Goal: Information Seeking & Learning: Learn about a topic

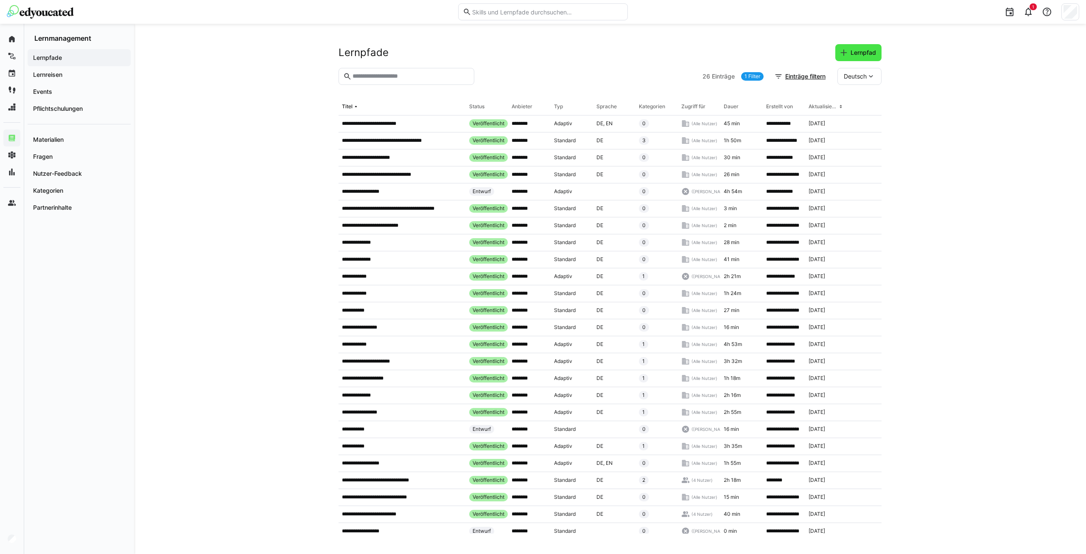
click at [854, 52] on span "Lernpfad" at bounding box center [864, 52] width 28 height 8
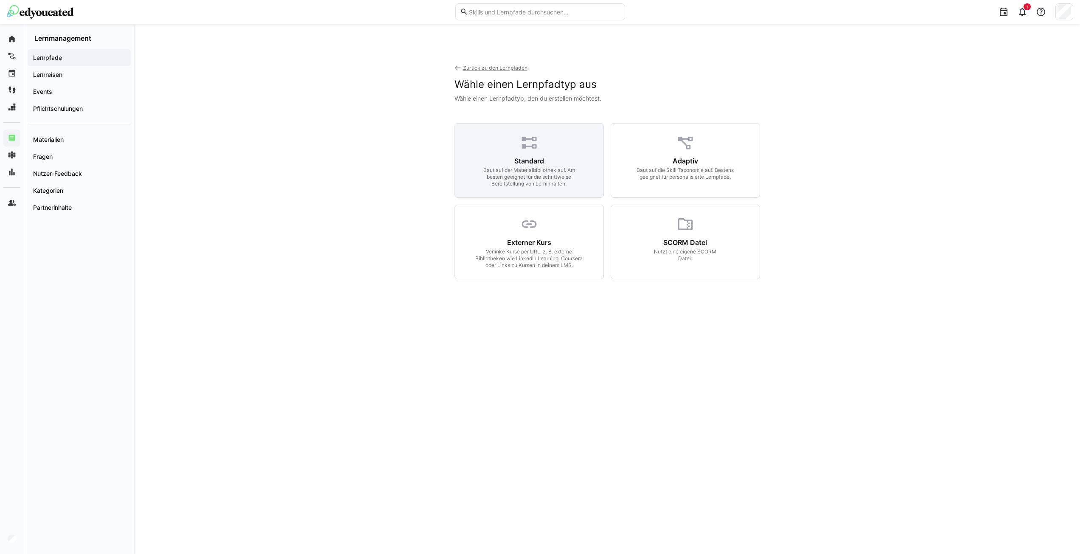
click at [568, 144] on div "Standard Baut auf der Materialbibliothek auf. Am besten geeignet für die schrit…" at bounding box center [529, 160] width 149 height 75
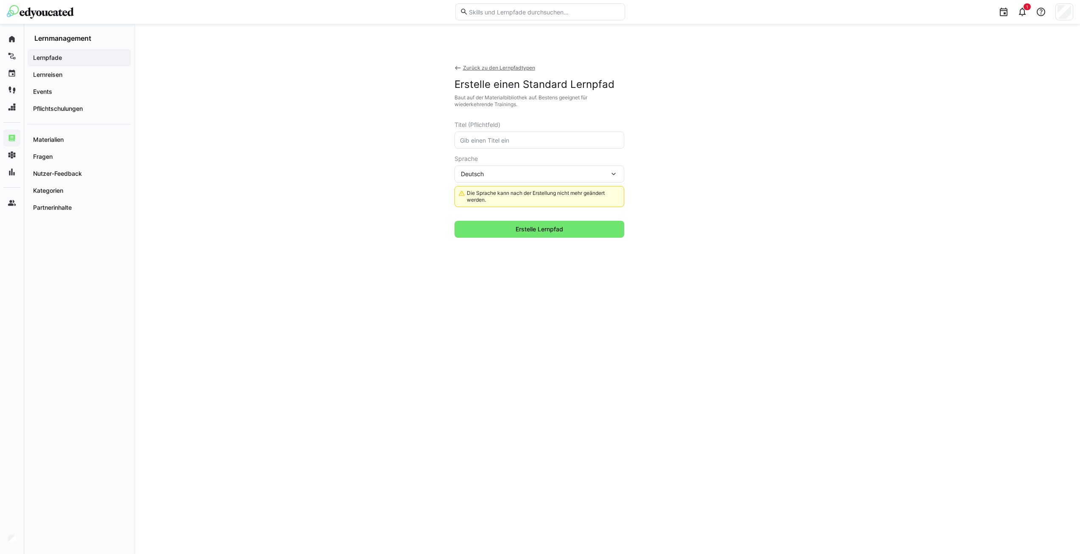
click at [503, 136] on input "text" at bounding box center [539, 140] width 160 height 8
click at [461, 140] on input "Way of Working Feasibility & TTM" at bounding box center [539, 140] width 160 height 8
drag, startPoint x: 614, startPoint y: 142, endPoint x: 643, endPoint y: 142, distance: 29.3
click at [643, 142] on app-create-learning-path-type-wrapper "Erstelle einen Standard Lernpfad Baut auf der Materialbibliothek auf. Bestens g…" at bounding box center [608, 158] width 306 height 160
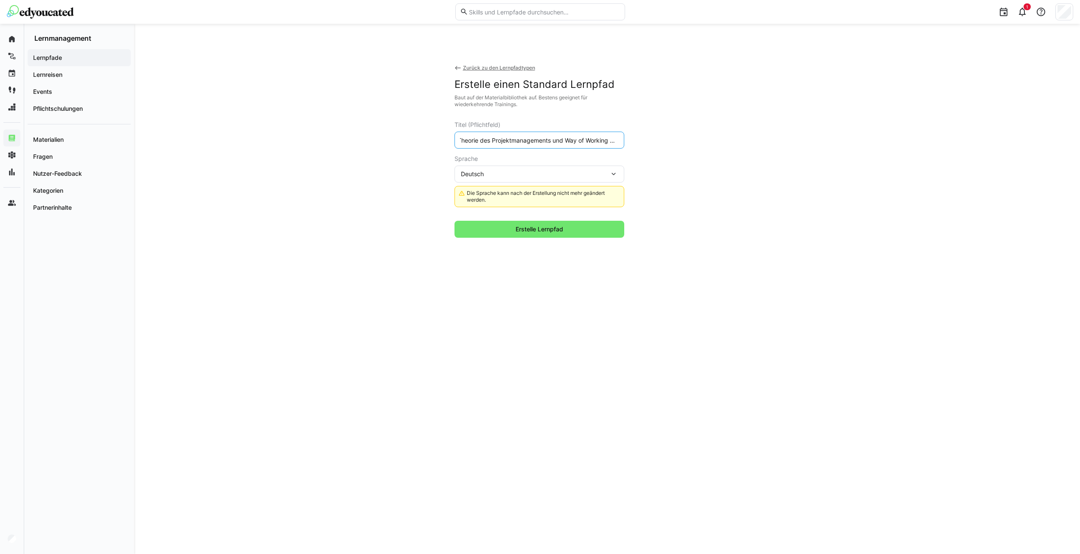
scroll to position [0, 8]
click at [607, 138] on input "Theorie des Projektmanagements und Way of Working TTM" at bounding box center [539, 140] width 160 height 8
type input "Theorie des Projektmanagements und Way of Working Feasibility & TTM"
click at [553, 230] on span "Erstelle Lernpfad" at bounding box center [539, 229] width 50 height 8
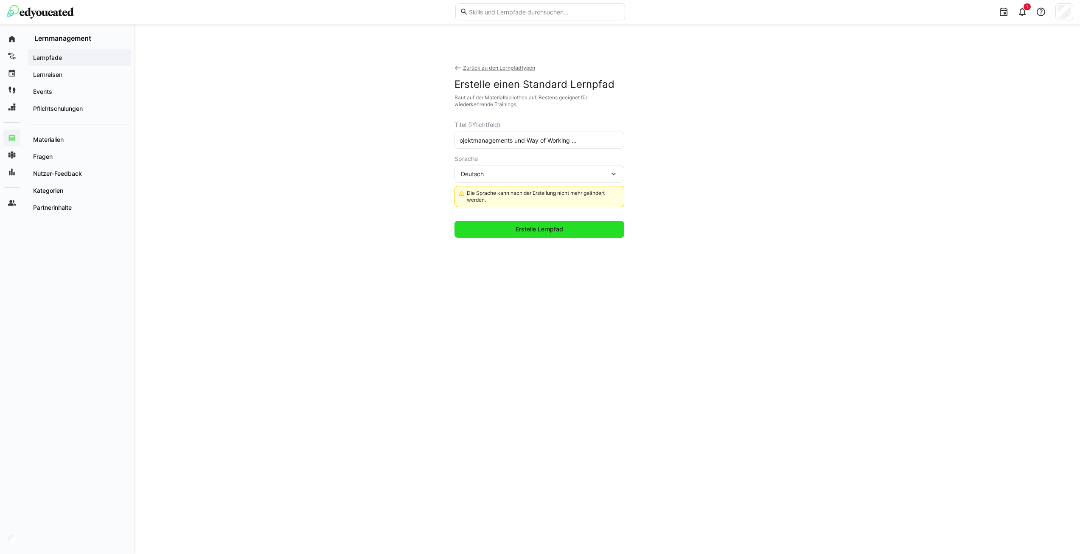
scroll to position [0, 0]
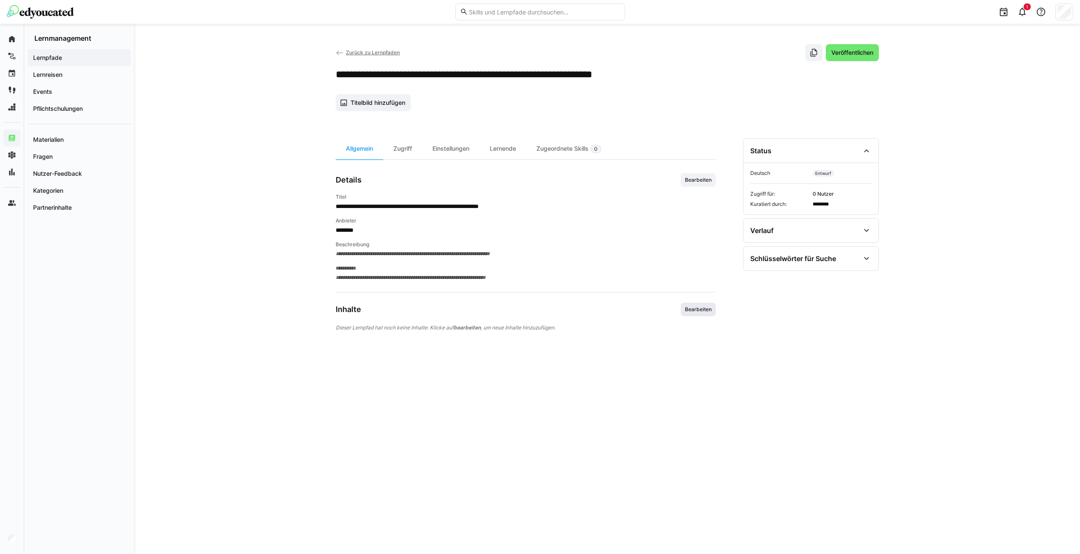
click at [694, 310] on span "Bearbeiten" at bounding box center [698, 309] width 28 height 7
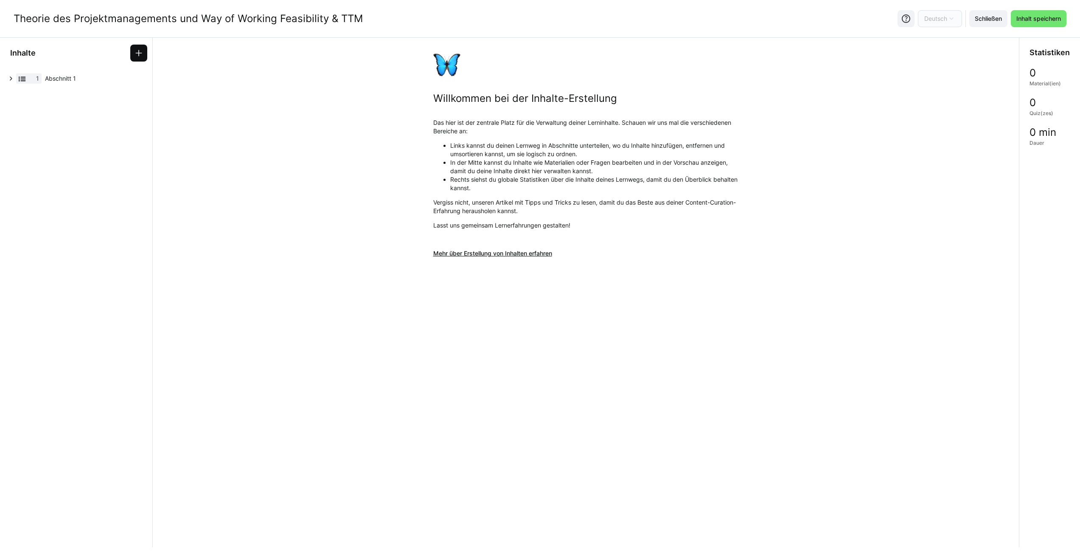
click at [144, 52] on span at bounding box center [138, 53] width 17 height 17
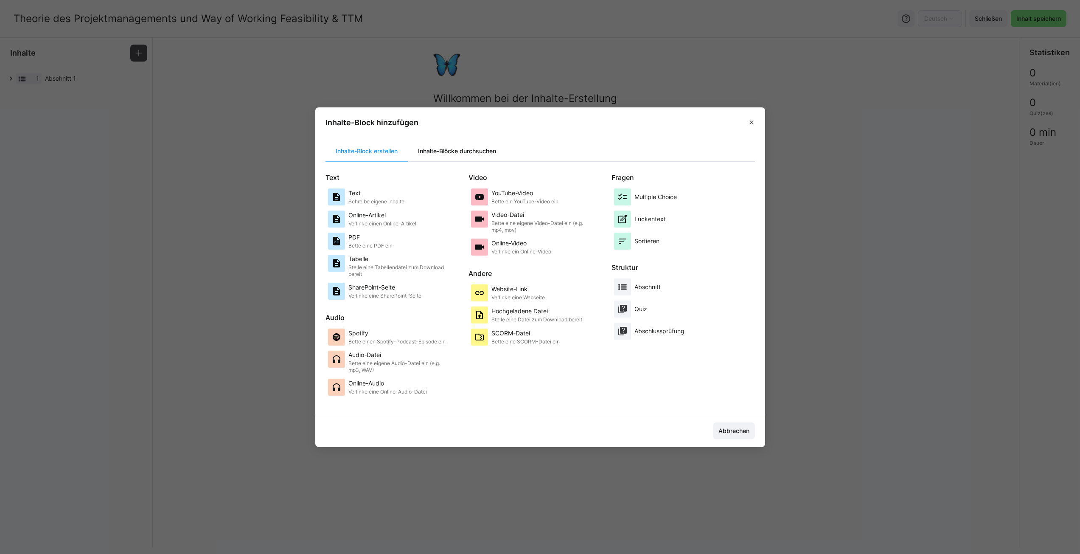
click at [453, 151] on div "Inhalte-Blöcke durchsuchen" at bounding box center [457, 151] width 98 height 20
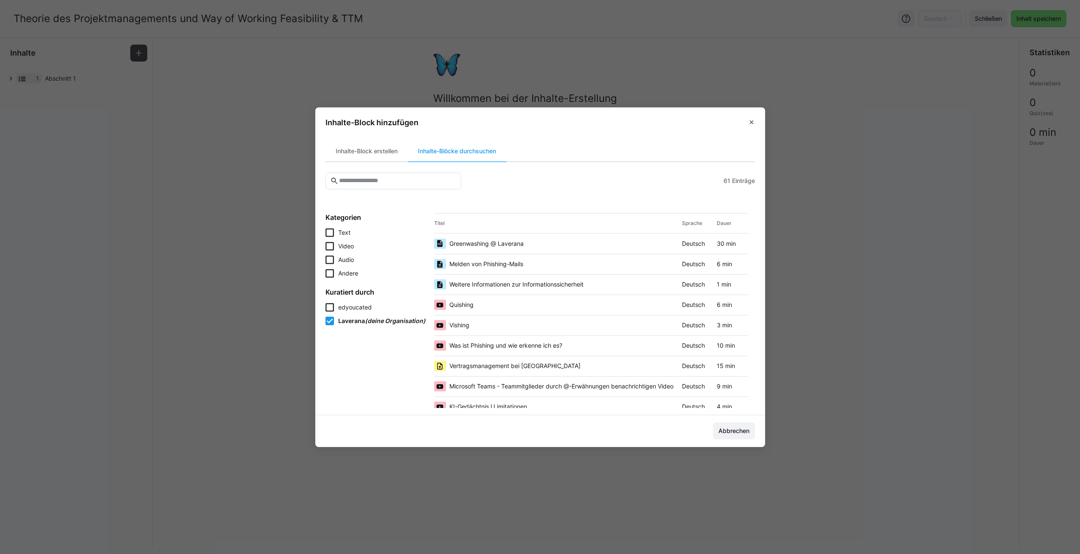
click at [369, 180] on input "text" at bounding box center [397, 181] width 118 height 8
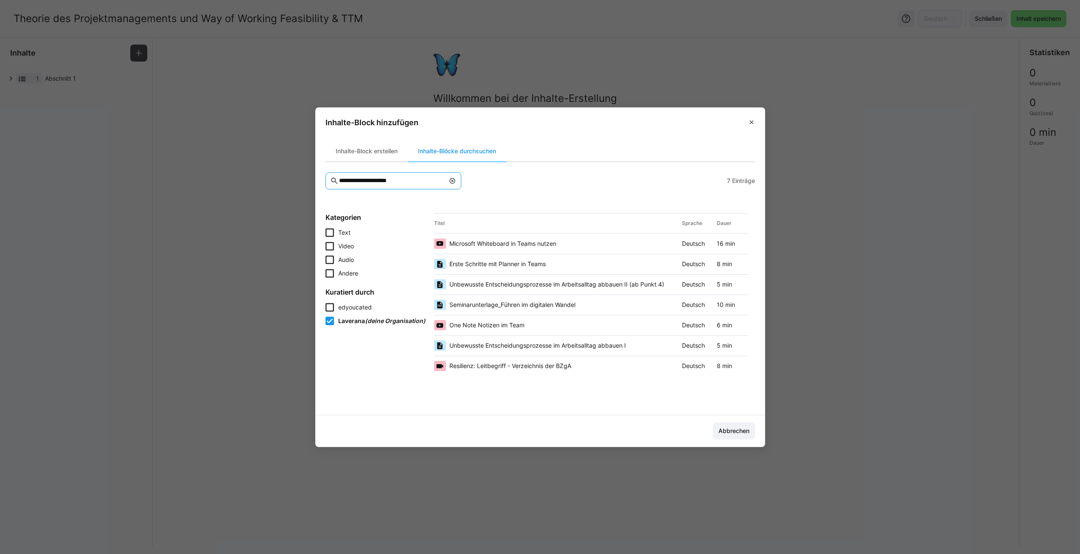
type input "**********"
click at [330, 308] on icon at bounding box center [330, 307] width 8 height 8
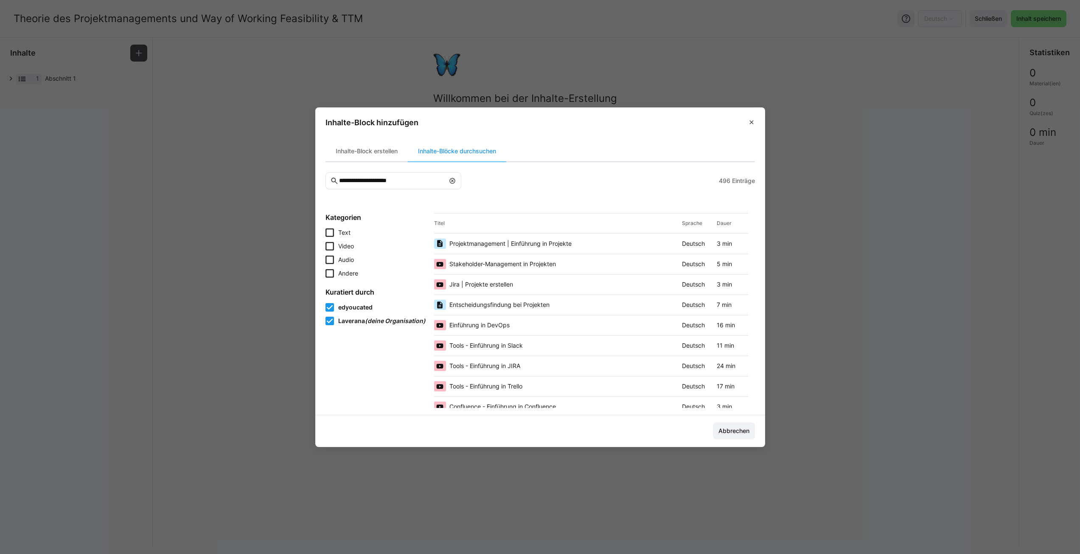
click at [496, 244] on span "Projektmanagement | Einführung in Projekte" at bounding box center [510, 243] width 122 height 8
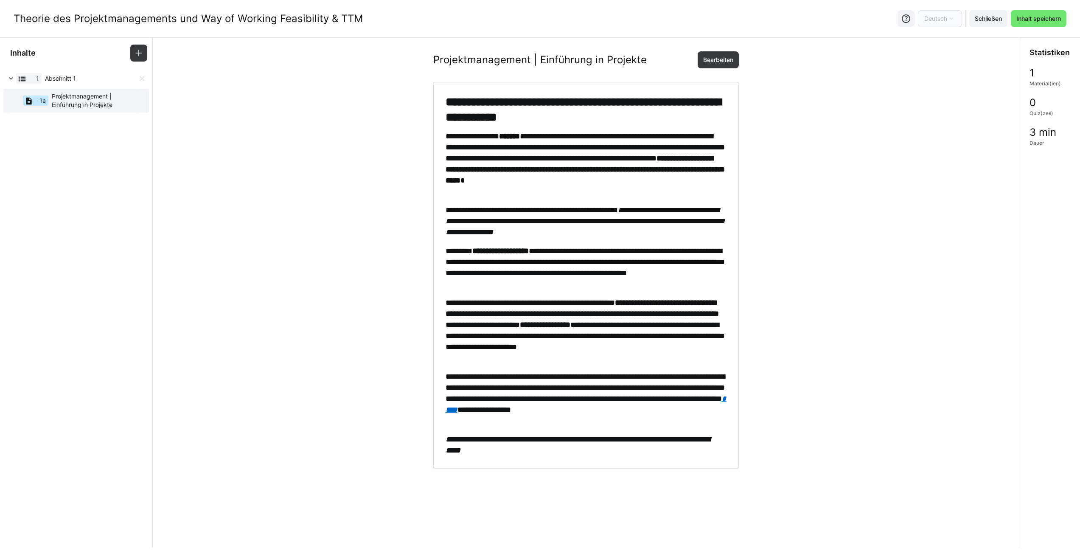
click at [77, 81] on span "Abschnitt 1" at bounding box center [91, 78] width 93 height 8
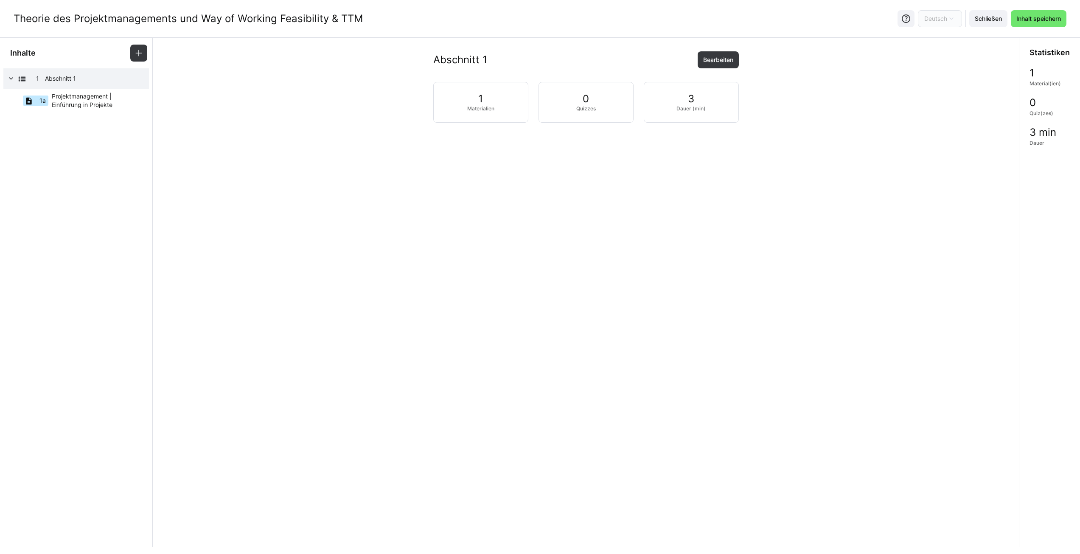
click at [474, 56] on h2 "Abschnitt 1" at bounding box center [460, 59] width 54 height 13
click at [712, 58] on span "Bearbeiten" at bounding box center [718, 60] width 33 height 8
drag, startPoint x: 488, startPoint y: 108, endPoint x: 449, endPoint y: 110, distance: 38.3
click at [449, 110] on input "Abschnitt 1" at bounding box center [586, 108] width 275 height 8
type input "Klassisches Projektmanagement"
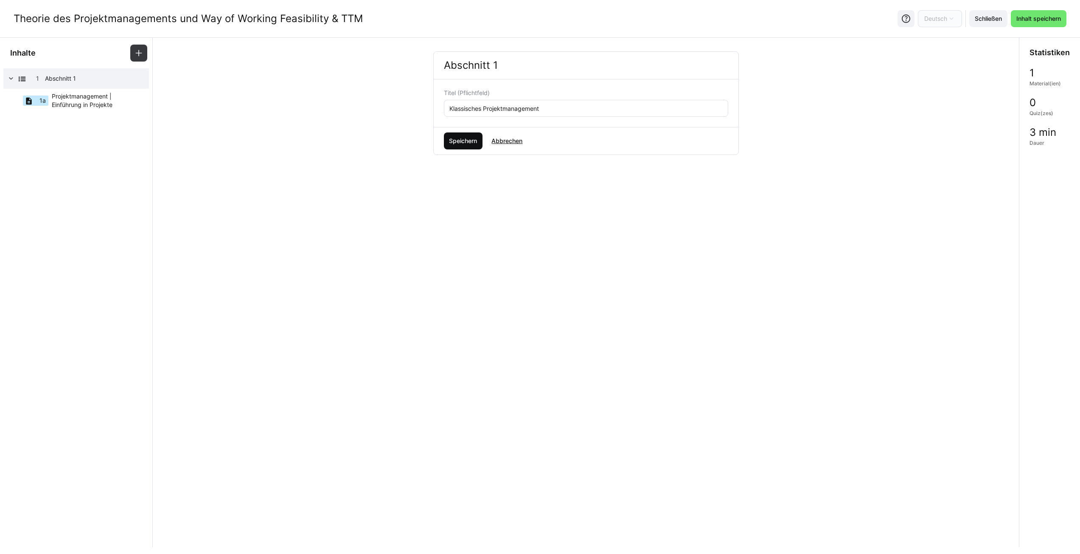
click at [467, 140] on span "Speichern" at bounding box center [463, 141] width 31 height 8
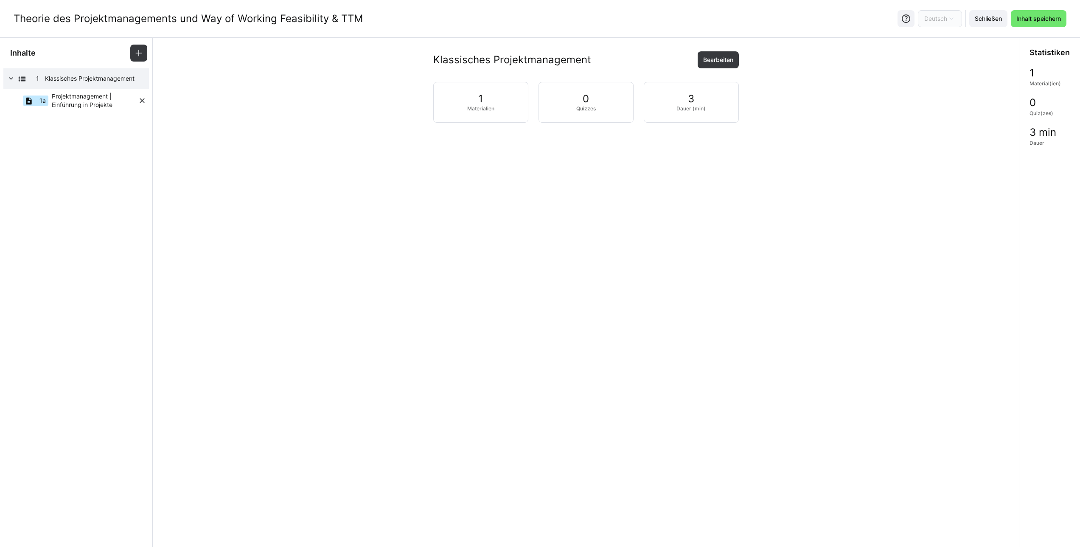
click at [95, 105] on span "Projektmanagement | Einführung in Projekte" at bounding box center [95, 100] width 86 height 17
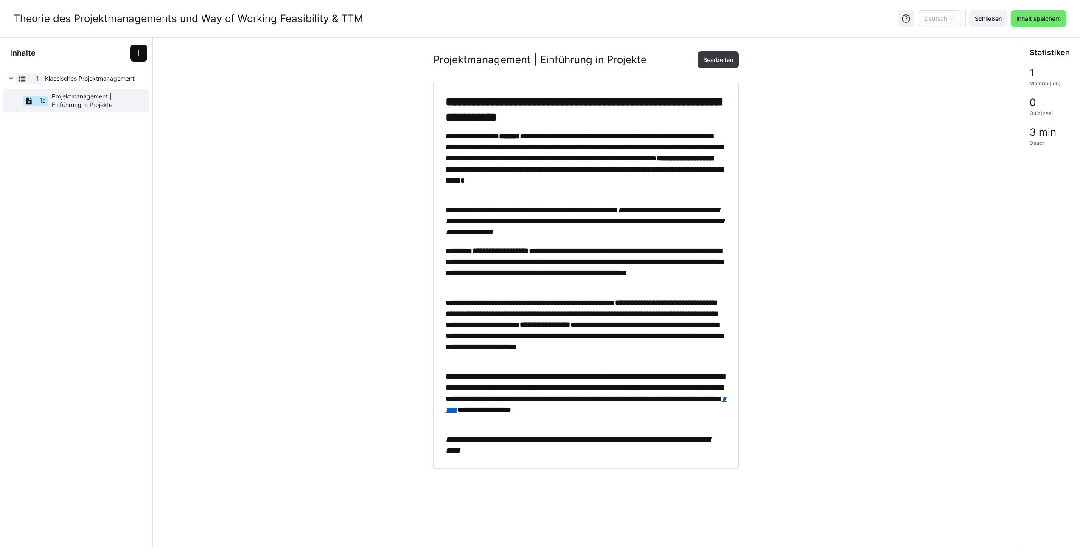
click at [140, 56] on eds-icon at bounding box center [139, 53] width 8 height 8
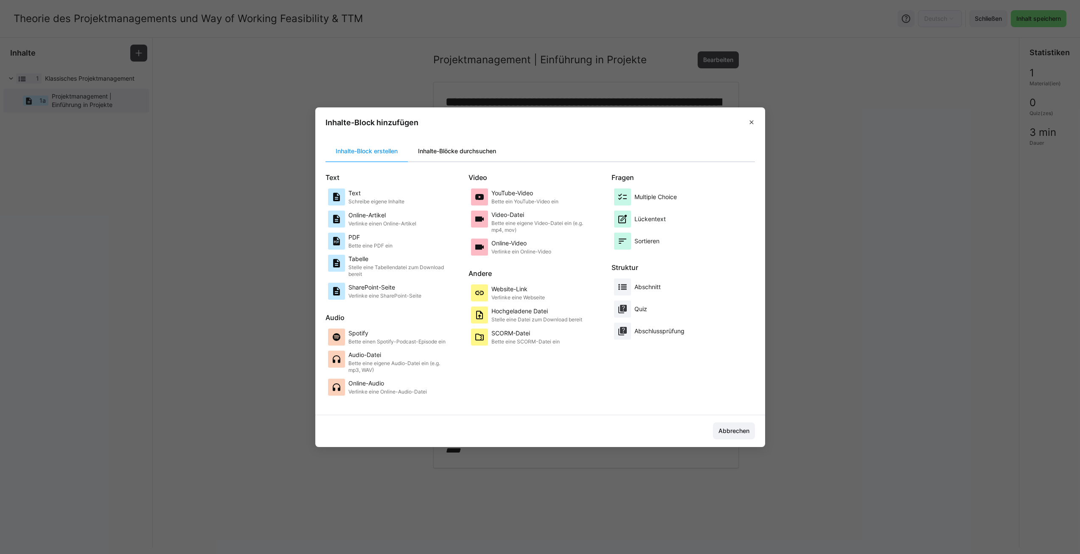
click at [447, 150] on div "Inhalte-Blöcke durchsuchen" at bounding box center [457, 151] width 98 height 20
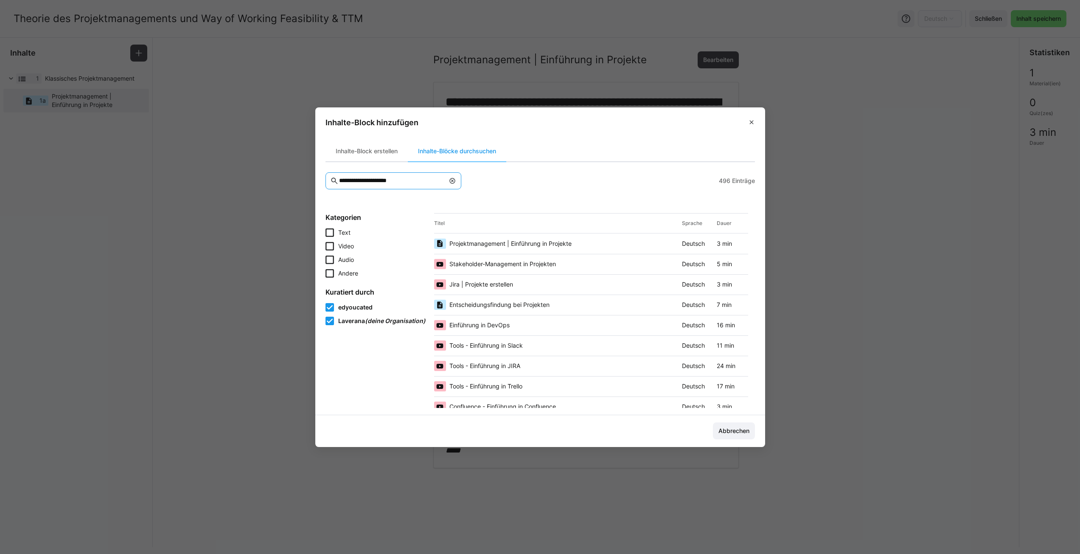
drag, startPoint x: 407, startPoint y: 182, endPoint x: 342, endPoint y: 181, distance: 64.5
click at [342, 181] on input "**********" at bounding box center [391, 181] width 106 height 8
type input "*"
type input "**********"
click at [491, 241] on span "Was ist ein Projekt?" at bounding box center [475, 243] width 53 height 8
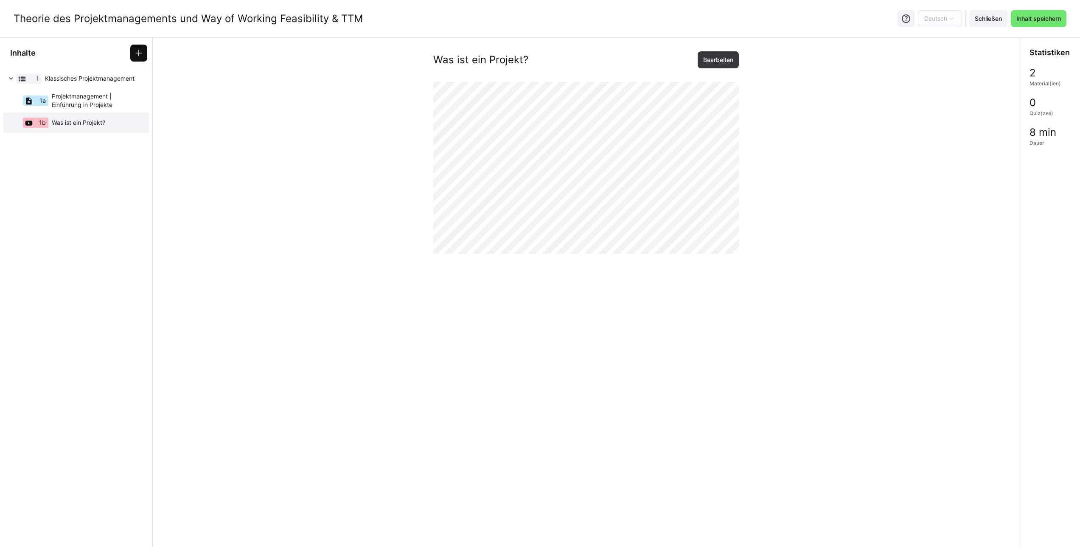
click at [141, 53] on eds-icon at bounding box center [139, 53] width 8 height 8
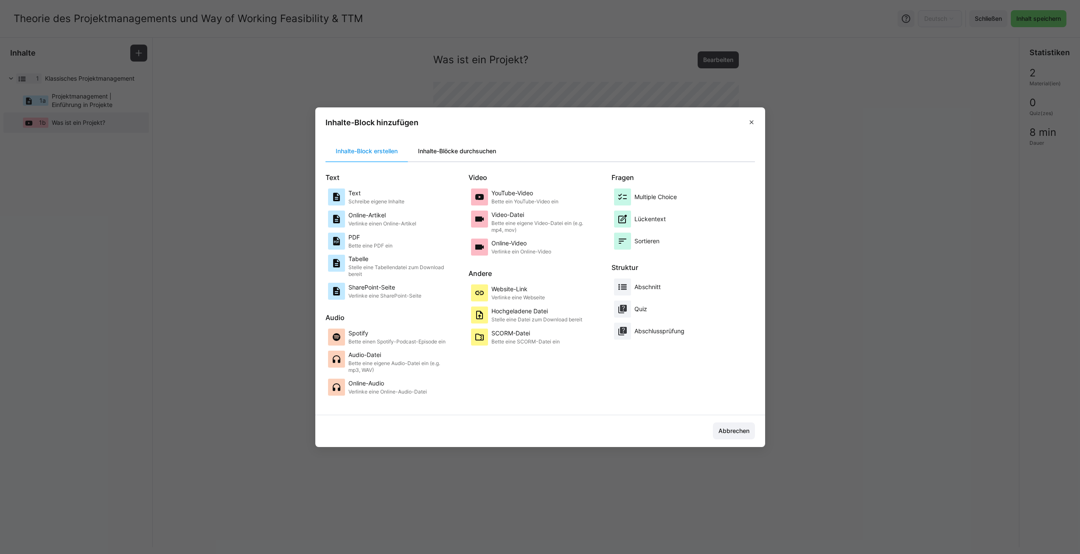
click at [445, 153] on div "Inhalte-Blöcke durchsuchen" at bounding box center [457, 151] width 98 height 20
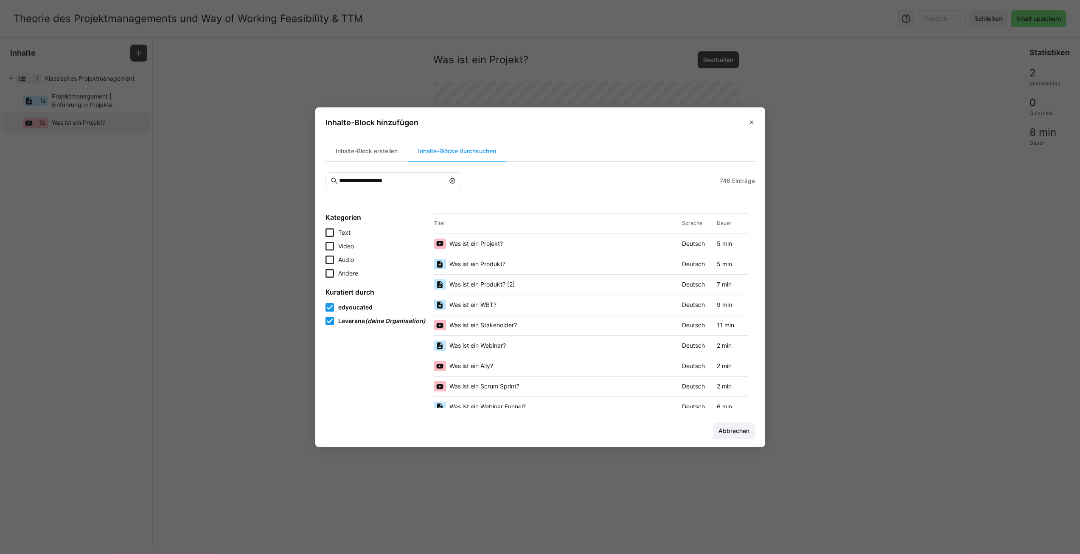
click at [332, 275] on icon at bounding box center [330, 273] width 8 height 8
click at [396, 181] on input "**********" at bounding box center [391, 181] width 106 height 8
drag, startPoint x: 402, startPoint y: 180, endPoint x: 342, endPoint y: 180, distance: 59.8
click at [342, 180] on input "**********" at bounding box center [391, 181] width 106 height 8
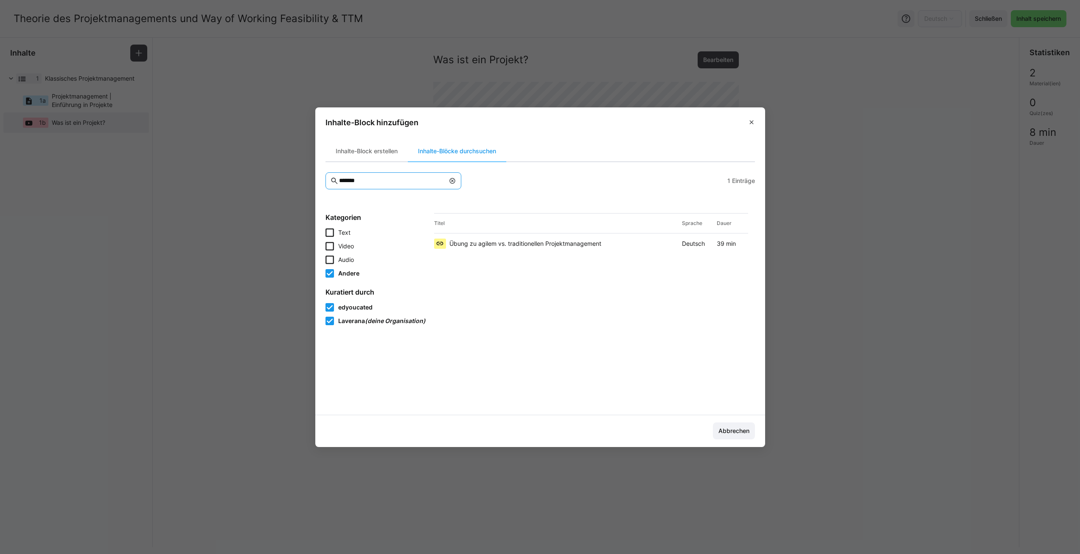
drag, startPoint x: 372, startPoint y: 182, endPoint x: 342, endPoint y: 183, distance: 30.6
click at [342, 183] on input "*******" at bounding box center [391, 181] width 106 height 8
type input "*******"
click at [489, 241] on span "Übung zu agilem vs. traditionellen Projektmanagement" at bounding box center [525, 243] width 152 height 8
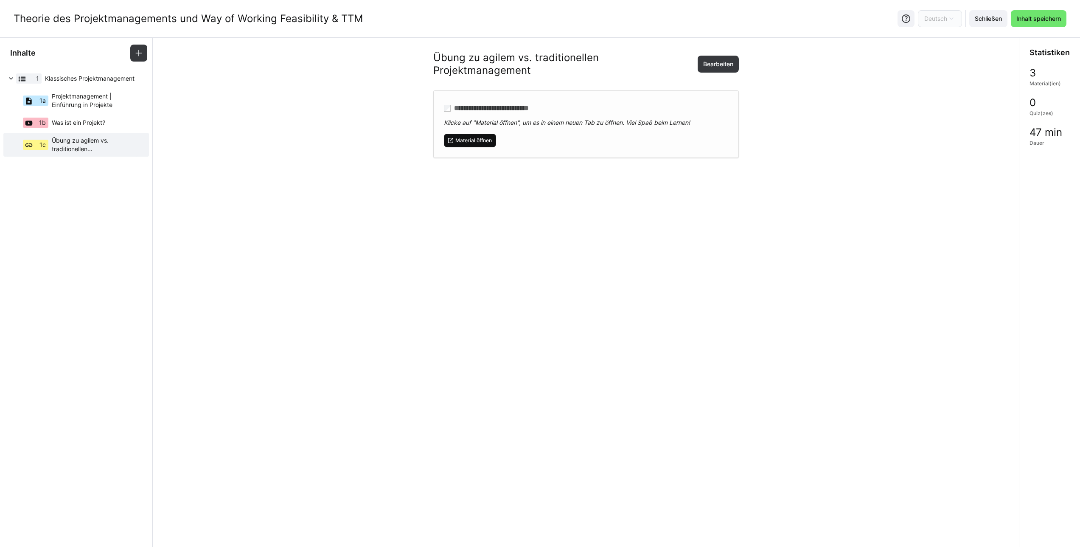
click at [487, 139] on span "Material öffnen" at bounding box center [474, 140] width 38 height 7
click at [140, 143] on eds-icon at bounding box center [142, 144] width 8 height 8
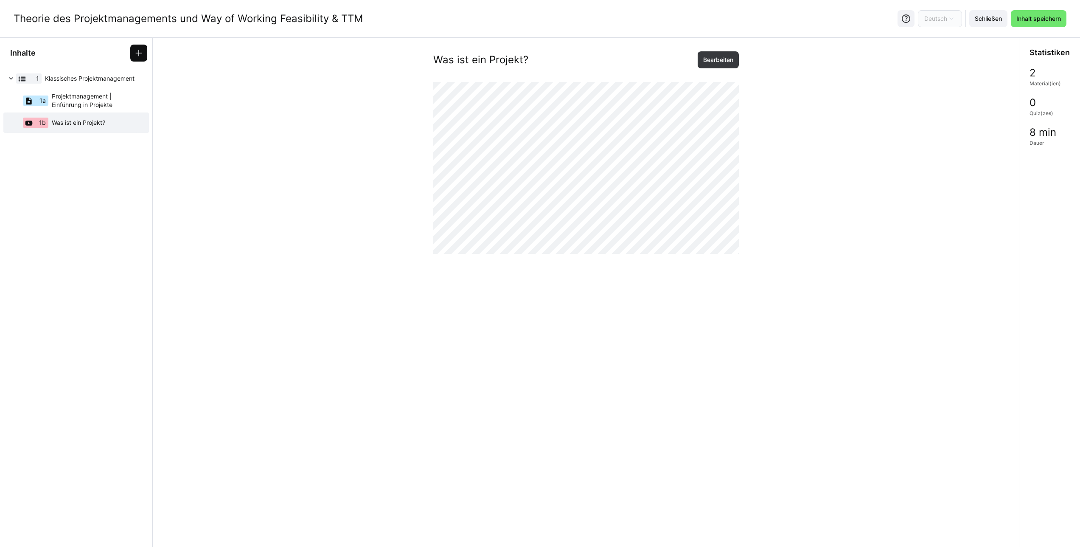
click at [132, 52] on span at bounding box center [138, 53] width 17 height 17
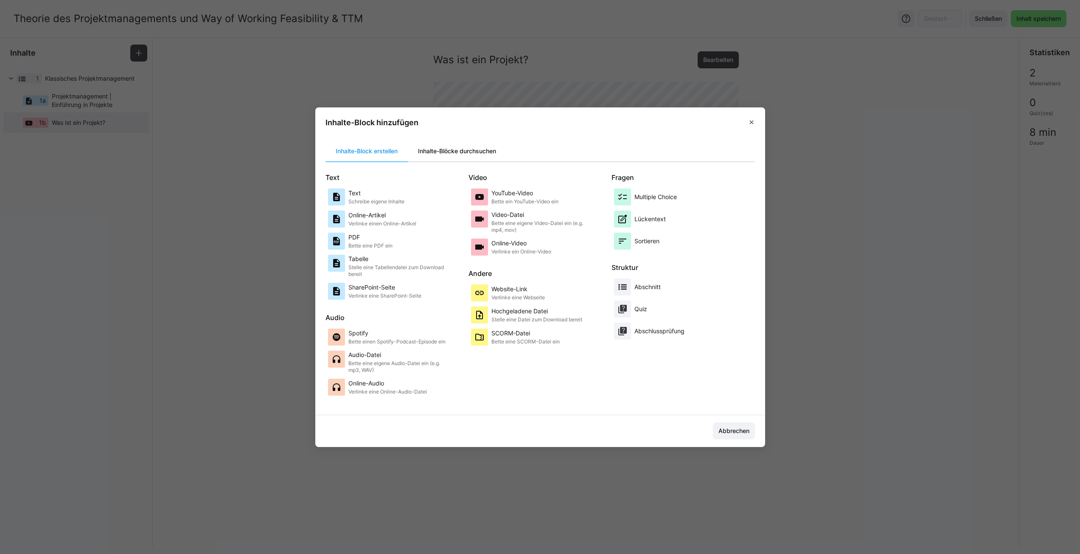
click at [445, 152] on div "Inhalte-Blöcke durchsuchen" at bounding box center [457, 151] width 98 height 20
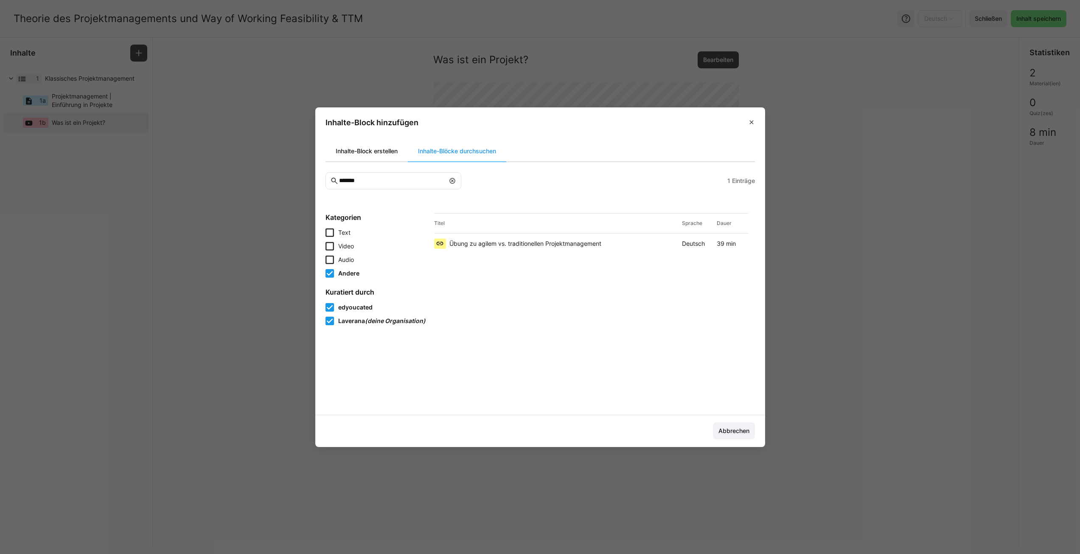
click at [387, 155] on div "Inhalte-Block erstellen" at bounding box center [367, 151] width 82 height 20
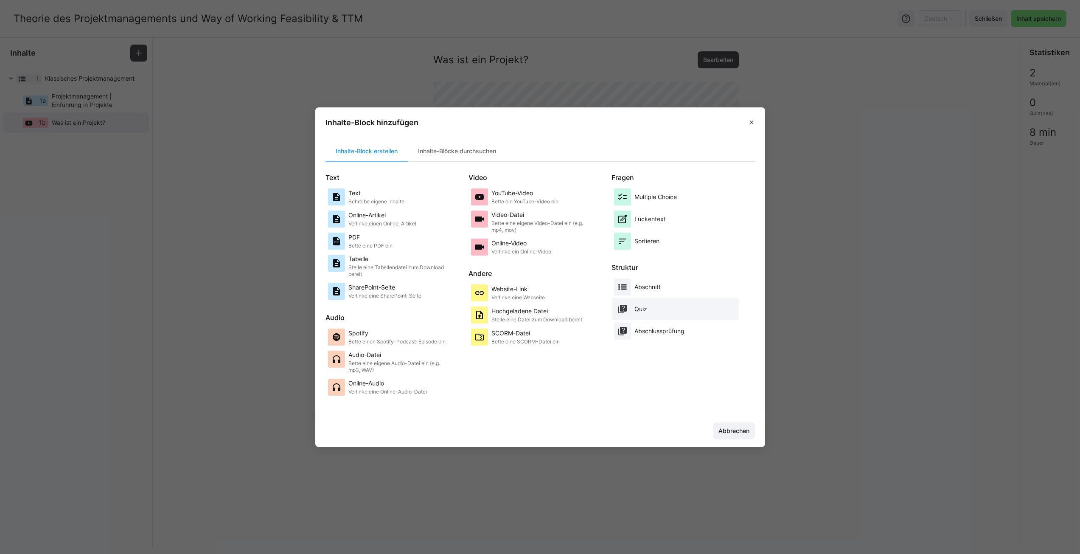
click at [659, 309] on div "Quiz" at bounding box center [675, 308] width 122 height 17
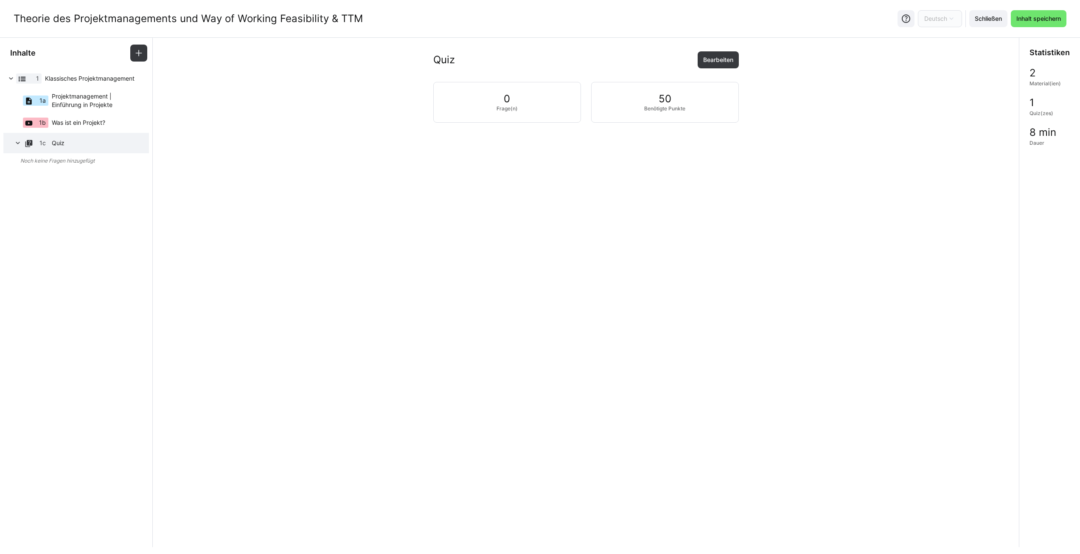
click at [509, 100] on h2 "0" at bounding box center [507, 99] width 6 height 13
click at [727, 57] on span "Bearbeiten" at bounding box center [718, 60] width 33 height 8
click at [475, 112] on eds-input "Quiz" at bounding box center [586, 108] width 284 height 17
type input "Quiz Projekte"
click at [468, 145] on span "Speichern" at bounding box center [463, 140] width 39 height 17
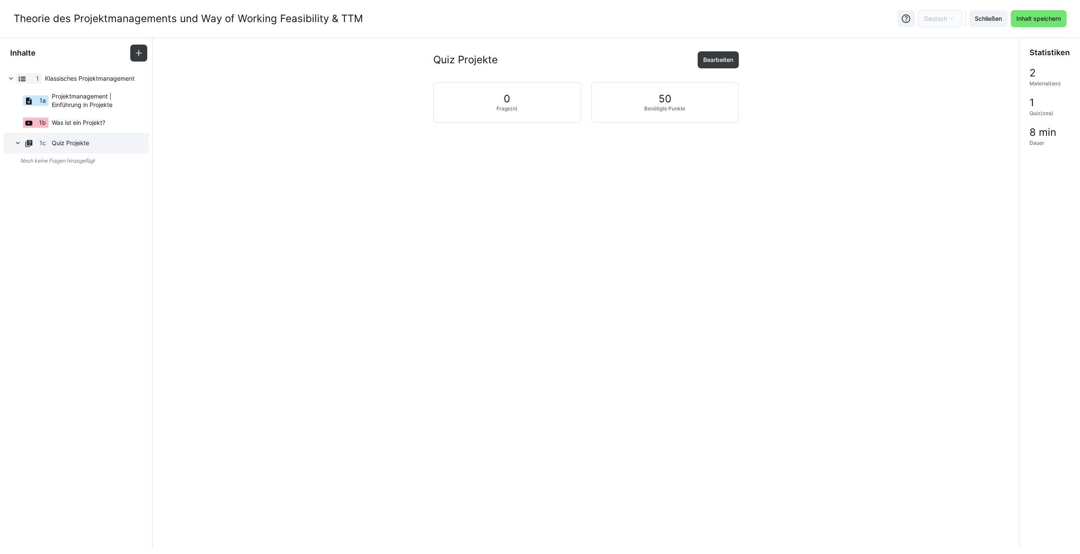
click at [532, 109] on div "0 Frage(n)" at bounding box center [507, 102] width 148 height 41
click at [523, 104] on div "0 Frage(n)" at bounding box center [507, 102] width 148 height 41
click at [59, 151] on div "1c Quiz Projekte" at bounding box center [79, 143] width 139 height 20
click at [89, 137] on div "1c Quiz Projekte" at bounding box center [79, 143] width 139 height 20
click at [66, 143] on span "Quiz Projekte" at bounding box center [95, 143] width 86 height 8
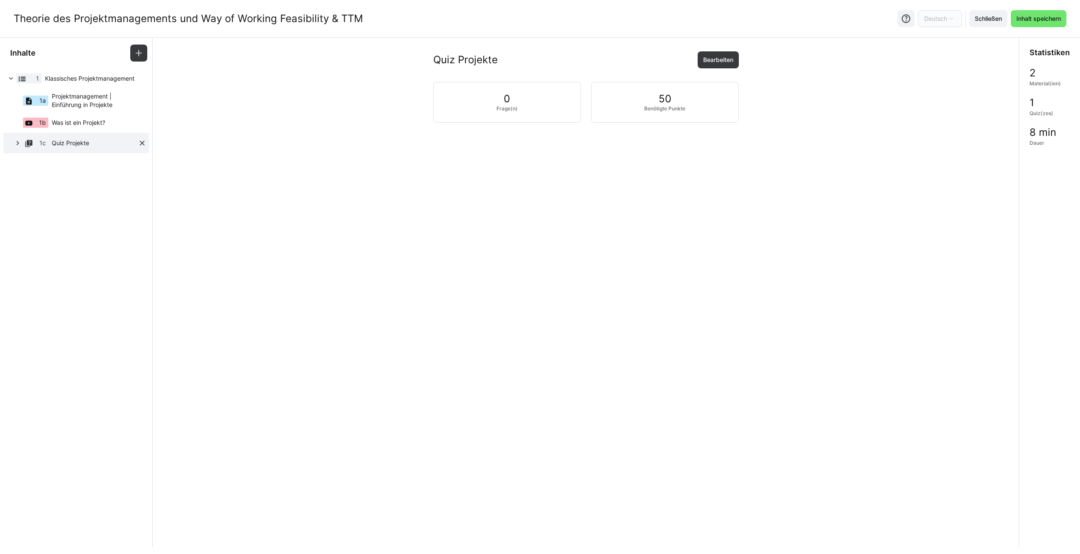
click at [66, 143] on span "Quiz Projekte" at bounding box center [95, 143] width 86 height 8
click at [73, 152] on eds-icon at bounding box center [76, 153] width 7 height 7
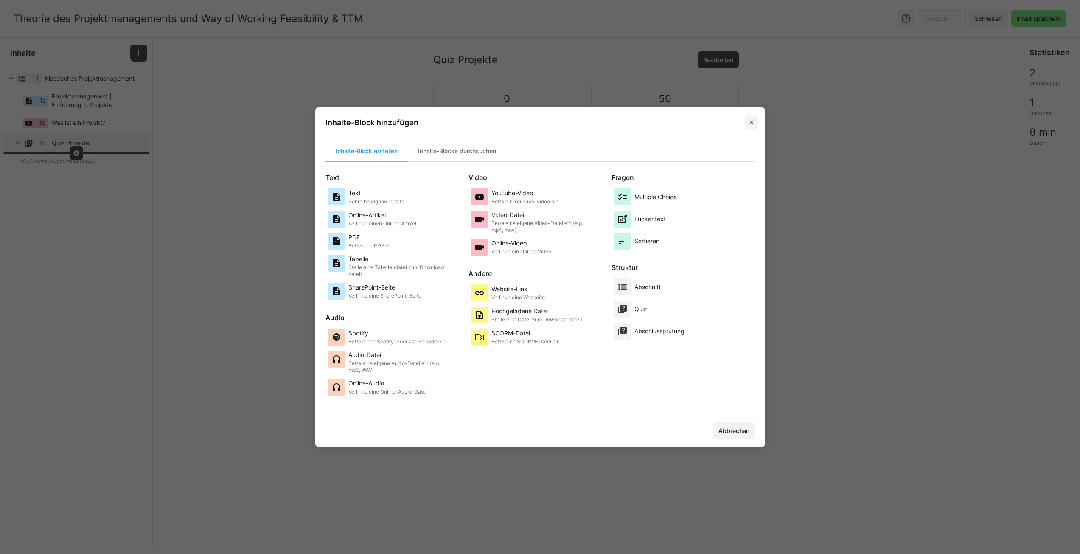
click at [755, 123] on eds-icon at bounding box center [751, 122] width 7 height 7
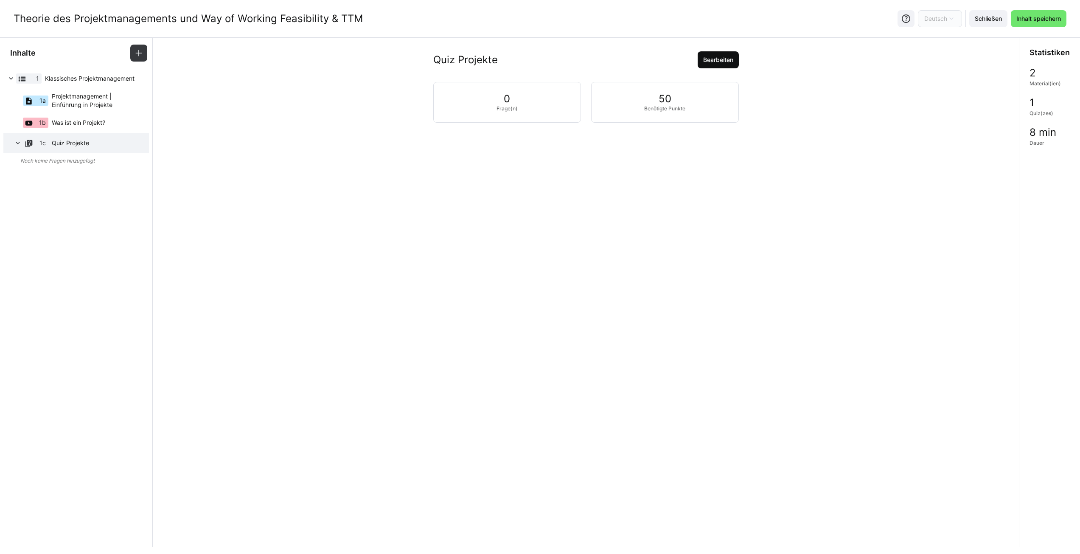
click at [716, 58] on span "Bearbeiten" at bounding box center [718, 60] width 33 height 8
click at [466, 146] on span "Speichern" at bounding box center [463, 140] width 39 height 17
click at [665, 99] on h2 "50" at bounding box center [665, 99] width 13 height 13
click at [141, 141] on eds-icon at bounding box center [142, 143] width 8 height 8
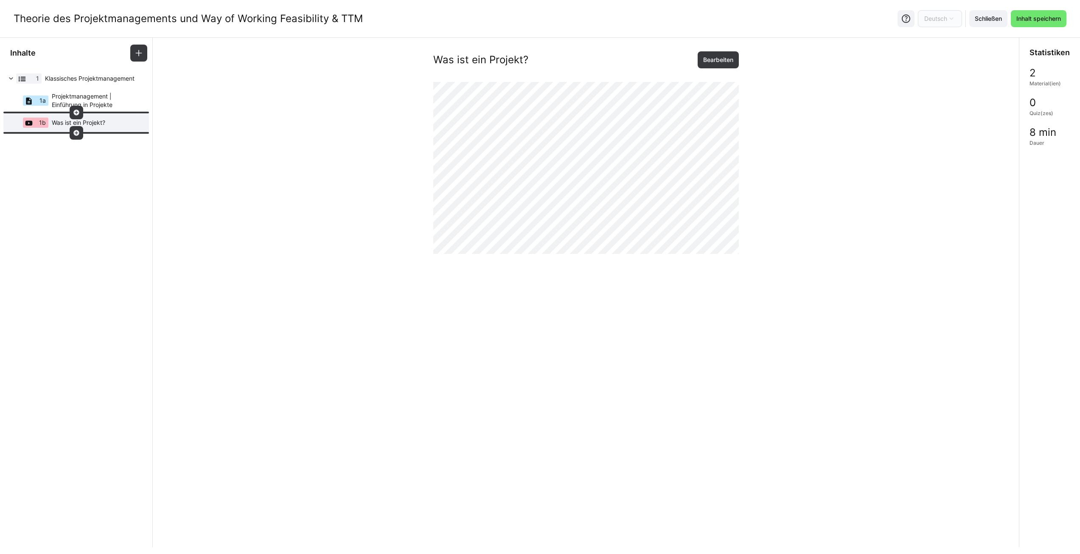
click at [77, 132] on eds-icon at bounding box center [76, 132] width 7 height 7
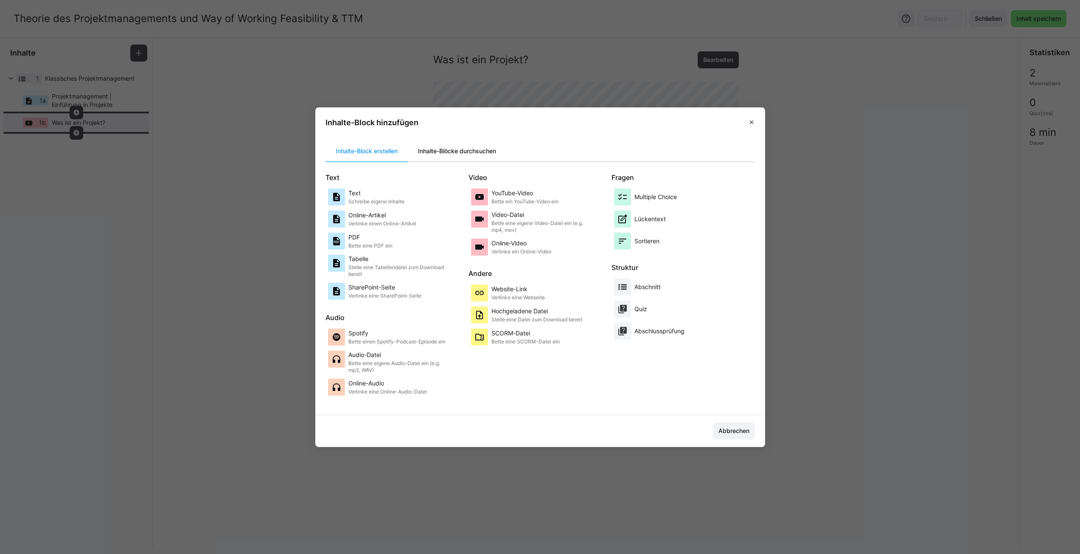
click at [436, 156] on div "Inhalte-Blöcke durchsuchen" at bounding box center [457, 151] width 98 height 20
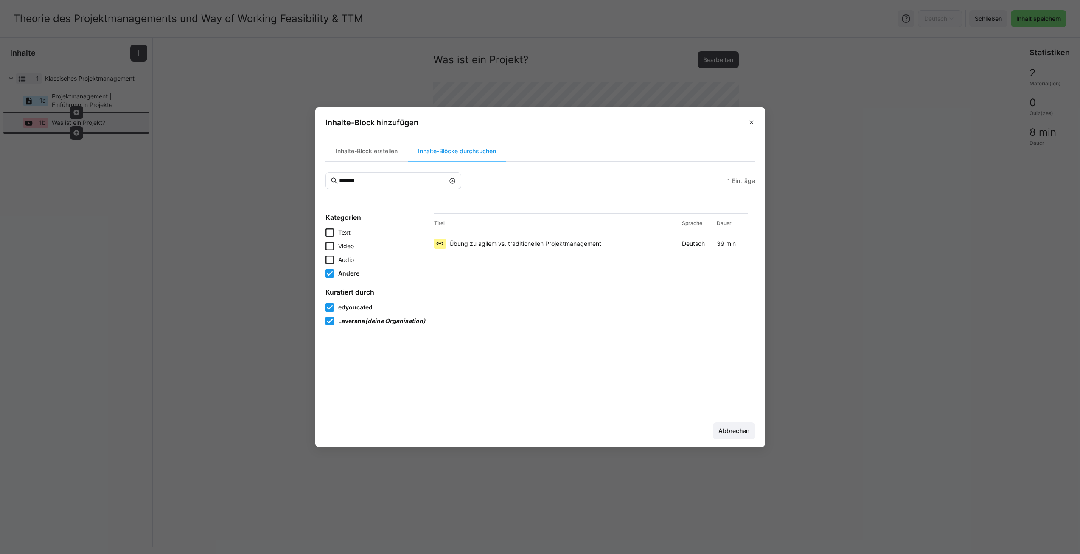
click at [331, 273] on icon at bounding box center [330, 273] width 8 height 8
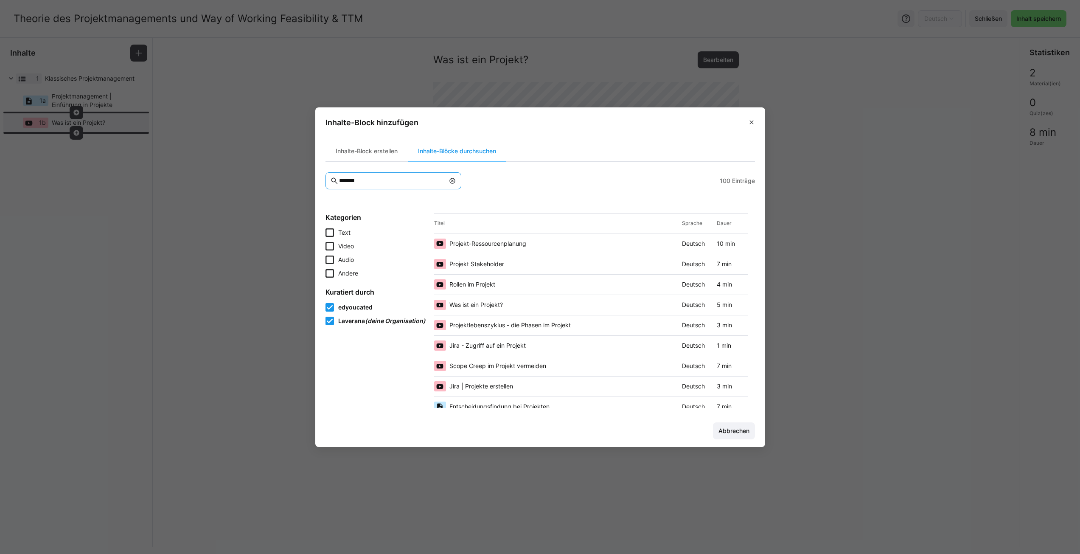
drag, startPoint x: 370, startPoint y: 180, endPoint x: 342, endPoint y: 181, distance: 28.4
click at [342, 181] on input "*******" at bounding box center [391, 181] width 106 height 8
type input "**********"
click at [547, 266] on span "Warum ist Projektmanagement wichtig?" at bounding box center [503, 264] width 109 height 8
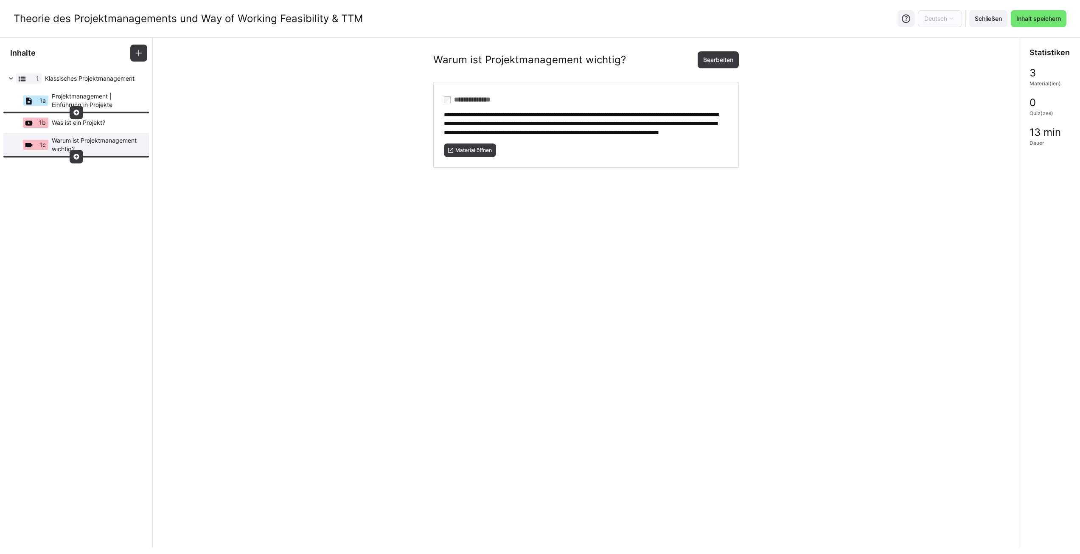
click at [77, 155] on eds-icon at bounding box center [76, 156] width 7 height 7
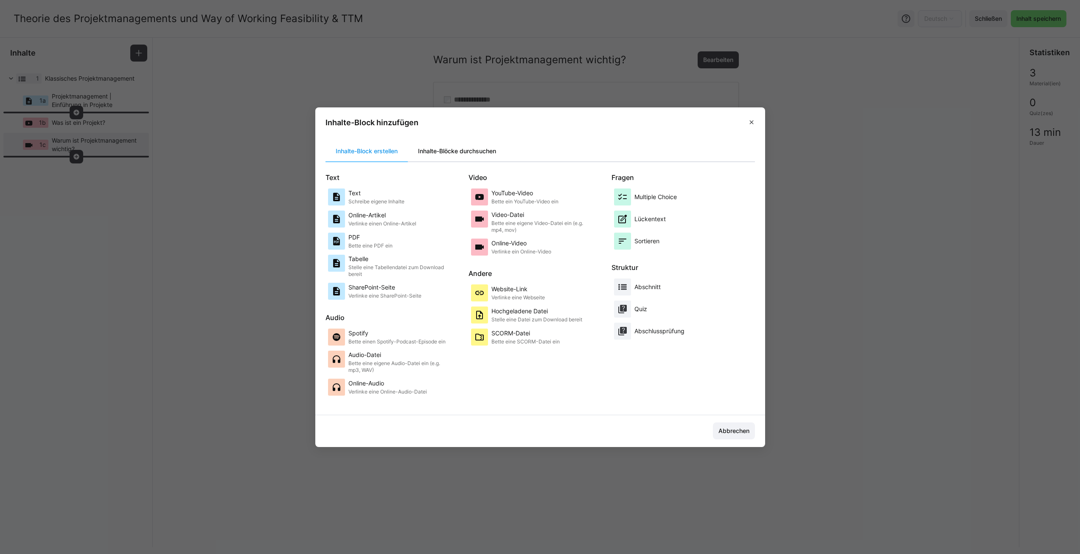
click at [458, 151] on div "Inhalte-Blöcke durchsuchen" at bounding box center [457, 151] width 98 height 20
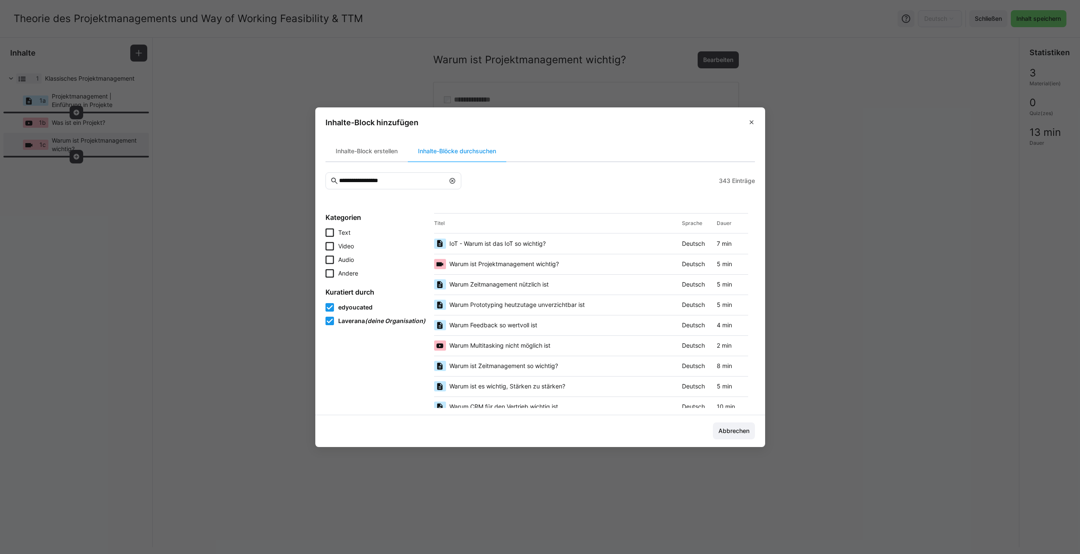
click at [397, 185] on eds-input "**********" at bounding box center [394, 180] width 136 height 17
drag, startPoint x: 403, startPoint y: 181, endPoint x: 345, endPoint y: 183, distance: 57.8
click at [345, 183] on input "**********" at bounding box center [391, 181] width 106 height 8
type input "*"
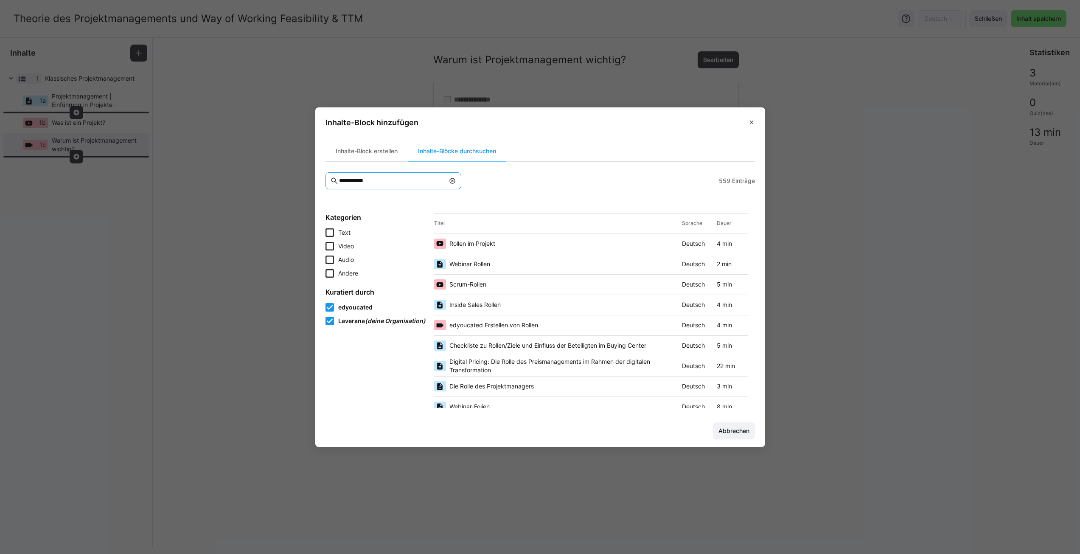
type input "**********"
click at [495, 241] on span "Rollen im Projekt" at bounding box center [472, 243] width 46 height 8
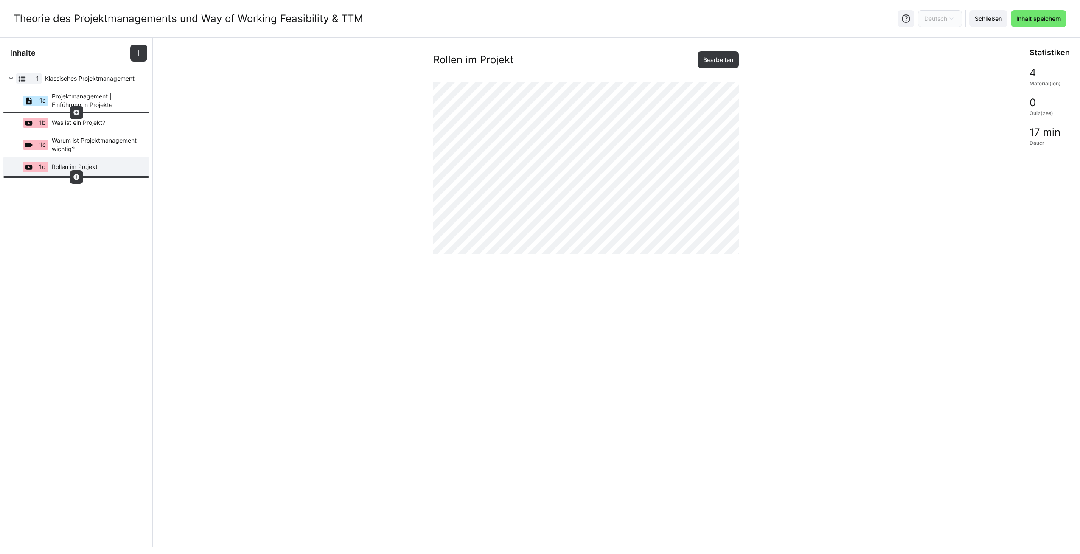
click at [77, 179] on eds-icon at bounding box center [76, 177] width 7 height 7
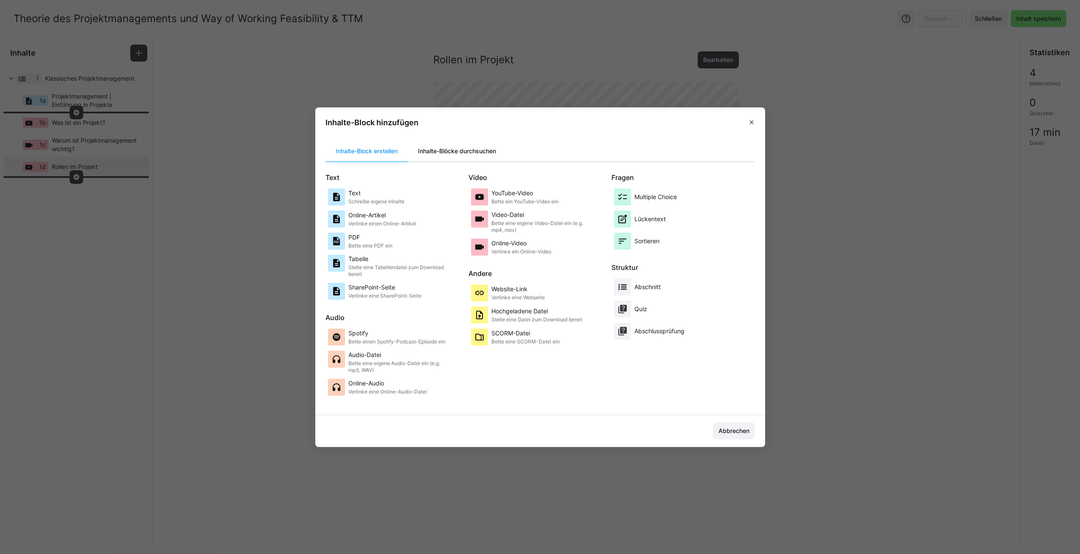
click at [439, 152] on div "Inhalte-Blöcke durchsuchen" at bounding box center [457, 151] width 98 height 20
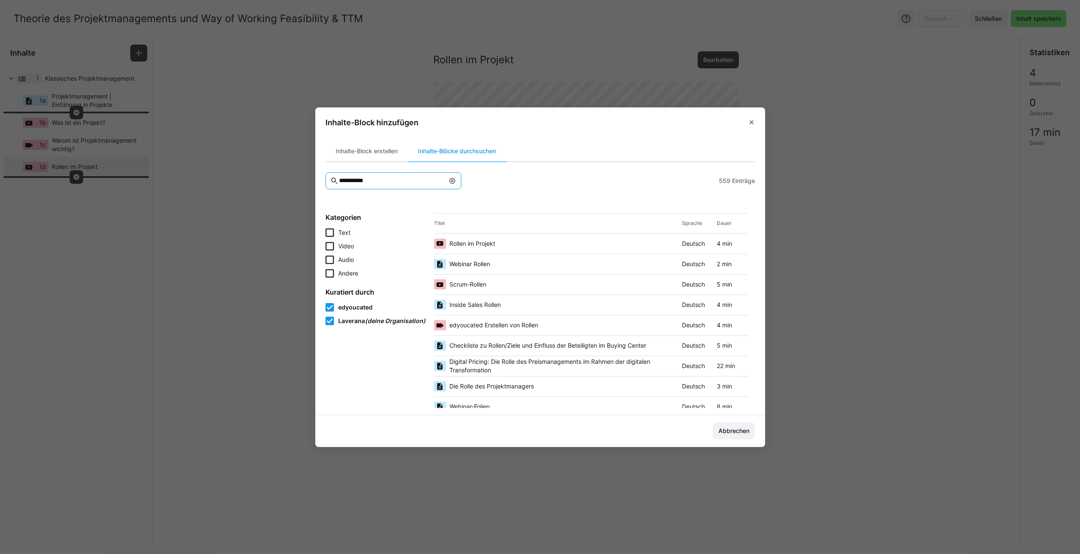
drag, startPoint x: 383, startPoint y: 181, endPoint x: 331, endPoint y: 179, distance: 52.7
click at [331, 179] on eds-input "**********" at bounding box center [394, 180] width 136 height 17
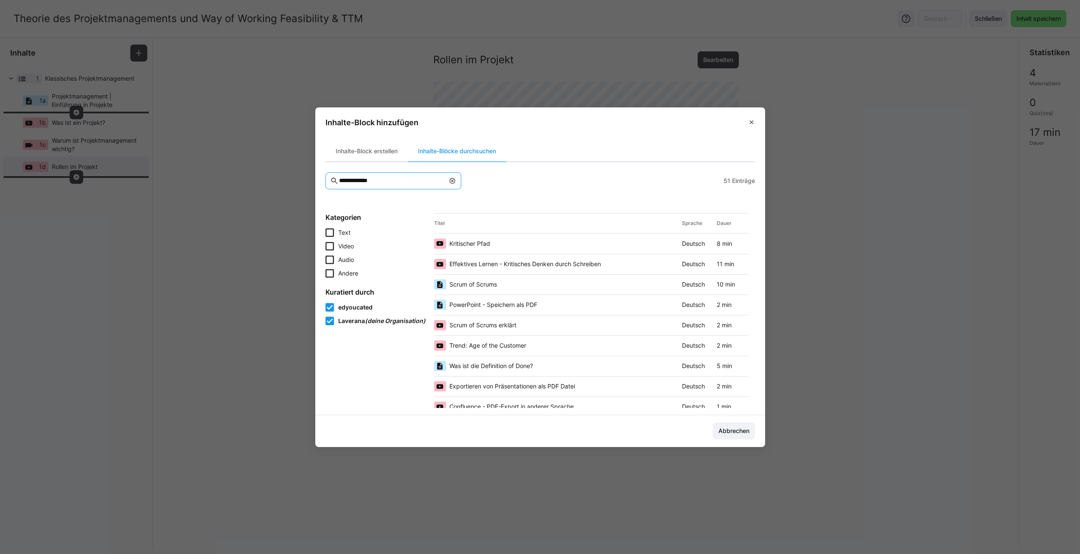
type input "**********"
click at [490, 244] on span "Kritischer Pfad" at bounding box center [469, 243] width 41 height 8
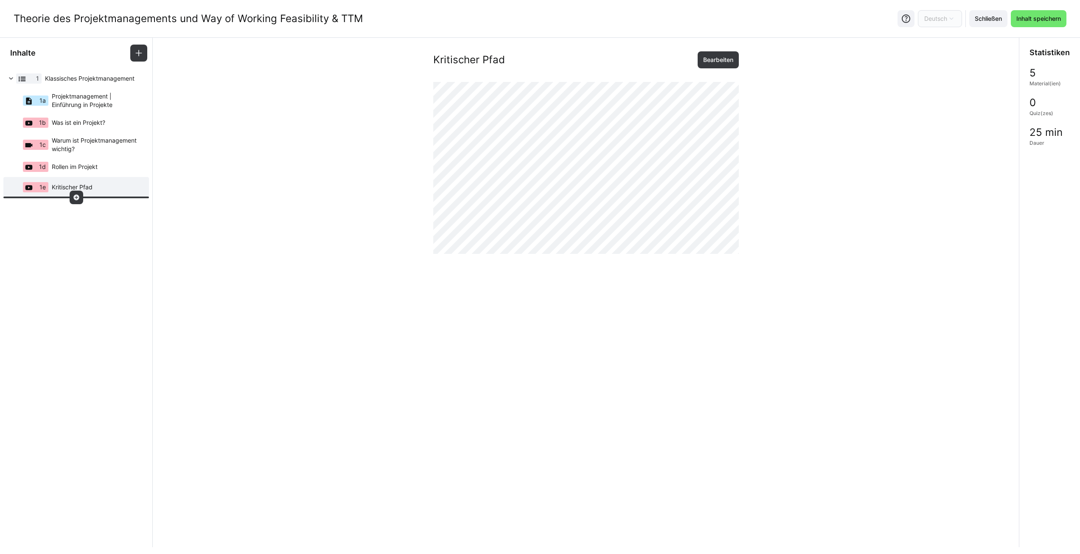
click at [76, 199] on eds-icon at bounding box center [76, 197] width 7 height 7
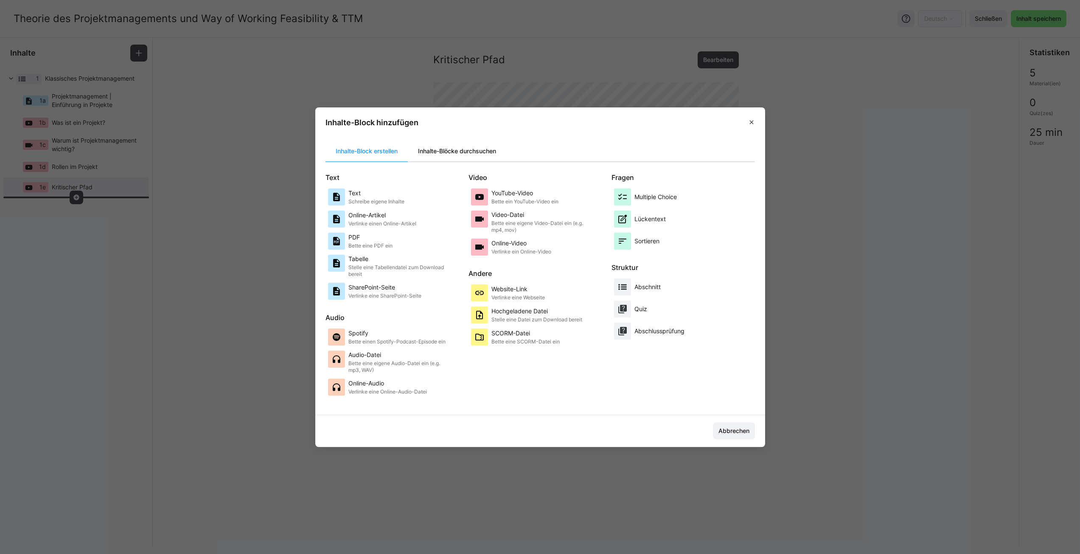
click at [462, 158] on div "Inhalte-Blöcke durchsuchen" at bounding box center [457, 151] width 98 height 20
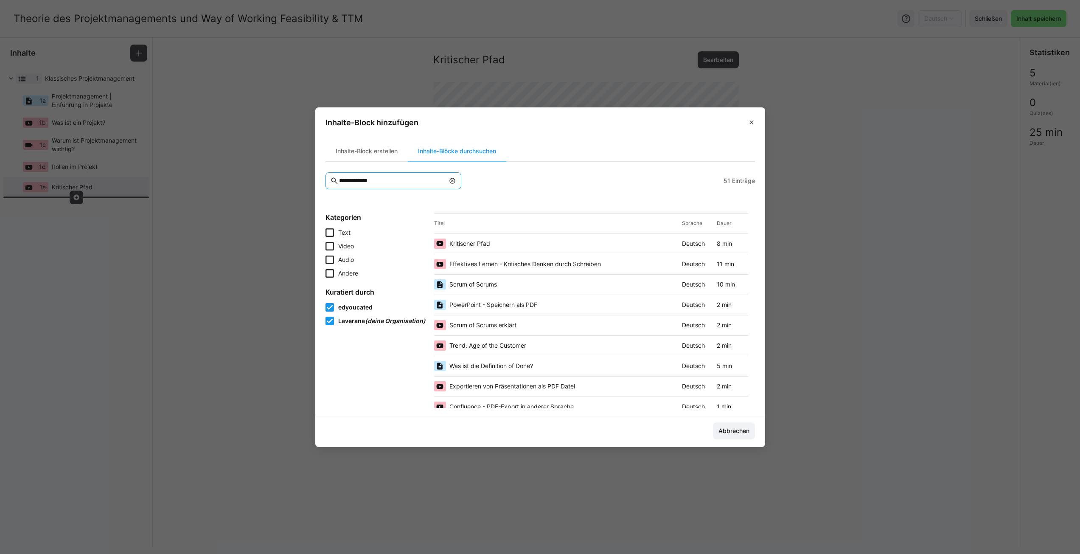
drag, startPoint x: 389, startPoint y: 180, endPoint x: 322, endPoint y: 180, distance: 67.1
click at [322, 180] on section "**********" at bounding box center [540, 274] width 450 height 281
type input "**********"
click at [522, 265] on span "Meilenstein vs. Aktivität (1/2)" at bounding box center [489, 264] width 80 height 8
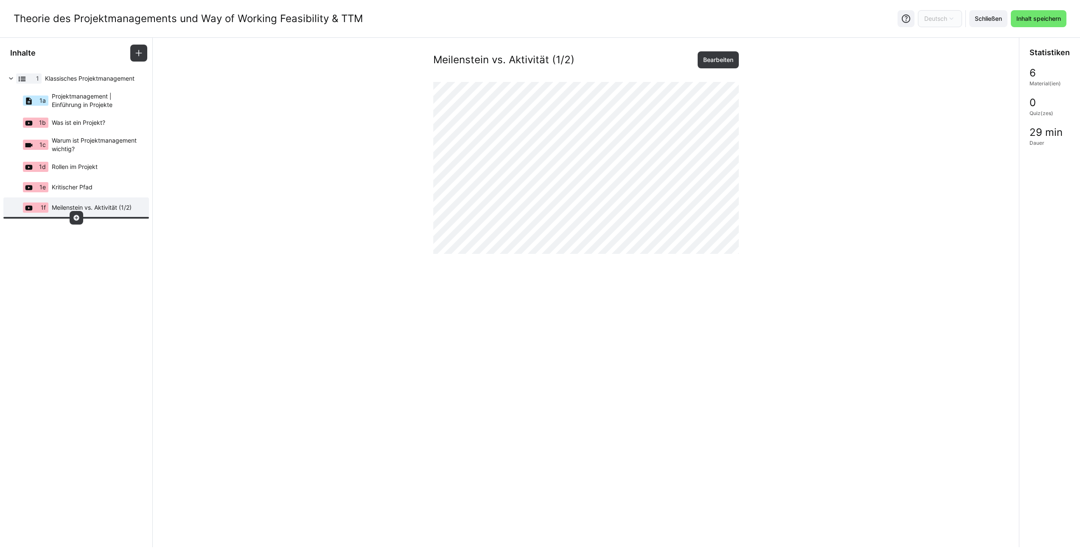
click at [79, 220] on eds-icon at bounding box center [76, 217] width 7 height 7
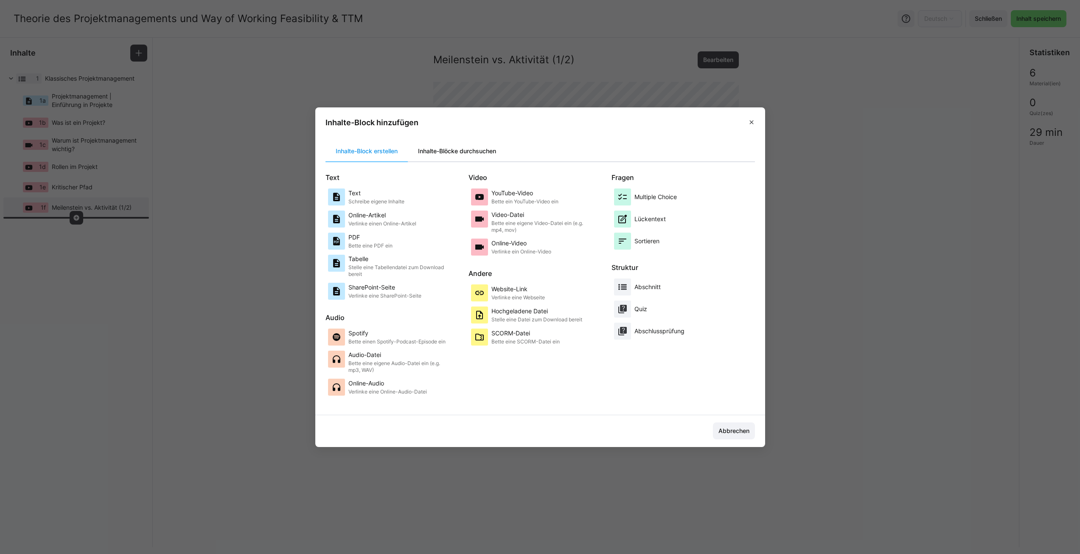
click at [437, 154] on div "Inhalte-Blöcke durchsuchen" at bounding box center [457, 151] width 98 height 20
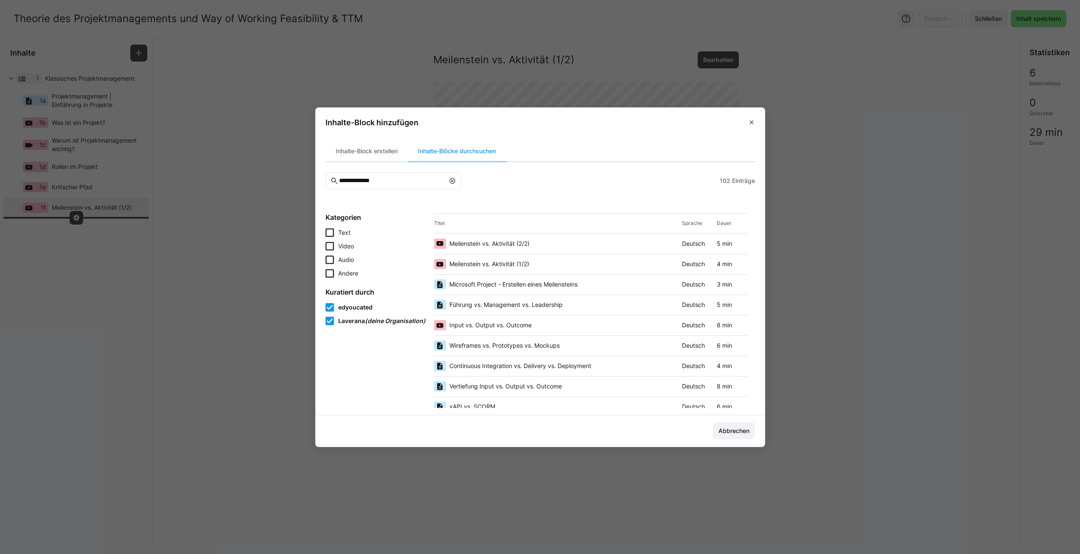
click at [497, 243] on span "Meilenstein vs. Aktivität (2/2)" at bounding box center [489, 243] width 80 height 8
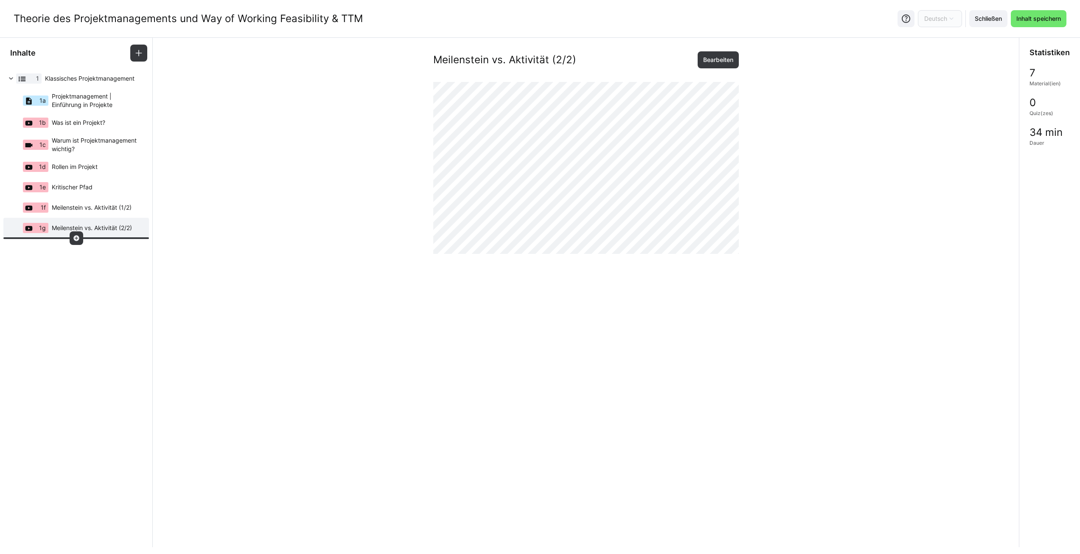
click at [77, 235] on eds-icon at bounding box center [76, 238] width 7 height 7
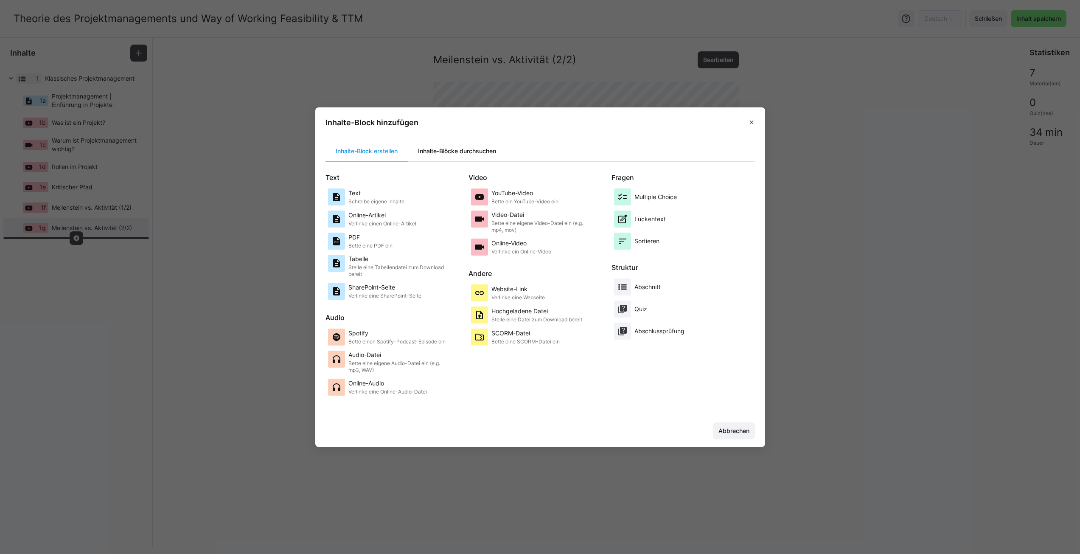
click at [459, 156] on div "Inhalte-Blöcke durchsuchen" at bounding box center [457, 151] width 98 height 20
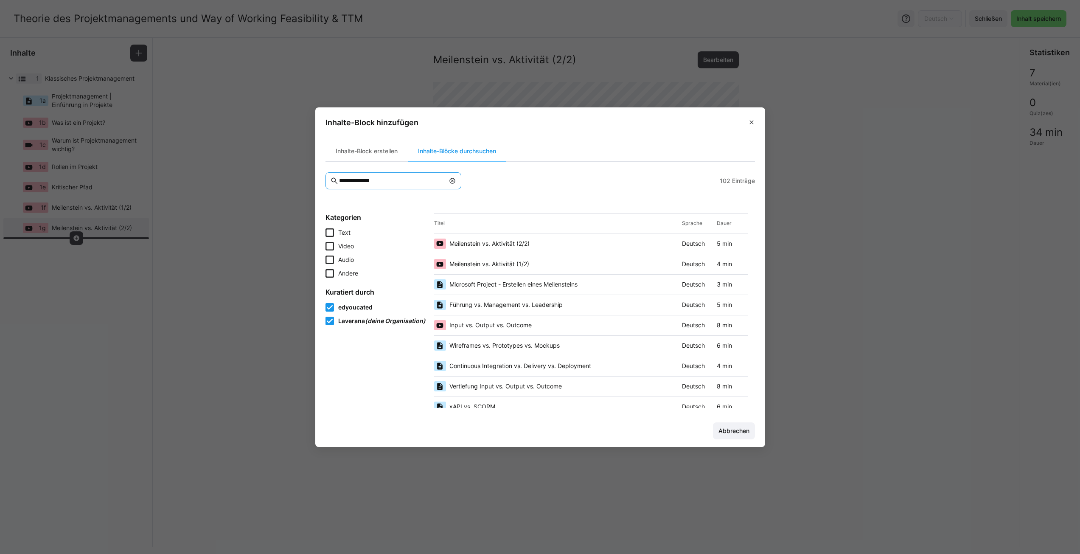
drag, startPoint x: 386, startPoint y: 180, endPoint x: 337, endPoint y: 176, distance: 49.5
click at [337, 176] on eds-input "**********" at bounding box center [394, 180] width 136 height 17
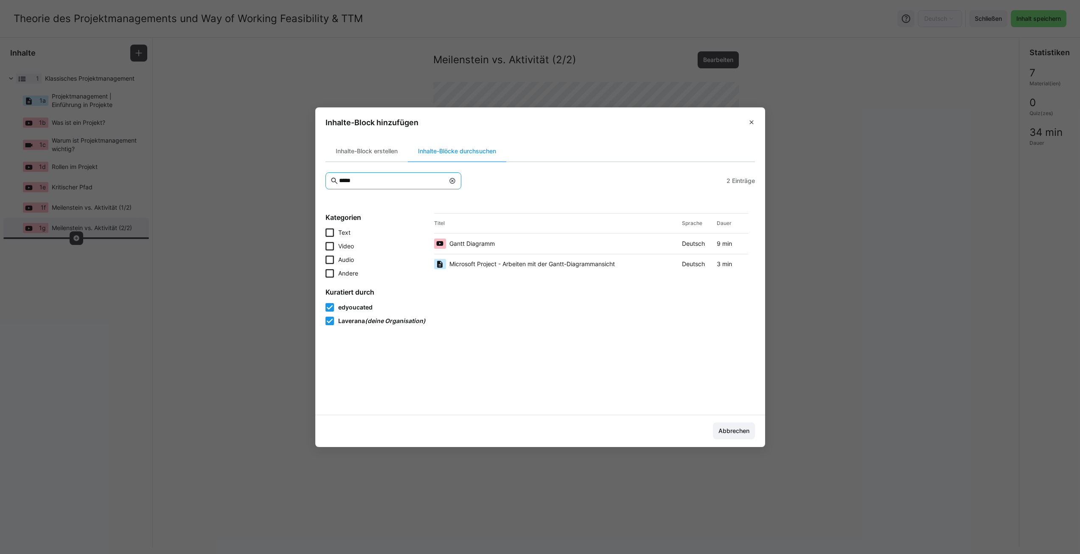
type input "*****"
click at [491, 241] on span "Gantt Diagramm" at bounding box center [471, 243] width 45 height 8
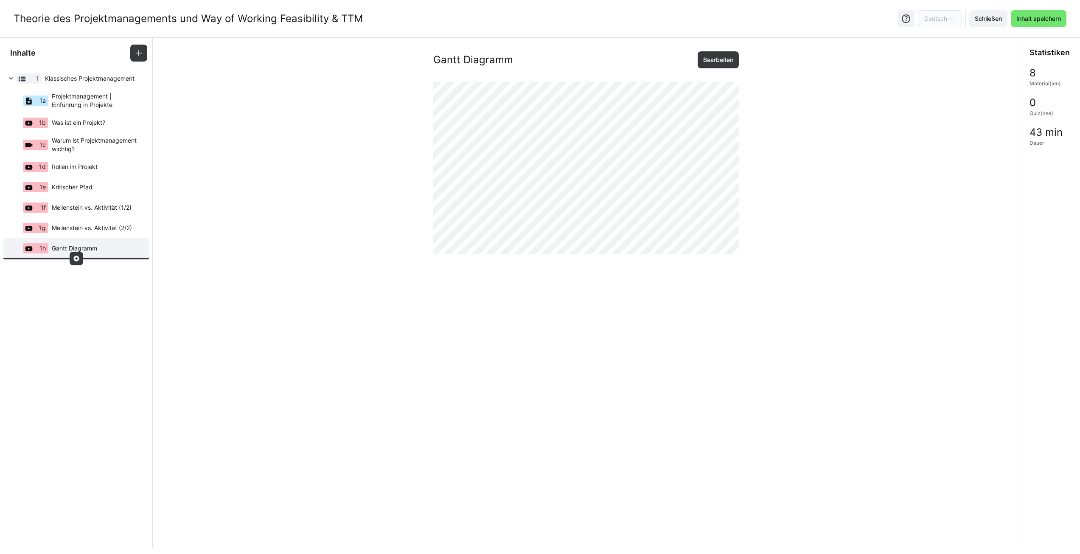
click at [75, 256] on eds-icon at bounding box center [76, 258] width 7 height 7
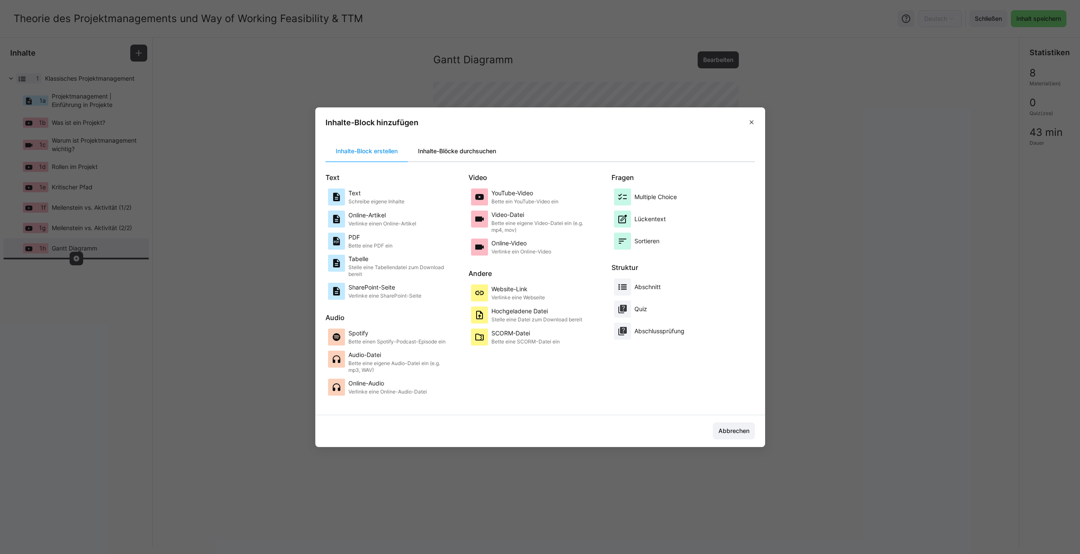
click at [466, 154] on div "Inhalte-Blöcke durchsuchen" at bounding box center [457, 151] width 98 height 20
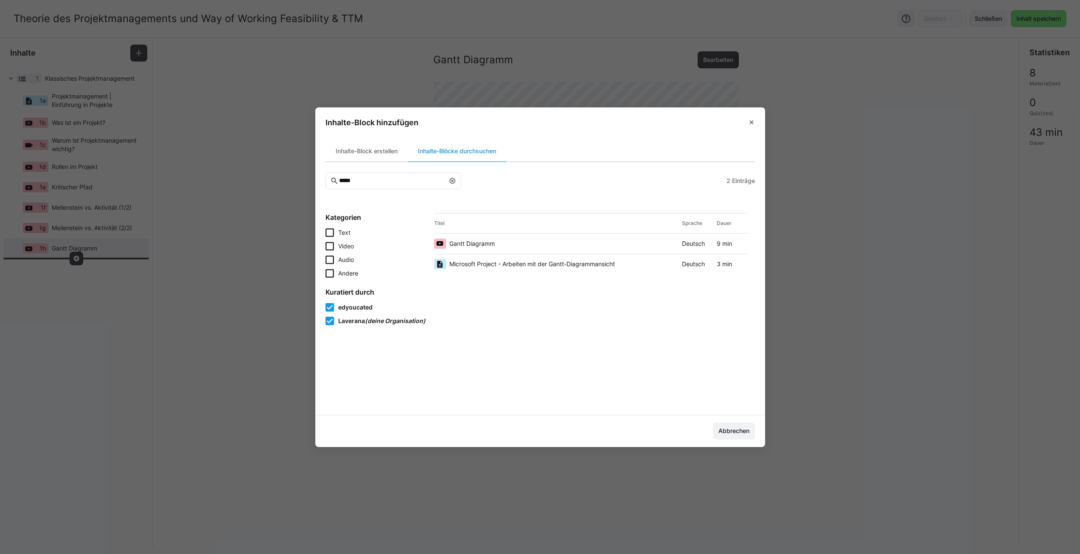
click at [481, 263] on span "Microsoft Project - Arbeiten mit der Gantt-Diagrammansicht" at bounding box center [532, 264] width 166 height 8
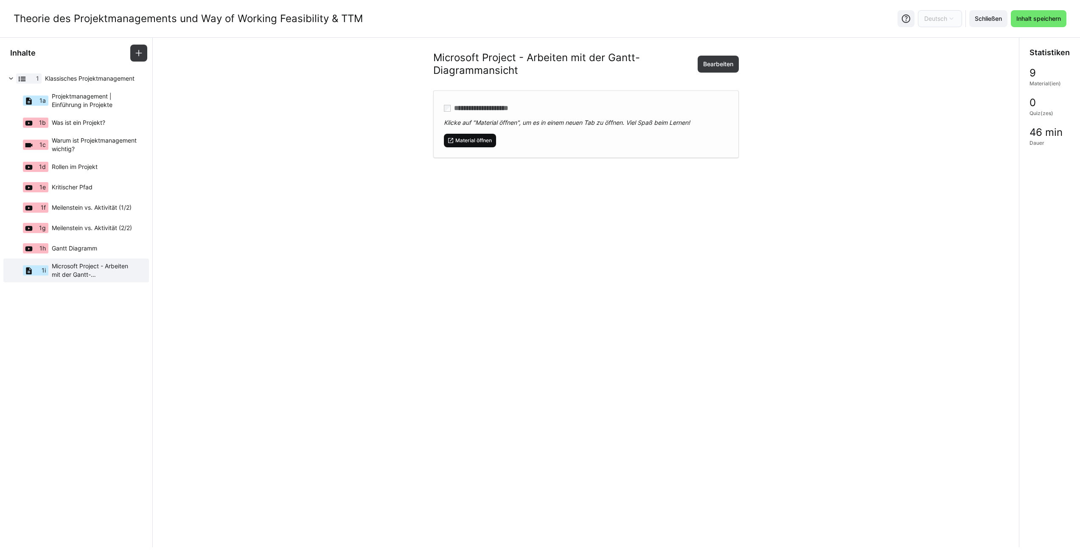
click at [479, 141] on span "Material öffnen" at bounding box center [474, 140] width 38 height 7
click at [381, 297] on app-learning-path-builder-content "**********" at bounding box center [586, 292] width 867 height 509
click at [339, 283] on app-learning-path-builder-content "**********" at bounding box center [586, 292] width 867 height 509
click at [113, 313] on app-learning-path-builder-content-structure "Inhalte 1 Klassisches Projektmanagement 1a Projektmanagement | Einführung in Pr…" at bounding box center [76, 292] width 153 height 509
click at [143, 45] on span at bounding box center [138, 53] width 17 height 17
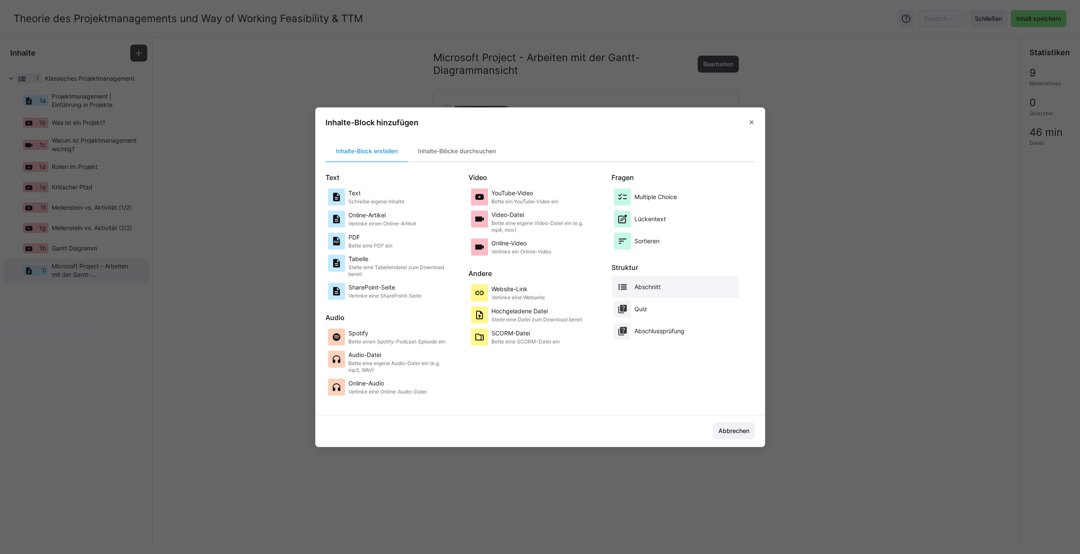
click at [654, 281] on div "Abschnitt" at bounding box center [647, 286] width 26 height 17
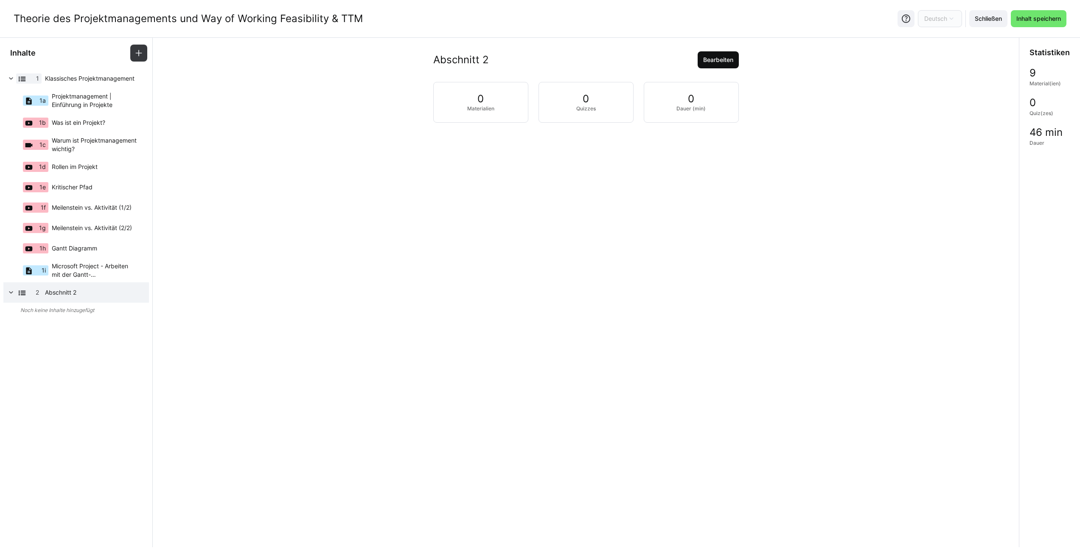
click at [708, 56] on span "Bearbeiten" at bounding box center [718, 60] width 33 height 8
drag, startPoint x: 489, startPoint y: 108, endPoint x: 438, endPoint y: 110, distance: 51.0
click at [438, 110] on div "Titel (Pflichtfeld) Abschnitt 2" at bounding box center [586, 103] width 305 height 48
type input "Agiles Projektmanagement"
click at [462, 139] on span "Speichern" at bounding box center [463, 141] width 31 height 8
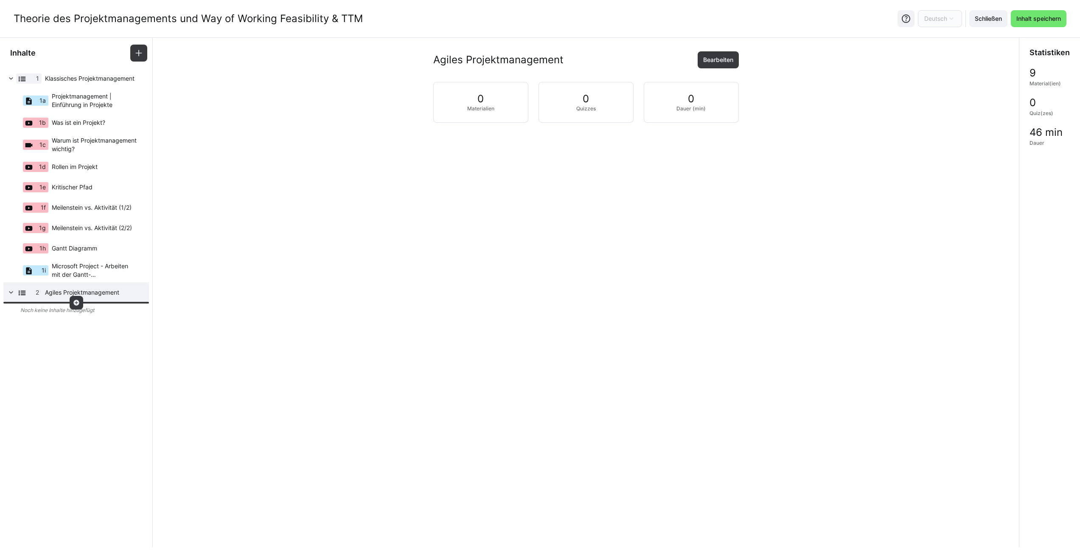
click at [75, 302] on eds-icon at bounding box center [76, 302] width 7 height 7
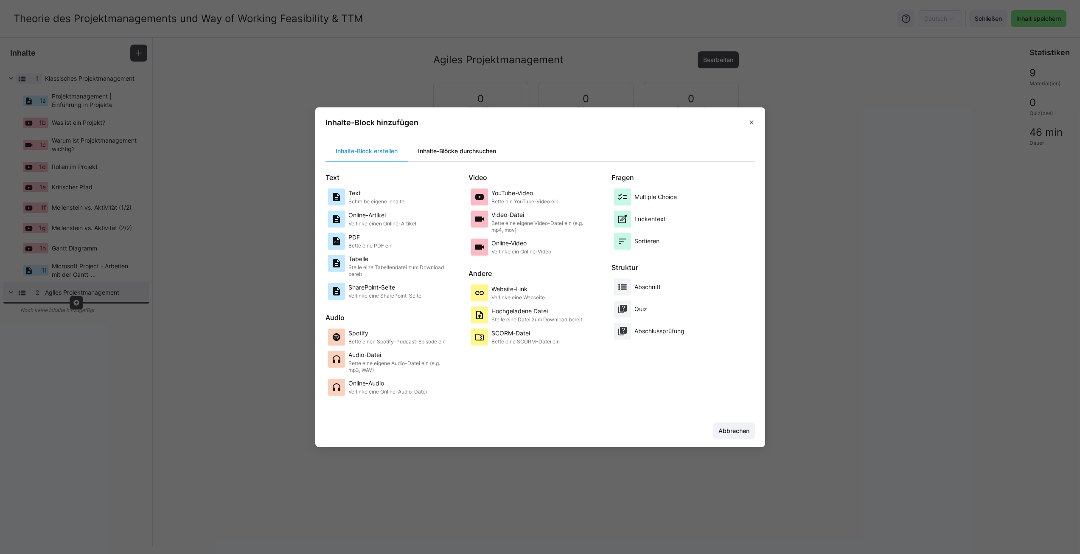
click at [454, 153] on div "Inhalte-Blöcke durchsuchen" at bounding box center [457, 151] width 98 height 20
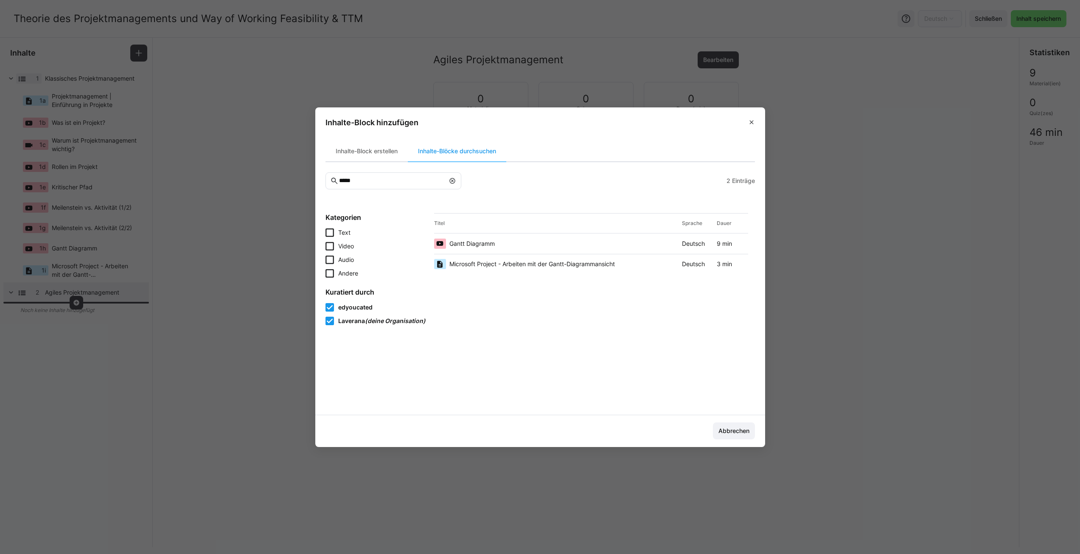
drag, startPoint x: 369, startPoint y: 187, endPoint x: 336, endPoint y: 182, distance: 33.4
click at [336, 182] on eds-input "*****" at bounding box center [394, 180] width 136 height 17
click at [334, 184] on eds-input "*****" at bounding box center [394, 180] width 136 height 17
click at [368, 179] on input "*****" at bounding box center [391, 181] width 106 height 8
type input "*"
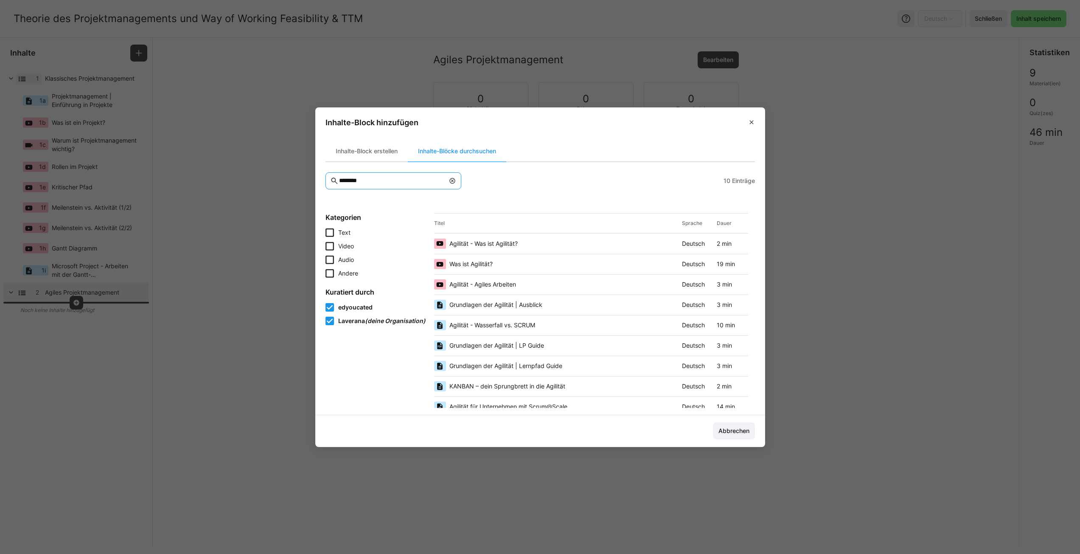
type input "********"
click at [471, 263] on span "Was ist Agilität?" at bounding box center [470, 264] width 43 height 8
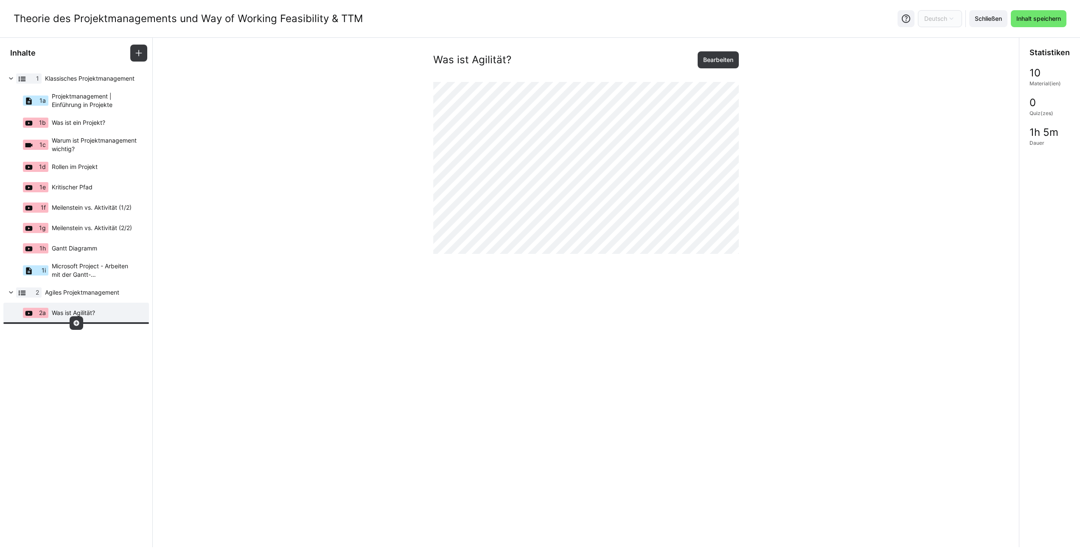
click at [76, 322] on eds-icon at bounding box center [76, 323] width 7 height 7
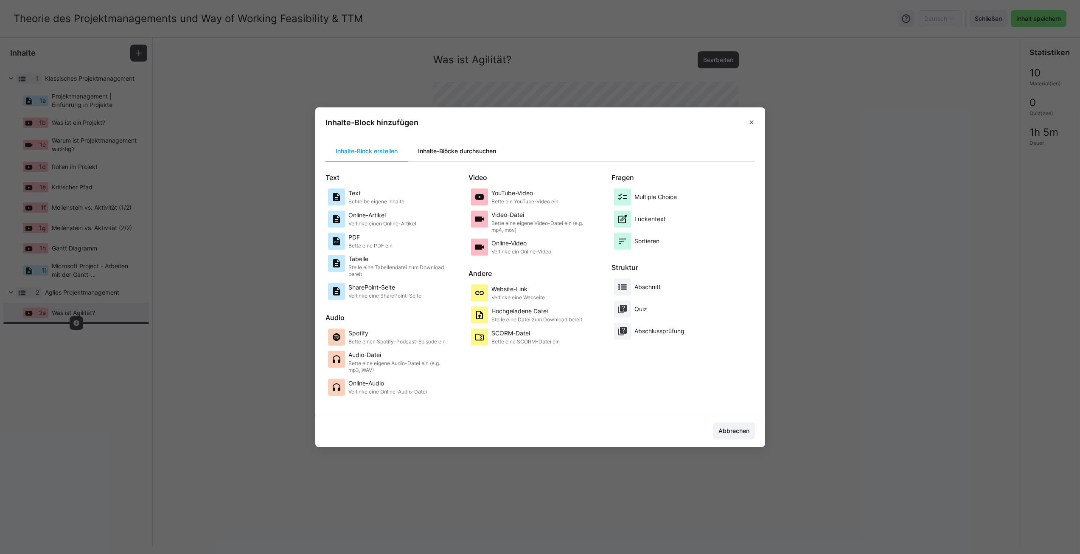
click at [450, 149] on div "Inhalte-Blöcke durchsuchen" at bounding box center [457, 151] width 98 height 20
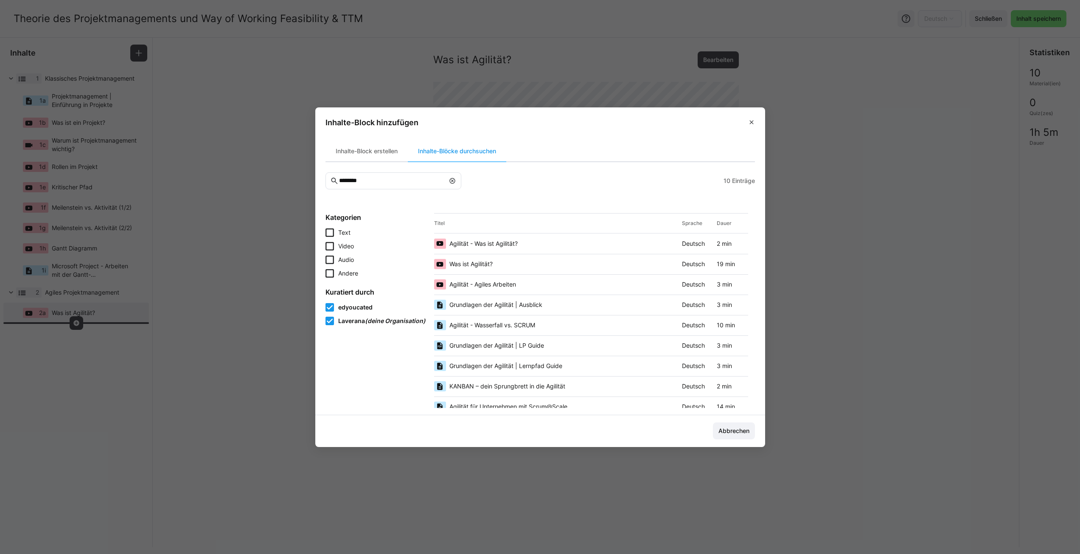
click at [405, 177] on input "********" at bounding box center [391, 181] width 106 height 8
type input "**********"
click at [589, 269] on div "Agiles vs. Klassisches Projektmanagement (I)" at bounding box center [556, 264] width 244 height 10
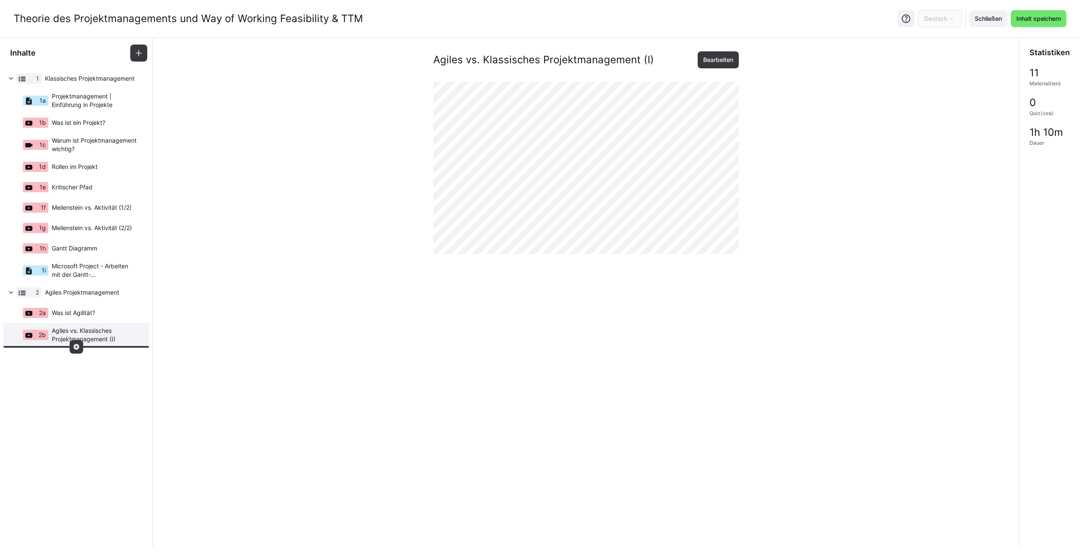
click at [79, 345] on eds-icon at bounding box center [76, 346] width 7 height 7
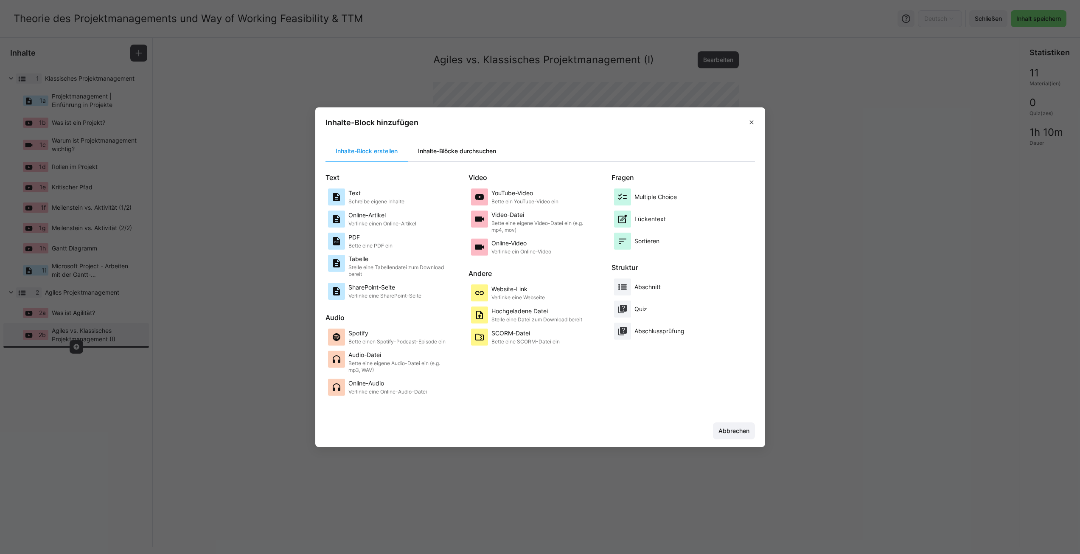
click at [418, 154] on div "Inhalte-Blöcke durchsuchen" at bounding box center [457, 151] width 98 height 20
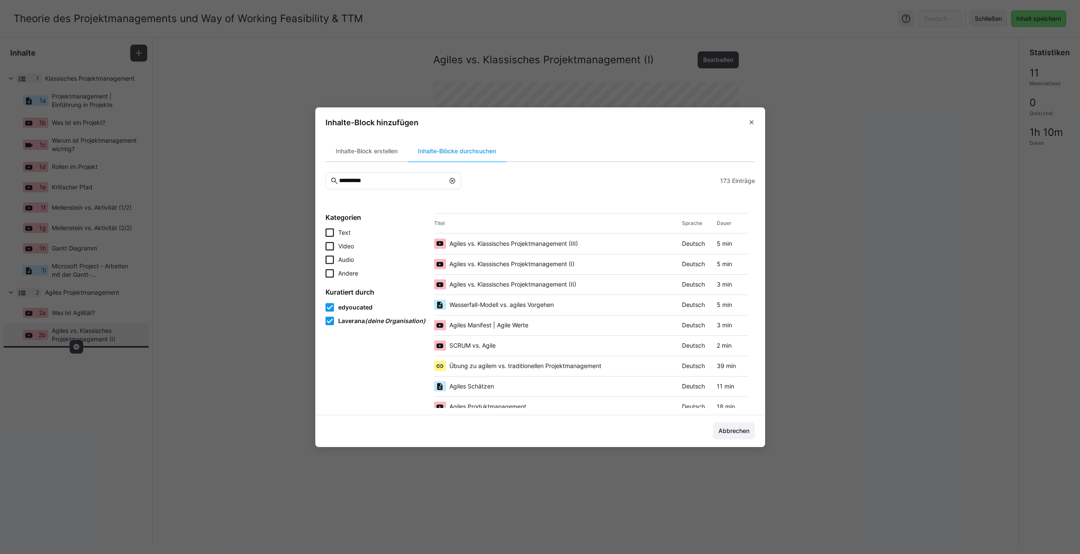
click at [529, 286] on span "Agiles vs. Klassisches Projektmanagement (II)" at bounding box center [512, 284] width 127 height 8
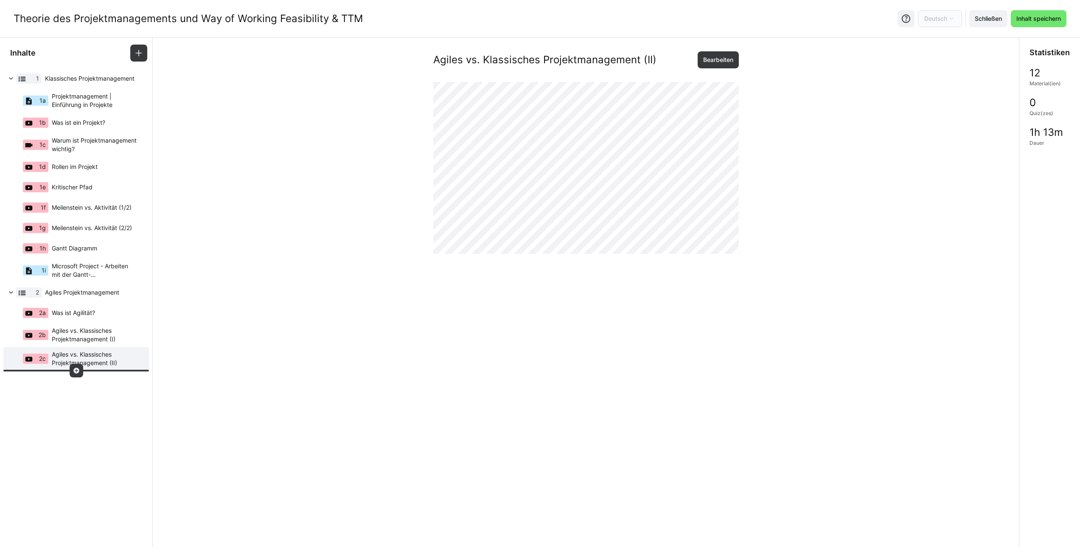
click at [75, 369] on eds-icon at bounding box center [76, 370] width 7 height 7
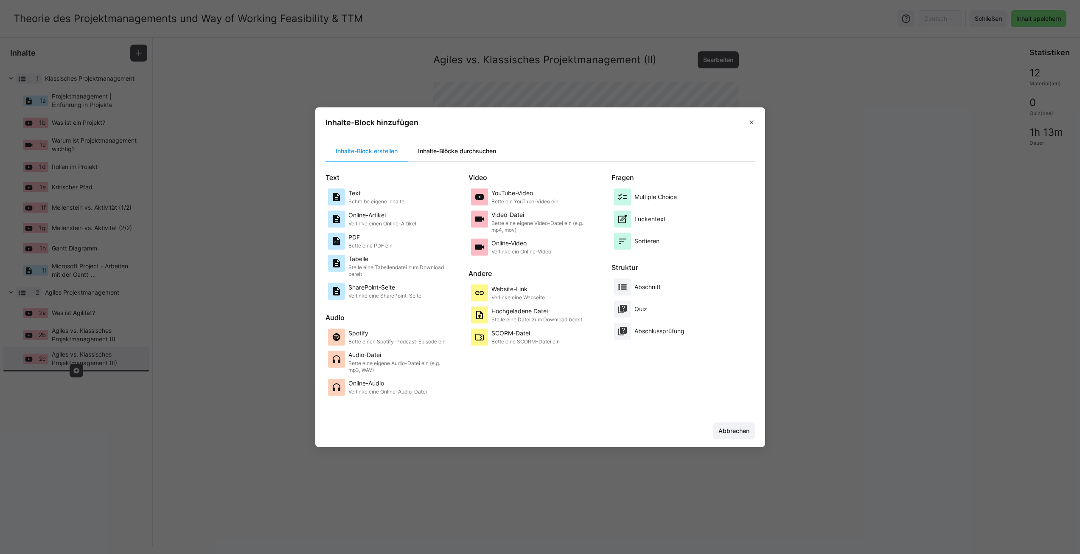
click at [446, 152] on div "Inhalte-Blöcke durchsuchen" at bounding box center [457, 151] width 98 height 20
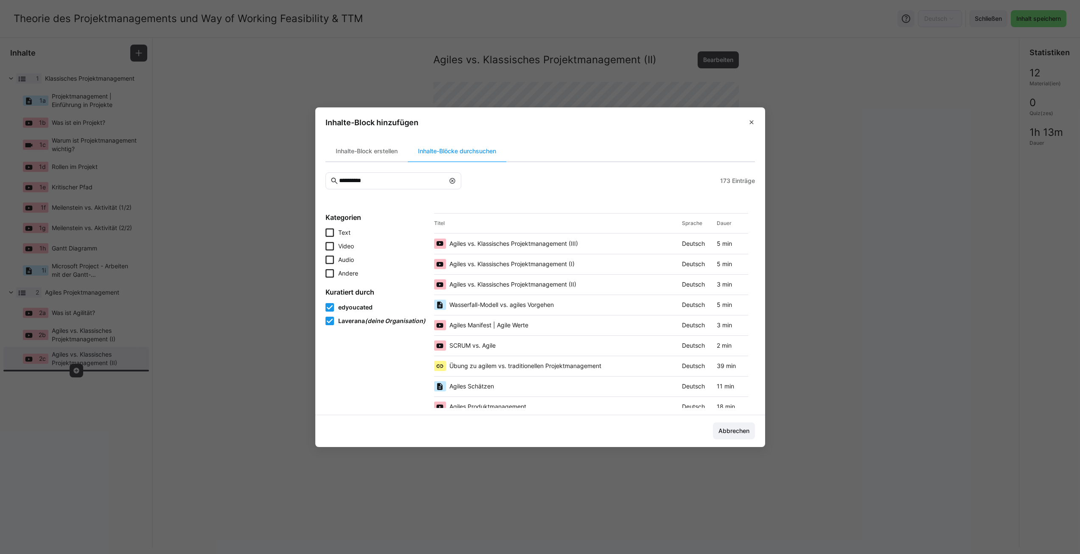
click at [539, 239] on span "Agiles vs. Klassisches Projektmanagement (III)" at bounding box center [513, 243] width 129 height 8
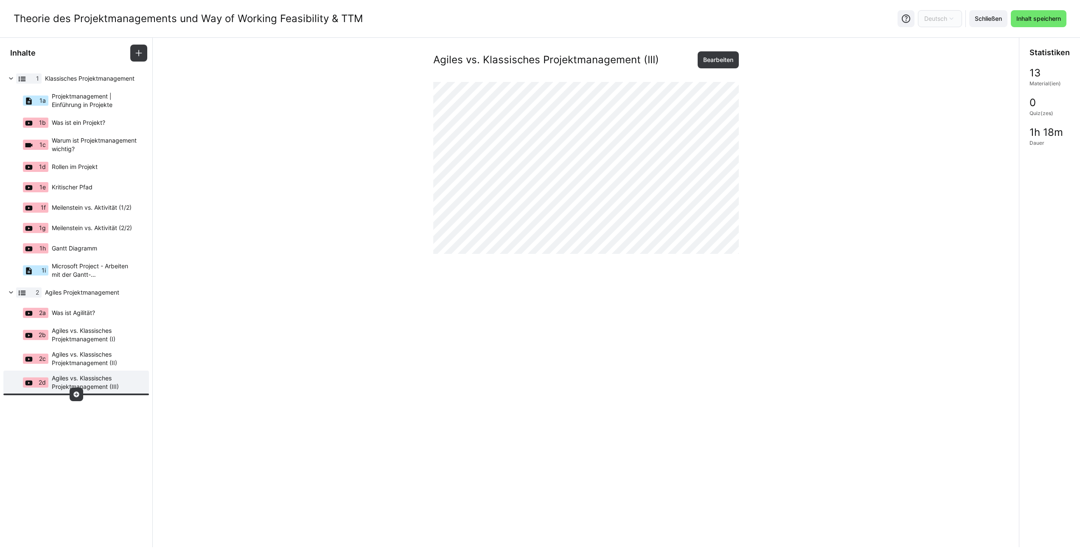
click at [76, 393] on eds-icon at bounding box center [76, 394] width 7 height 7
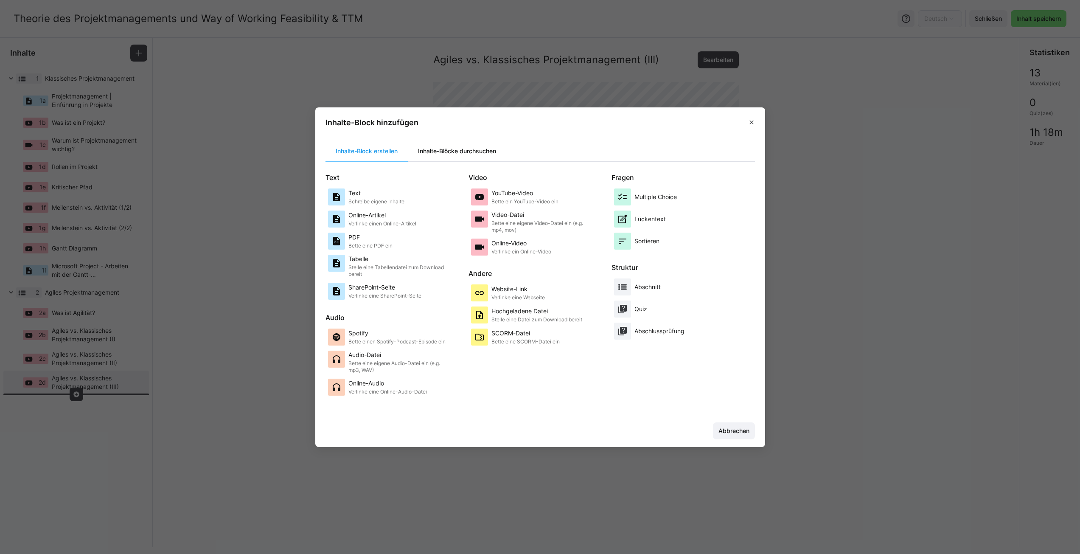
click at [457, 151] on div "Inhalte-Blöcke durchsuchen" at bounding box center [457, 151] width 98 height 20
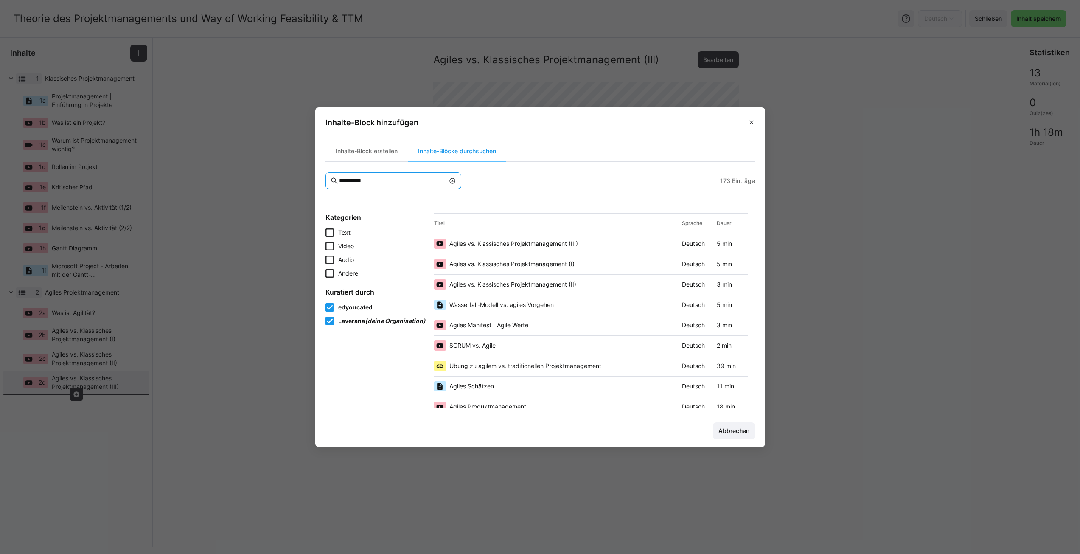
drag, startPoint x: 386, startPoint y: 181, endPoint x: 338, endPoint y: 181, distance: 47.5
click at [338, 181] on eds-input "**********" at bounding box center [394, 180] width 136 height 17
type input "**********"
click at [530, 265] on span "Wasserfall-Modell vs. agiles Vorgehen" at bounding box center [501, 264] width 104 height 8
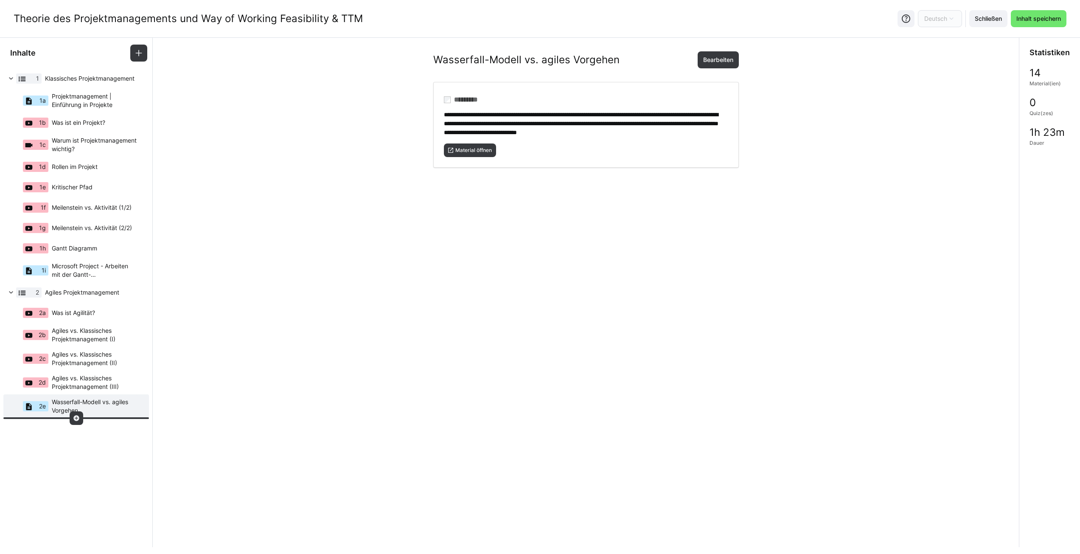
click at [74, 417] on eds-icon at bounding box center [76, 418] width 7 height 7
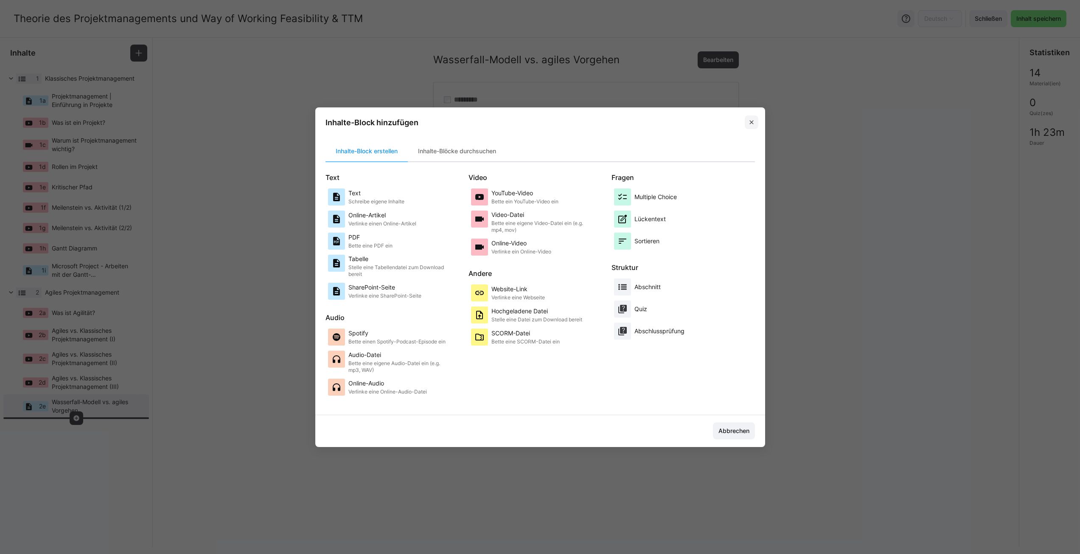
click at [758, 121] on span at bounding box center [752, 122] width 14 height 14
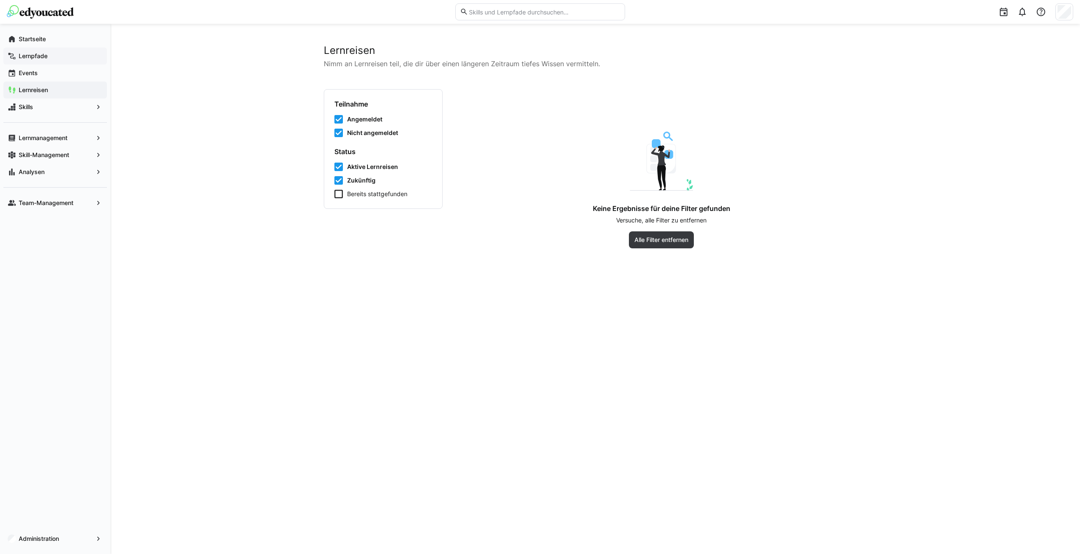
click at [0, 0] on app-navigation-label "Lernpfade" at bounding box center [0, 0] width 0 height 0
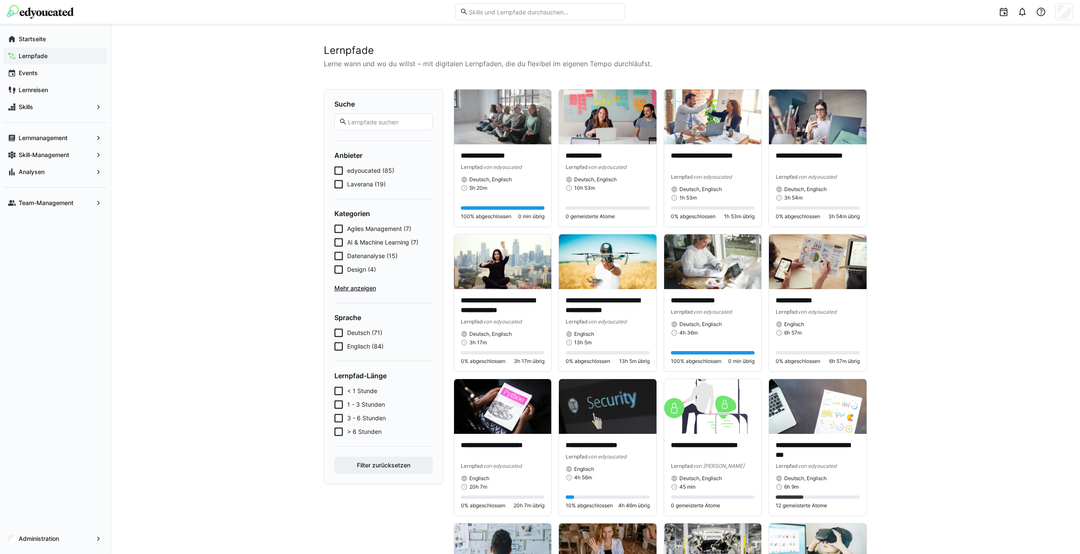
click at [386, 117] on eds-input at bounding box center [383, 121] width 98 height 17
click at [382, 124] on input "text" at bounding box center [387, 122] width 81 height 8
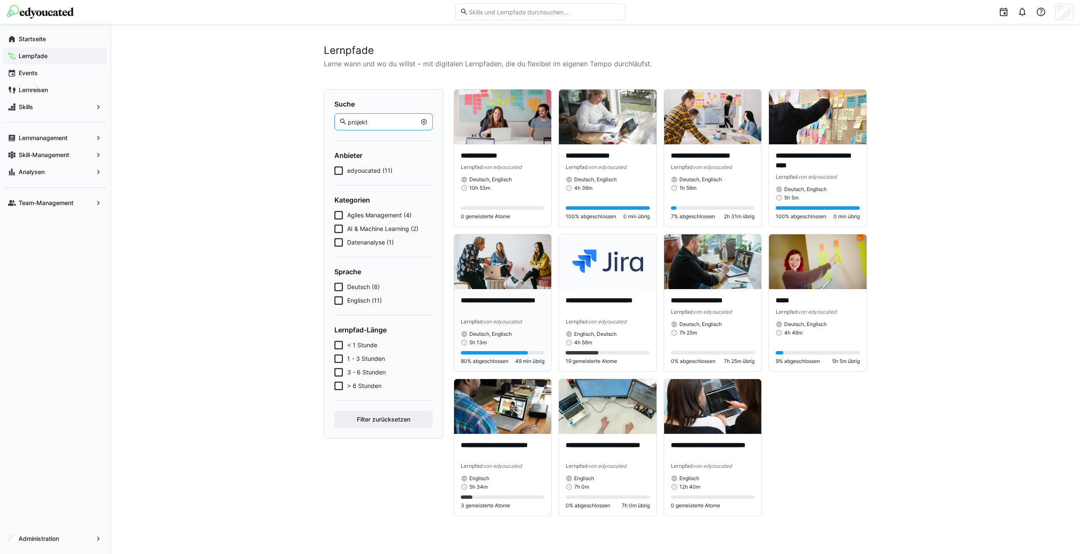
type input "projekt"
click at [504, 274] on img at bounding box center [503, 261] width 98 height 55
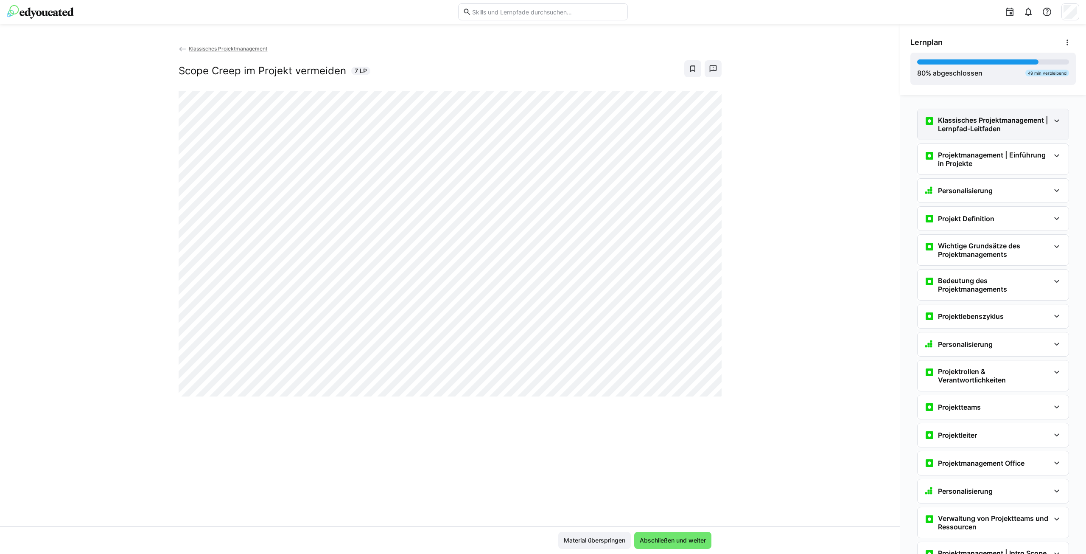
click at [991, 119] on h3 "Klassisches Projektmanagement | Lernpfad-Leitfaden" at bounding box center [994, 124] width 112 height 17
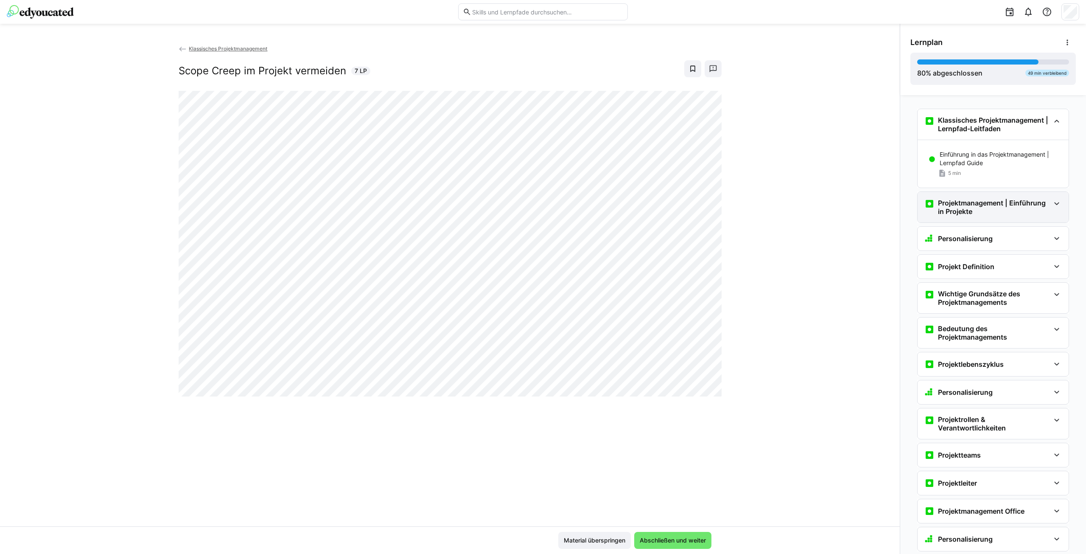
click at [983, 201] on h3 "Projektmanagement | Einführung in Projekte" at bounding box center [994, 207] width 112 height 17
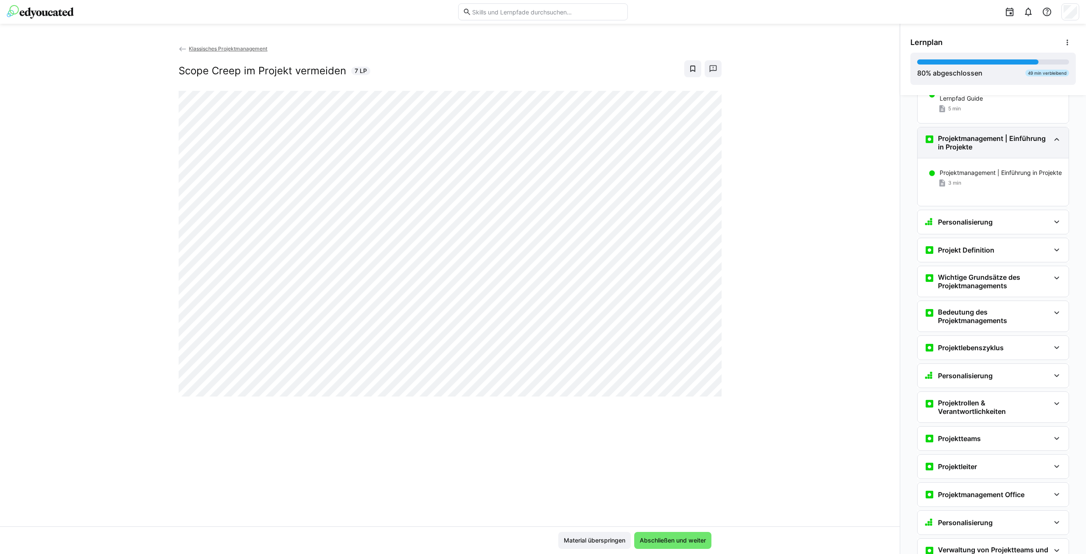
scroll to position [85, 0]
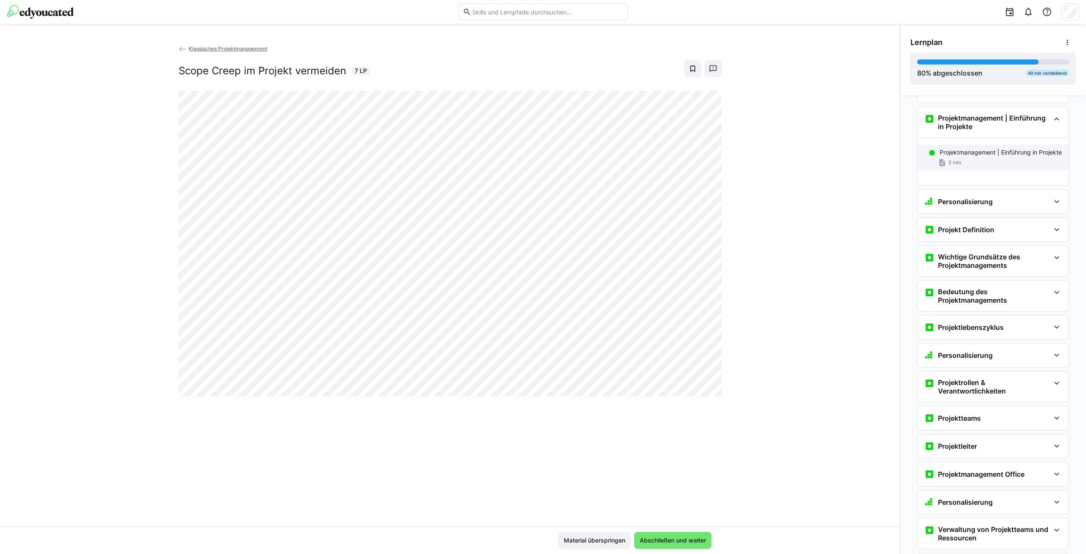
click at [973, 155] on p "Projektmanagement | Einführung in Projekte" at bounding box center [1001, 152] width 122 height 8
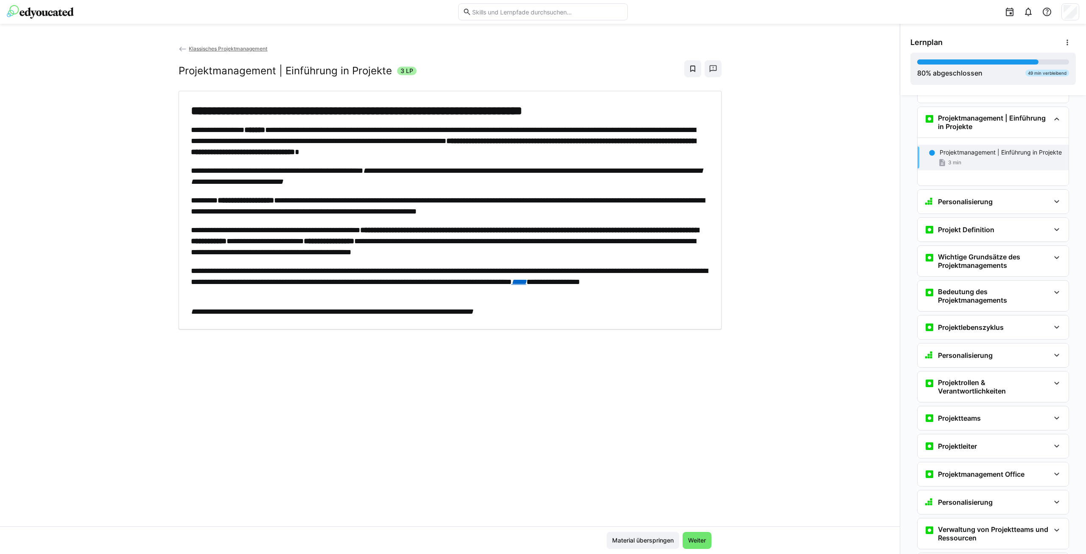
scroll to position [96, 0]
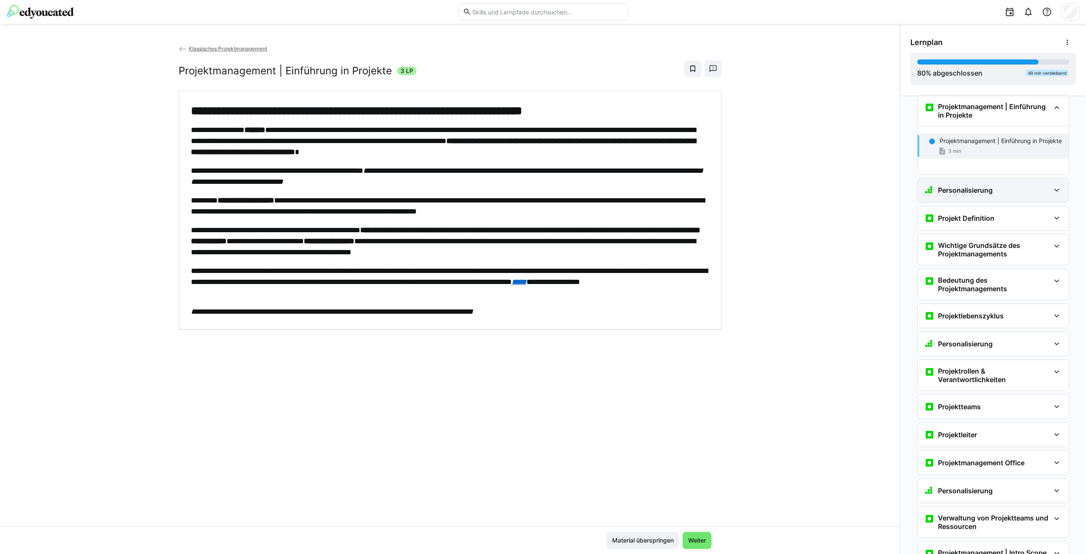
click at [975, 184] on div "Personalisierung" at bounding box center [993, 190] width 151 height 24
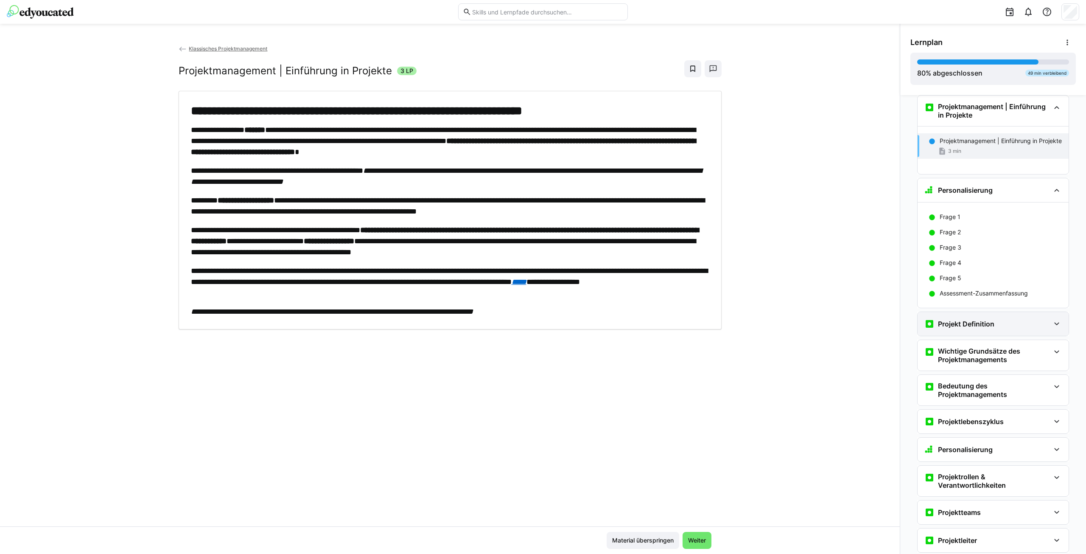
click at [978, 331] on div "Projekt Definition" at bounding box center [993, 324] width 151 height 24
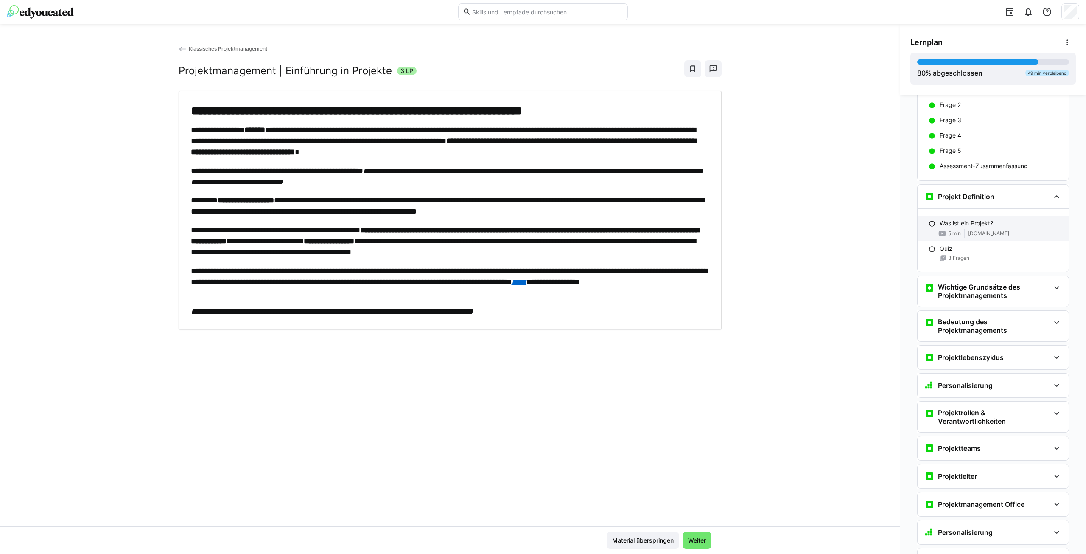
click at [972, 220] on p "Was ist ein Projekt?" at bounding box center [966, 223] width 53 height 8
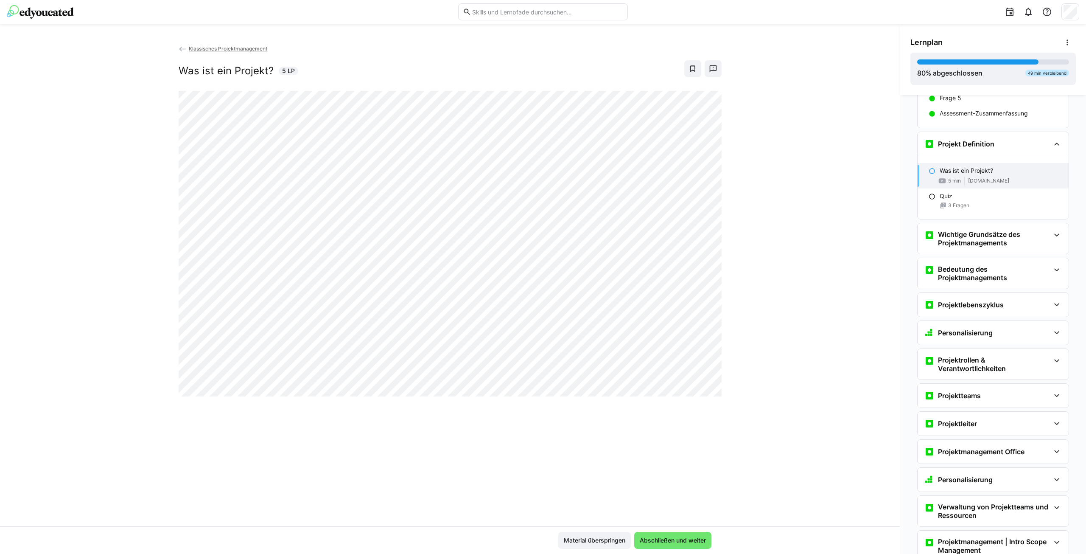
scroll to position [313, 0]
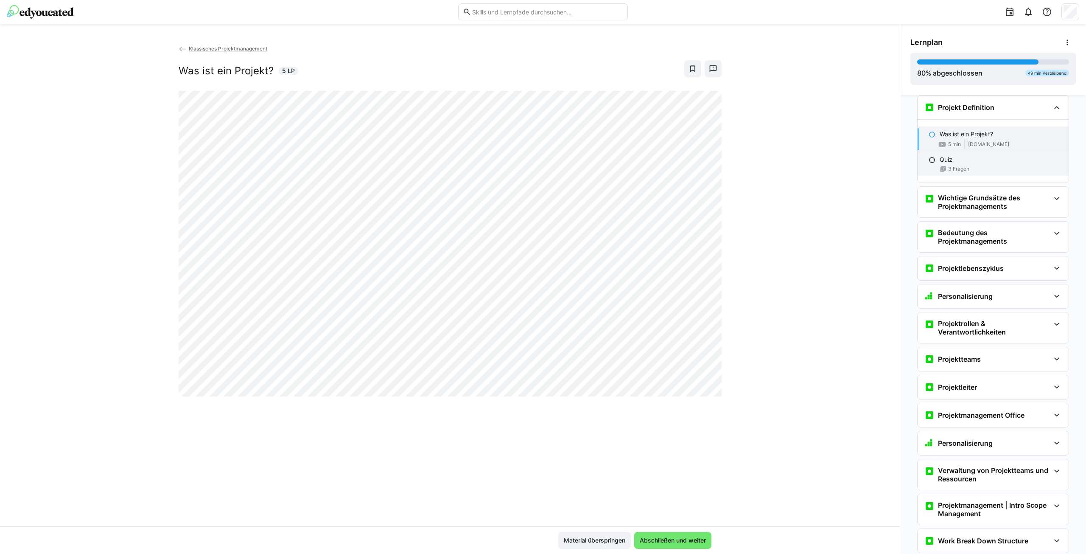
click at [949, 162] on div "Quiz" at bounding box center [1001, 159] width 122 height 8
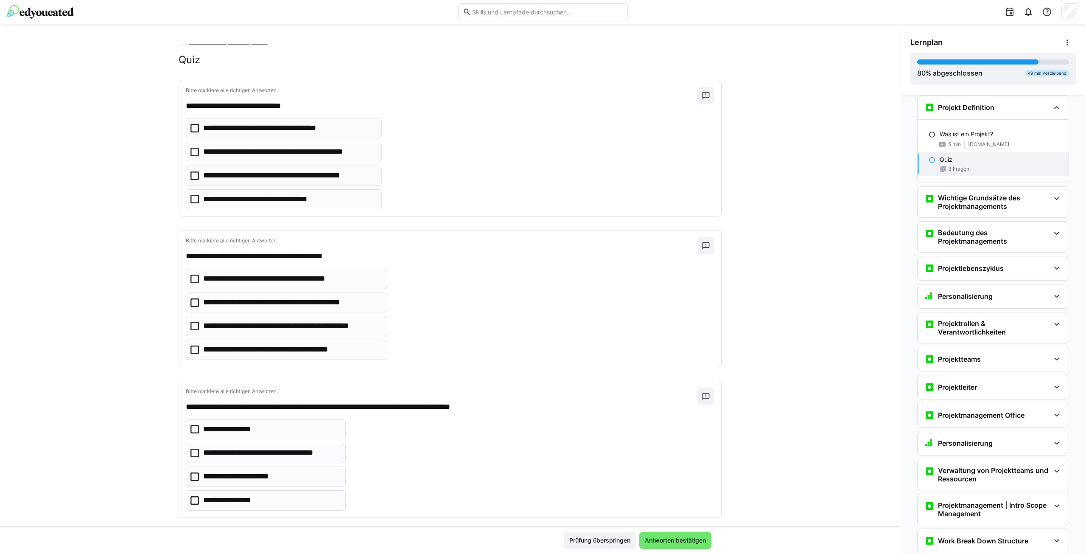
scroll to position [0, 0]
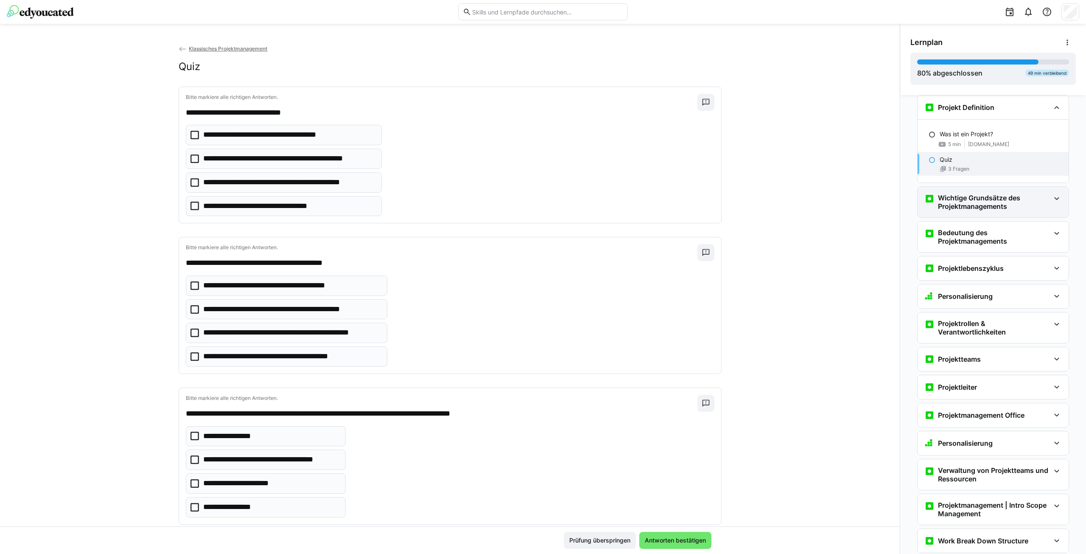
click at [1007, 207] on h3 "Wichtige Grundsätze des Projektmanagements" at bounding box center [994, 202] width 112 height 17
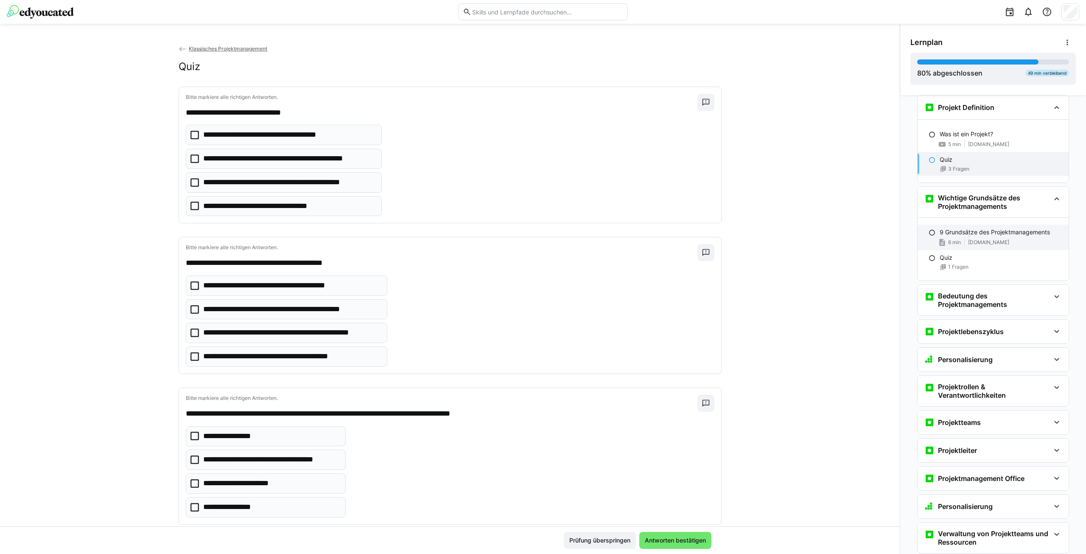
click at [1001, 231] on p "9 Grundsätze des Projektmanagements" at bounding box center [995, 232] width 110 height 8
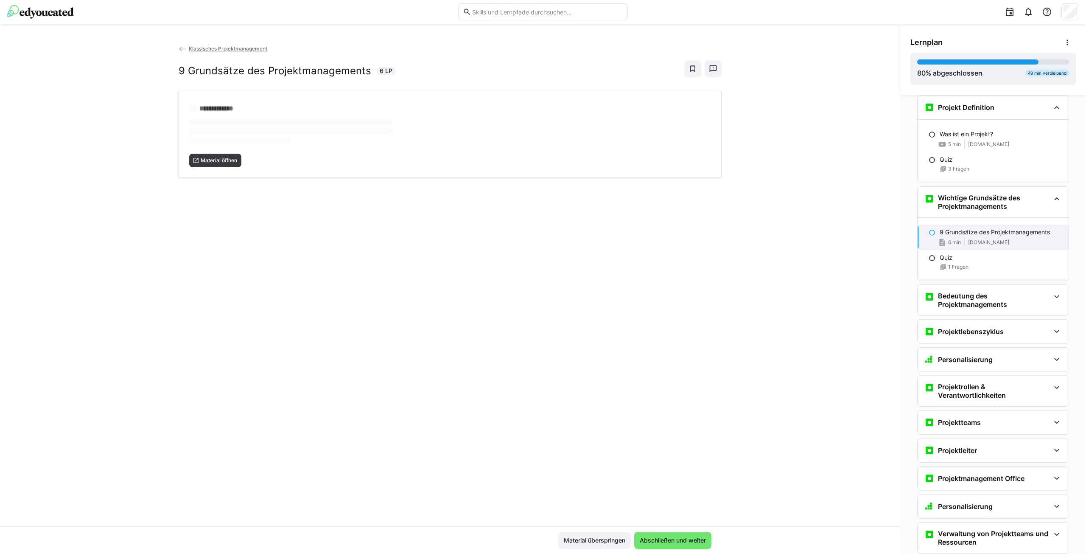
scroll to position [404, 0]
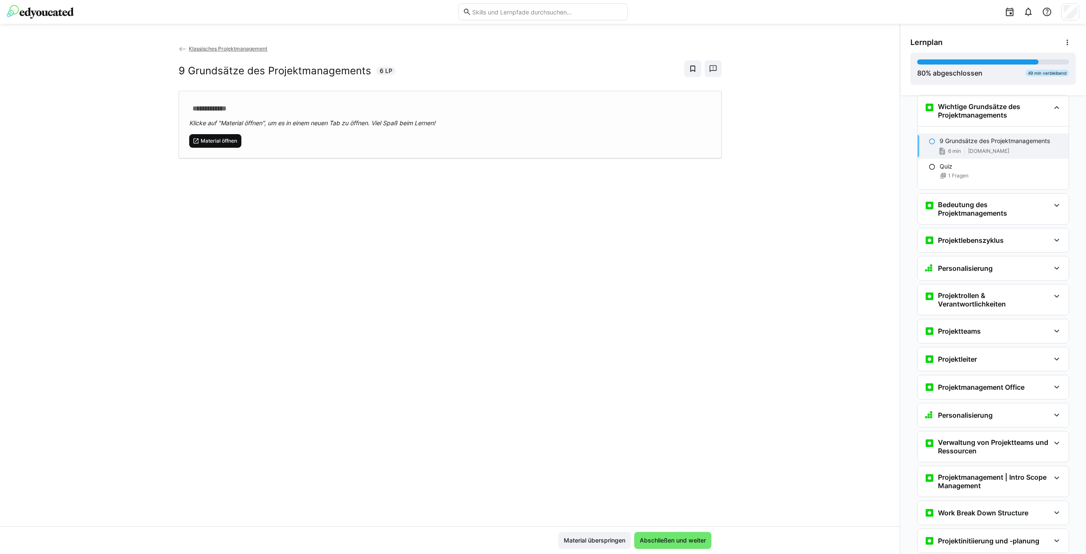
click at [222, 140] on span "Material öffnen" at bounding box center [219, 141] width 38 height 7
click at [997, 212] on h3 "Bedeutung des Projektmanagements" at bounding box center [994, 208] width 112 height 17
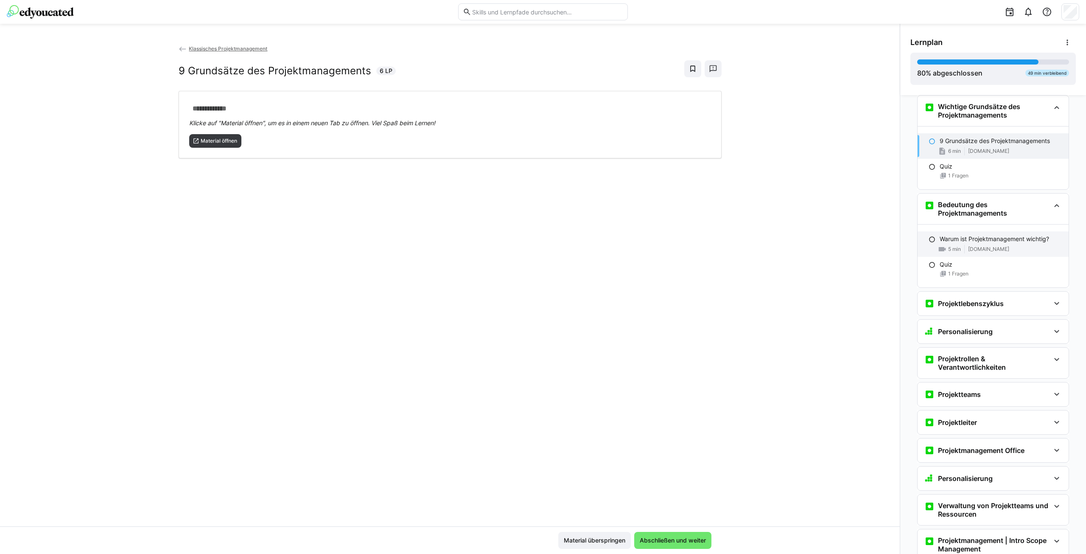
click at [991, 234] on div "Warum ist Projektmanagement wichtig? 5 min [DOMAIN_NAME]" at bounding box center [993, 243] width 151 height 25
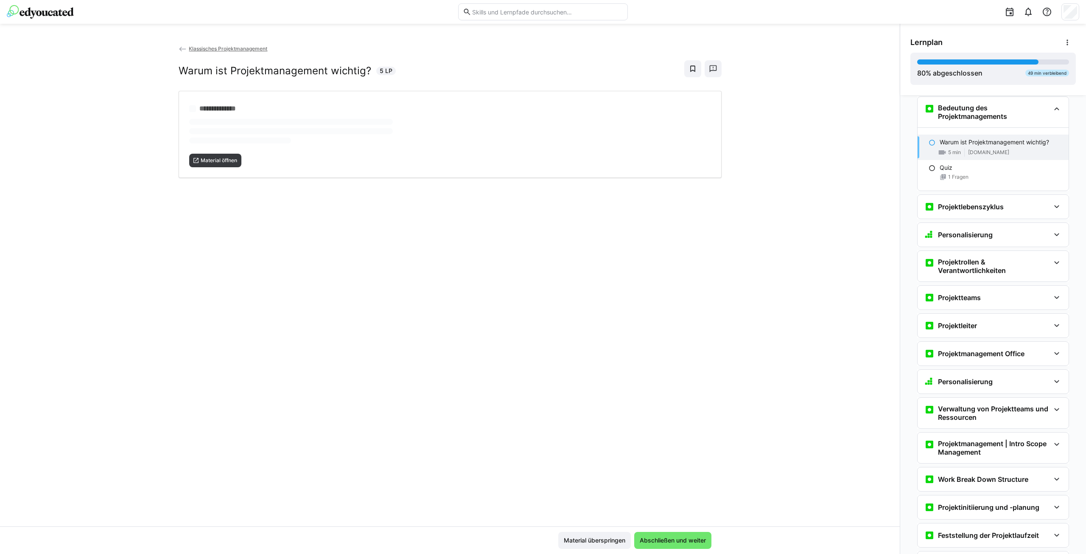
scroll to position [502, 0]
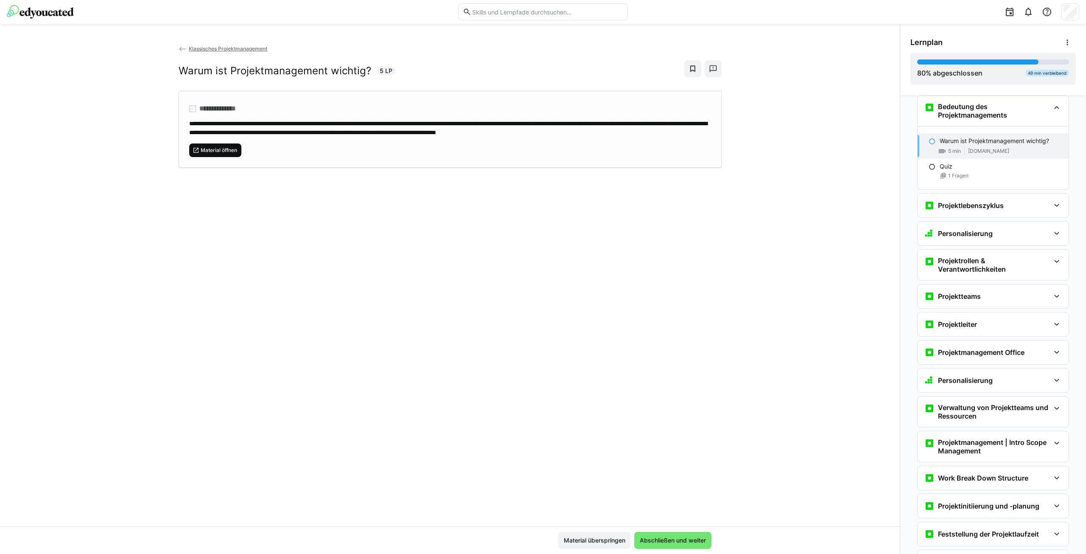
click at [224, 152] on span "Material öffnen" at bounding box center [215, 150] width 53 height 14
click at [209, 51] on span "Klassisches Projektmanagement" at bounding box center [228, 48] width 79 height 6
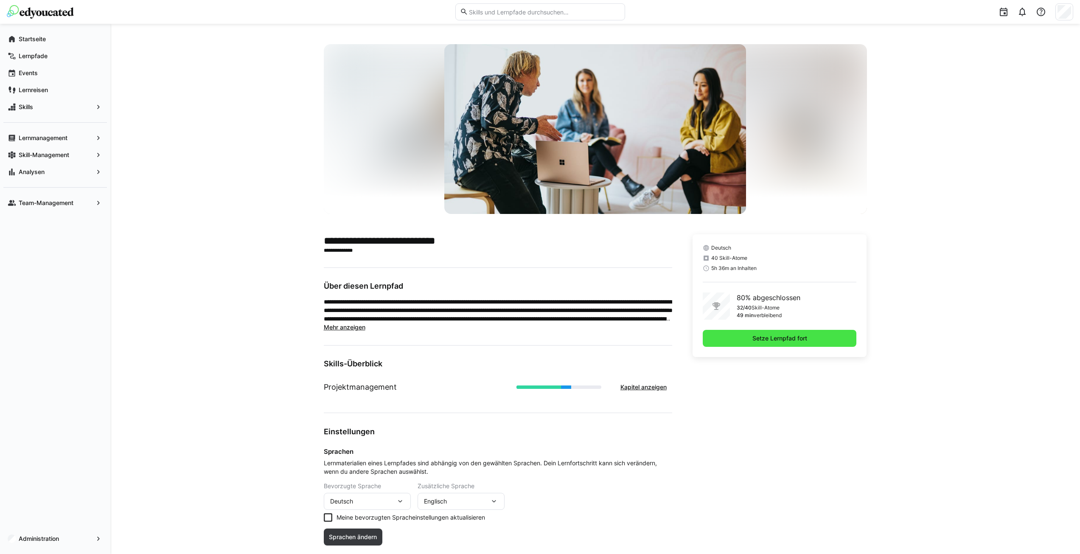
click at [761, 335] on span "Setze Lernpfad fort" at bounding box center [779, 338] width 57 height 8
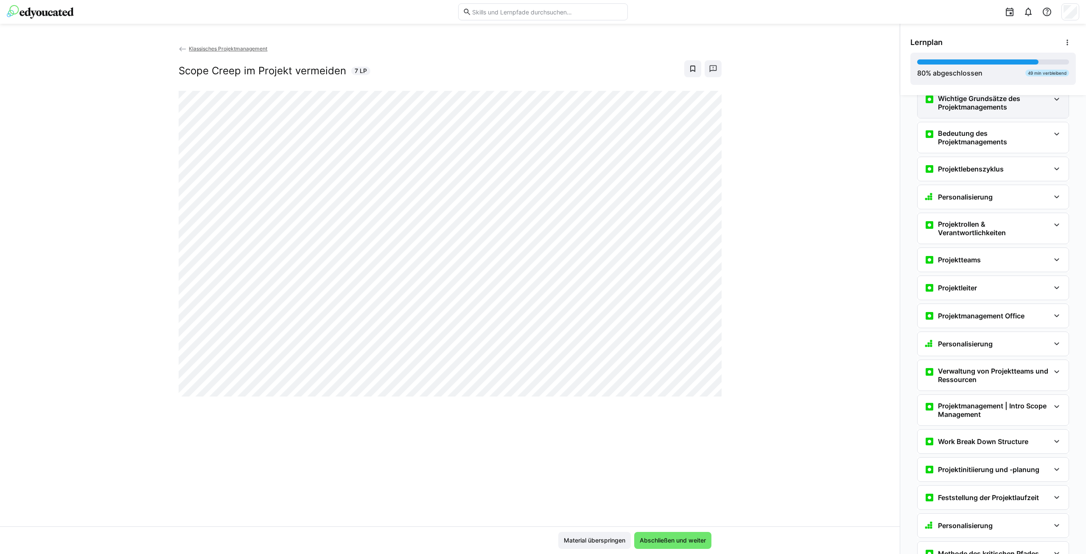
scroll to position [170, 0]
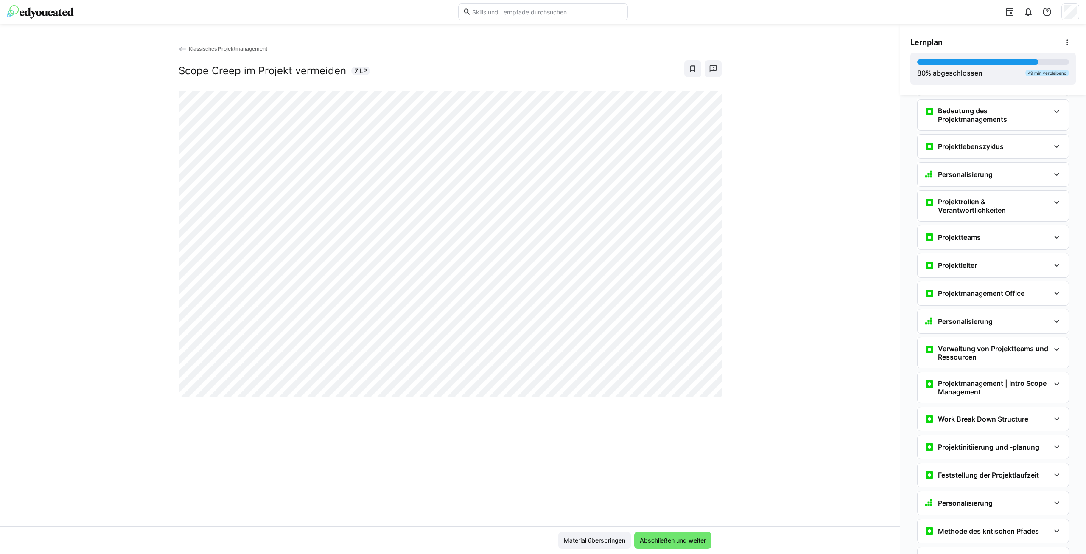
click at [996, 138] on div "Projektlebenszyklus" at bounding box center [993, 147] width 151 height 24
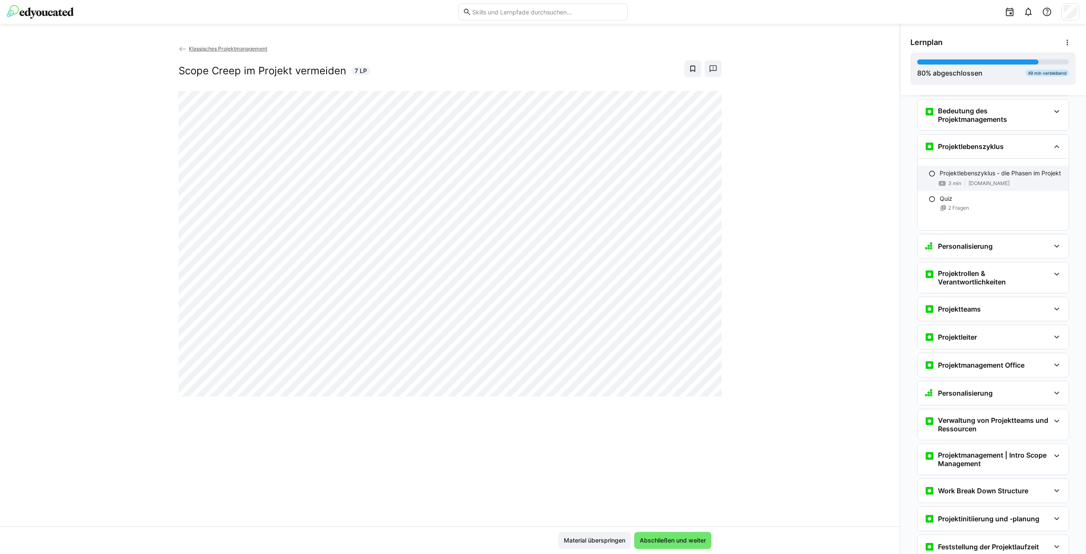
click at [990, 174] on p "Projektlebenszyklus - die Phasen im Projekt" at bounding box center [1000, 173] width 121 height 8
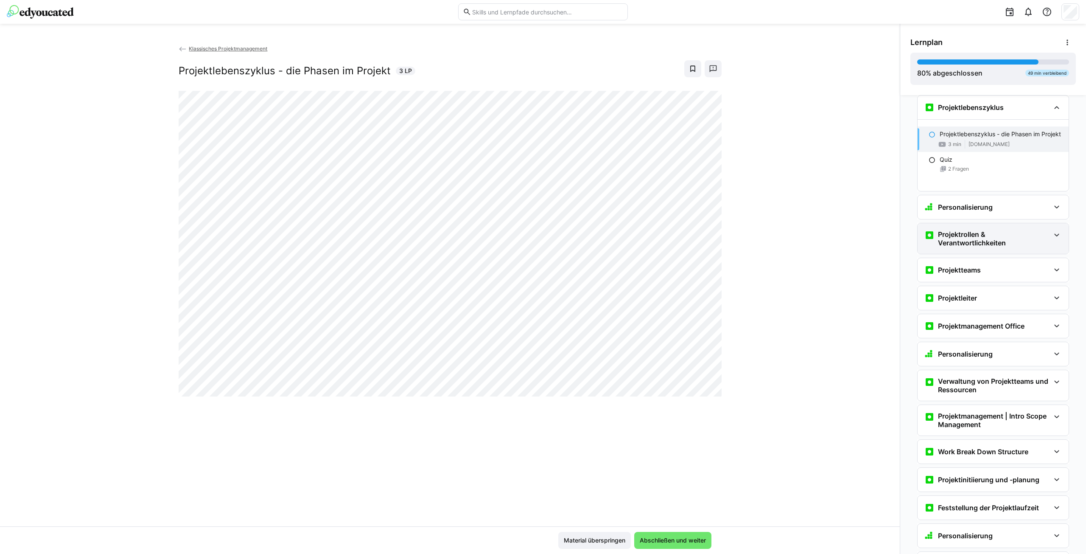
click at [965, 238] on h3 "Projektrollen & Verantwortlichkeiten" at bounding box center [994, 238] width 112 height 17
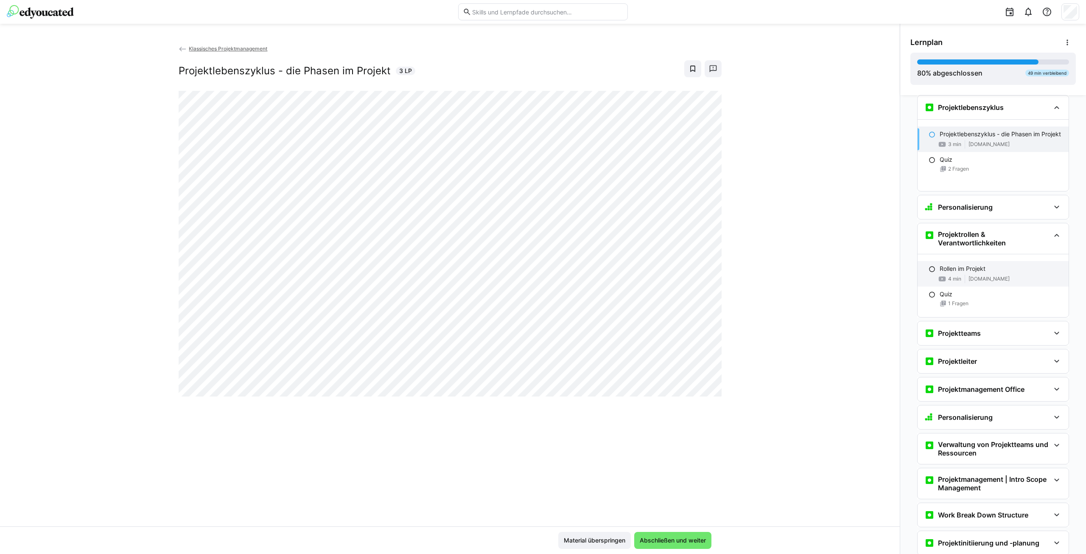
click at [982, 271] on div "Rollen im Projekt" at bounding box center [1001, 268] width 122 height 8
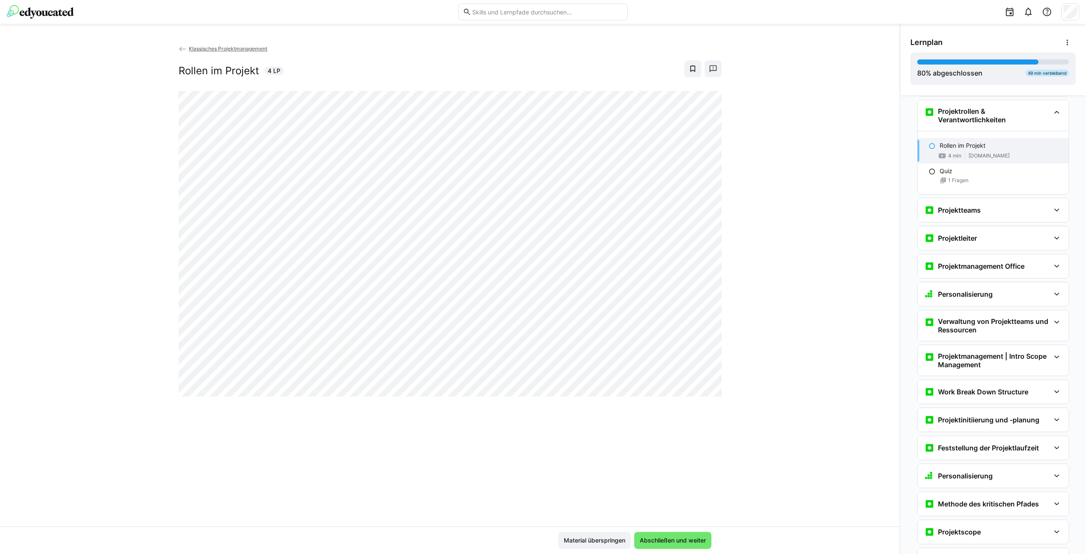
scroll to position [337, 0]
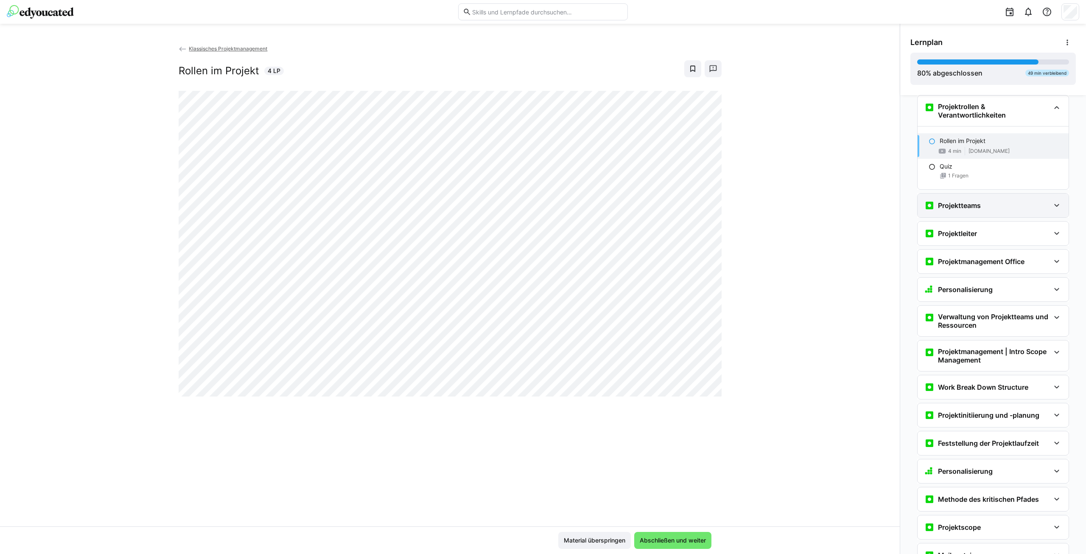
click at [1006, 205] on div "Projektteams" at bounding box center [988, 205] width 126 height 10
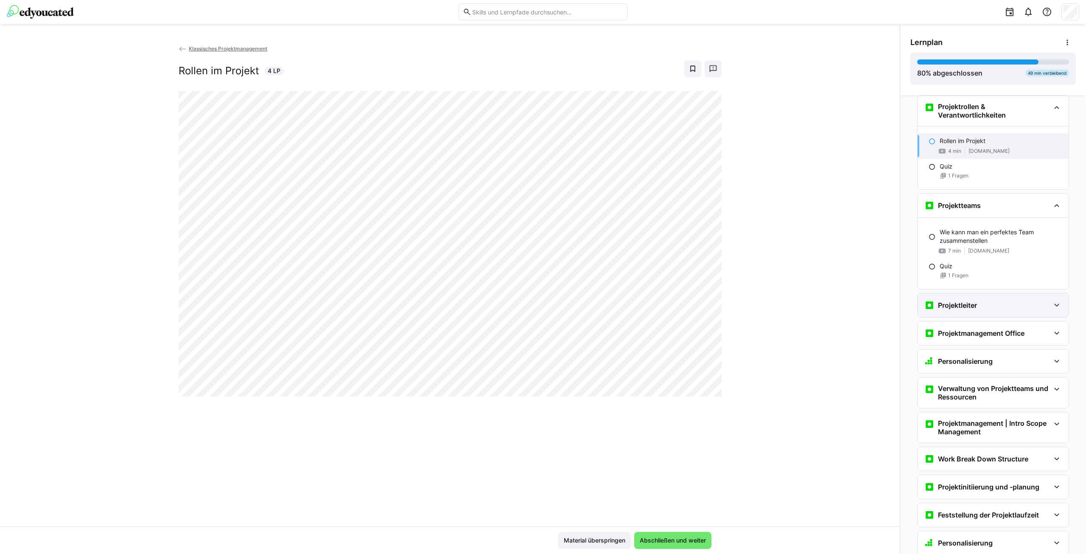
click at [987, 308] on div "Projektleiter" at bounding box center [988, 305] width 126 height 10
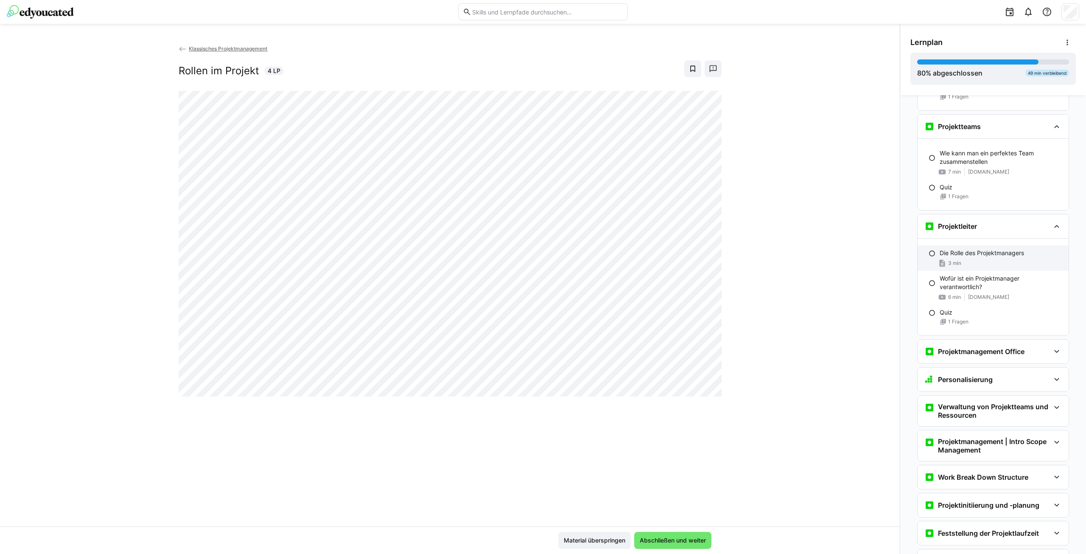
scroll to position [421, 0]
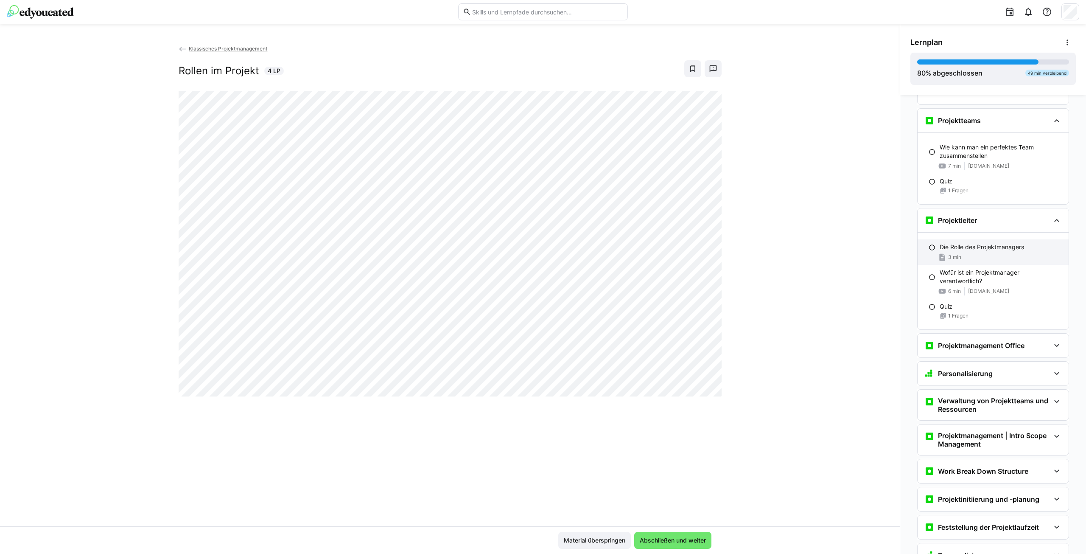
click at [1000, 248] on p "Die Rolle des Projektmanagers" at bounding box center [982, 247] width 84 height 8
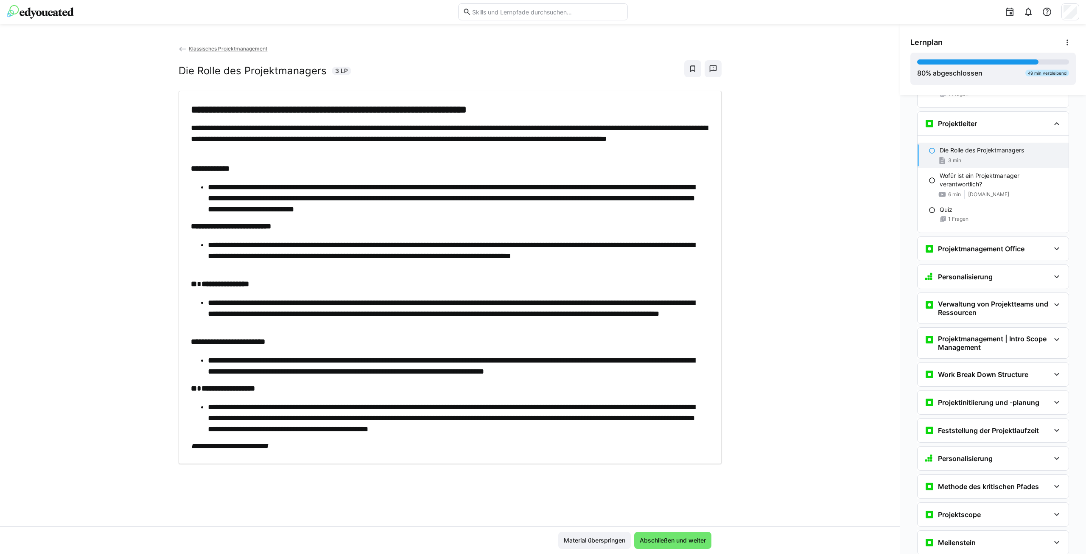
scroll to position [534, 0]
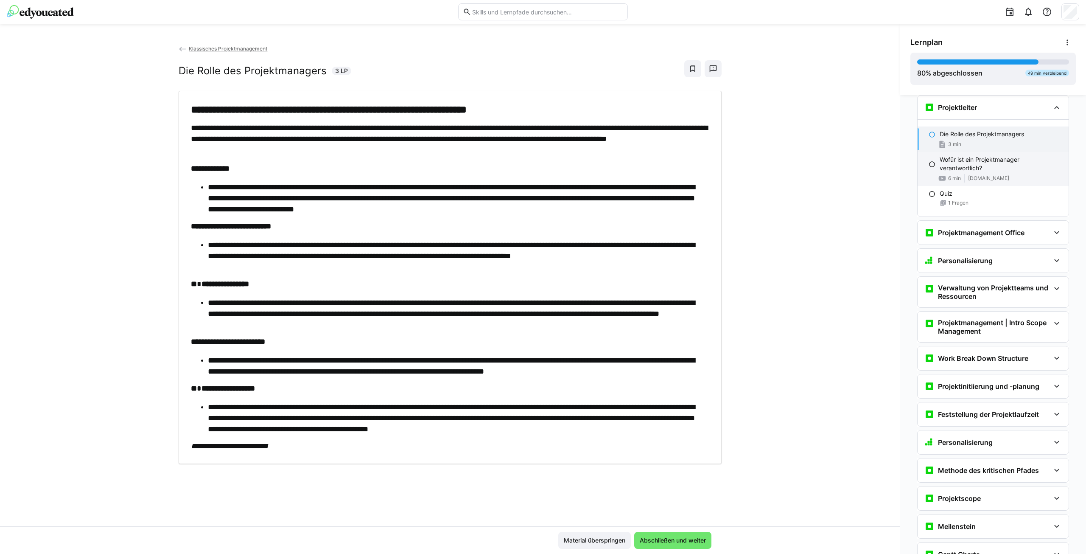
click at [975, 160] on p "Wofür ist ein Projektmanager verantwortlich?" at bounding box center [1001, 163] width 122 height 17
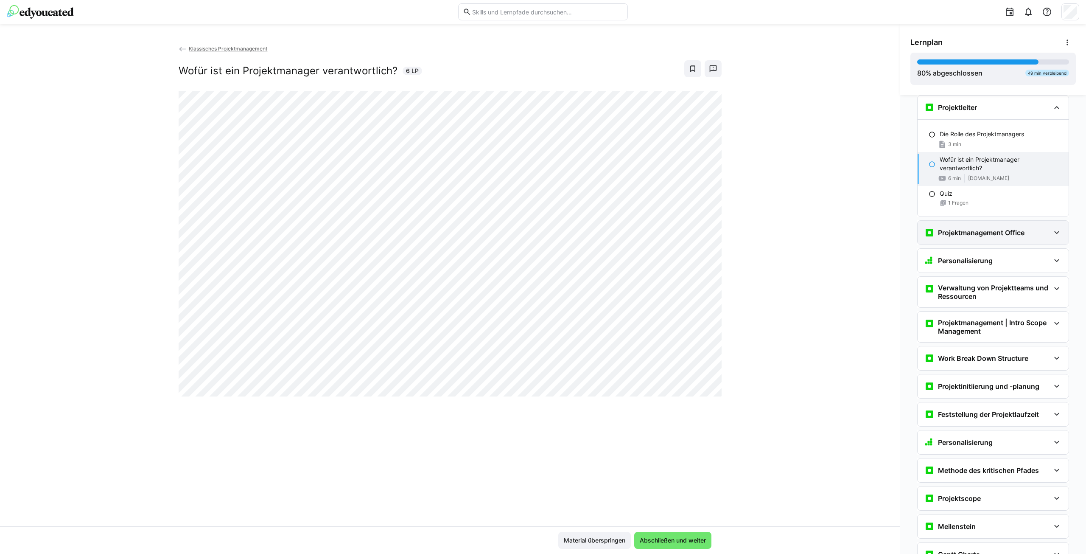
click at [989, 238] on div "Projektmanagement Office" at bounding box center [993, 233] width 151 height 24
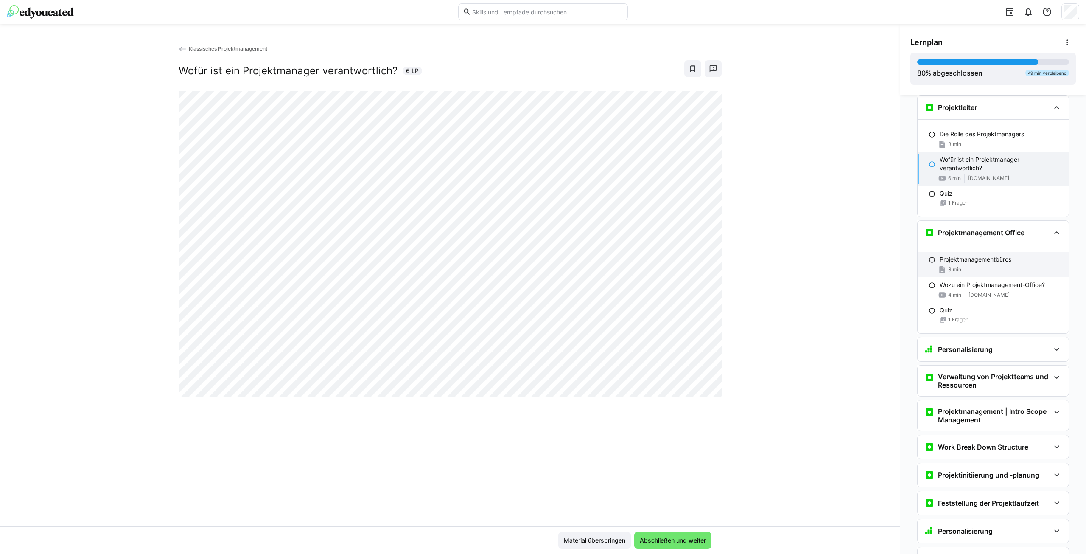
click at [987, 258] on p "Projektmanagementbüros" at bounding box center [976, 259] width 72 height 8
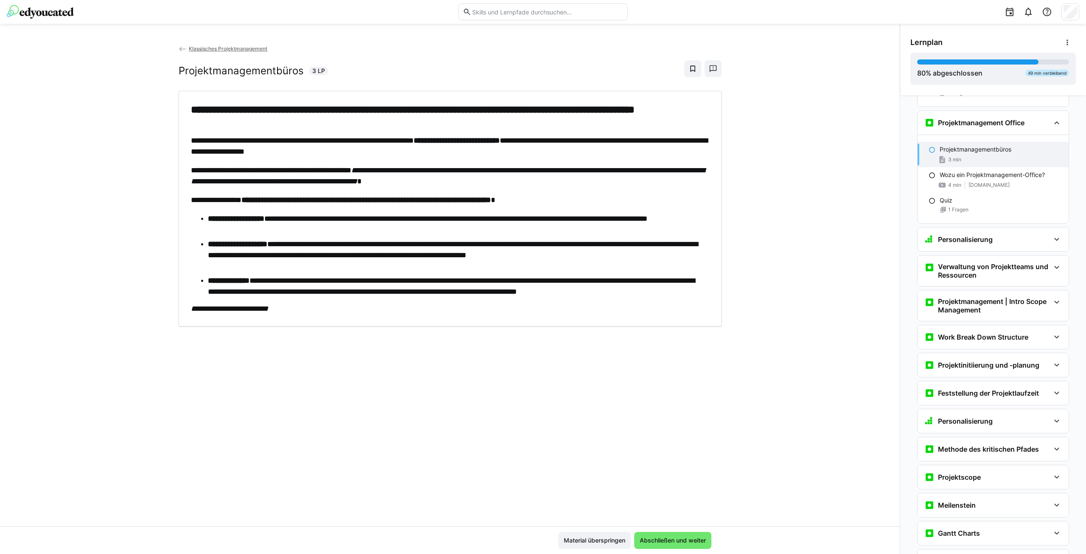
scroll to position [660, 0]
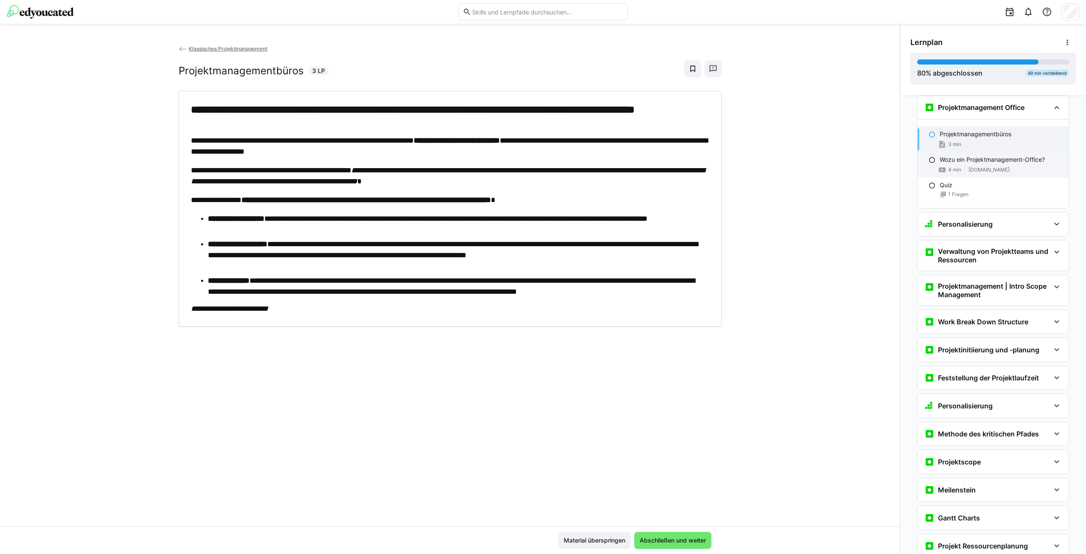
click at [1008, 163] on p "Wozu ein Projektmanagement-Office?" at bounding box center [992, 159] width 105 height 8
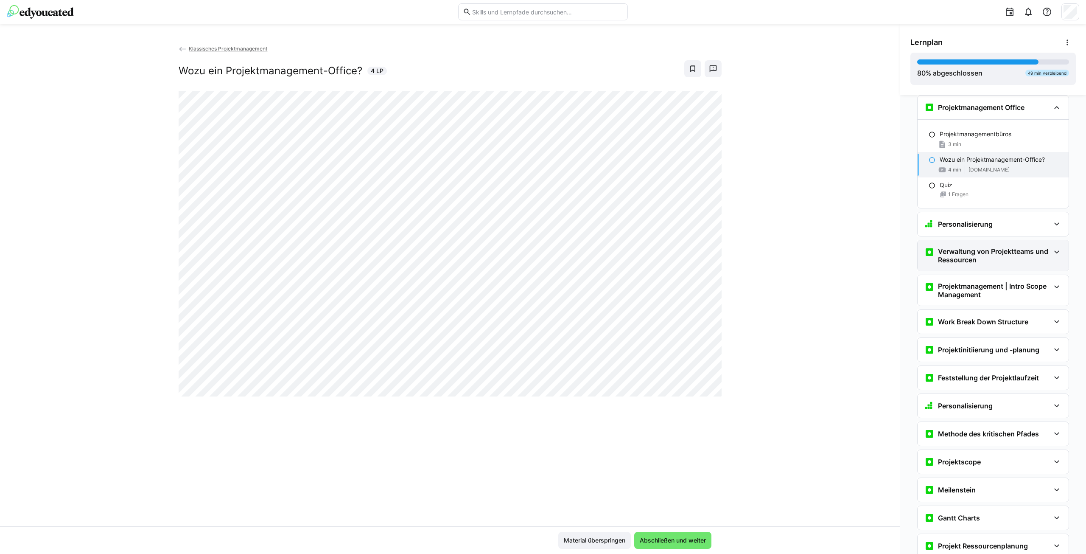
click at [1005, 254] on h3 "Verwaltung von Projektteams und Ressourcen" at bounding box center [994, 255] width 112 height 17
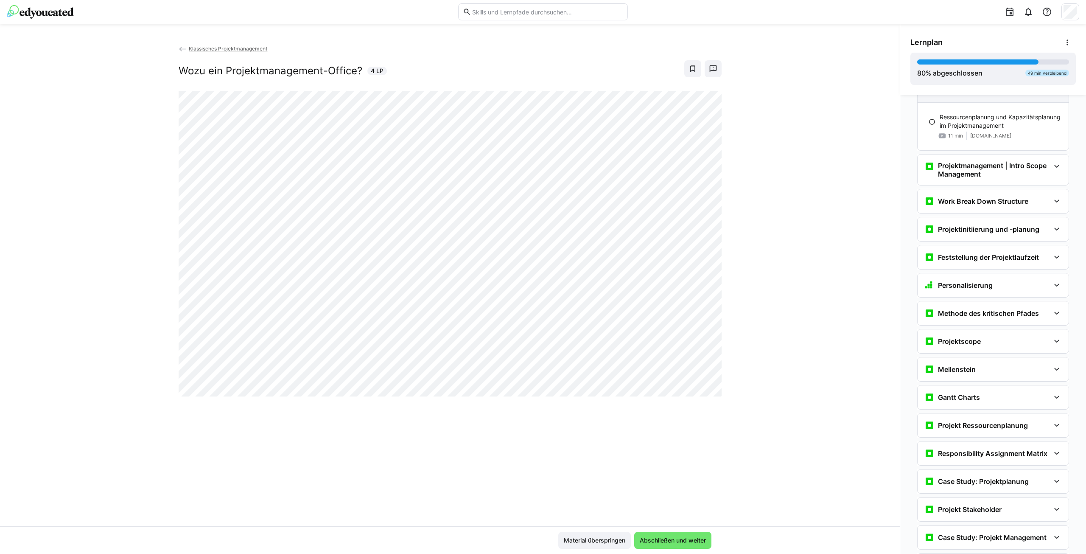
scroll to position [829, 0]
click at [999, 168] on h3 "Projektmanagement | Intro Scope Management" at bounding box center [994, 168] width 112 height 17
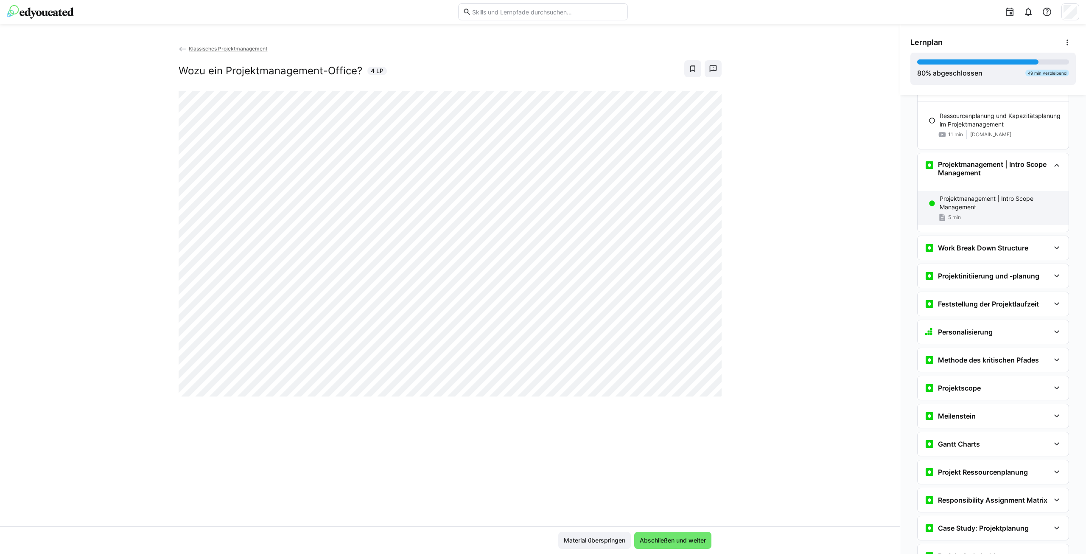
click at [988, 197] on p "Projektmanagement | Intro Scope Management" at bounding box center [1001, 202] width 122 height 17
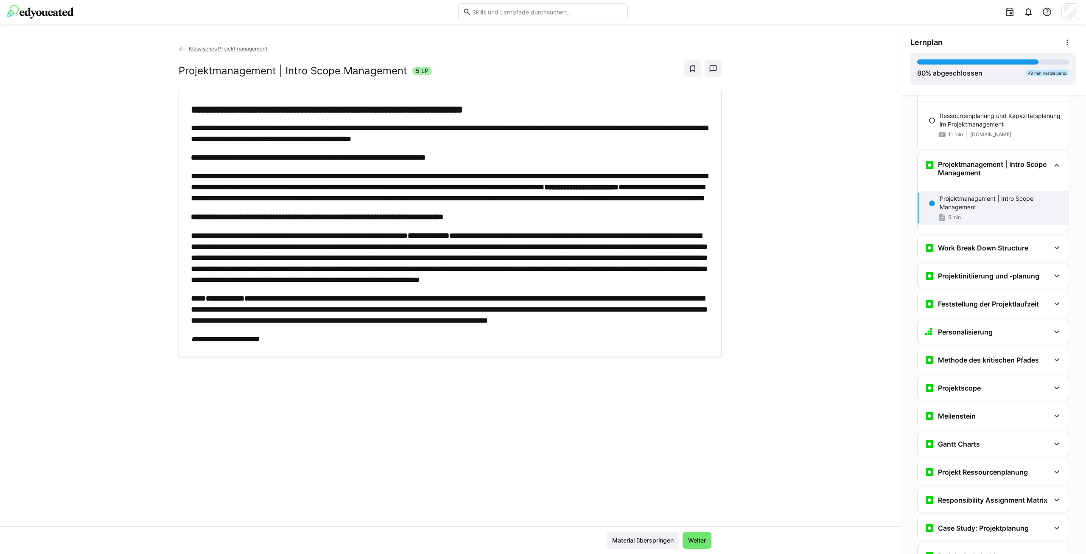
scroll to position [887, 0]
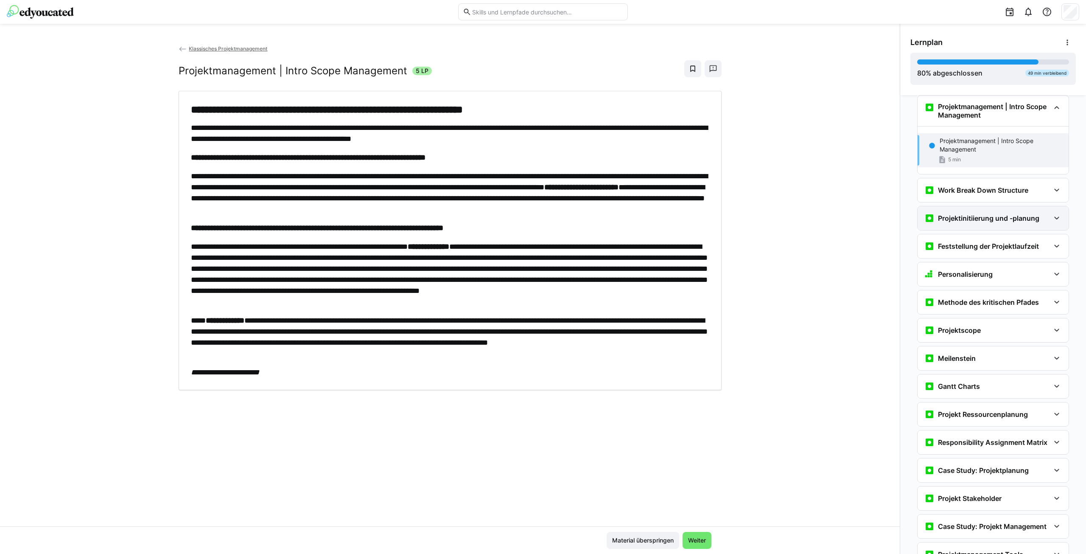
click at [1002, 218] on h3 "Projektinitiierung und -planung" at bounding box center [988, 218] width 101 height 8
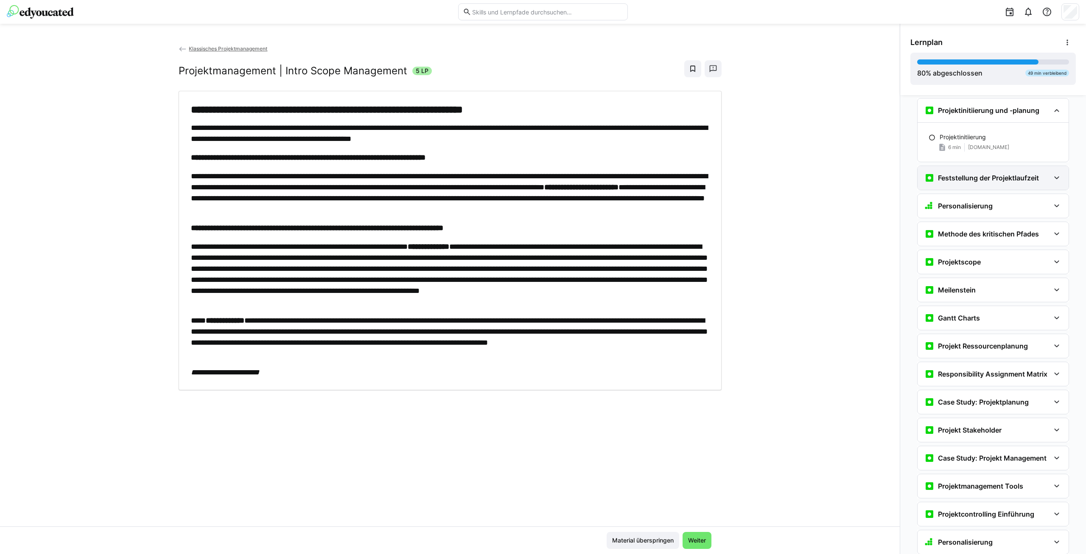
scroll to position [1014, 0]
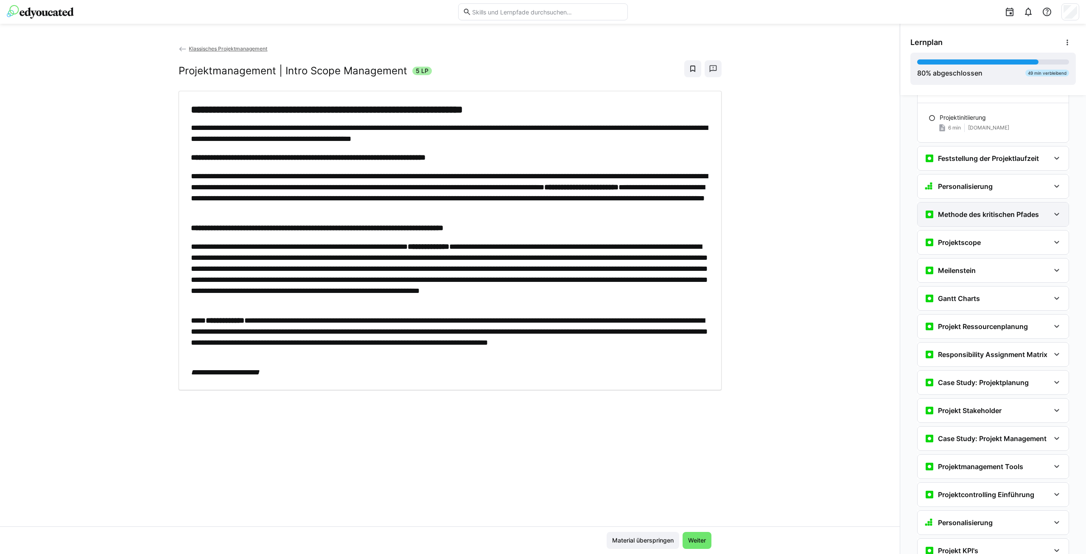
click at [999, 211] on h3 "Methode des kritischen Pfades" at bounding box center [988, 214] width 101 height 8
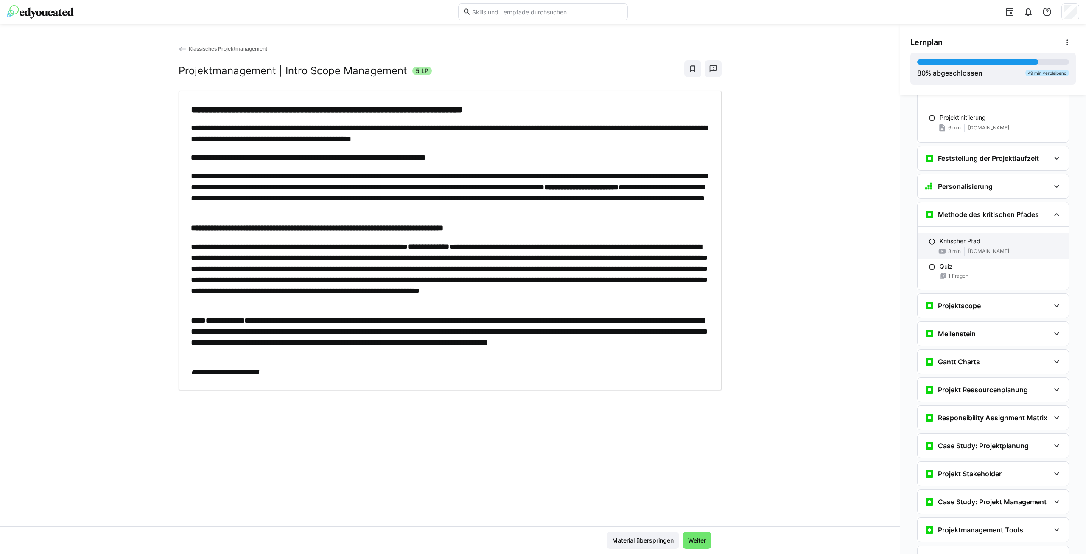
click at [971, 238] on p "Kritischer Pfad" at bounding box center [960, 241] width 41 height 8
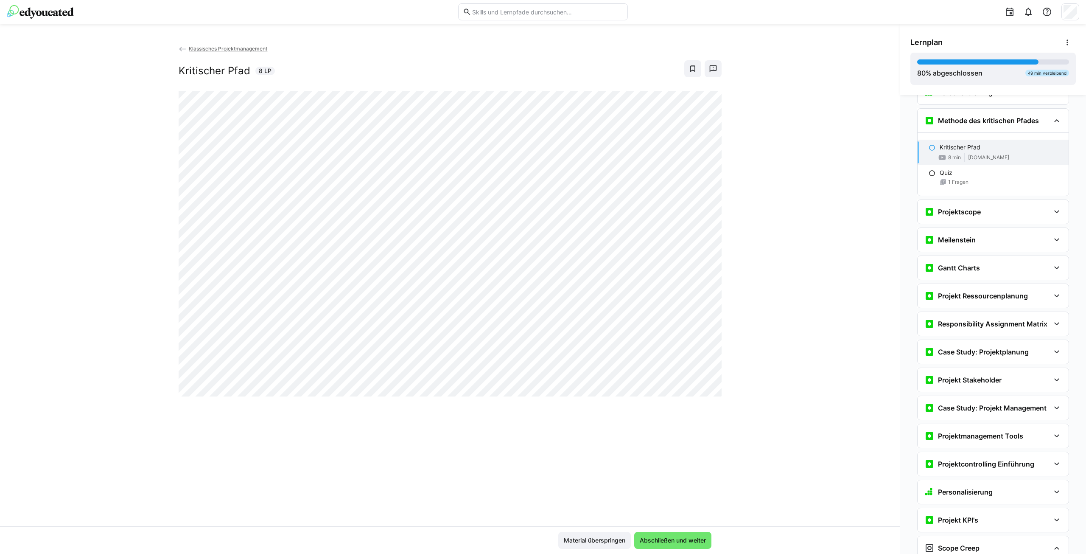
scroll to position [1121, 0]
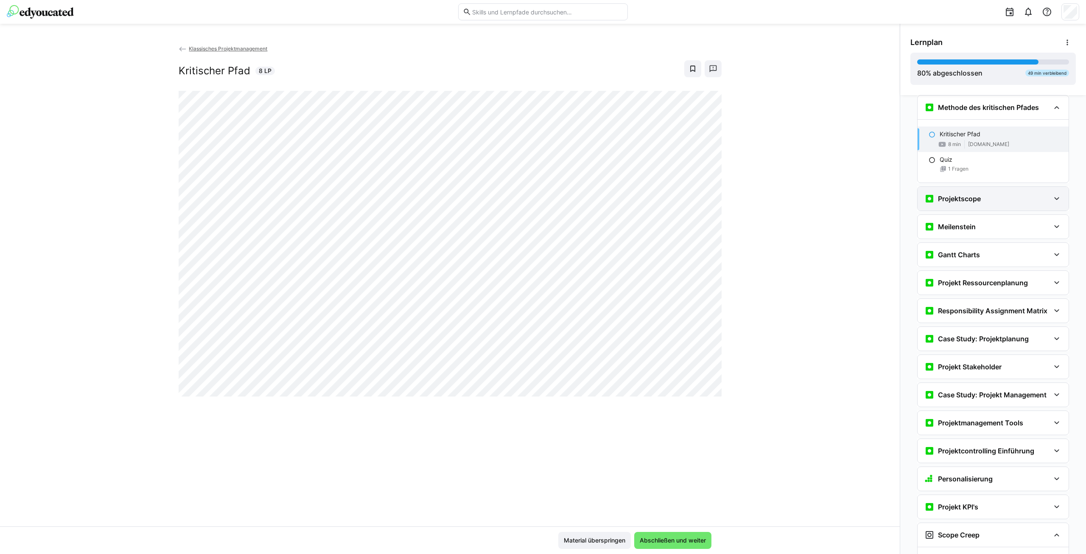
click at [985, 198] on div "Projektscope" at bounding box center [988, 199] width 126 height 10
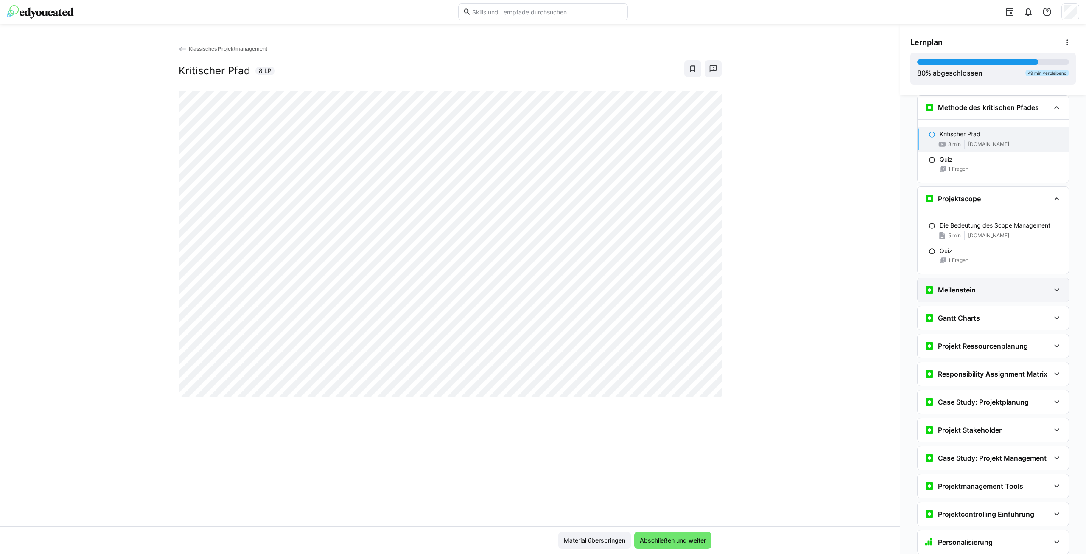
click at [983, 287] on div "Meilenstein" at bounding box center [988, 290] width 126 height 10
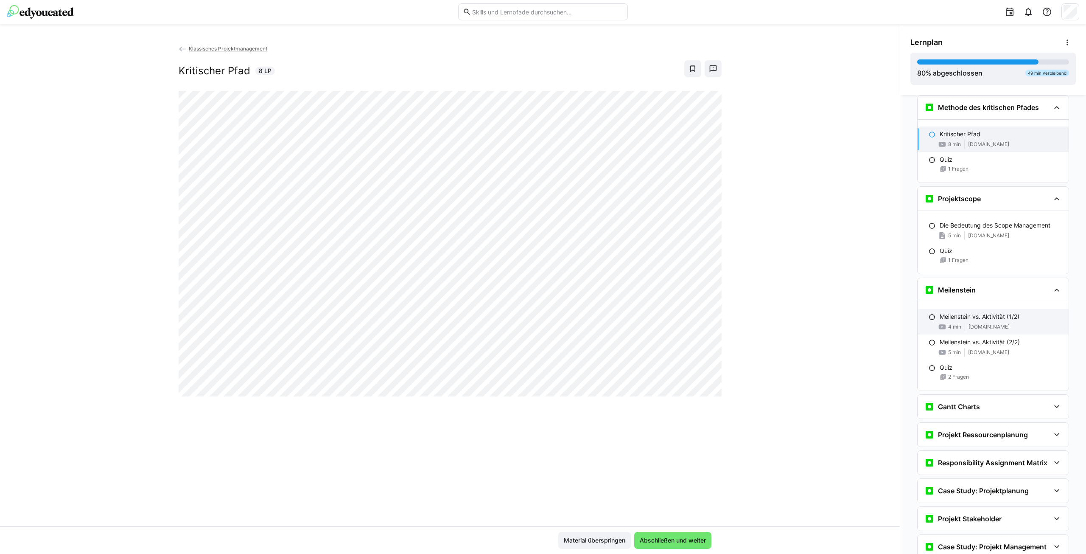
click at [982, 314] on p "Meilenstein vs. Aktivität (1/2)" at bounding box center [980, 316] width 80 height 8
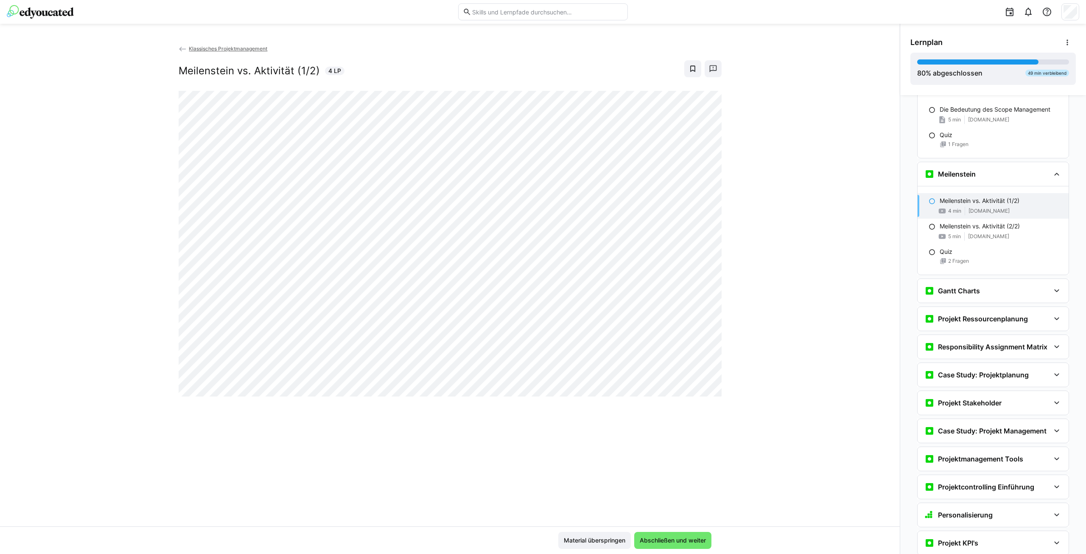
scroll to position [1304, 0]
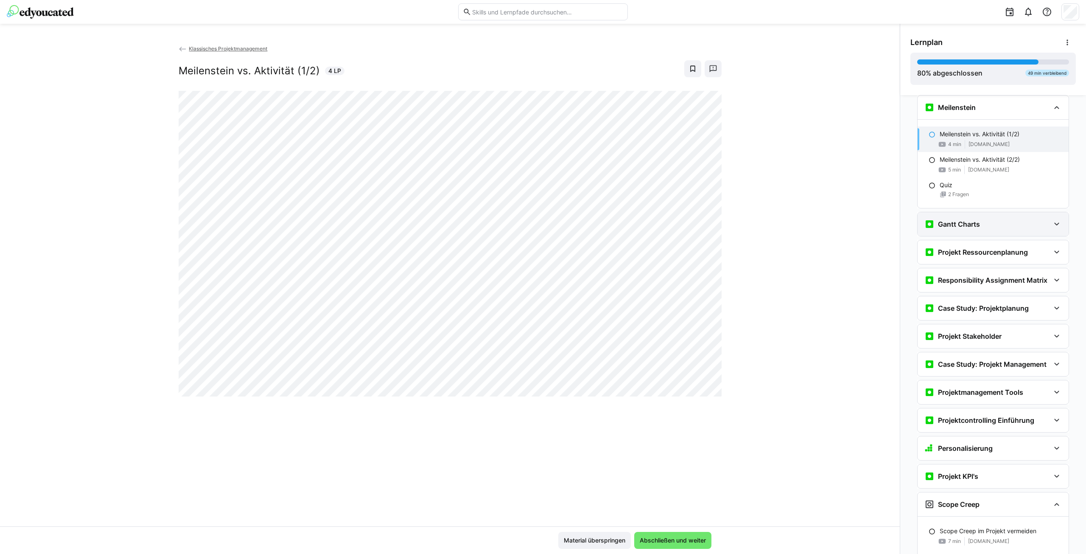
click at [1009, 219] on div "Gantt Charts" at bounding box center [988, 224] width 126 height 10
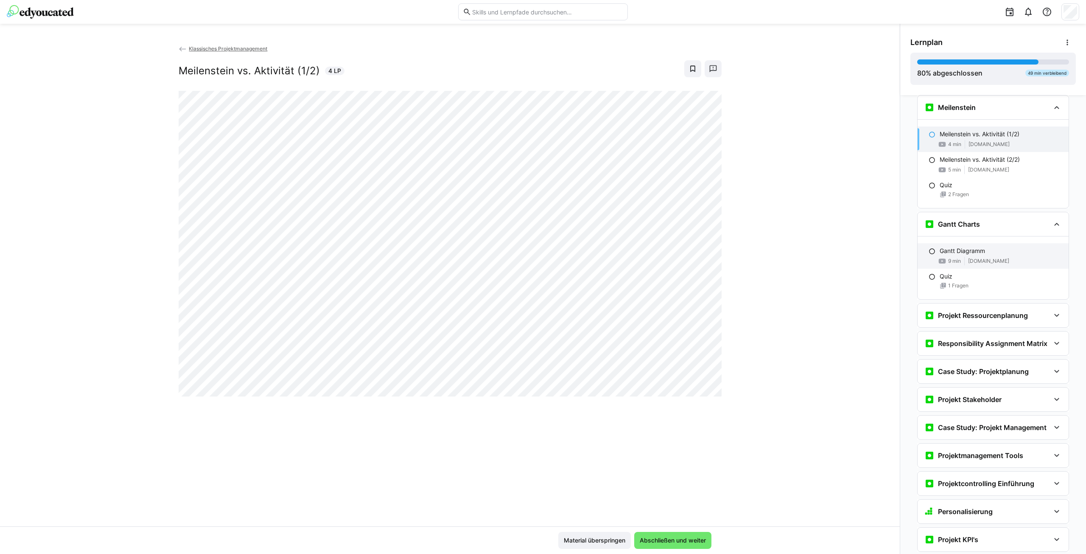
click at [982, 251] on div "Gantt Diagramm" at bounding box center [1001, 251] width 122 height 8
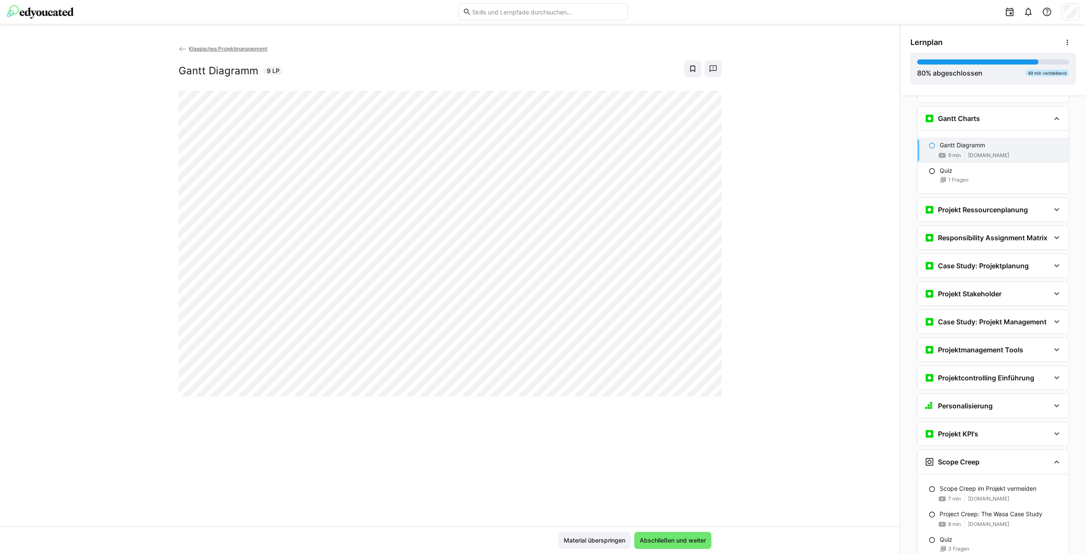
scroll to position [1420, 0]
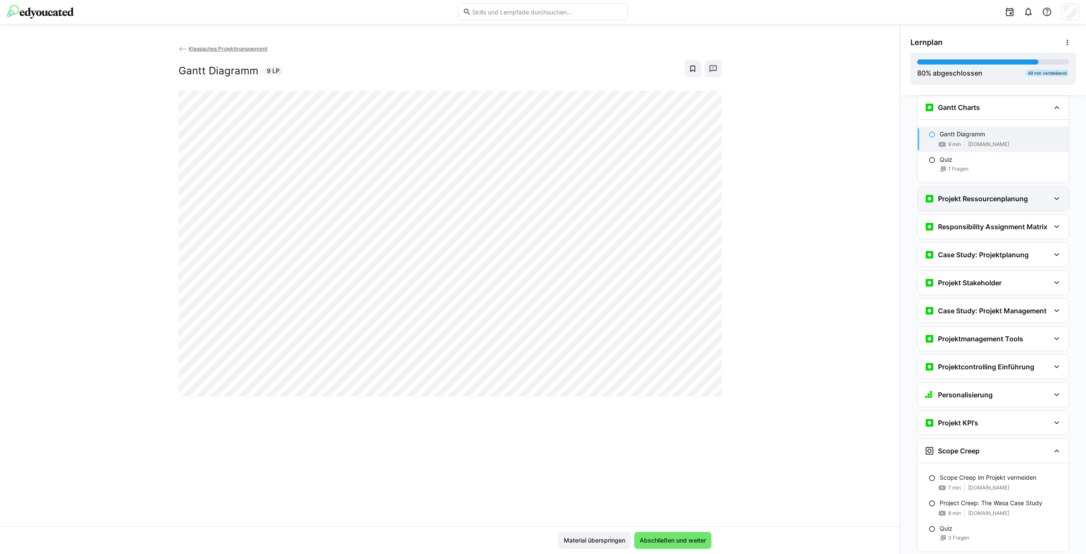
click at [998, 199] on h3 "Projekt Ressourcenplanung" at bounding box center [983, 198] width 90 height 8
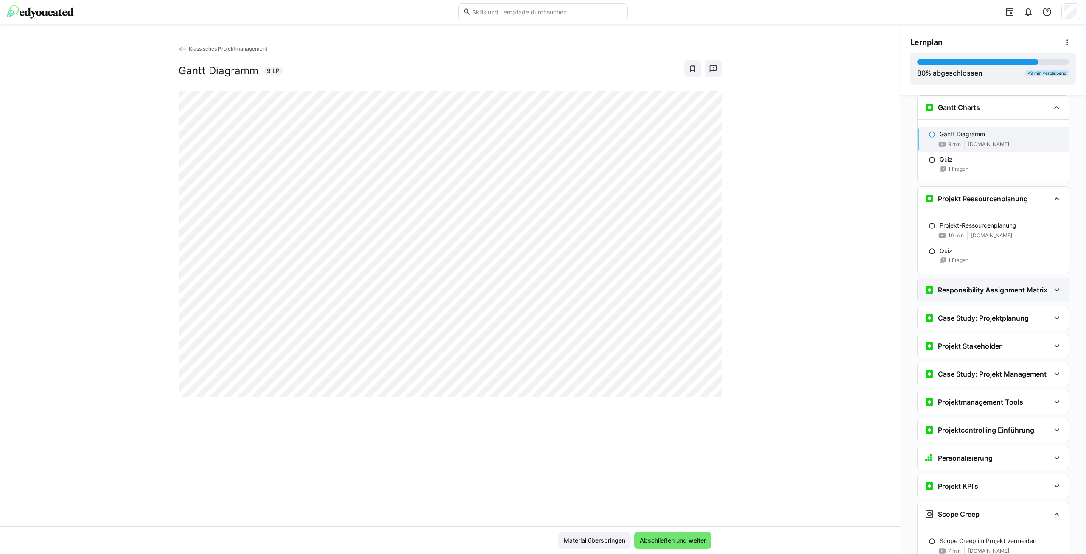
click at [996, 288] on h3 "Responsibility Assignment Matrix" at bounding box center [992, 290] width 109 height 8
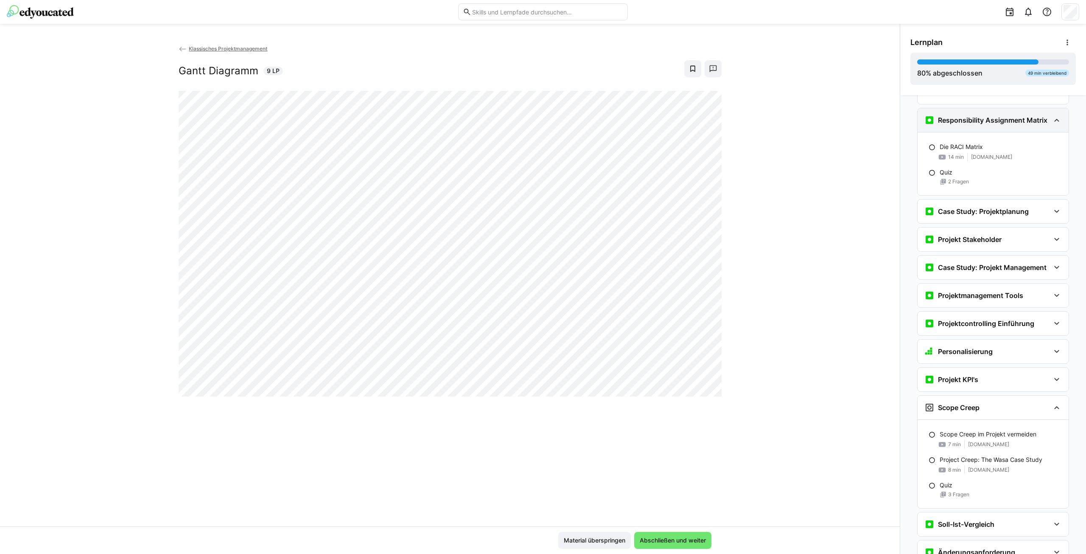
scroll to position [1633, 0]
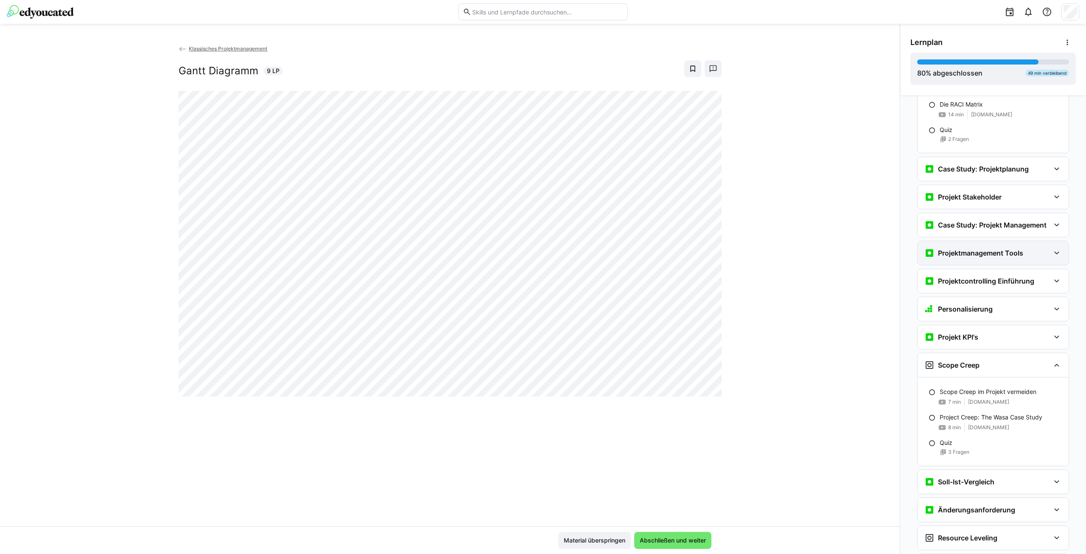
click at [992, 258] on div "Projektmanagement Tools" at bounding box center [993, 253] width 151 height 24
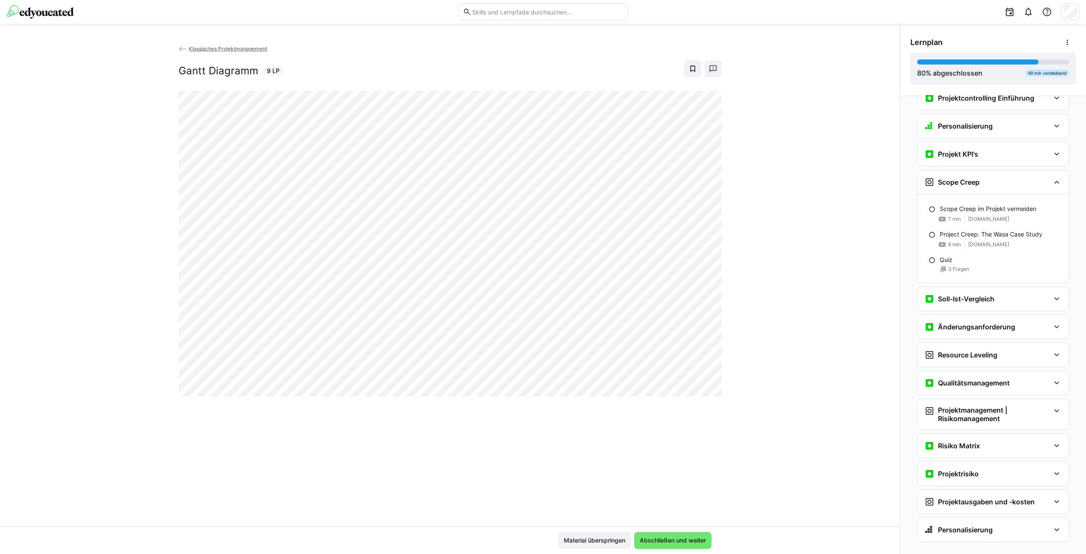
scroll to position [1944, 0]
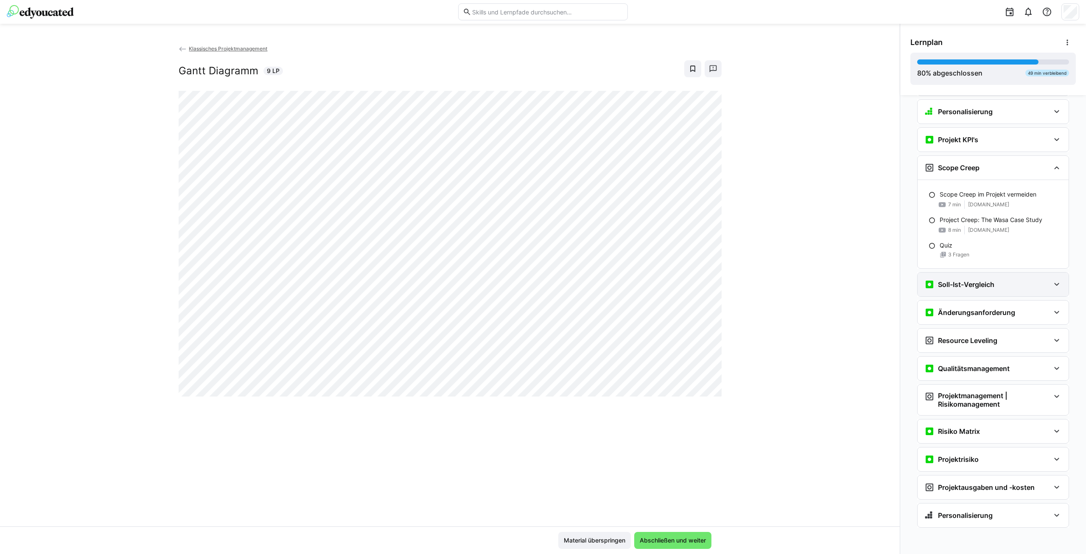
click at [984, 283] on h3 "Soll-Ist-Vergleich" at bounding box center [966, 284] width 56 height 8
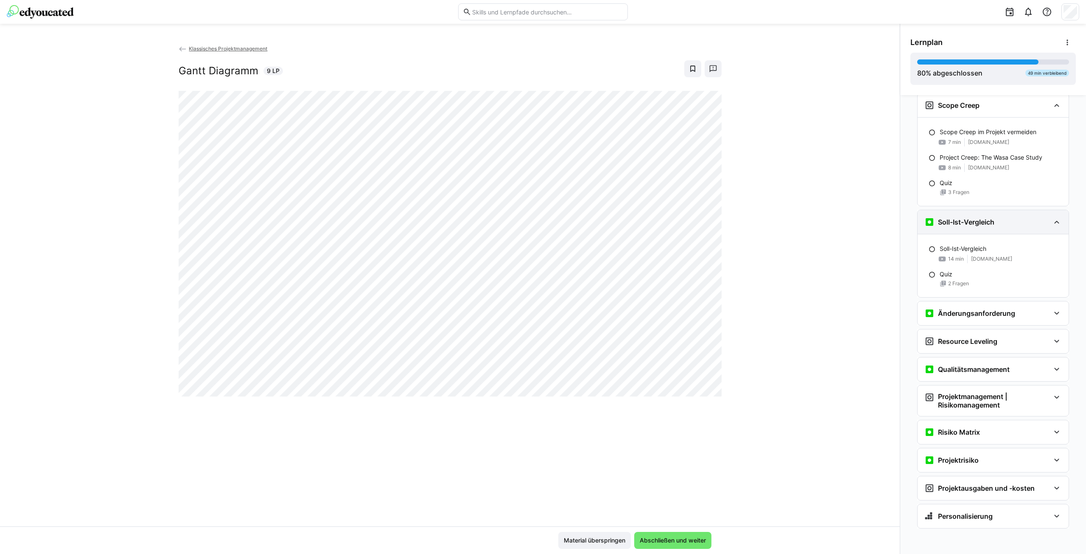
scroll to position [2007, 0]
click at [217, 46] on span "Klassisches Projektmanagement" at bounding box center [228, 48] width 79 height 6
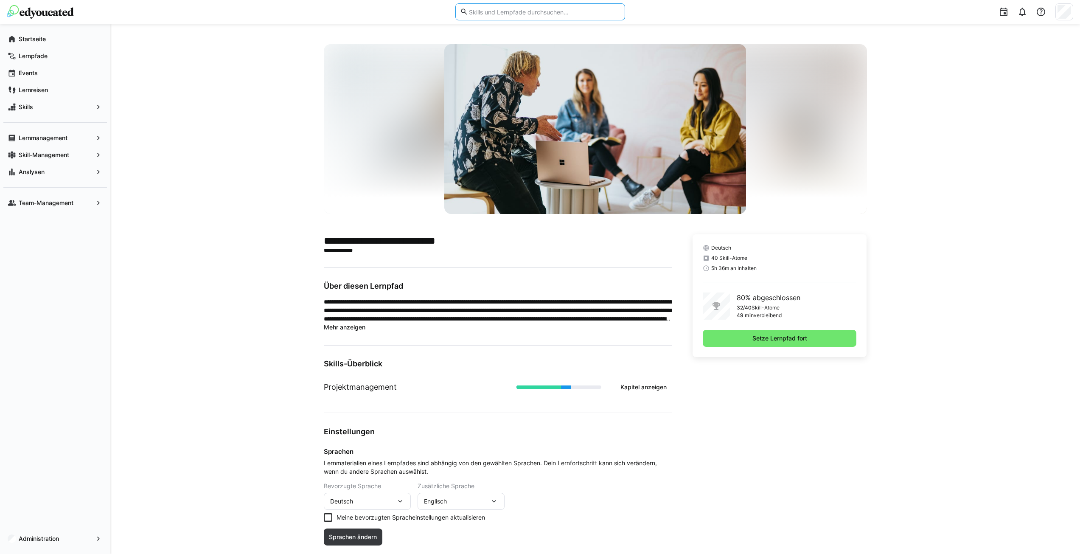
click at [522, 12] on input "text" at bounding box center [544, 12] width 152 height 8
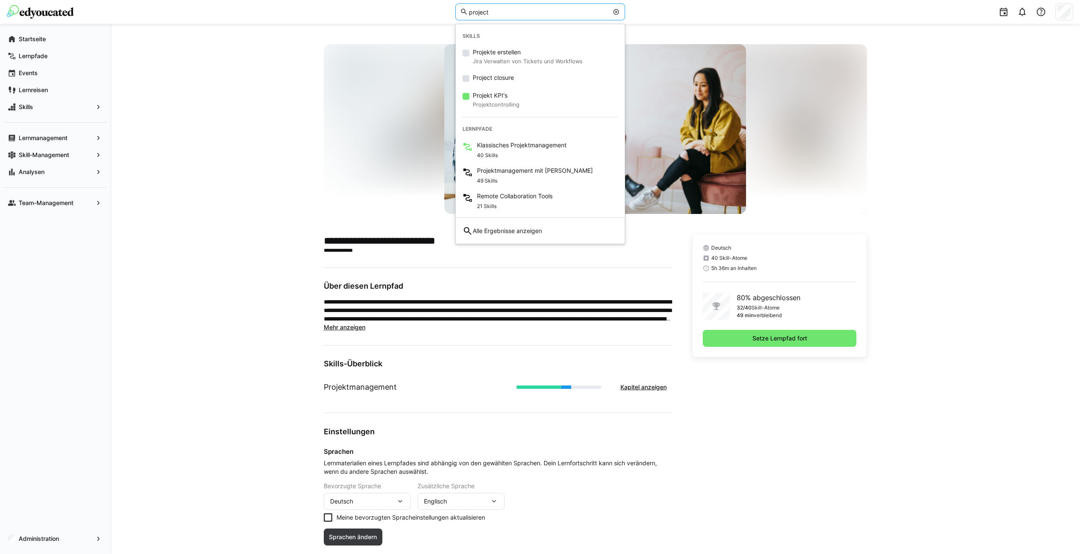
click at [498, 11] on input "project" at bounding box center [538, 12] width 140 height 8
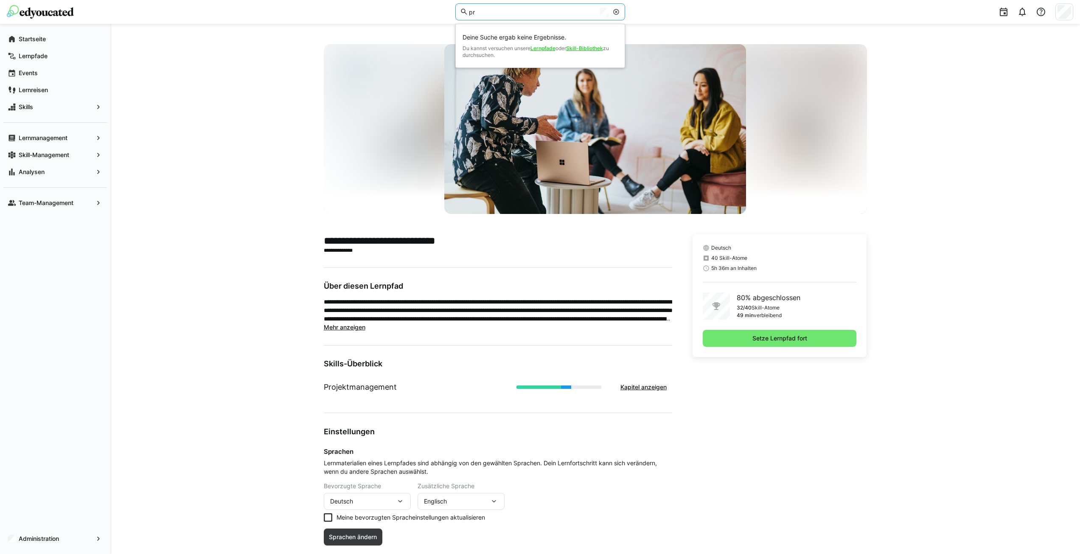
type input "p"
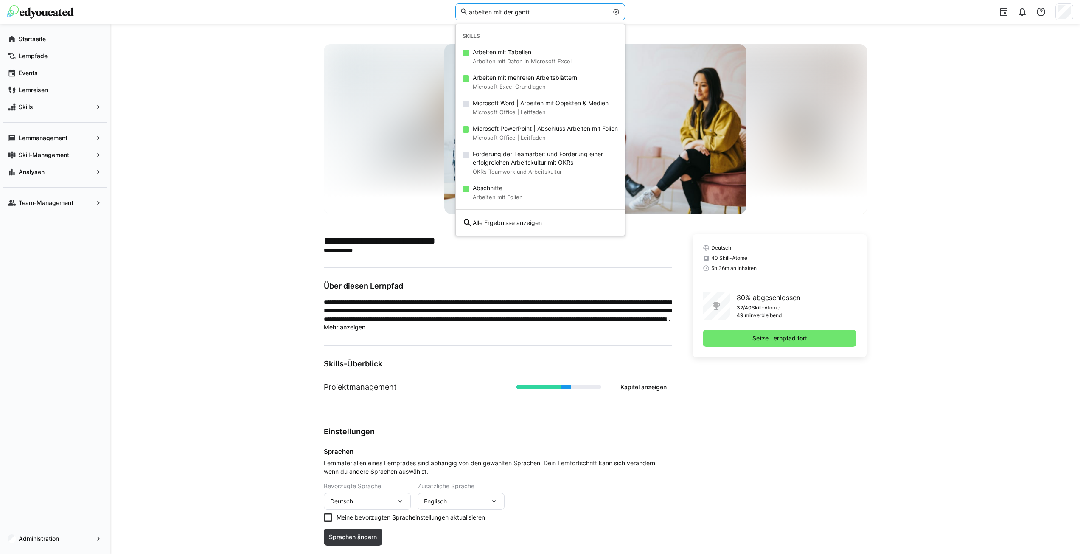
type input "arbeiten mit der gantt"
click at [203, 234] on div "**********" at bounding box center [595, 342] width 970 height 636
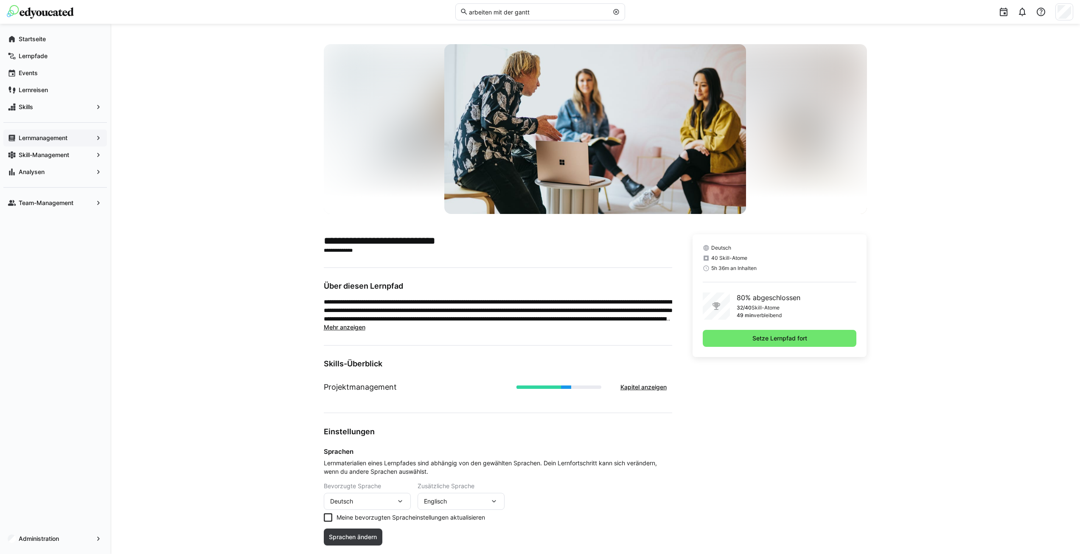
click at [0, 0] on app-navigation-label "Lernmanagement" at bounding box center [0, 0] width 0 height 0
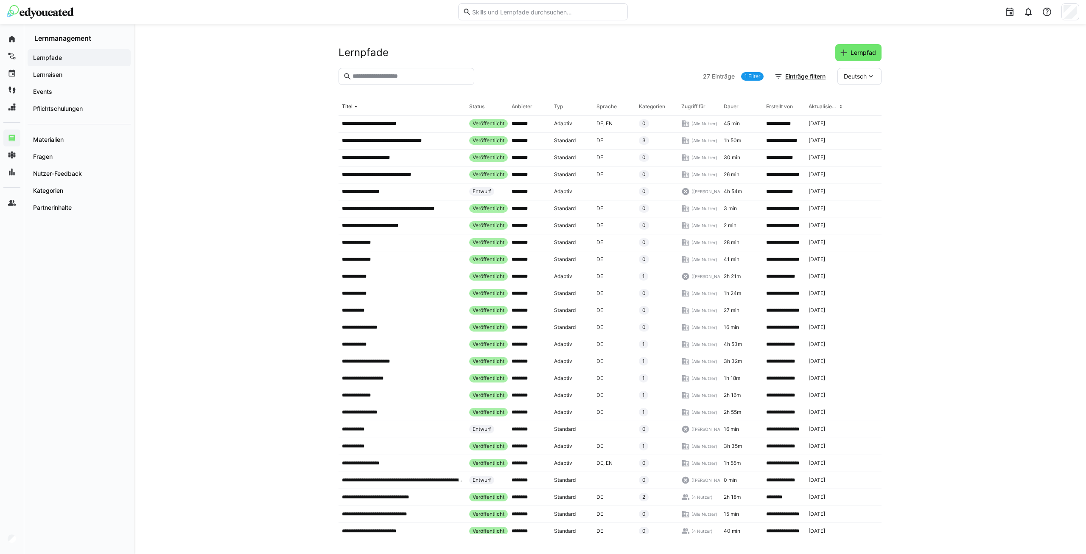
click at [0, 0] on app-navigation-label "Lernpfade" at bounding box center [0, 0] width 0 height 0
click at [62, 53] on span "Lernpfade" at bounding box center [79, 57] width 95 height 8
click at [395, 82] on eds-input at bounding box center [407, 76] width 136 height 17
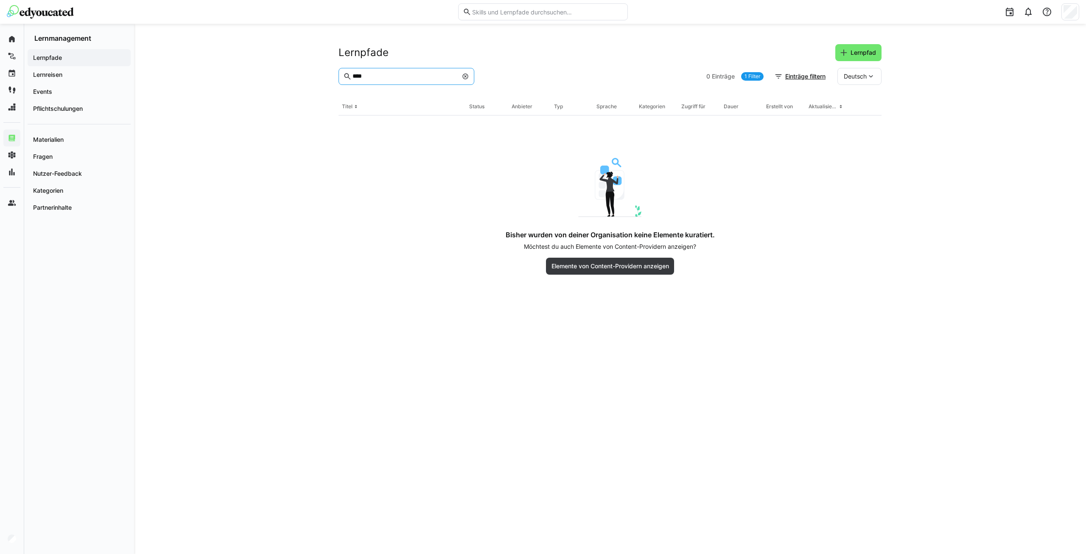
type input "****"
click at [0, 0] on app-navigation-label "Lernpfade" at bounding box center [0, 0] width 0 height 0
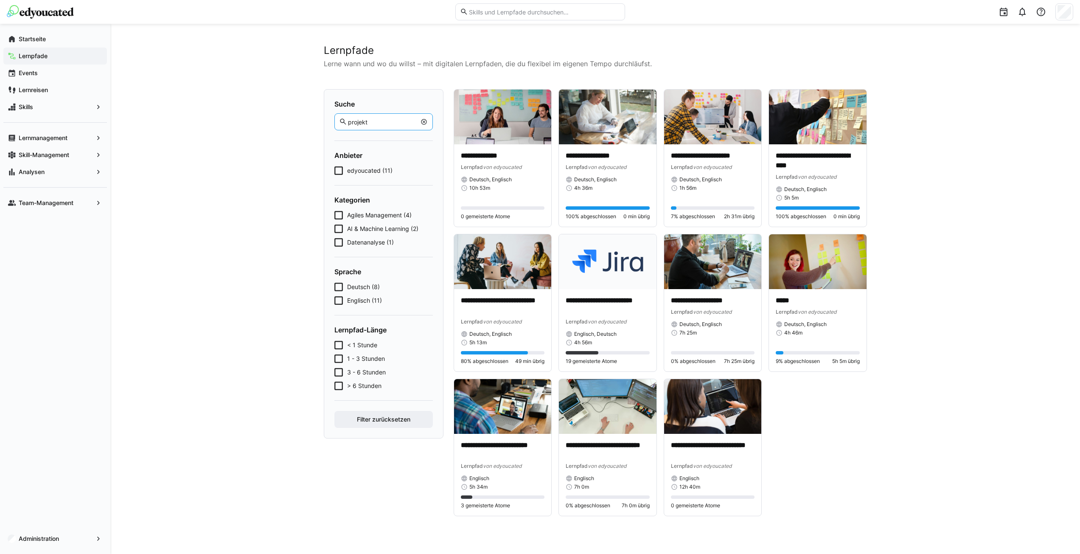
drag, startPoint x: 390, startPoint y: 124, endPoint x: 329, endPoint y: 120, distance: 60.8
click at [329, 120] on div "Suche projekt Anbieter edyoucated (11) Kategorien Agiles Management (4) AI & Ma…" at bounding box center [384, 263] width 120 height 349
click at [0, 0] on app-navigation-label "Lernmanagement" at bounding box center [0, 0] width 0 height 0
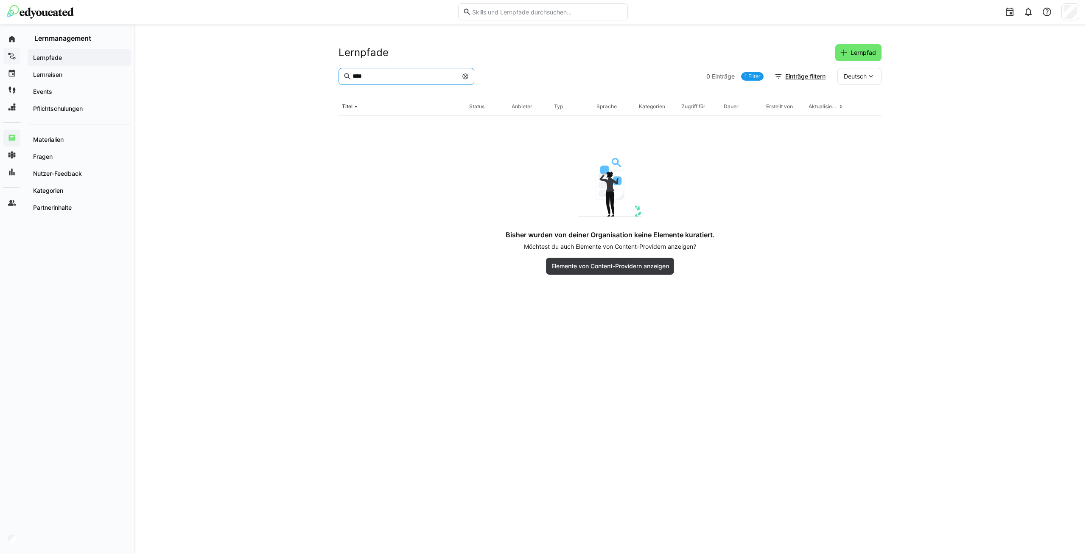
drag, startPoint x: 367, startPoint y: 80, endPoint x: 351, endPoint y: 82, distance: 15.8
click at [351, 82] on eds-input "****" at bounding box center [407, 76] width 136 height 17
type input "****"
click at [800, 78] on span "Einträge filtern" at bounding box center [805, 76] width 43 height 8
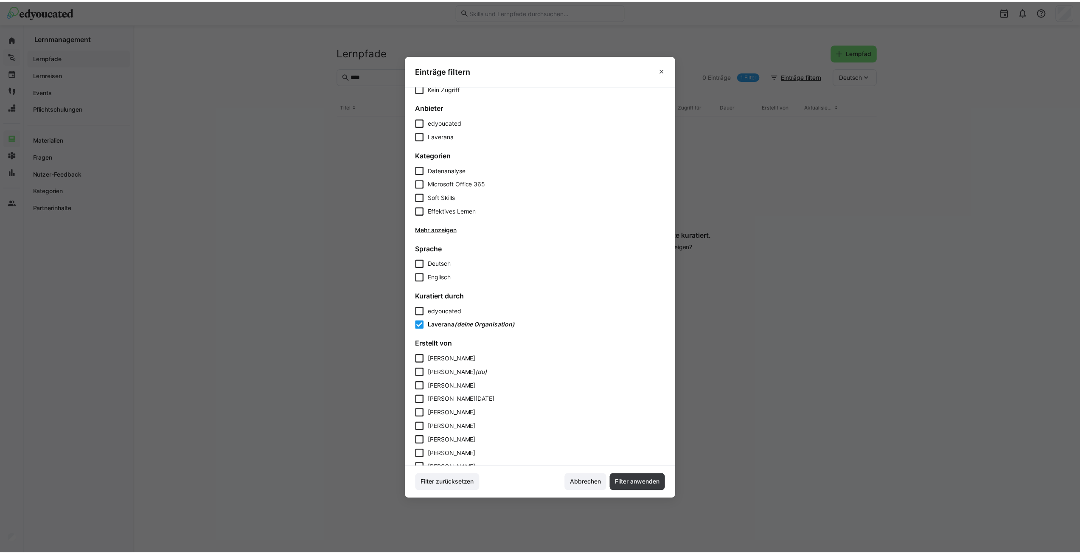
scroll to position [402, 0]
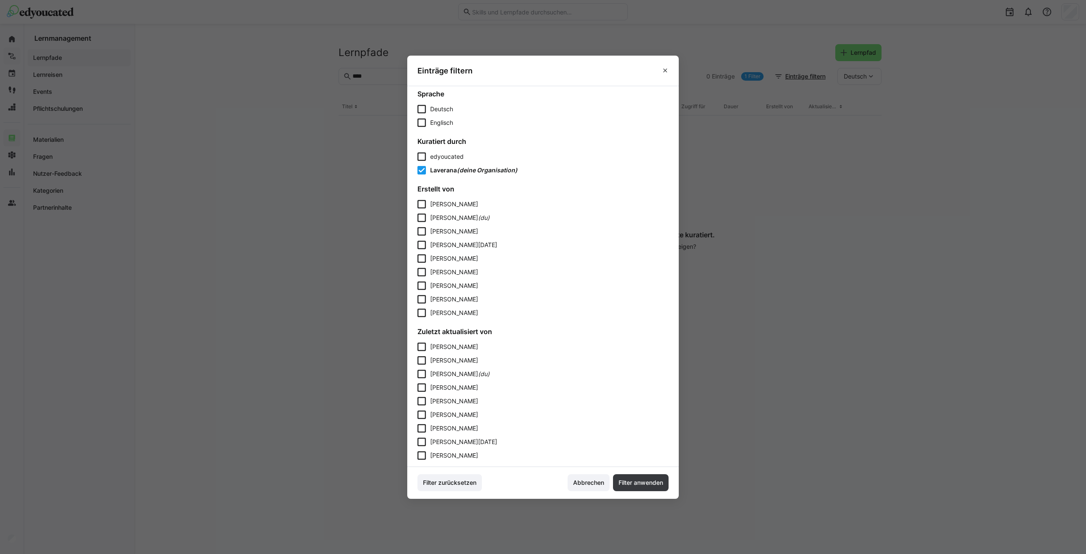
click at [424, 173] on icon at bounding box center [422, 170] width 8 height 8
click at [648, 486] on span "Filter anwenden" at bounding box center [640, 482] width 47 height 8
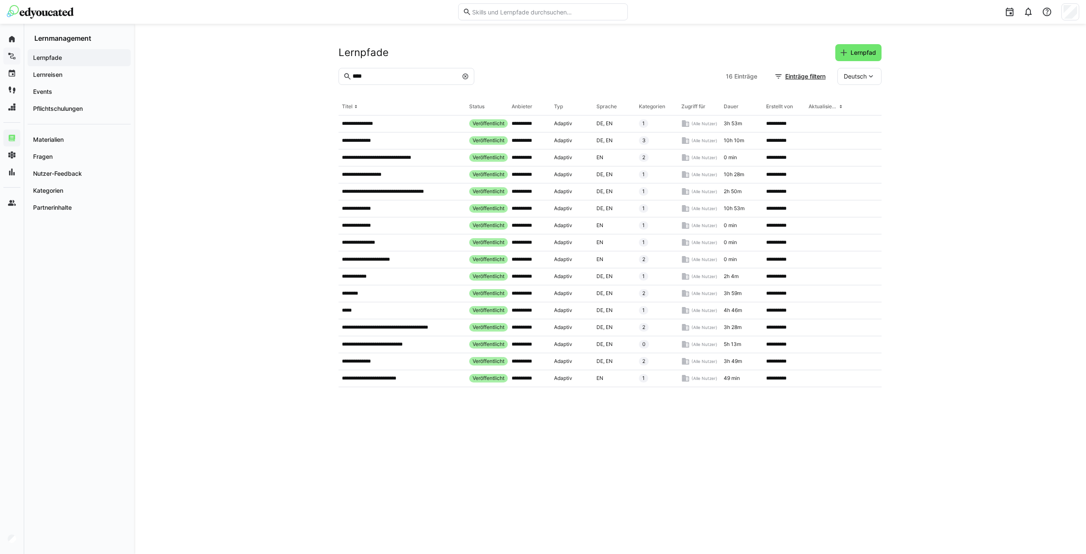
click at [466, 76] on eds-icon at bounding box center [465, 76] width 7 height 7
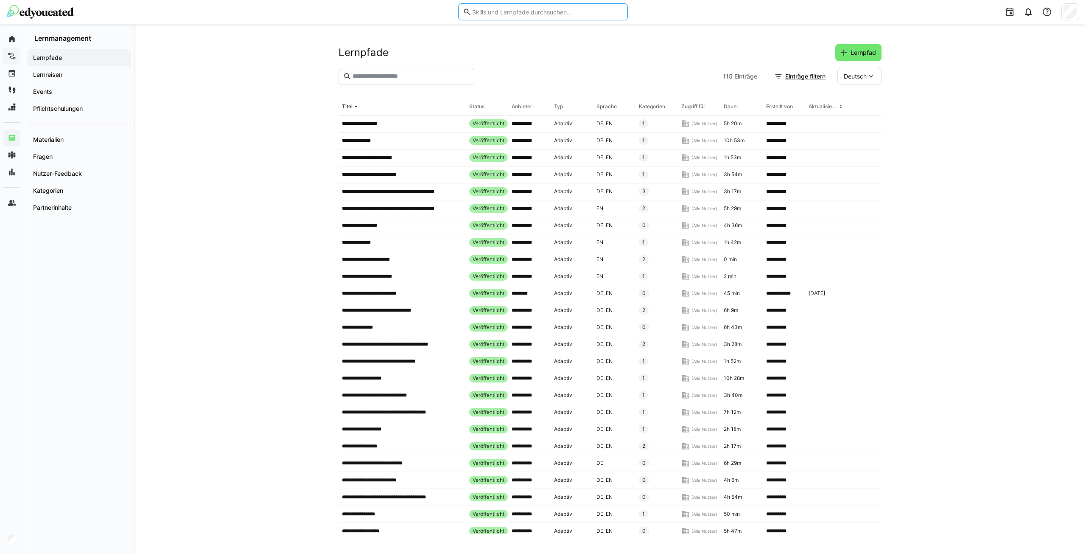
click at [486, 9] on input "text" at bounding box center [548, 12] width 152 height 8
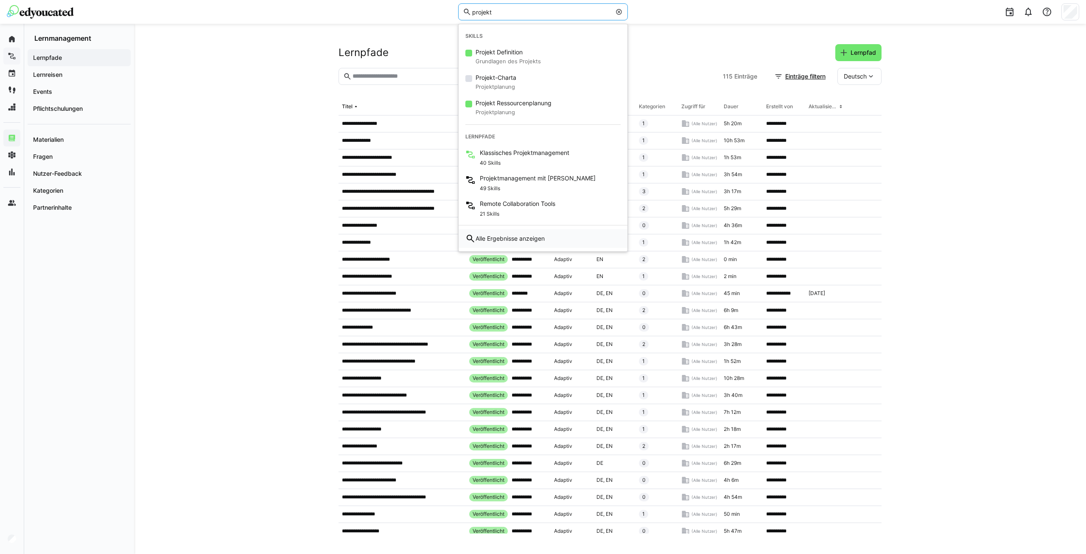
type input "projekt"
click at [514, 243] on div "Alle Ergebnisse anzeigen" at bounding box center [543, 238] width 169 height 19
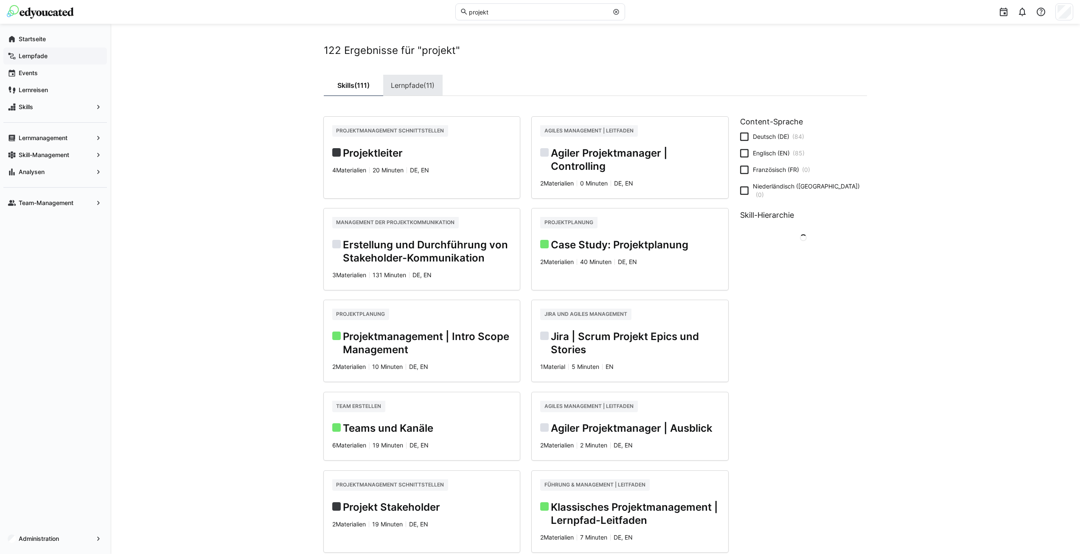
click at [413, 86] on link "Lernpfade (11)" at bounding box center [412, 85] width 59 height 21
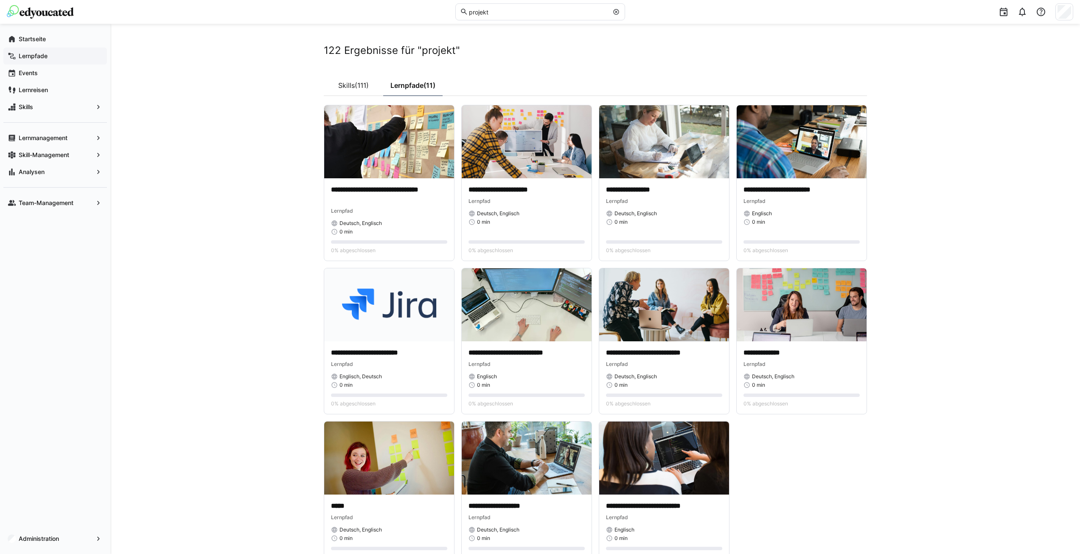
drag, startPoint x: 395, startPoint y: 458, endPoint x: 238, endPoint y: 444, distance: 157.6
click at [238, 444] on div "**********" at bounding box center [595, 316] width 970 height 584
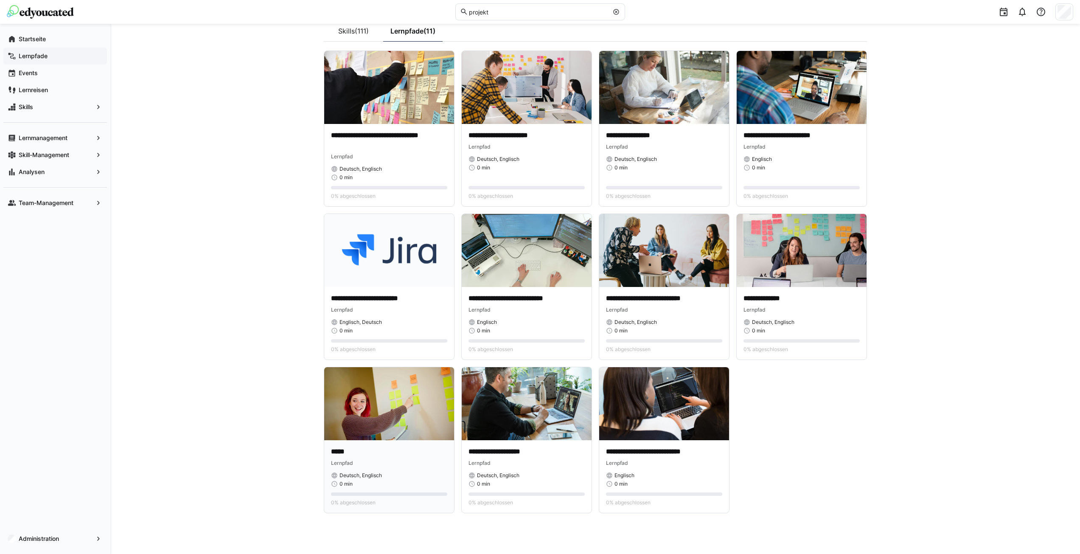
click at [338, 448] on p "*****" at bounding box center [389, 452] width 116 height 10
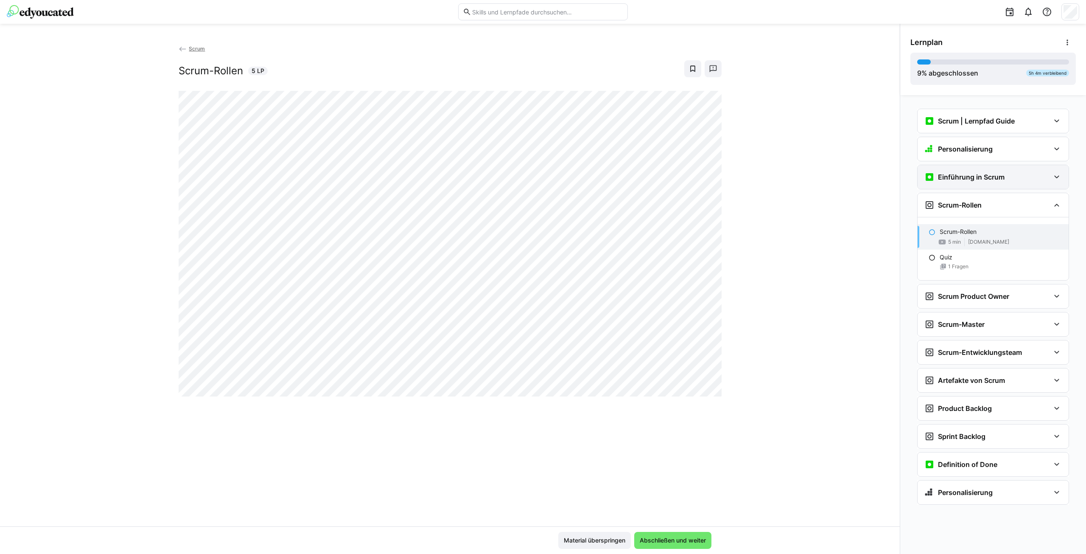
click at [990, 180] on h3 "Einführung in Scrum" at bounding box center [971, 177] width 67 height 8
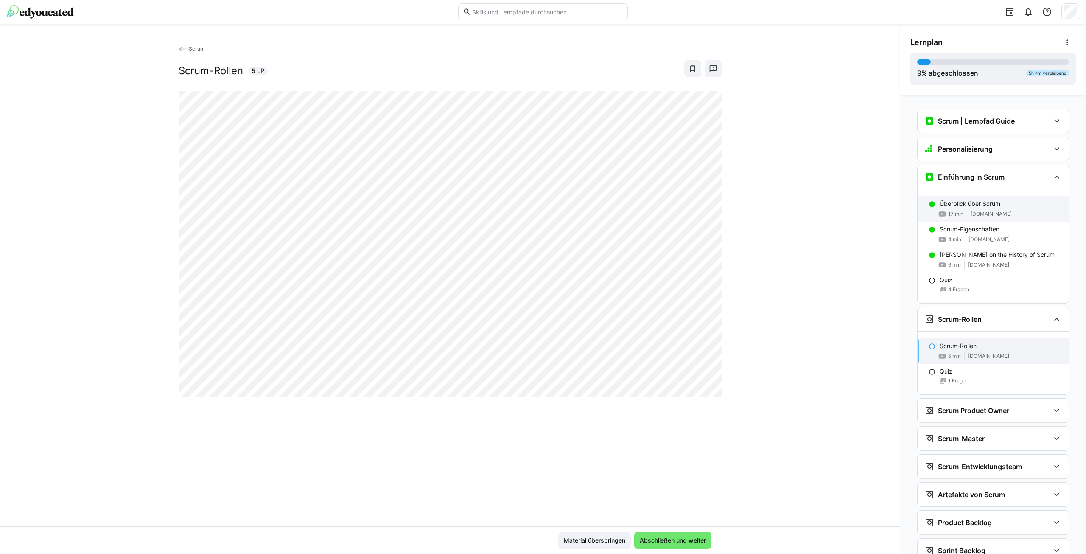
click at [981, 203] on p "Überblick über Scrum" at bounding box center [970, 203] width 61 height 8
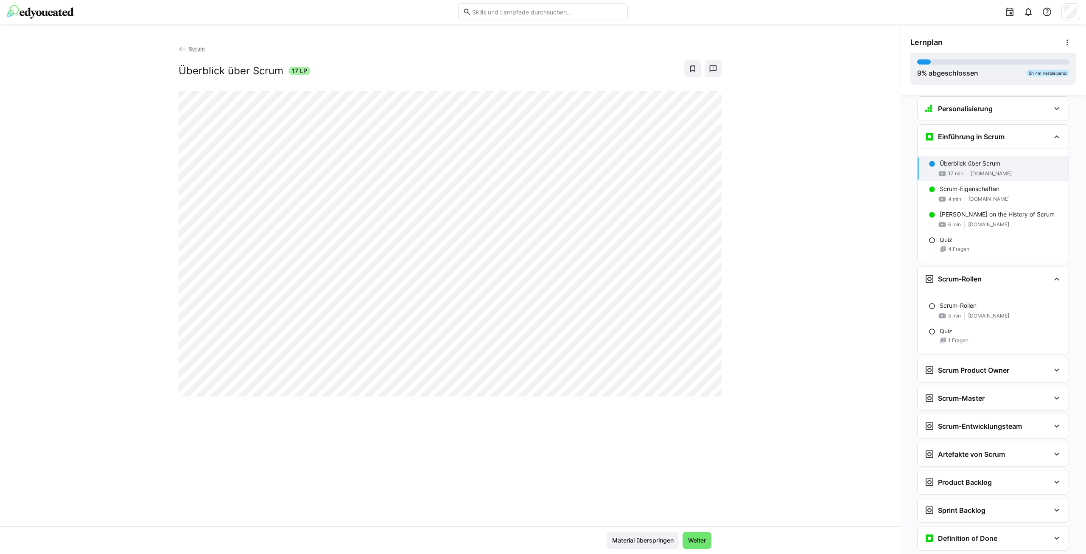
scroll to position [70, 0]
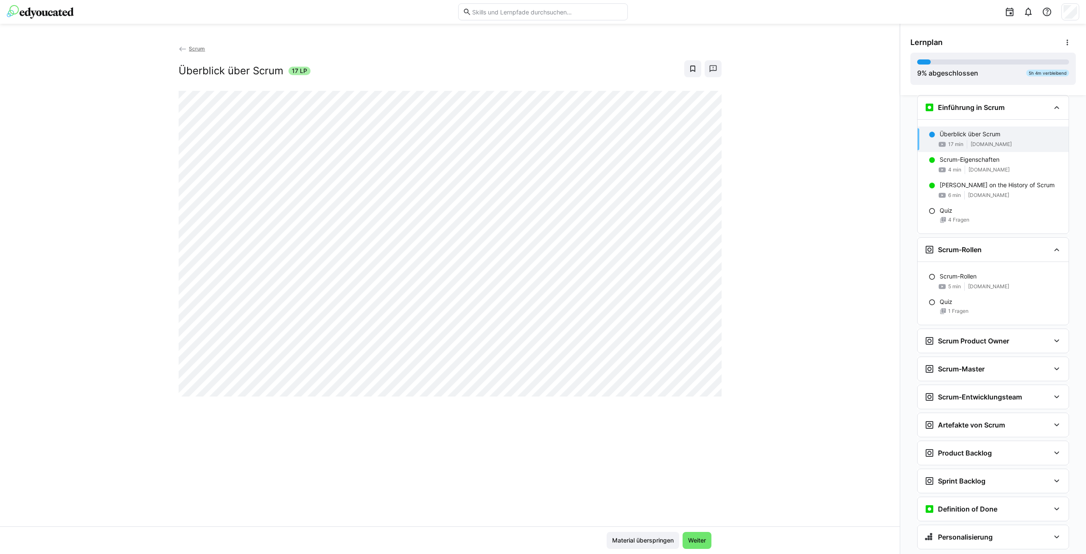
click at [193, 48] on span "Scrum" at bounding box center [197, 48] width 16 height 6
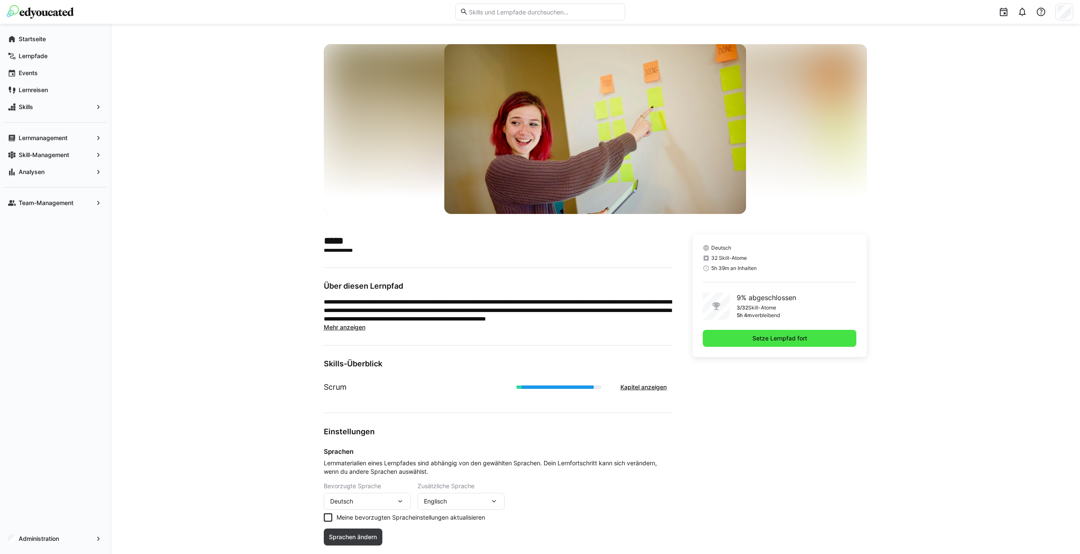
click at [777, 341] on span "Setze Lernpfad fort" at bounding box center [779, 338] width 57 height 8
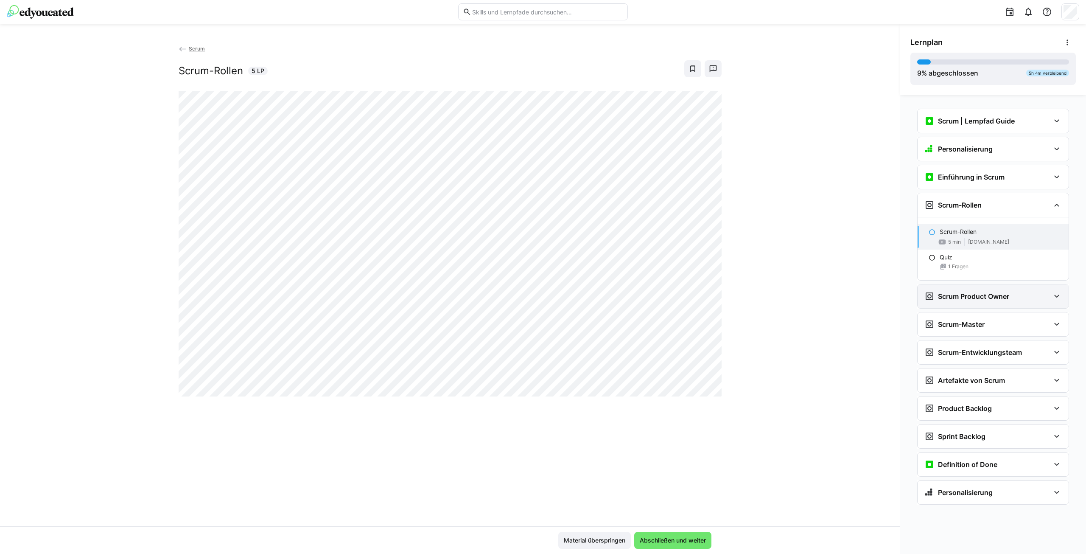
click at [1012, 295] on div "Scrum Product Owner" at bounding box center [988, 296] width 126 height 10
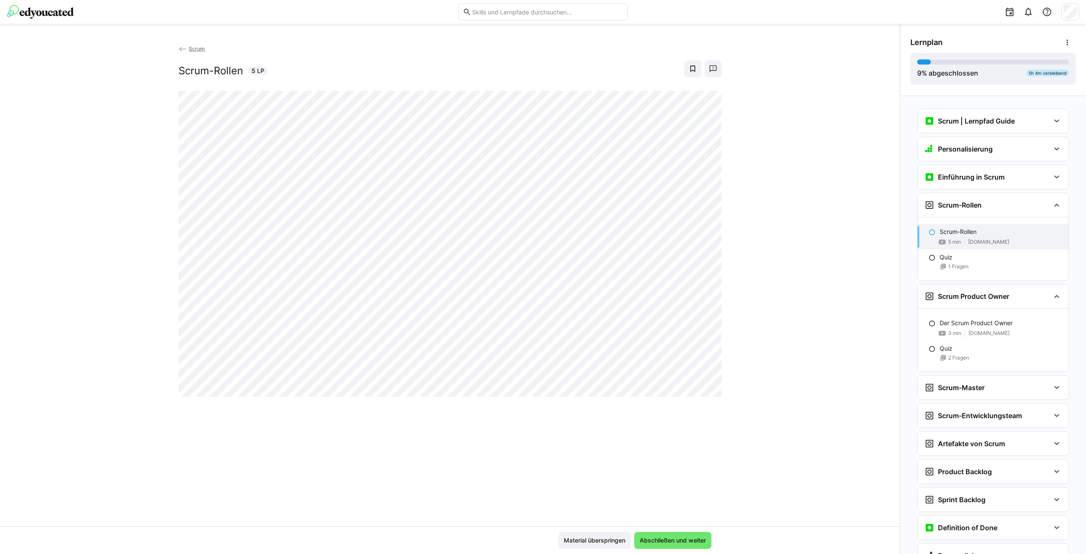
click at [994, 400] on app-classroom-navigation "Scrum | Lernpfad Guide Scrum | Lernpfad Guide 3 min Personalisierung Frage 1 Fr…" at bounding box center [994, 349] width 166 height 489
click at [995, 387] on div "Scrum-Master" at bounding box center [988, 387] width 126 height 10
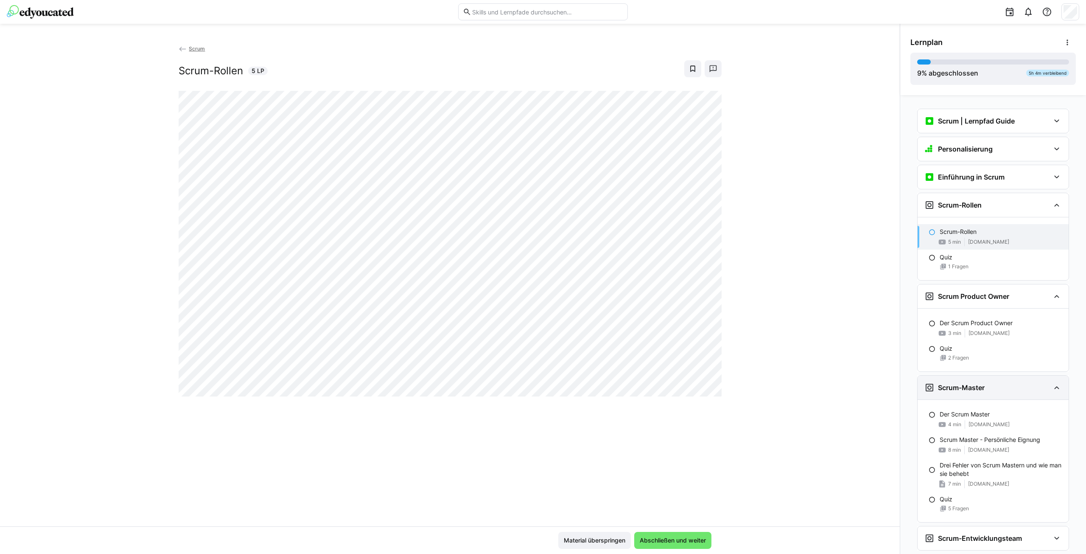
scroll to position [163, 0]
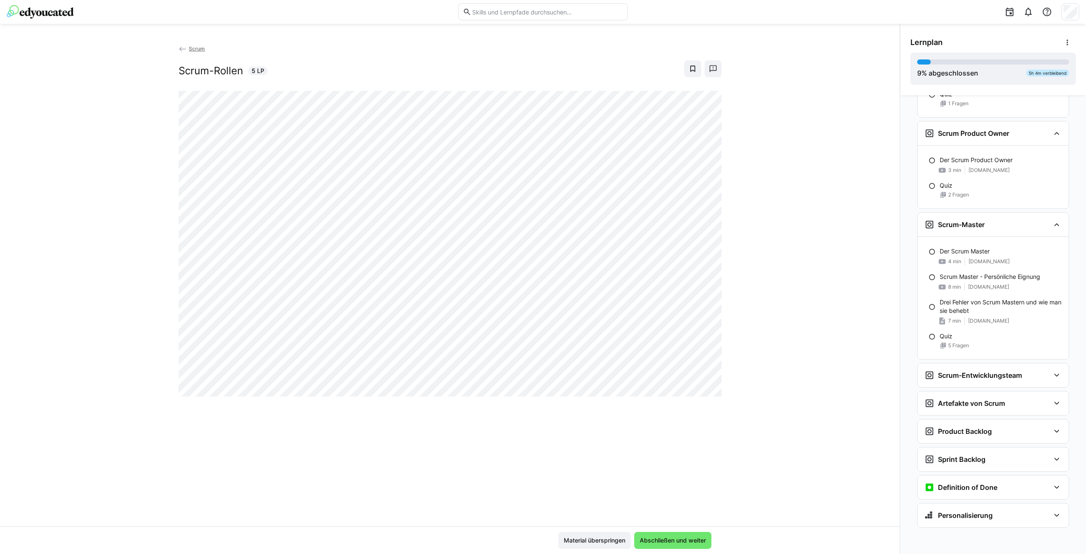
click at [196, 47] on span "Scrum" at bounding box center [197, 48] width 16 height 6
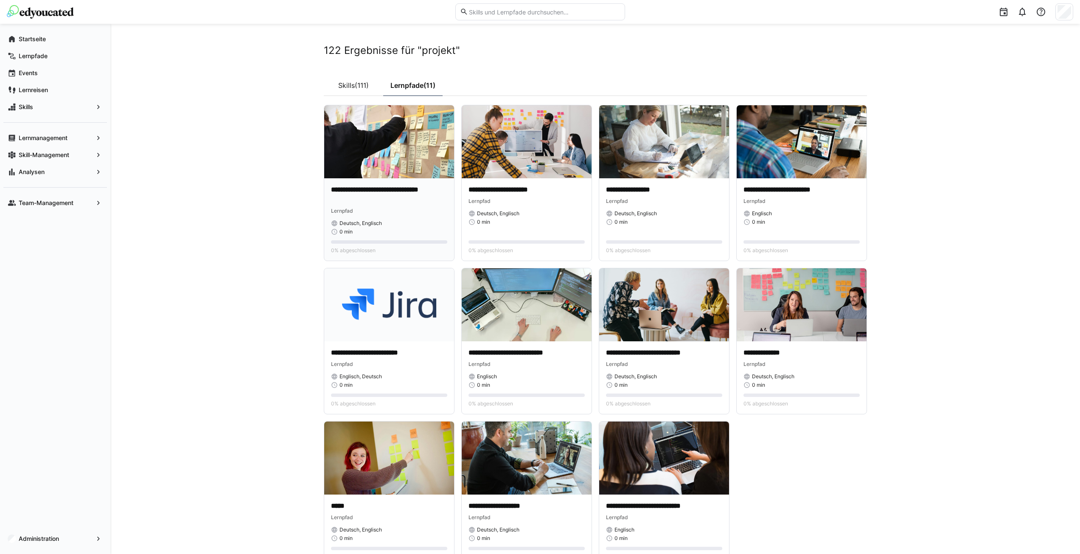
click at [415, 157] on img at bounding box center [389, 141] width 130 height 73
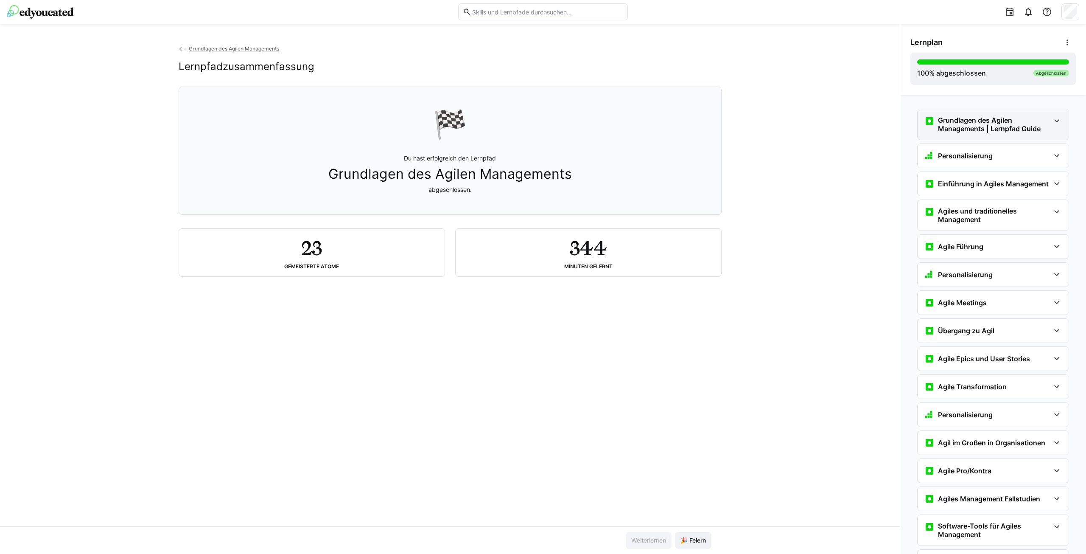
click at [980, 122] on h3 "Grundlagen des Agilen Managements | Lernpfad Guide" at bounding box center [994, 124] width 112 height 17
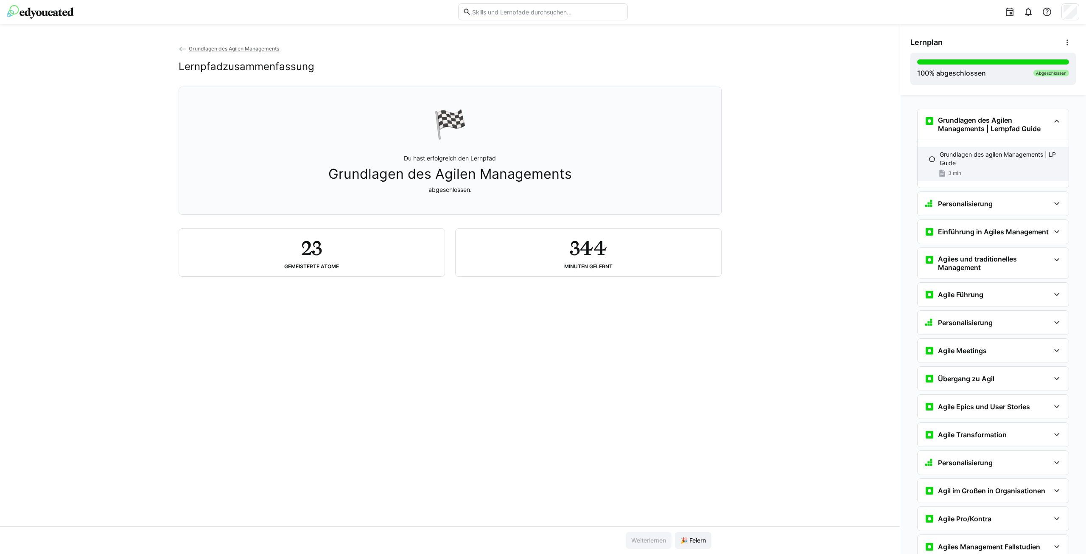
click at [980, 157] on p "Grundlagen des agilen Managements | LP Guide" at bounding box center [1001, 158] width 122 height 17
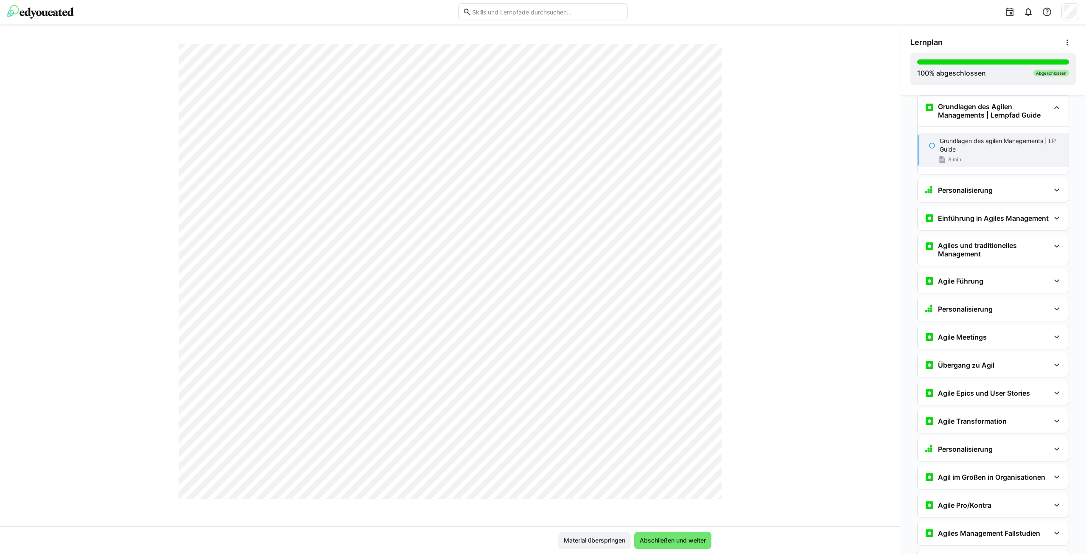
scroll to position [337, 0]
click at [988, 219] on h3 "Einführung in Agiles Management" at bounding box center [993, 218] width 111 height 8
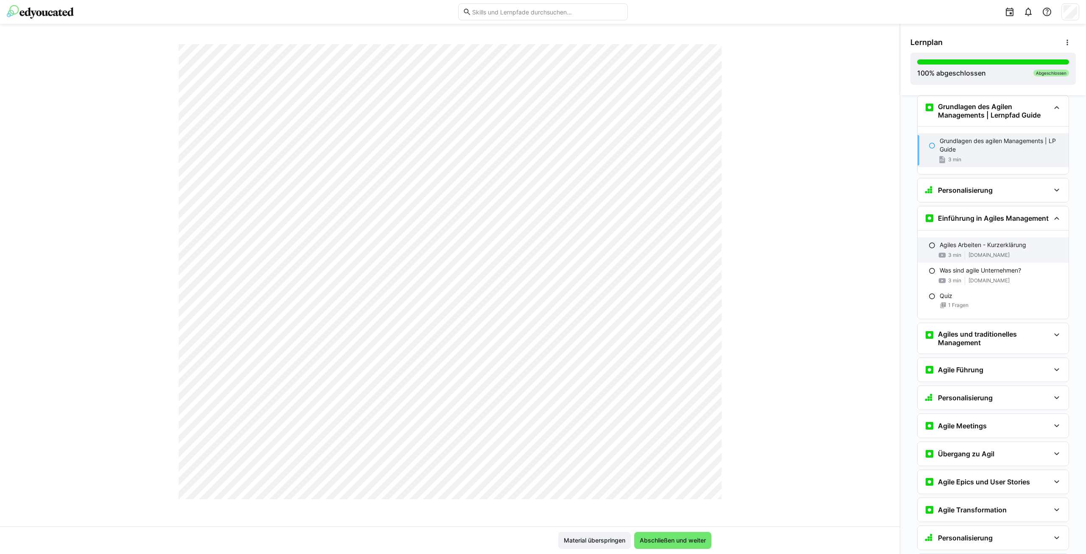
click at [990, 247] on p "Agiles Arbeiten - Kurzerklärung" at bounding box center [983, 245] width 87 height 8
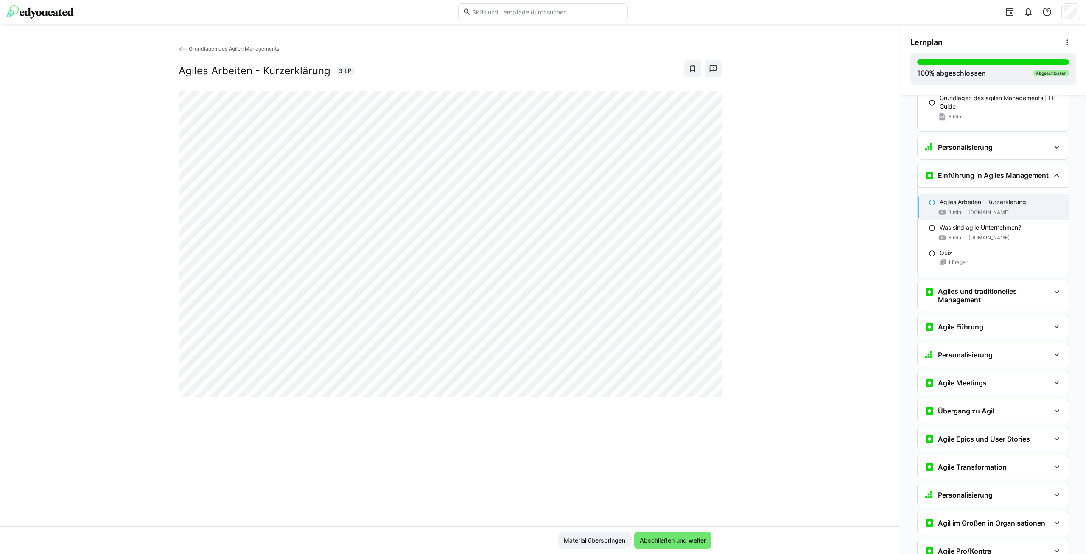
scroll to position [124, 0]
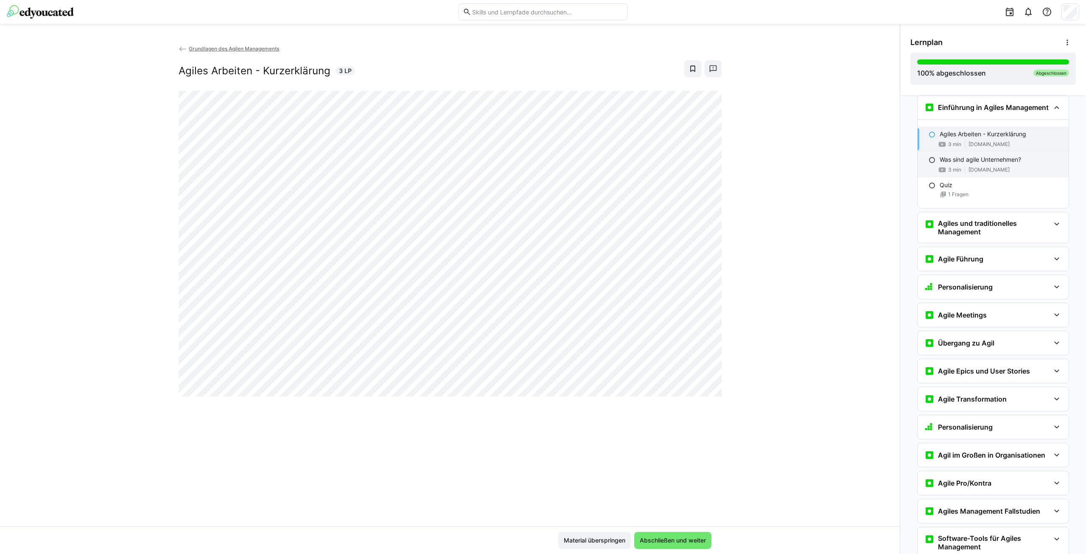
click at [977, 162] on p "Was sind agile Unternehmen?" at bounding box center [980, 159] width 81 height 8
click at [987, 220] on h3 "Agiles und traditionelles Management" at bounding box center [994, 227] width 112 height 17
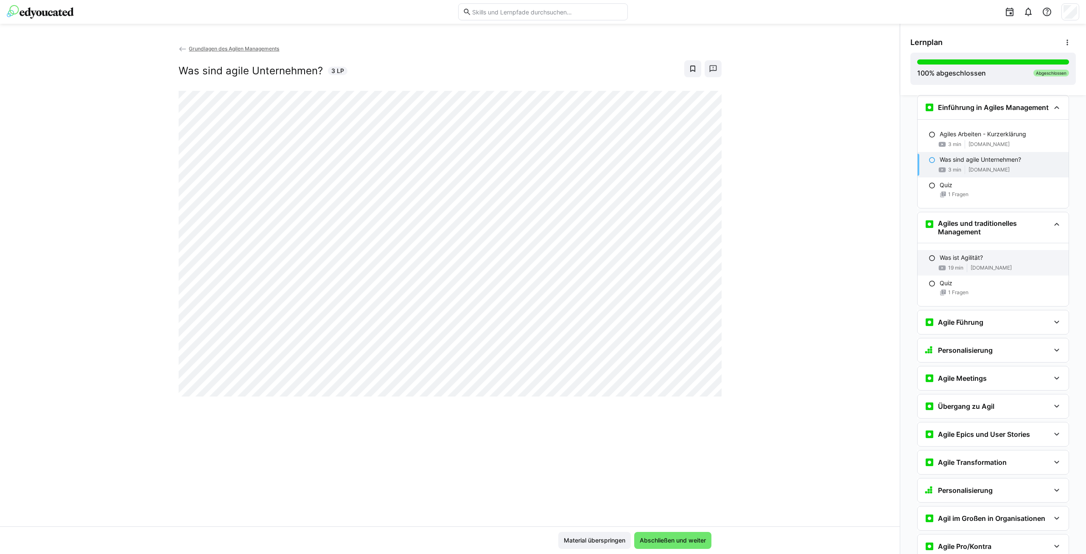
click at [973, 254] on p "Was ist Agilität?" at bounding box center [961, 257] width 43 height 8
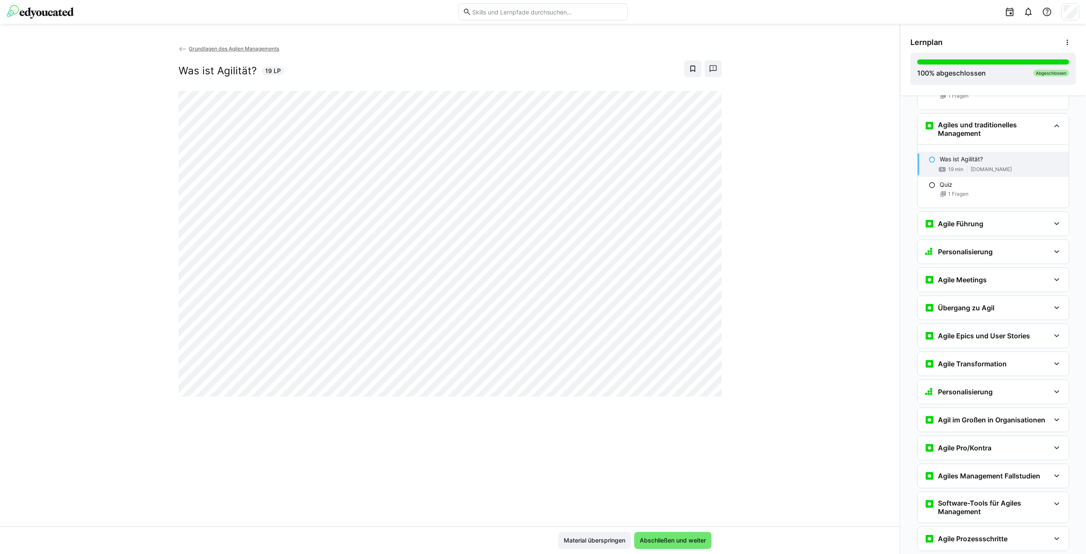
scroll to position [241, 0]
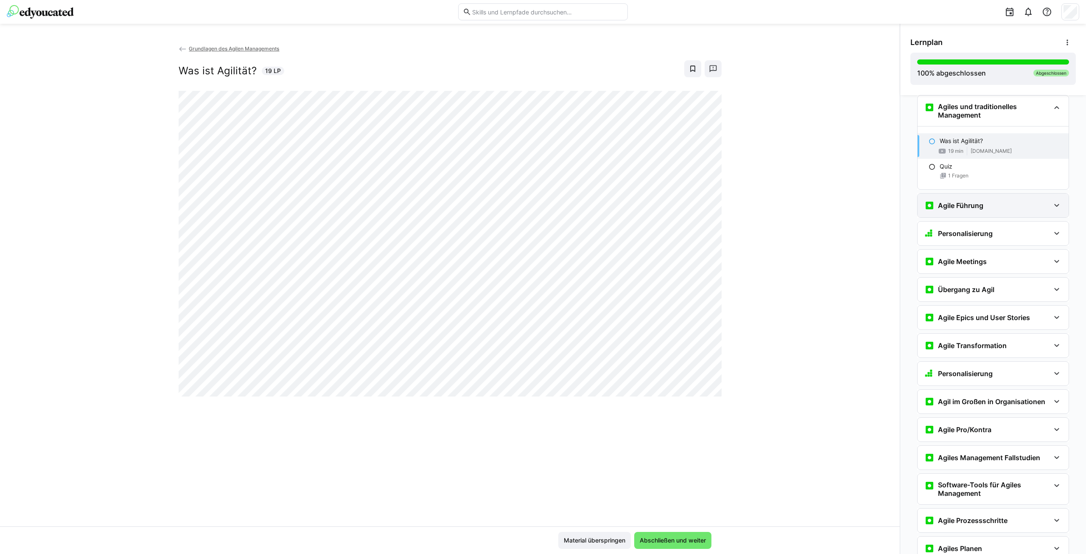
click at [977, 204] on h3 "Agile Führung" at bounding box center [960, 205] width 45 height 8
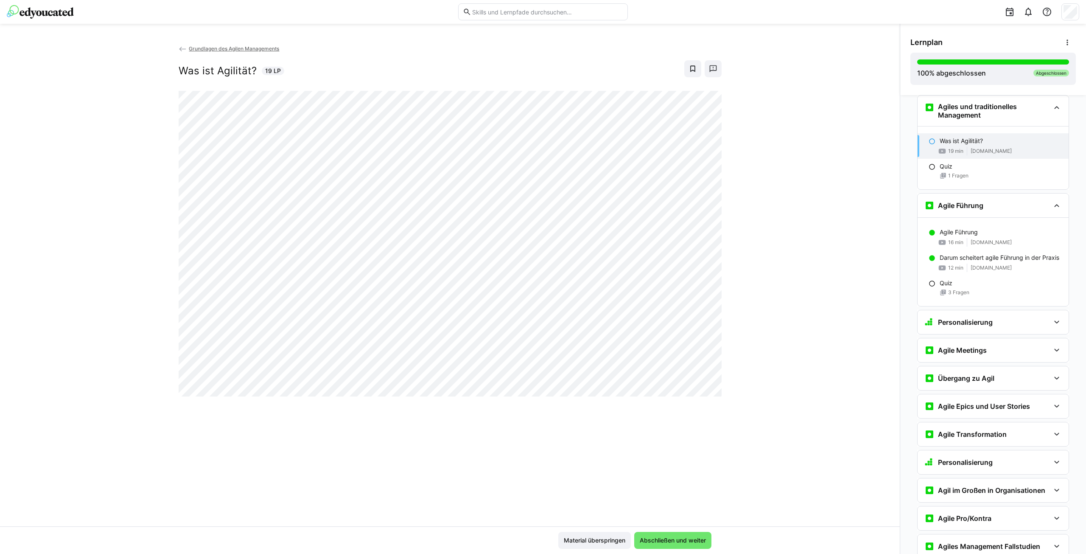
click at [811, 376] on div "Grundlagen des Agilen Managements Was ist Agilität? 19 LP" at bounding box center [450, 285] width 900 height 482
click at [962, 228] on p "Agile Führung" at bounding box center [959, 232] width 38 height 8
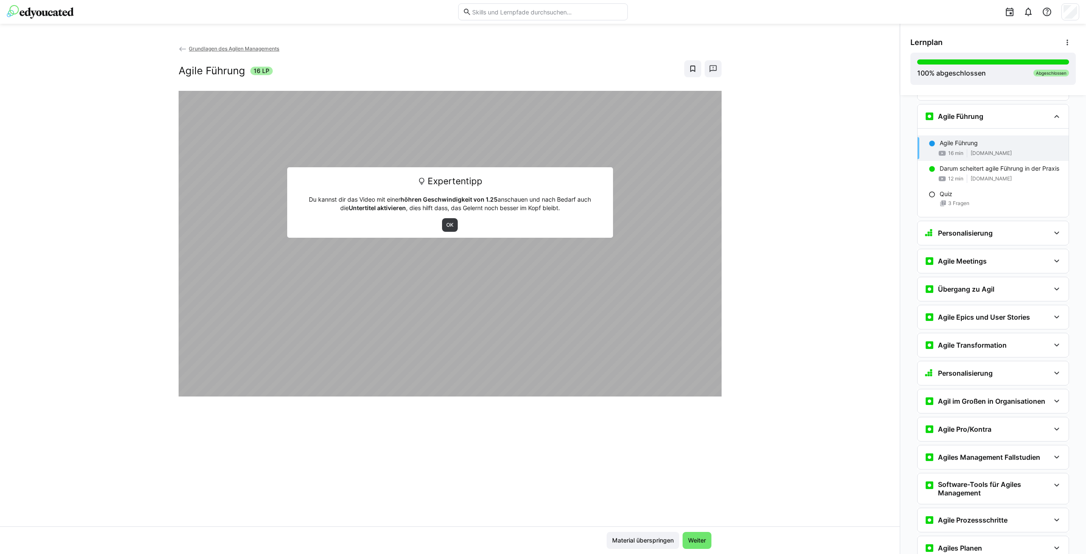
scroll to position [339, 0]
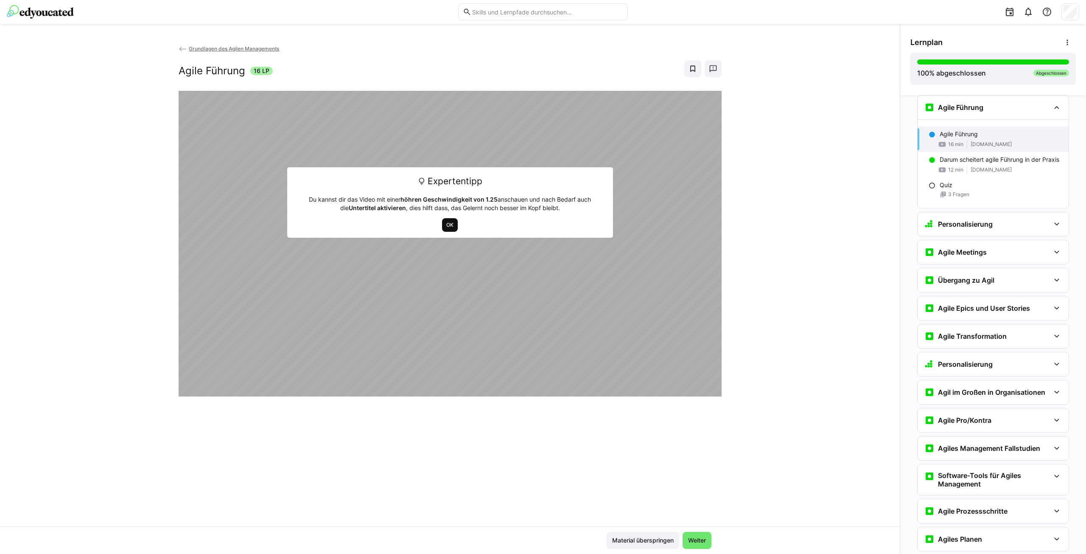
click at [448, 222] on span "OK" at bounding box center [450, 225] width 9 height 7
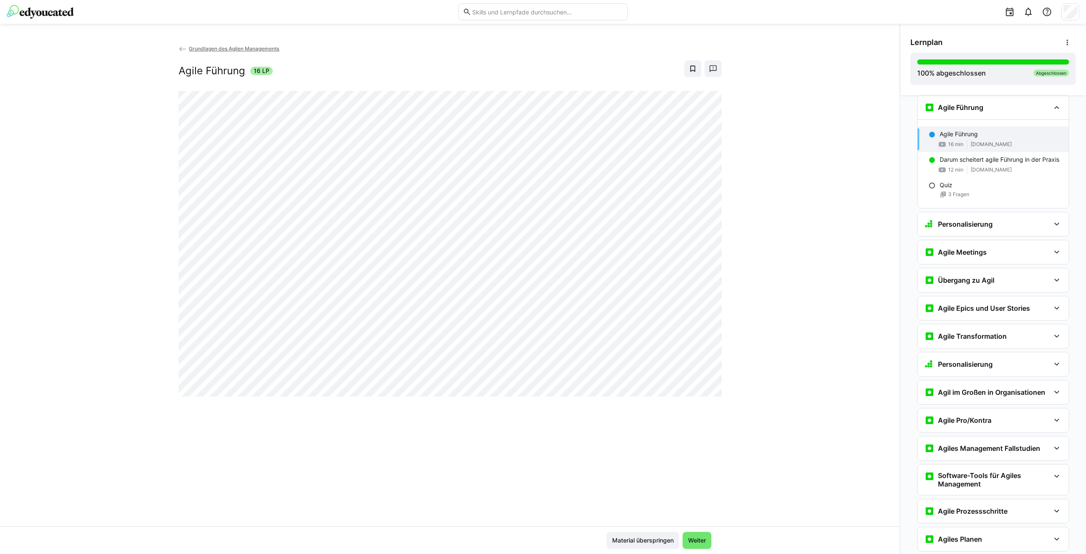
click at [783, 267] on div "Grundlagen des Agilen Managements Agile Führung 16 LP" at bounding box center [450, 285] width 900 height 482
click at [986, 250] on div "Agile Meetings" at bounding box center [988, 252] width 126 height 10
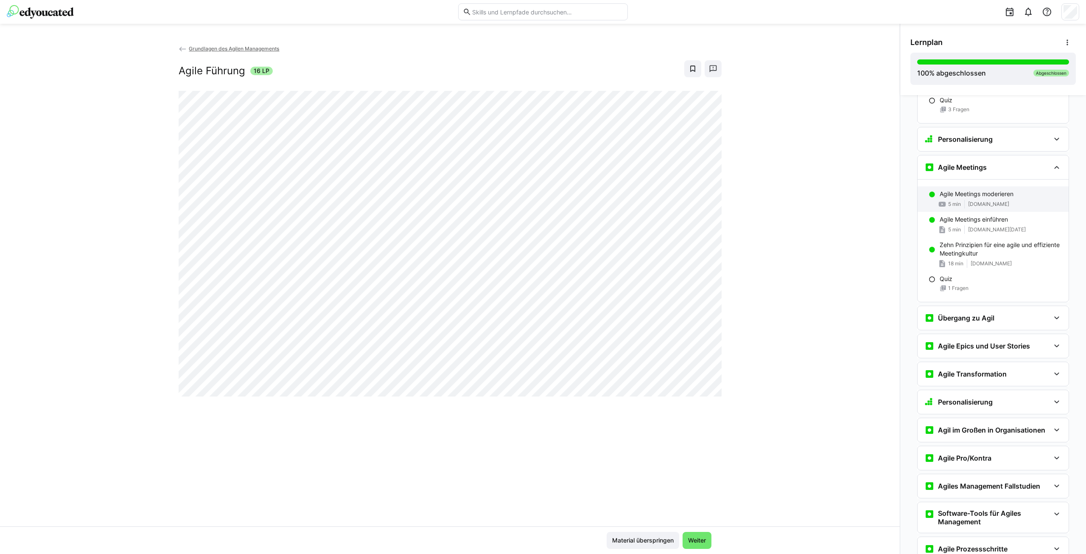
click at [982, 190] on p "Agile Meetings moderieren" at bounding box center [977, 194] width 74 height 8
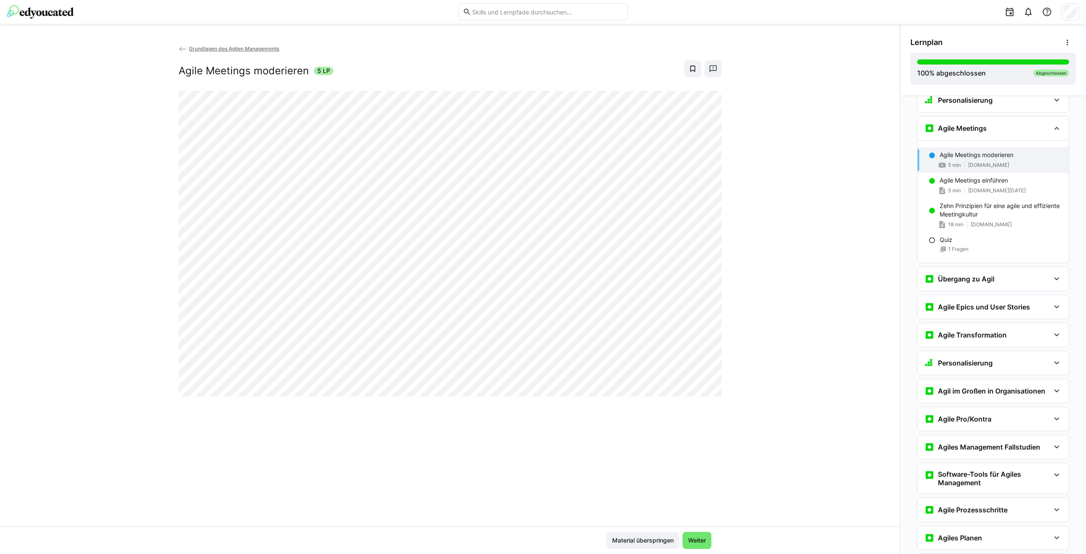
scroll to position [484, 0]
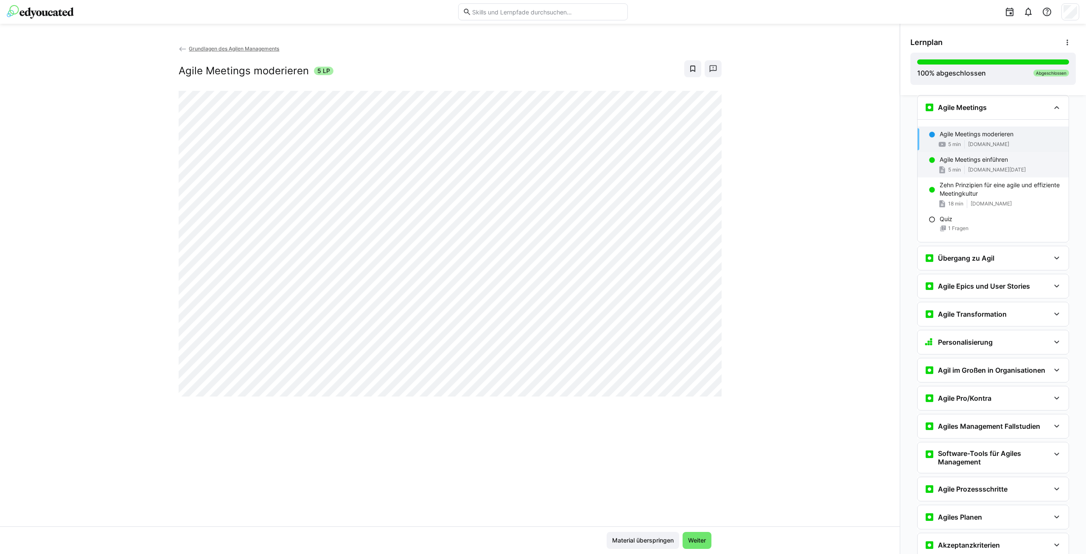
click at [972, 162] on p "Agile Meetings einführen" at bounding box center [974, 159] width 68 height 8
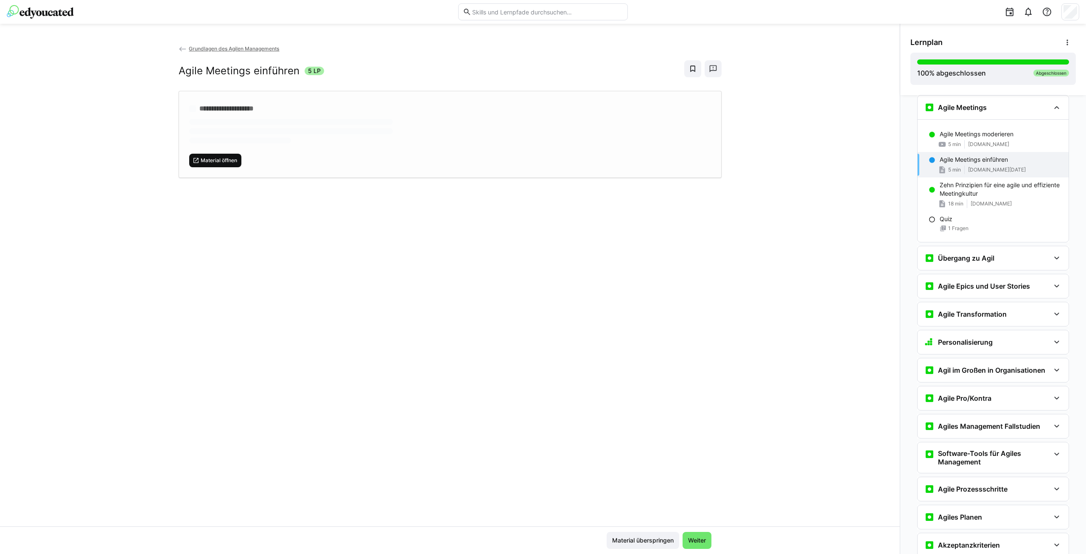
click at [220, 160] on span "Material öffnen" at bounding box center [219, 160] width 38 height 7
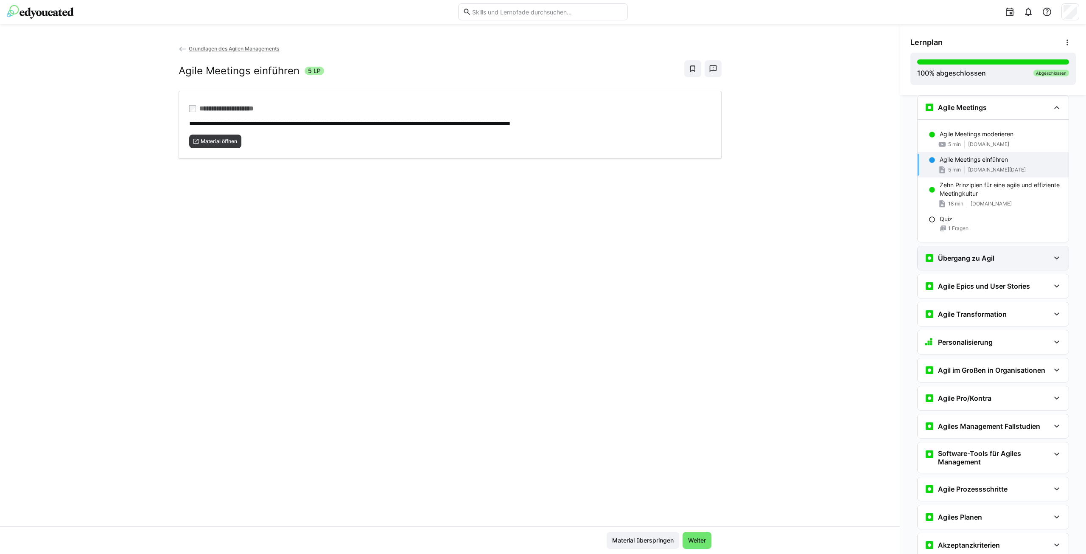
click at [979, 253] on div "Übergang zu Agil" at bounding box center [960, 258] width 70 height 10
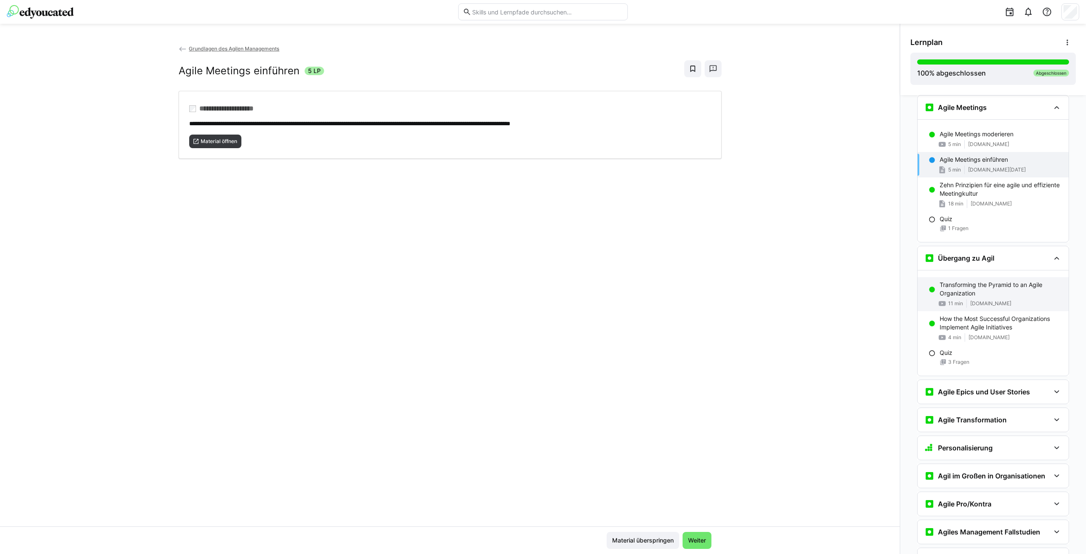
click at [993, 294] on p "Transforming the Pyramid to an Agile Organization" at bounding box center [1001, 289] width 122 height 17
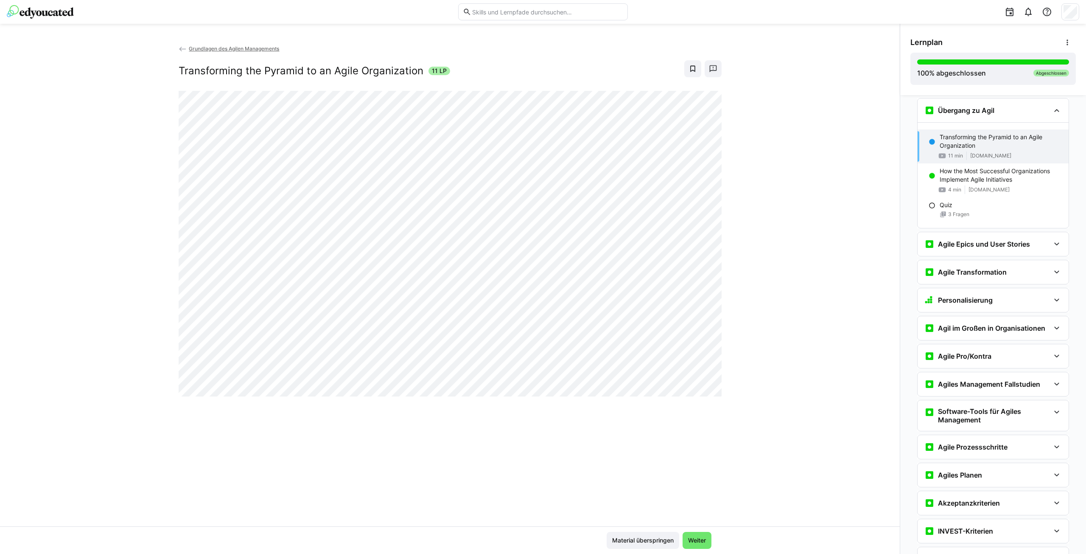
scroll to position [634, 0]
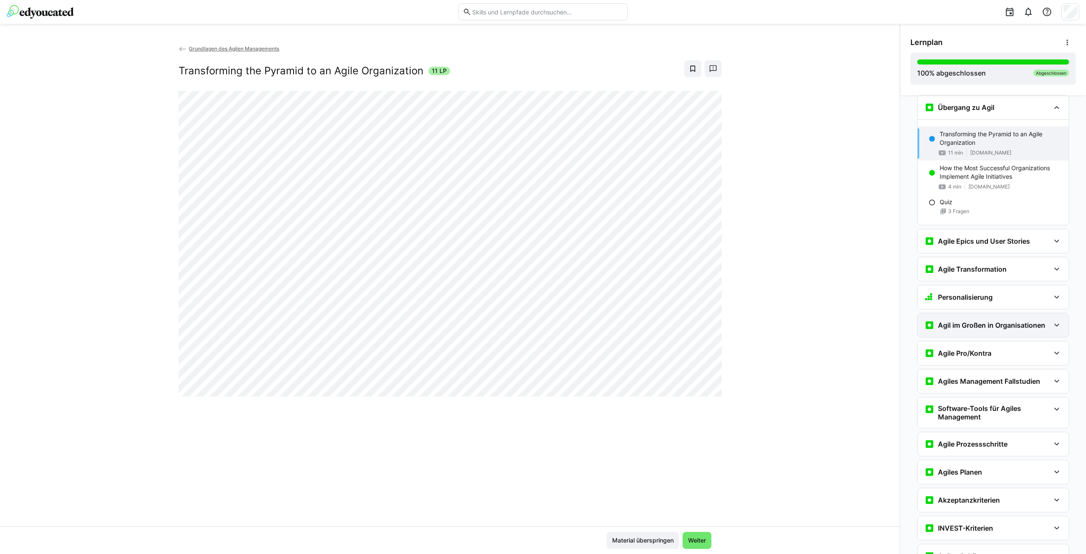
click at [971, 323] on h3 "Agil im Großen in Organisationen" at bounding box center [991, 325] width 107 height 8
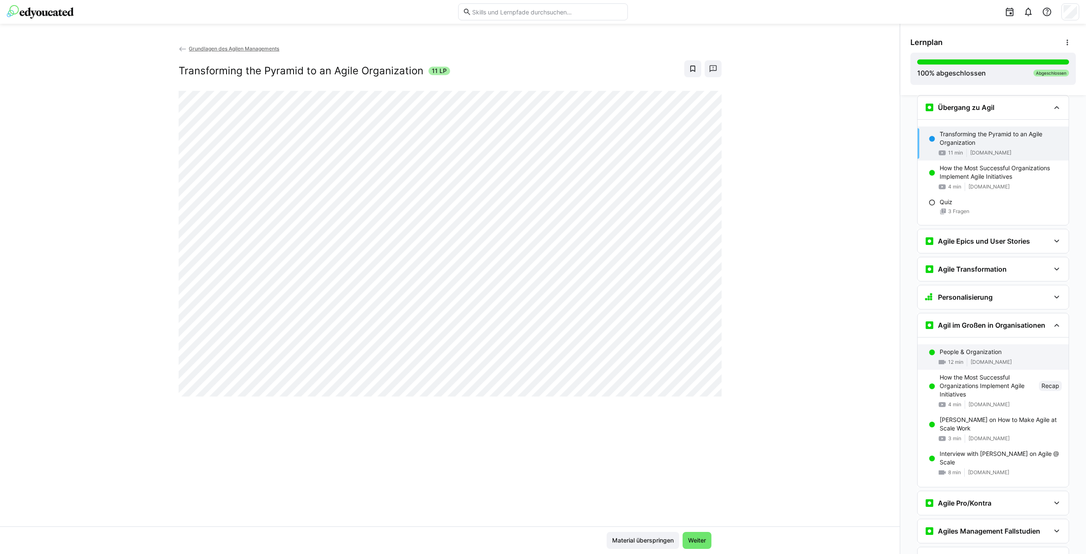
click at [973, 351] on p "People & Organization" at bounding box center [971, 352] width 62 height 8
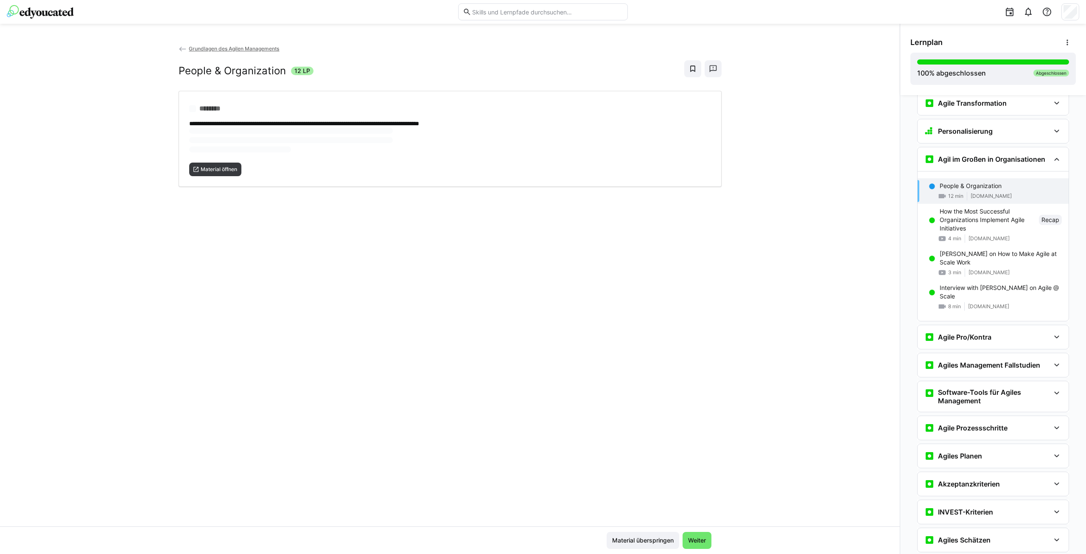
scroll to position [852, 0]
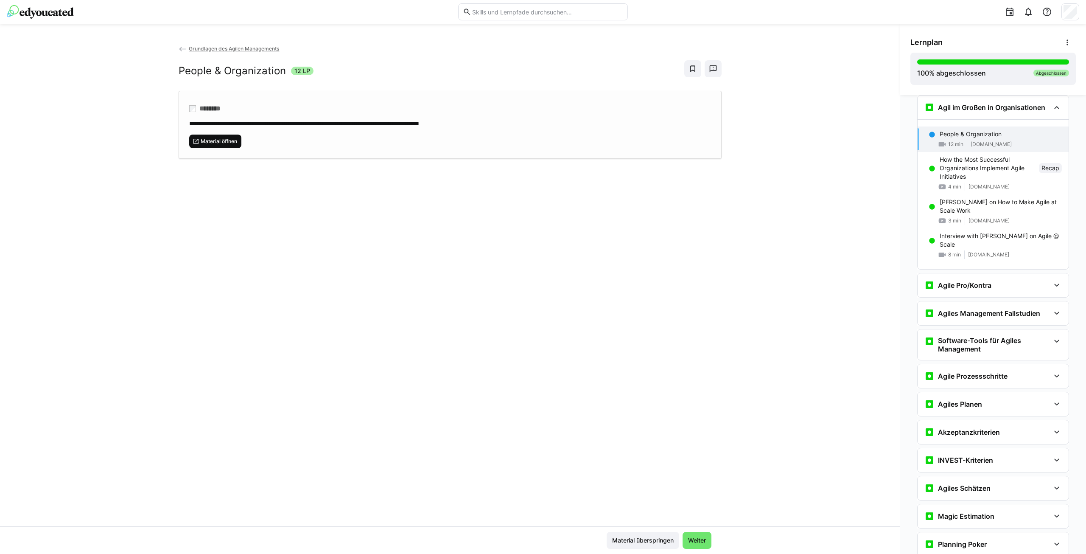
click at [213, 136] on span "Material öffnen" at bounding box center [215, 142] width 53 height 14
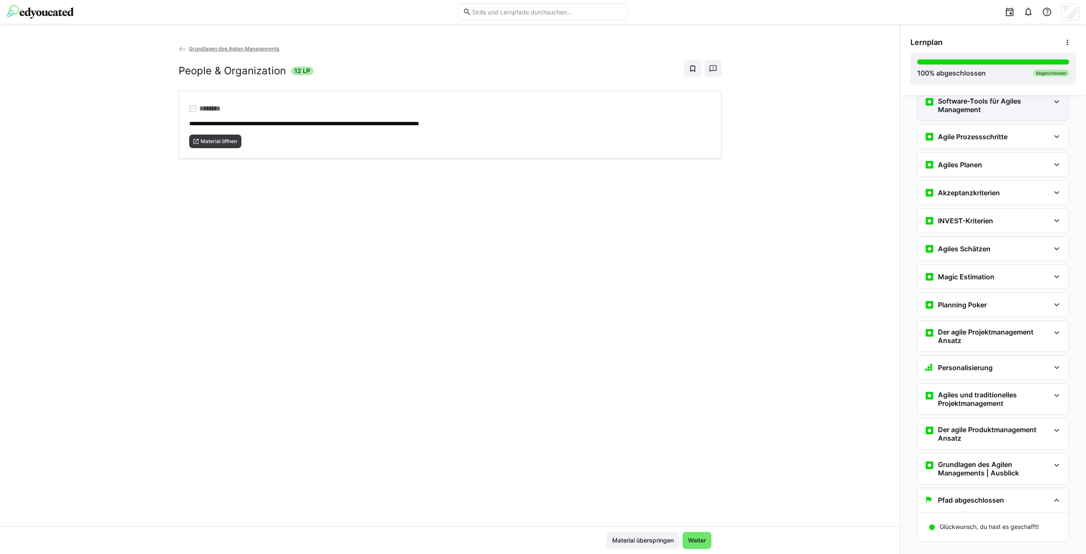
scroll to position [1106, 0]
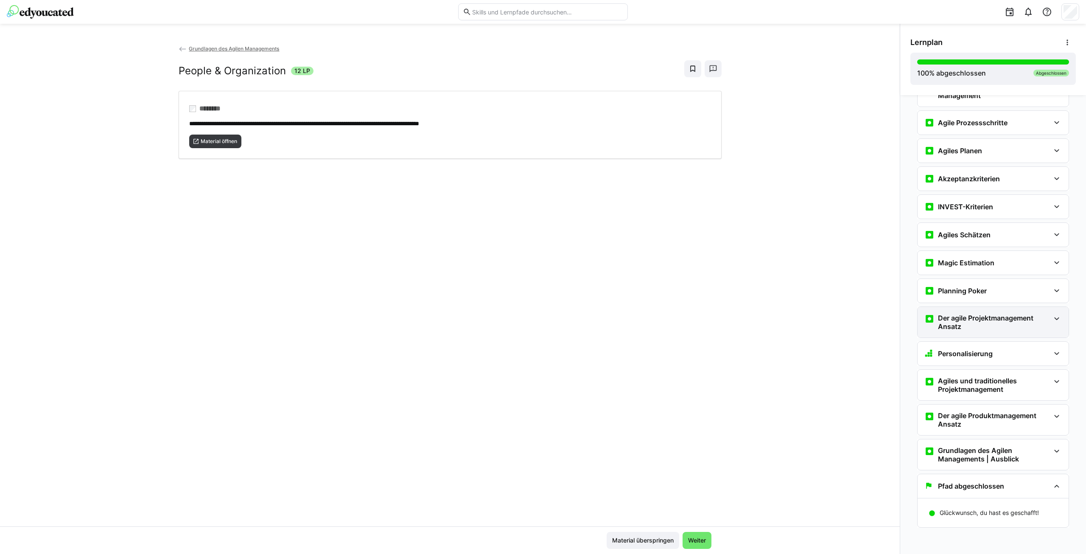
click at [1005, 319] on h3 "Der agile Projektmanagement Ansatz" at bounding box center [994, 322] width 112 height 17
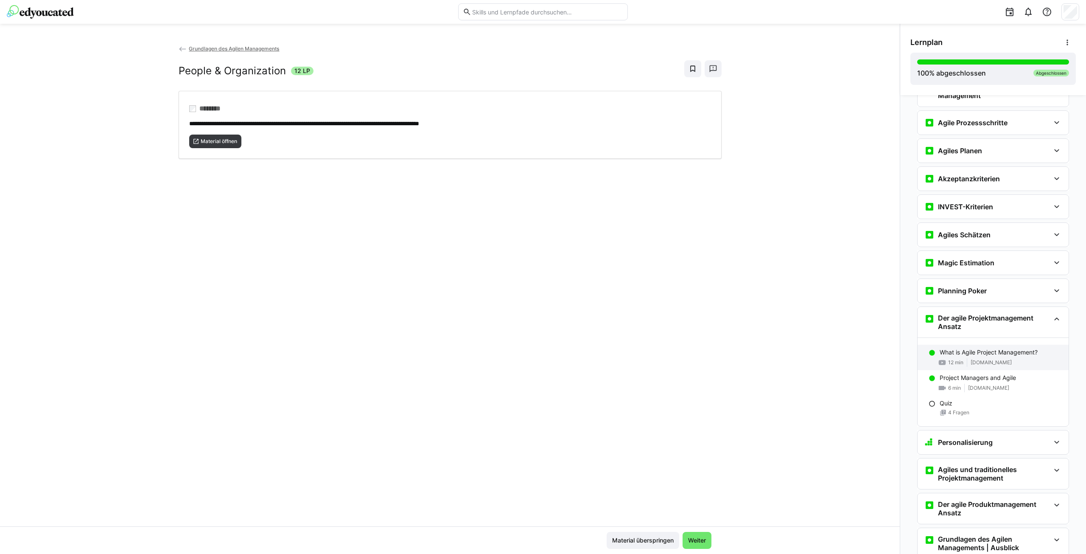
click at [977, 352] on p "What is Agile Project Management?" at bounding box center [989, 352] width 98 height 8
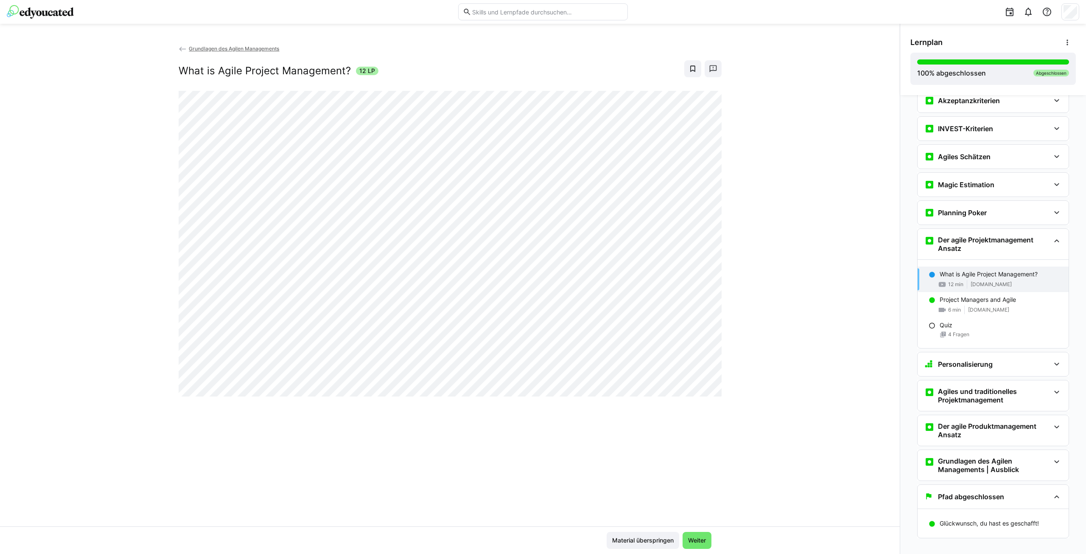
scroll to position [1194, 0]
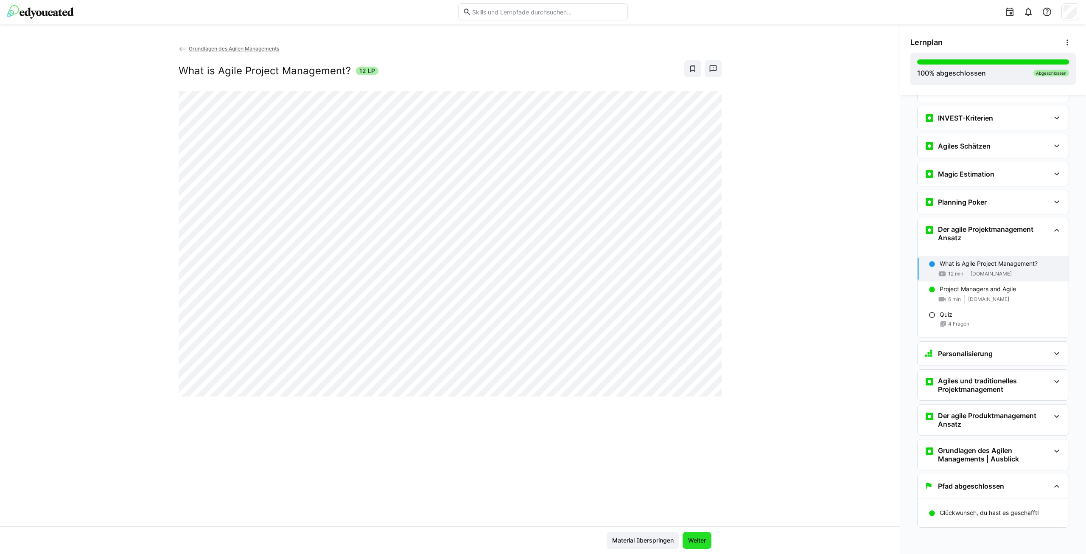
click at [696, 538] on span "Weiter" at bounding box center [697, 540] width 20 height 8
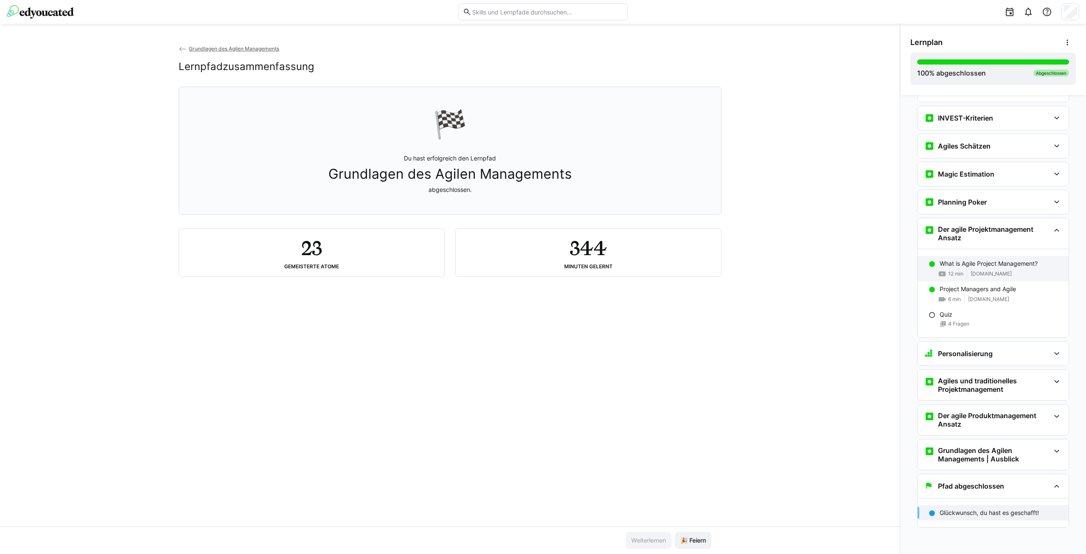
click at [979, 268] on div "What is Agile Project Management? 12 min [DOMAIN_NAME]" at bounding box center [993, 268] width 151 height 25
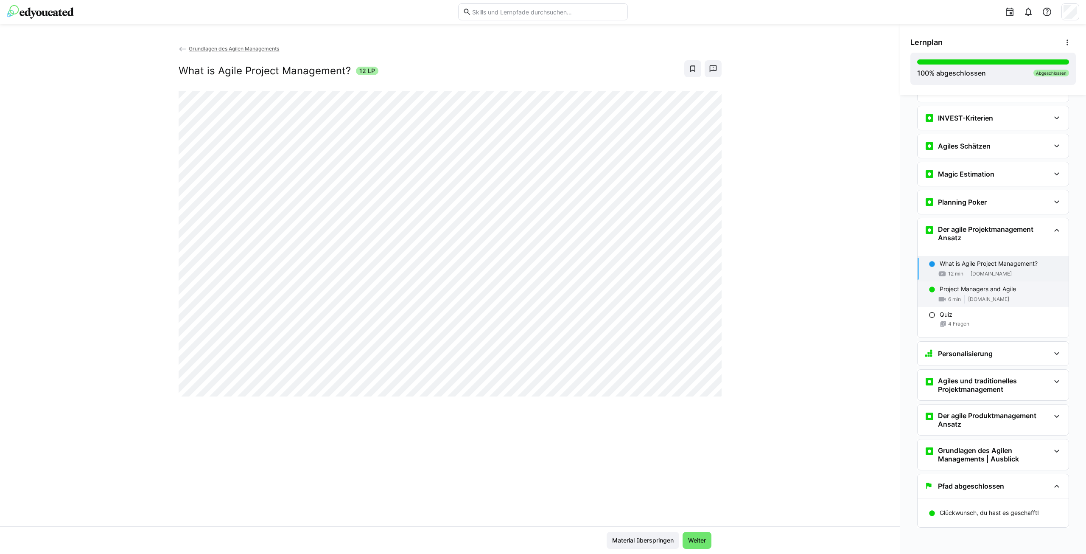
click at [979, 287] on p "Project Managers and Agile" at bounding box center [978, 289] width 76 height 8
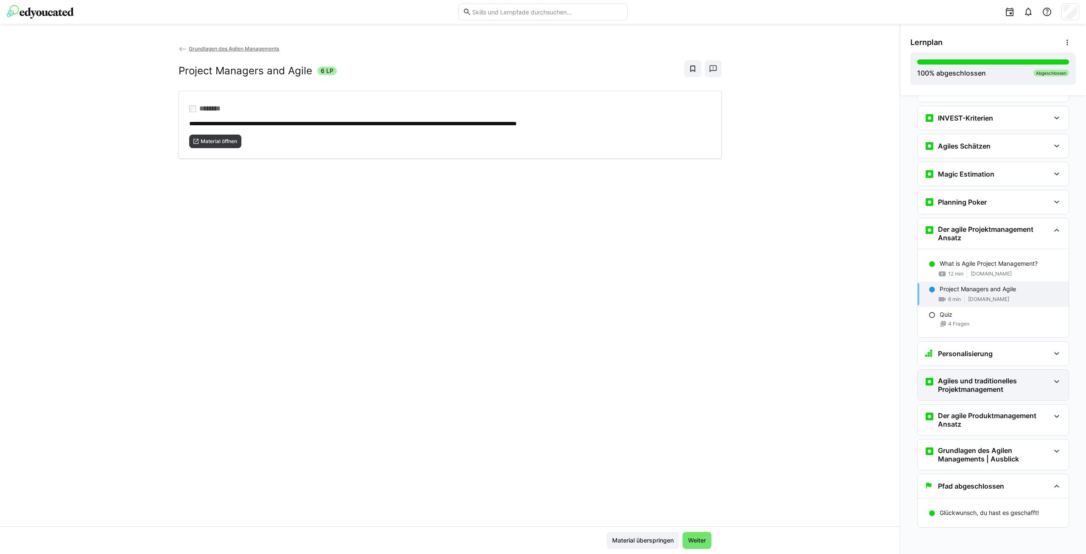
click at [997, 380] on h3 "Agiles und traditionelles Projektmanagement" at bounding box center [994, 384] width 112 height 17
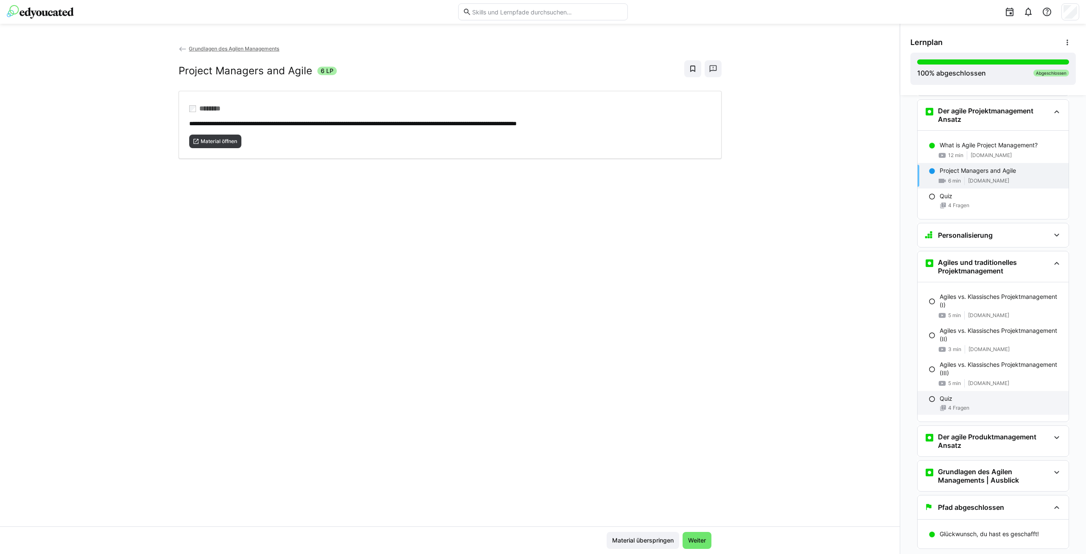
scroll to position [1334, 0]
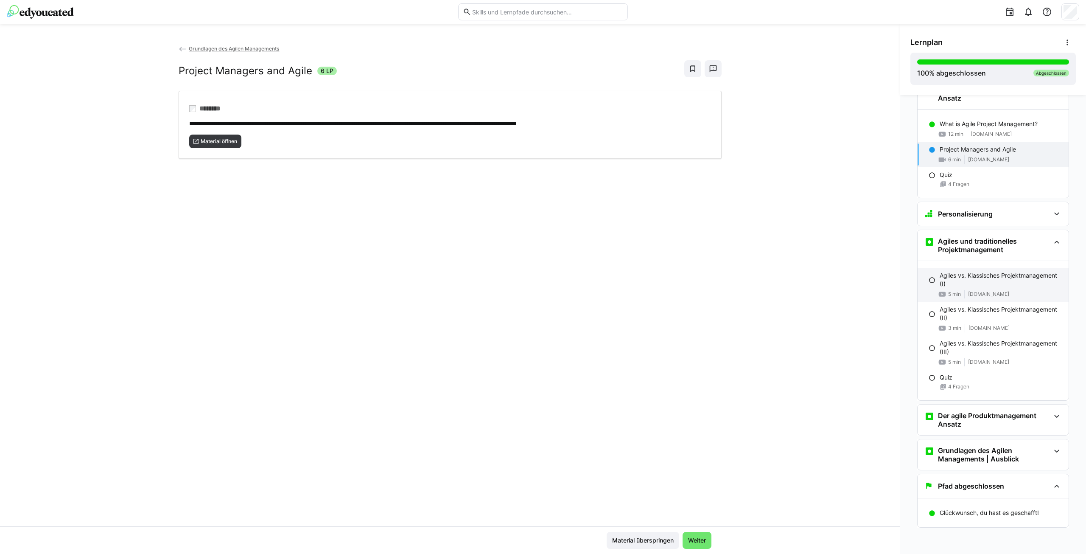
click at [983, 276] on p "Agiles vs. Klassisches Projektmanagement (I)" at bounding box center [1001, 279] width 122 height 17
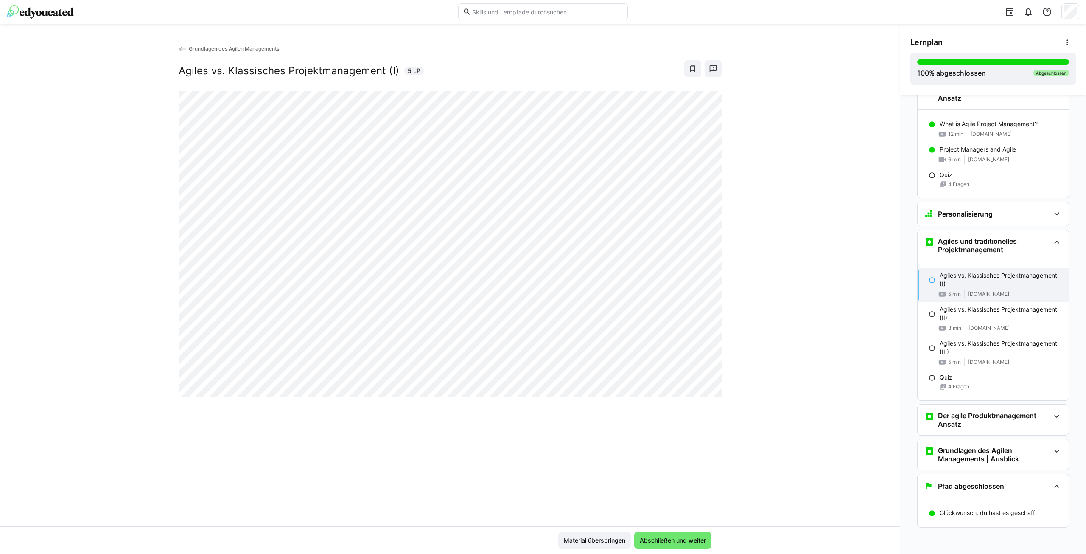
click at [441, 473] on div "Grundlagen des Agilen Managements Agiles vs. Klassisches Projektmanagement (I) …" at bounding box center [450, 285] width 900 height 482
click at [533, 467] on div "Grundlagen des Agilen Managements Agiles vs. Klassisches Projektmanagement (I) …" at bounding box center [450, 285] width 900 height 482
click at [957, 312] on p "Agiles vs. Klassisches Projektmanagement (II)" at bounding box center [1001, 313] width 122 height 17
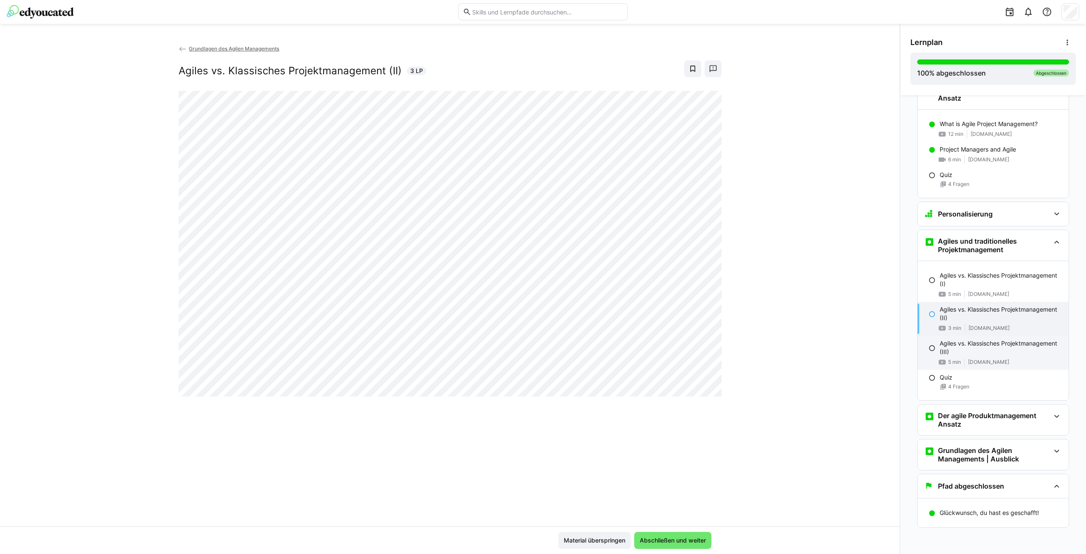
click at [967, 347] on p "Agiles vs. Klassisches Projektmanagement (III)" at bounding box center [1001, 347] width 122 height 17
drag, startPoint x: 960, startPoint y: 413, endPoint x: 963, endPoint y: 407, distance: 5.7
click at [960, 413] on h3 "Der agile Produktmanagement Ansatz" at bounding box center [994, 419] width 112 height 17
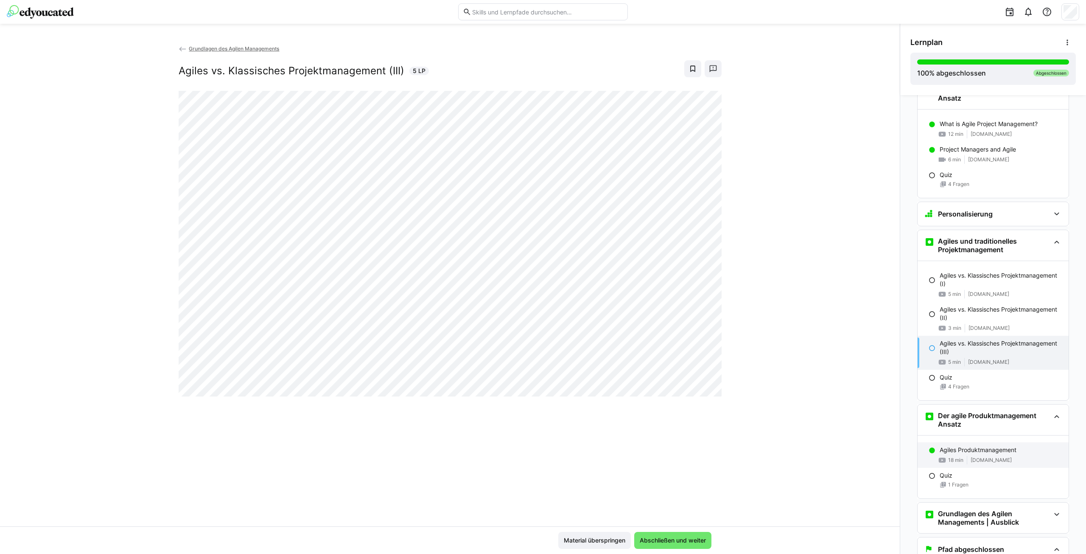
click at [981, 453] on p "Agiles Produktmanagement" at bounding box center [978, 450] width 77 height 8
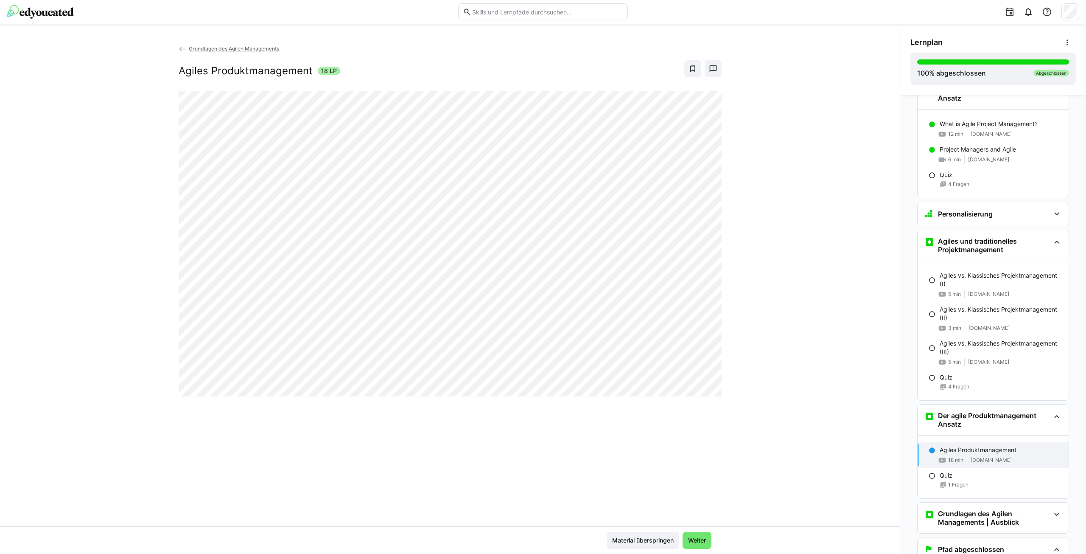
scroll to position [1397, 0]
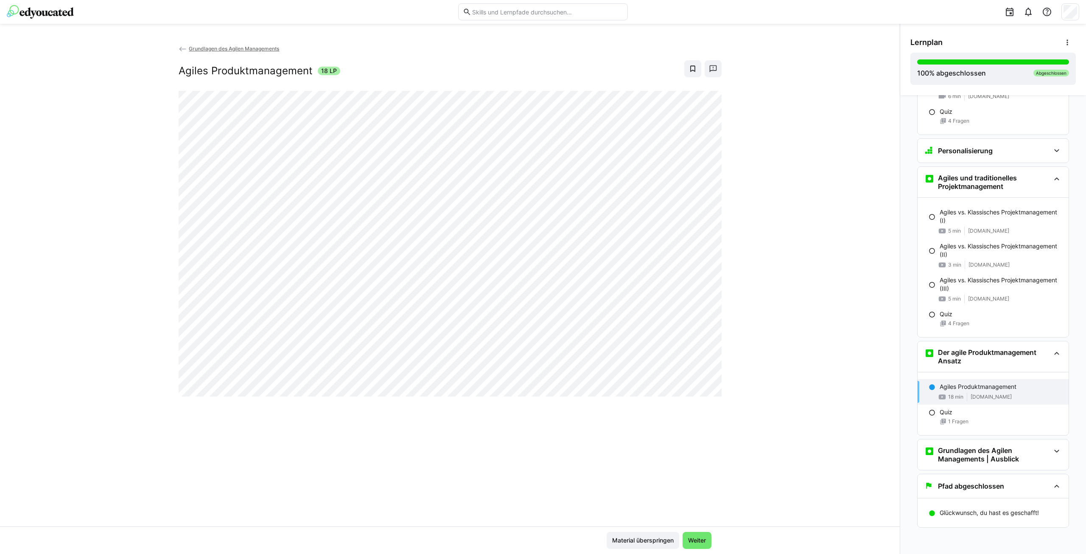
click at [217, 47] on span "Grundlagen des Agilen Managements" at bounding box center [234, 48] width 90 height 6
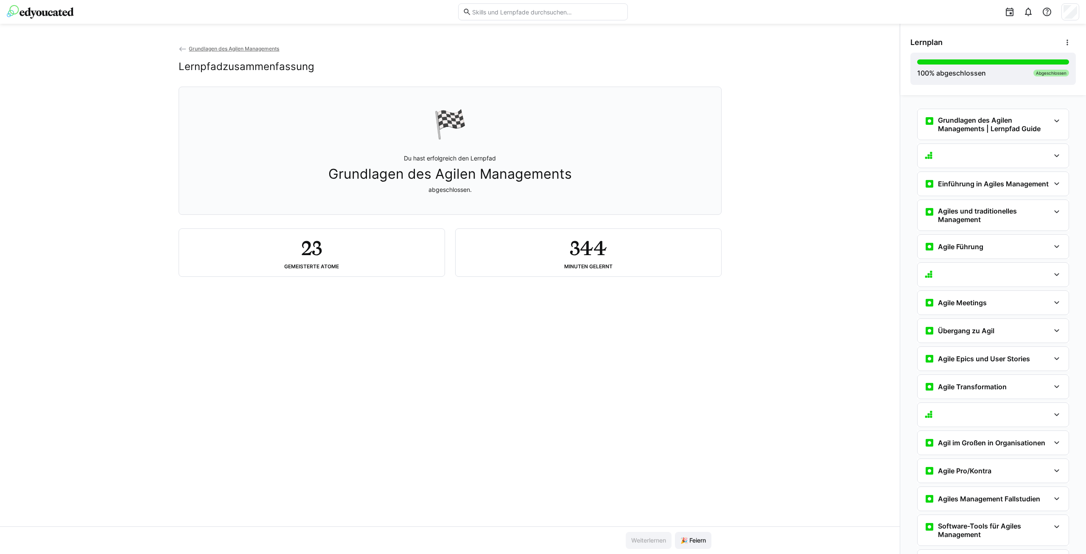
click at [502, 9] on input "text" at bounding box center [548, 12] width 152 height 8
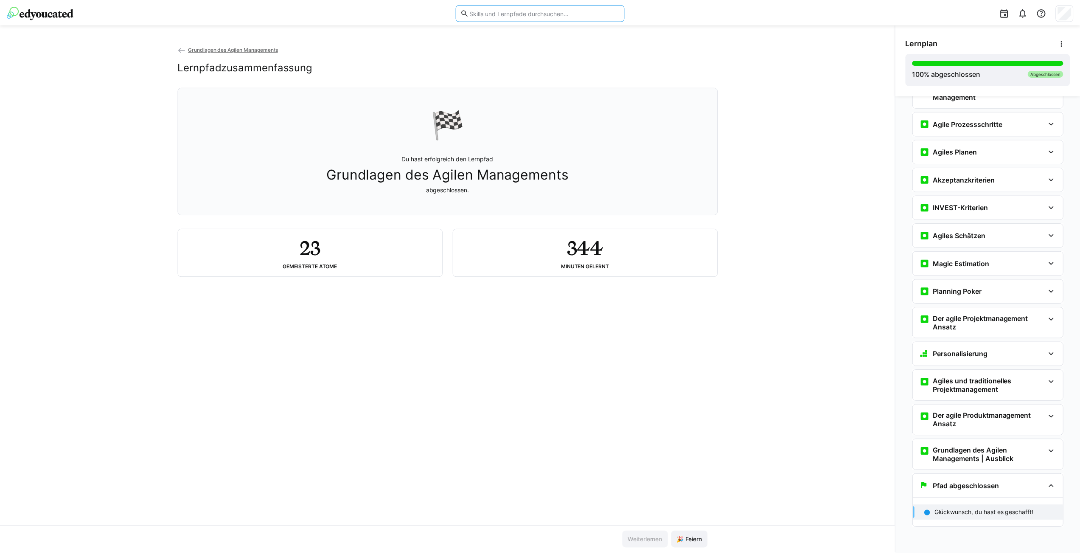
scroll to position [439, 0]
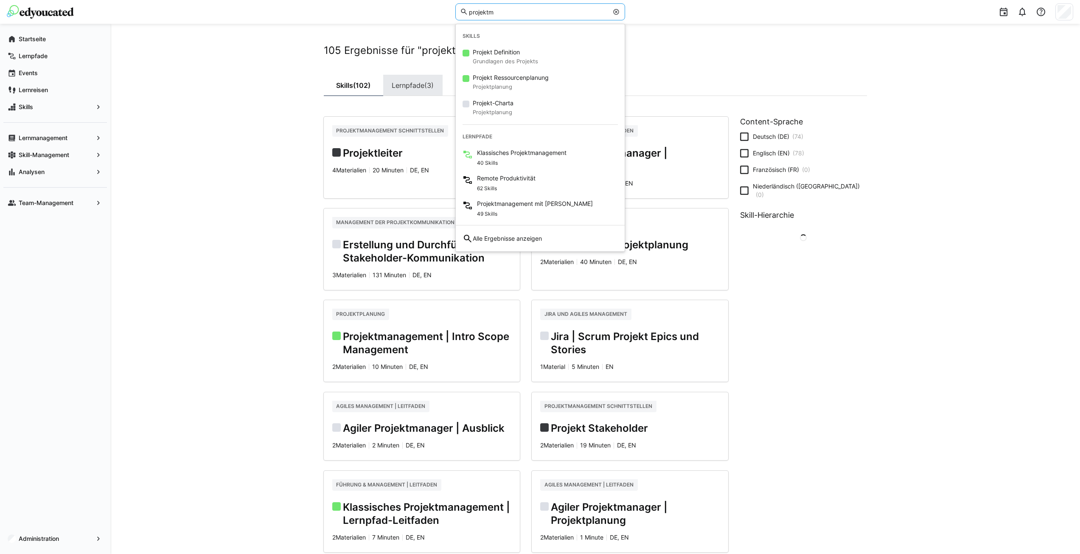
click at [413, 84] on link "Lernpfade (3)" at bounding box center [412, 85] width 59 height 21
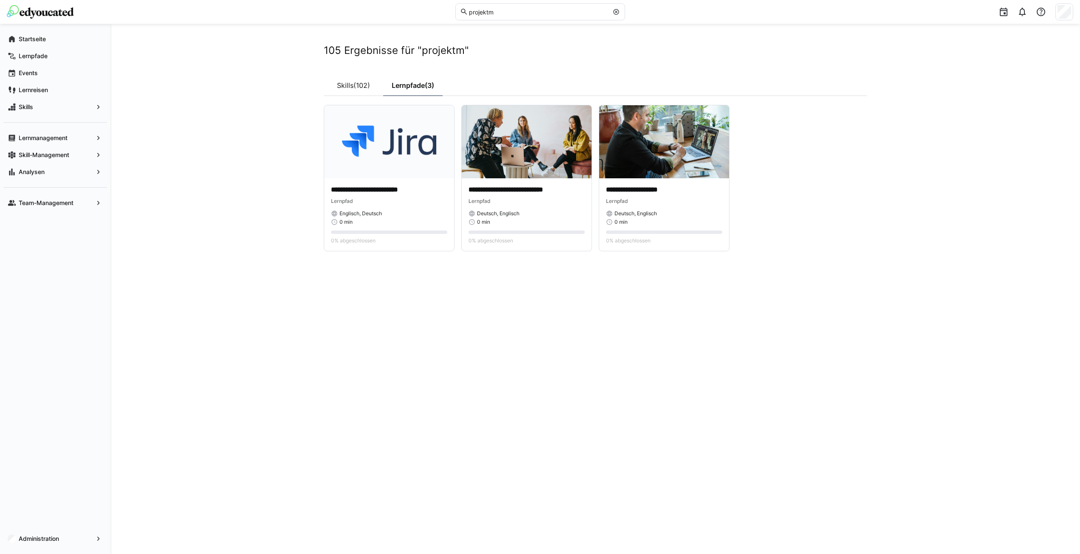
click at [510, 17] on eds-input "projektm" at bounding box center [540, 11] width 170 height 17
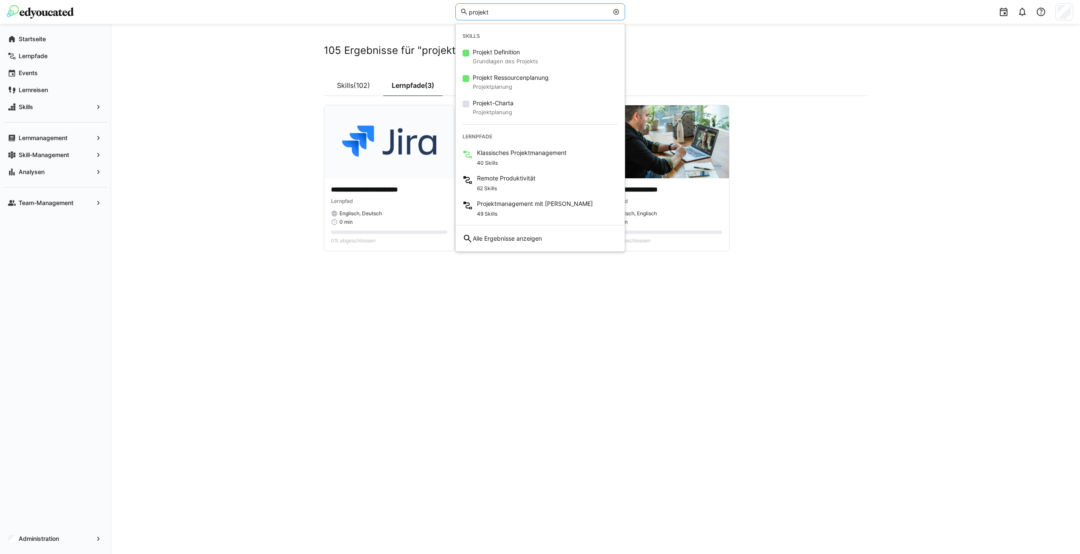
type input "projekt"
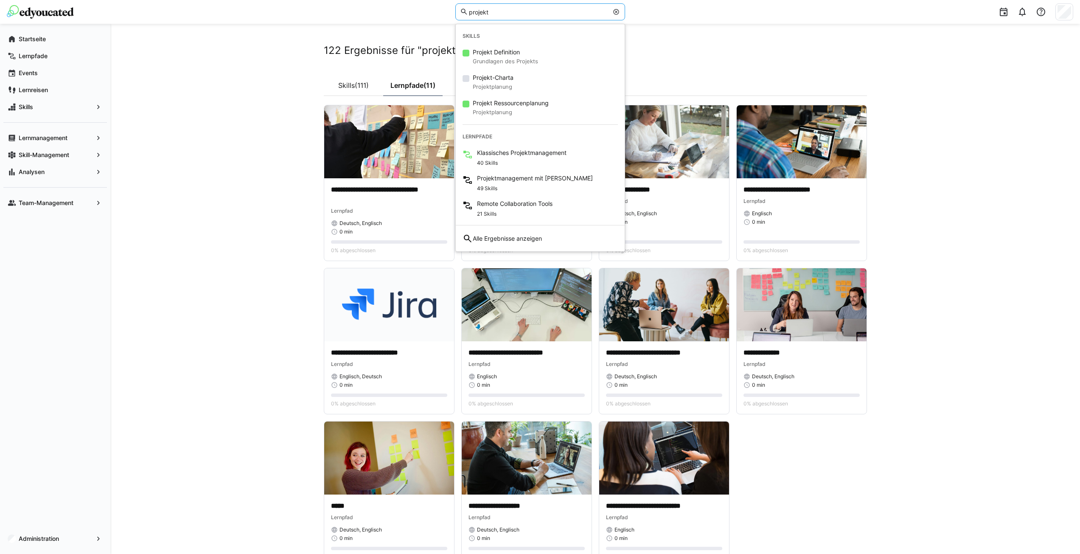
click at [261, 173] on div "**********" at bounding box center [595, 316] width 970 height 584
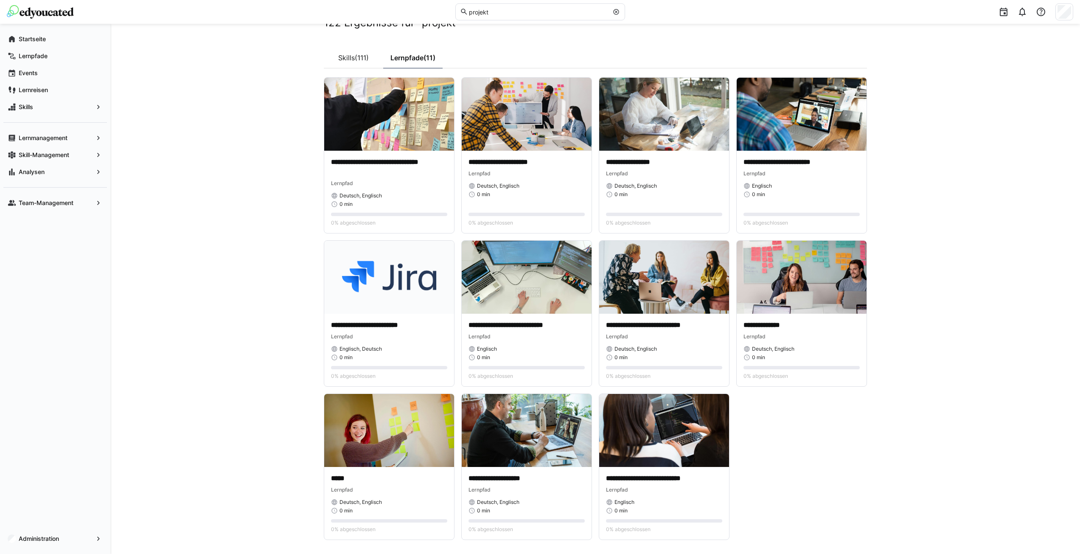
scroll to position [42, 0]
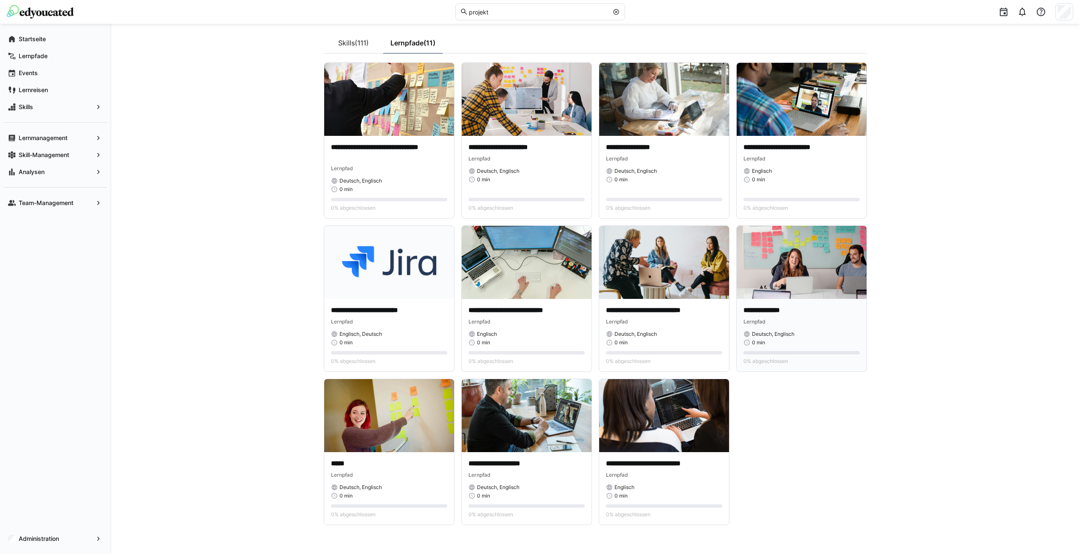
click at [794, 315] on p "**********" at bounding box center [802, 311] width 116 height 10
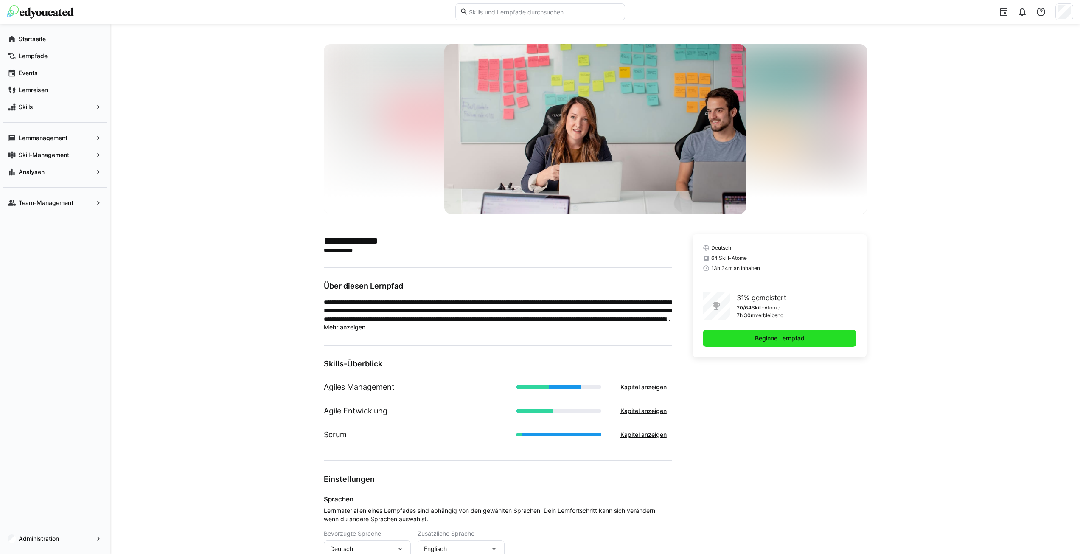
click at [784, 335] on span "Beginne Lernpfad" at bounding box center [780, 338] width 52 height 8
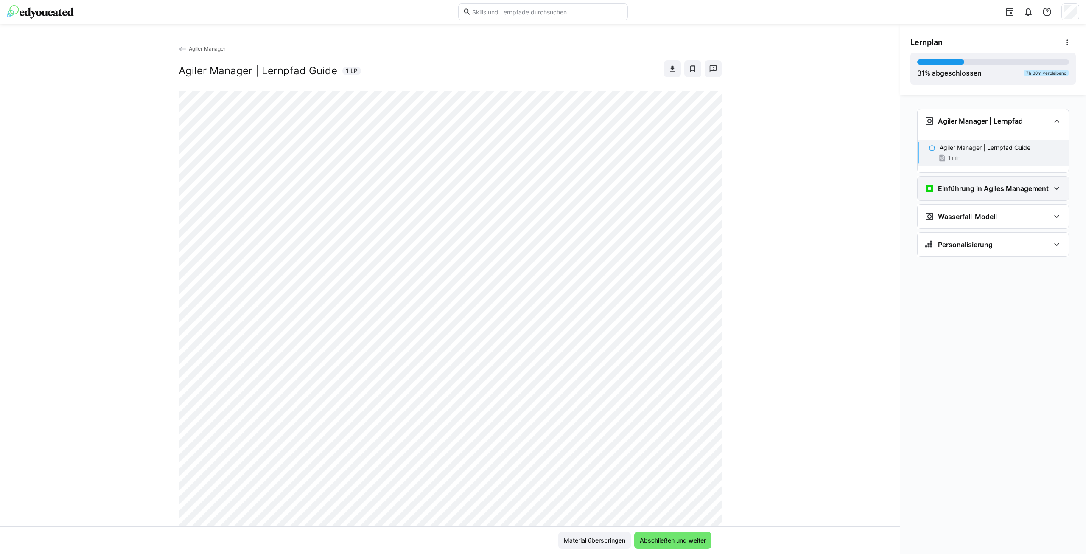
click at [1011, 193] on div "Einführung in Agiles Management" at bounding box center [987, 188] width 124 height 10
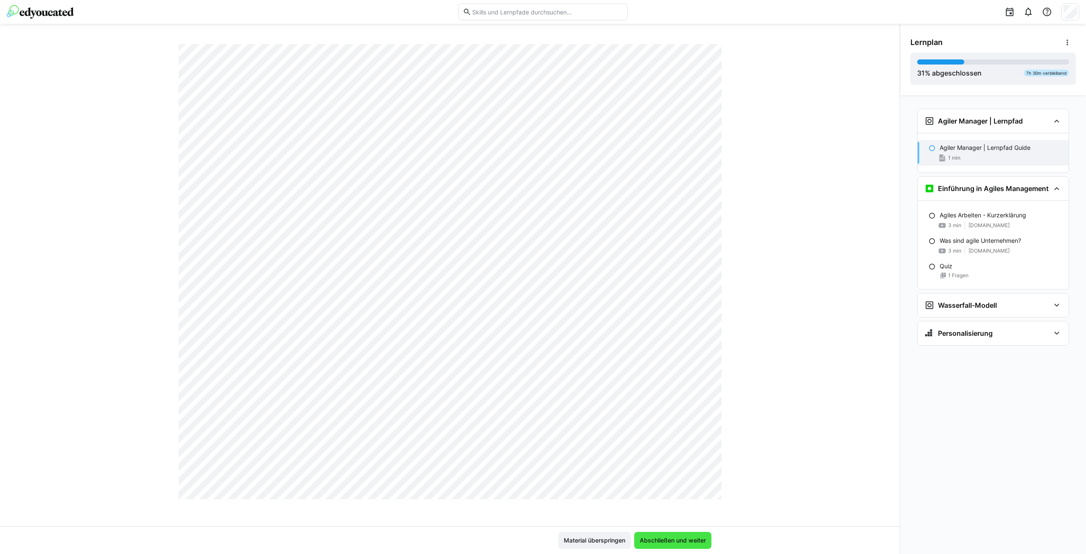
scroll to position [337, 0]
click at [658, 537] on span "Abschließen und weiter" at bounding box center [673, 540] width 69 height 8
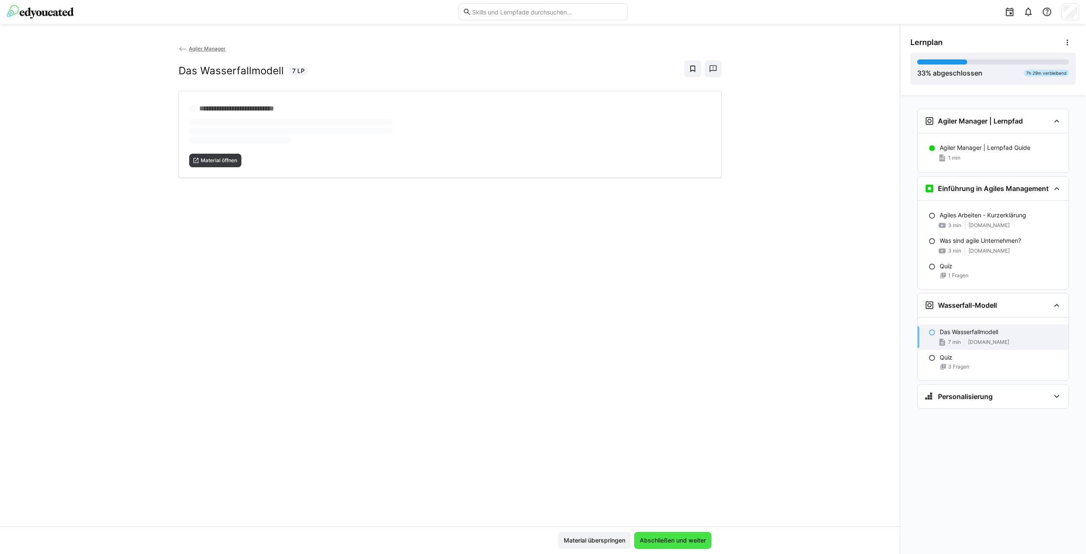
scroll to position [0, 0]
click at [216, 140] on span "Material öffnen" at bounding box center [219, 141] width 38 height 7
click at [667, 541] on span "Abschließen und weiter" at bounding box center [673, 540] width 69 height 8
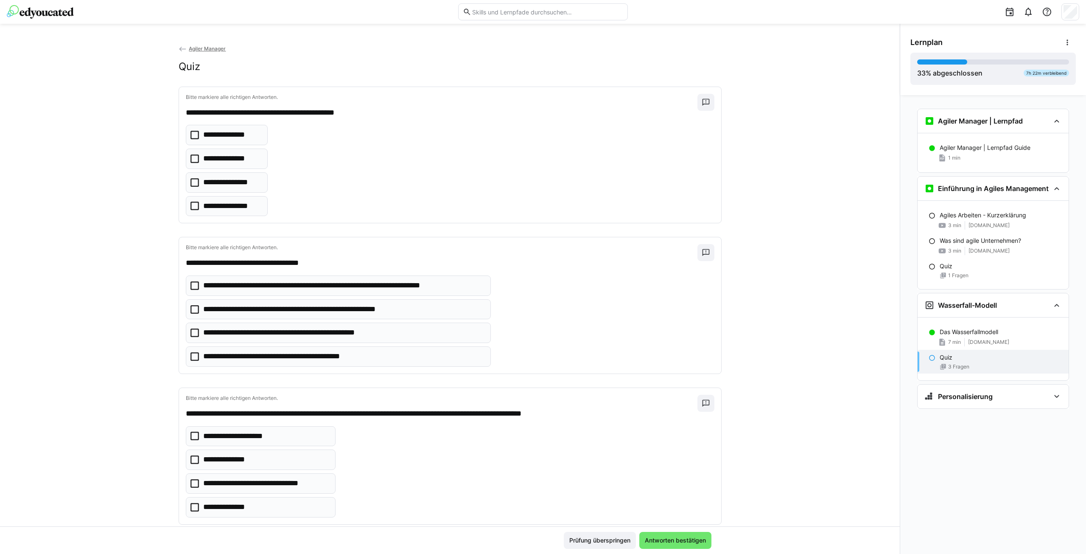
click at [236, 157] on p "**********" at bounding box center [229, 158] width 53 height 11
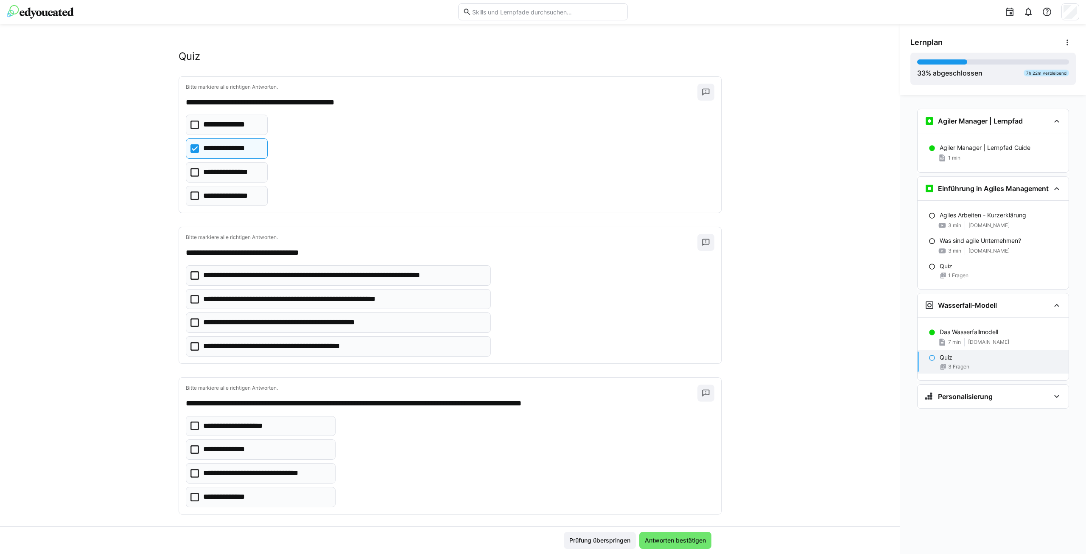
scroll to position [19, 0]
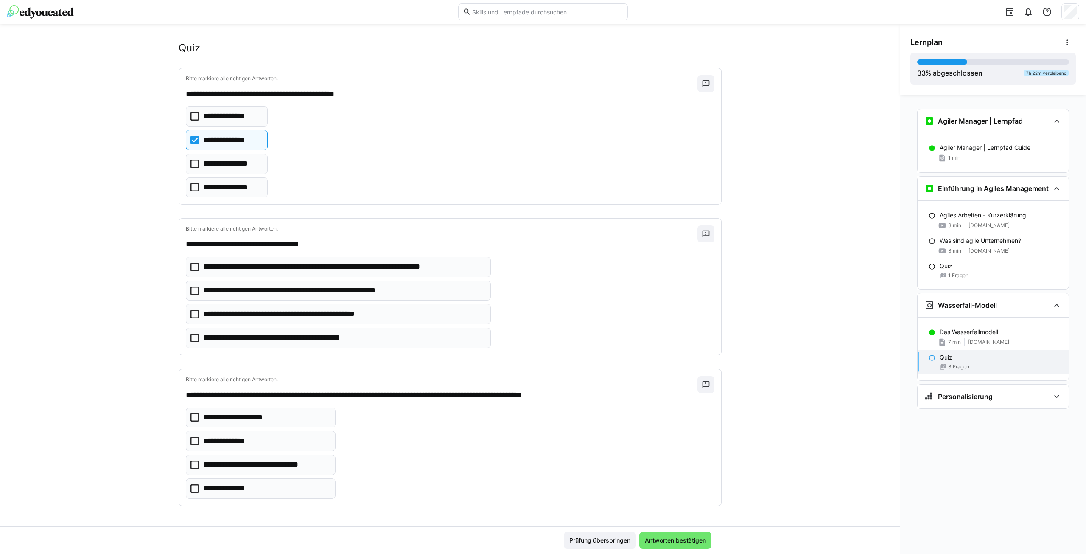
click at [427, 288] on eds-checkbox "**********" at bounding box center [339, 291] width 306 height 20
click at [413, 317] on eds-checkbox "**********" at bounding box center [339, 314] width 306 height 20
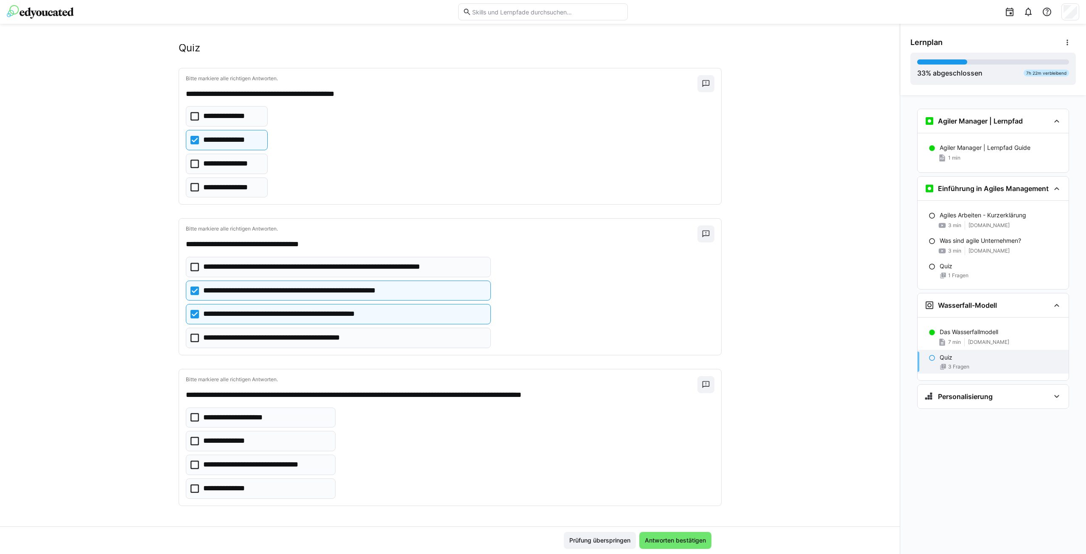
click at [267, 468] on p "**********" at bounding box center [266, 464] width 126 height 11
click at [676, 536] on span "Antworten bestätigen" at bounding box center [676, 540] width 72 height 17
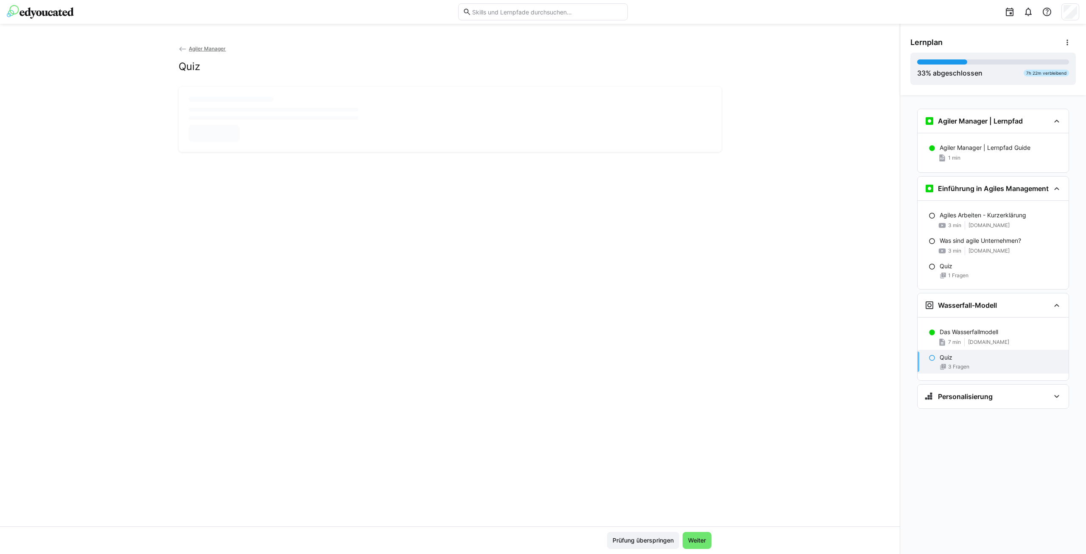
scroll to position [0, 0]
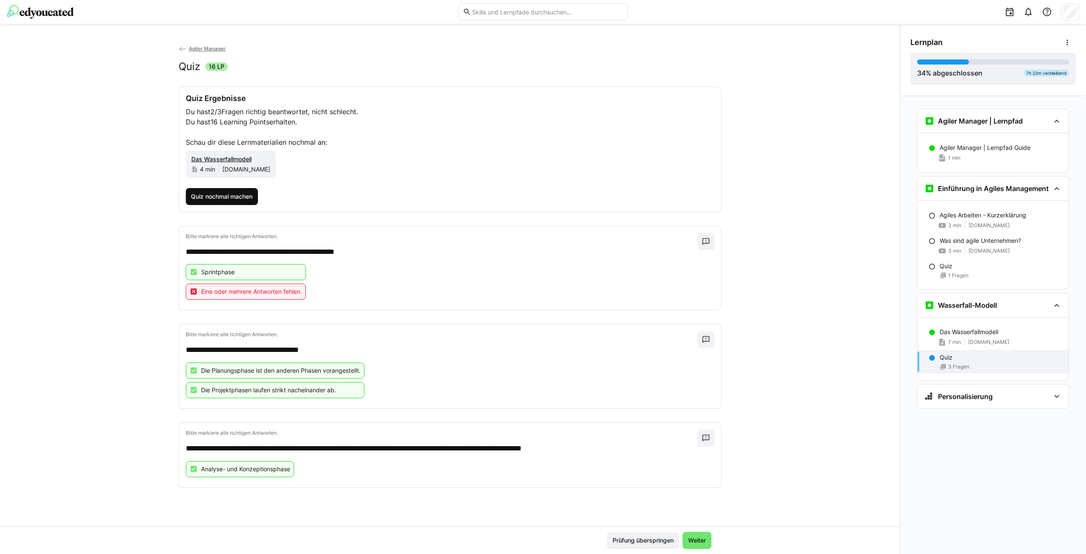
click at [243, 203] on span "Quiz nochmal machen" at bounding box center [222, 196] width 73 height 17
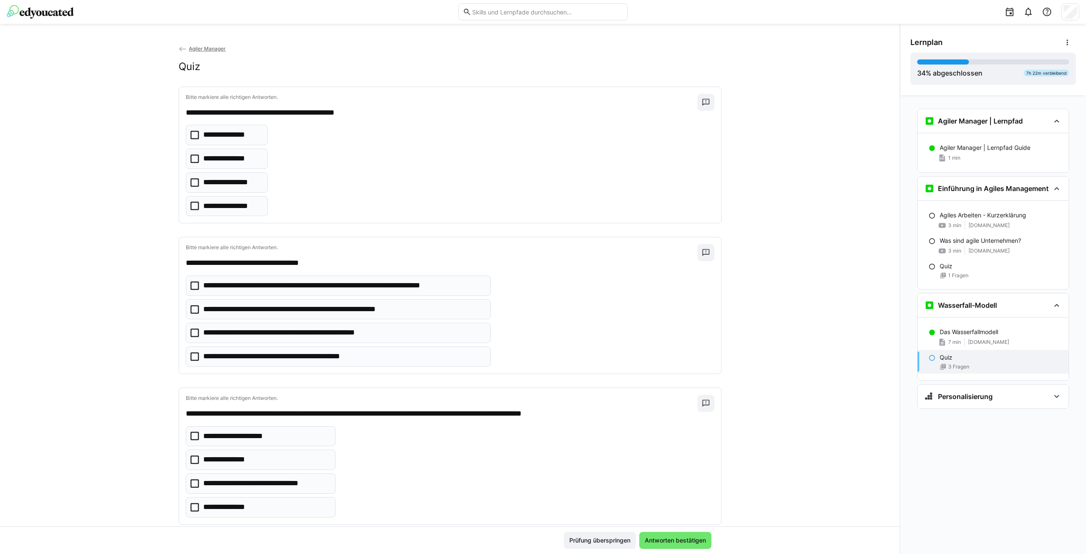
click at [233, 163] on p "**********" at bounding box center [229, 158] width 53 height 11
click at [225, 208] on p "**********" at bounding box center [231, 206] width 57 height 11
click at [313, 329] on p "**********" at bounding box center [295, 332] width 185 height 11
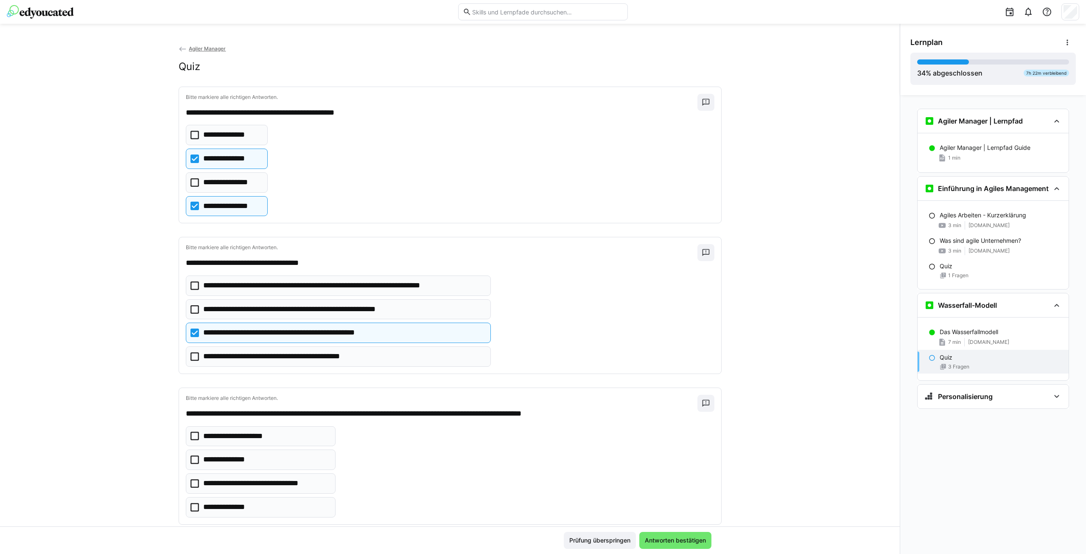
click at [309, 308] on p "**********" at bounding box center [311, 309] width 216 height 11
click at [259, 486] on p "**********" at bounding box center [266, 483] width 126 height 11
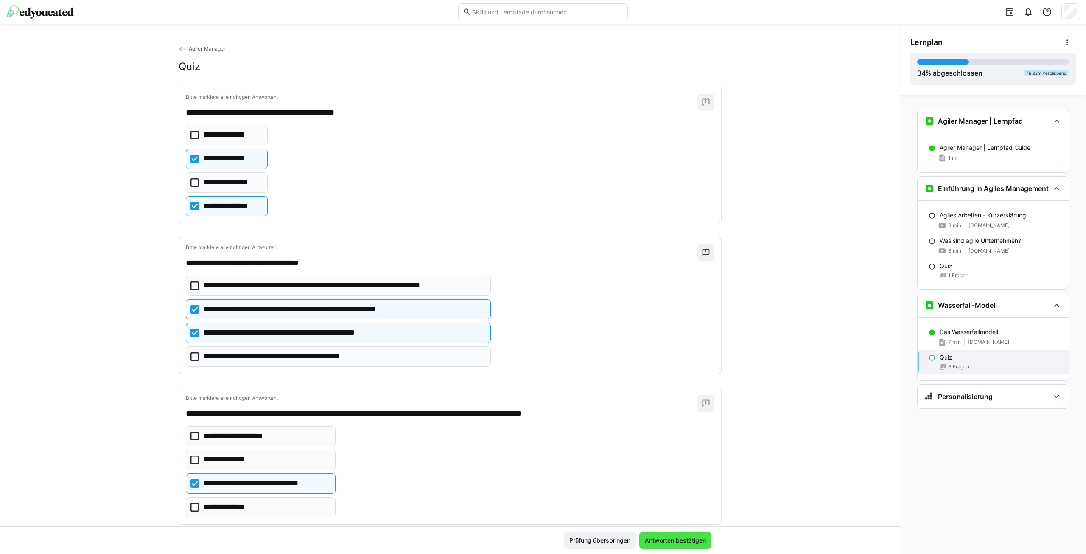
click at [681, 541] on span "Antworten bestätigen" at bounding box center [676, 540] width 64 height 8
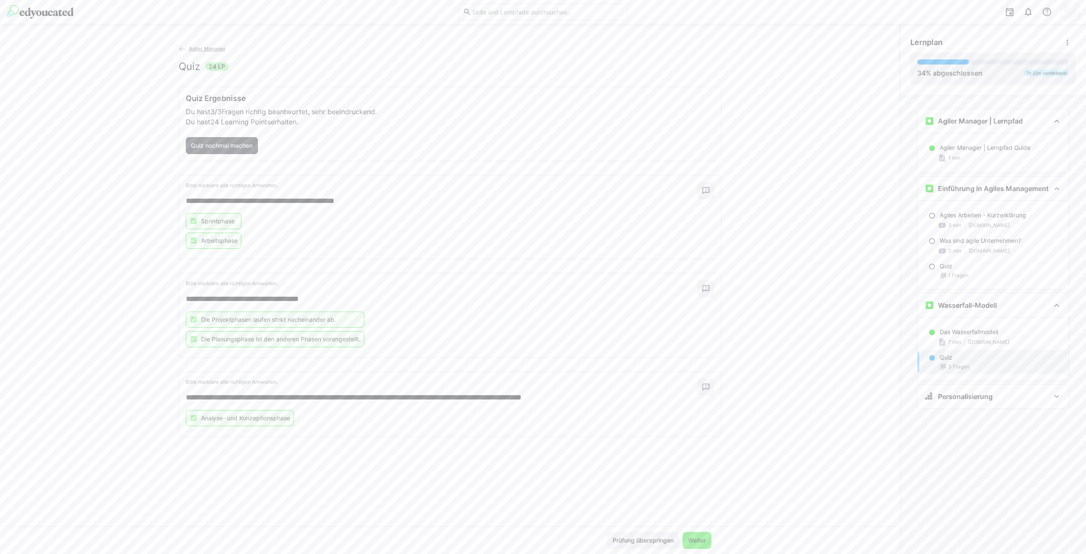
click at [694, 541] on span "Weiter" at bounding box center [697, 540] width 20 height 8
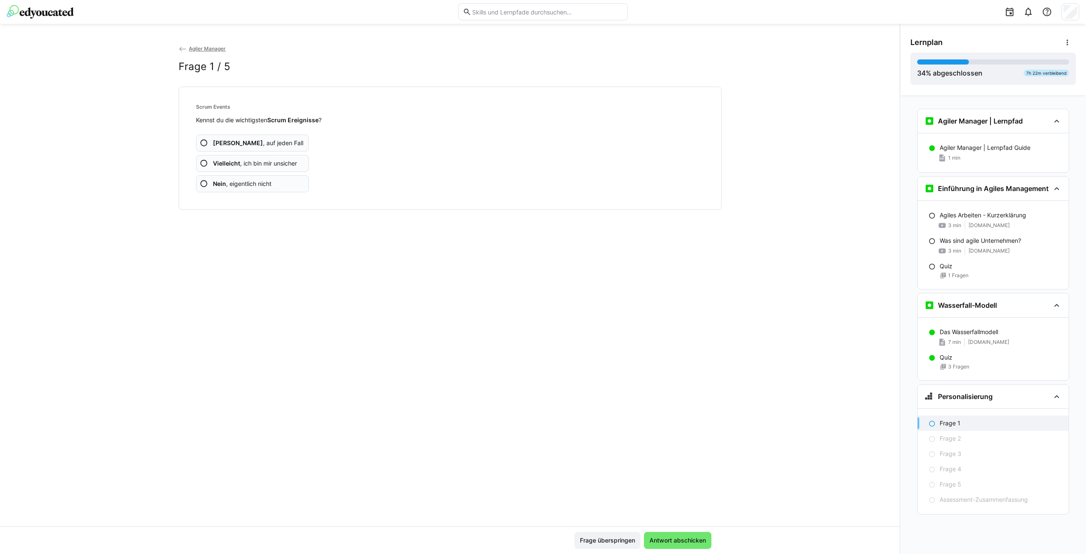
click at [260, 145] on span "Ja , auf jeden Fall" at bounding box center [258, 143] width 90 height 8
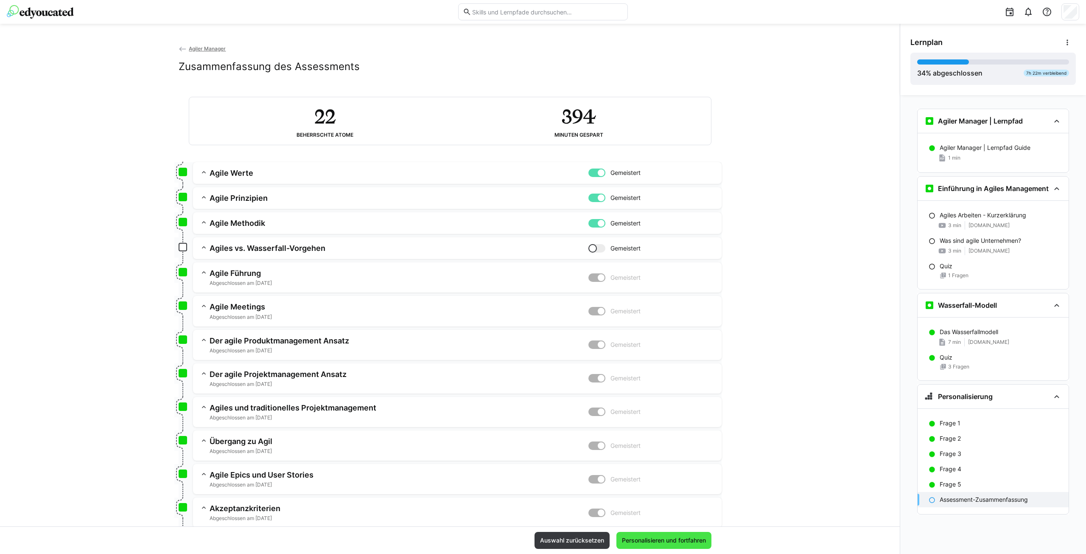
click at [674, 541] on span "Personalisieren und fortfahren" at bounding box center [664, 540] width 87 height 8
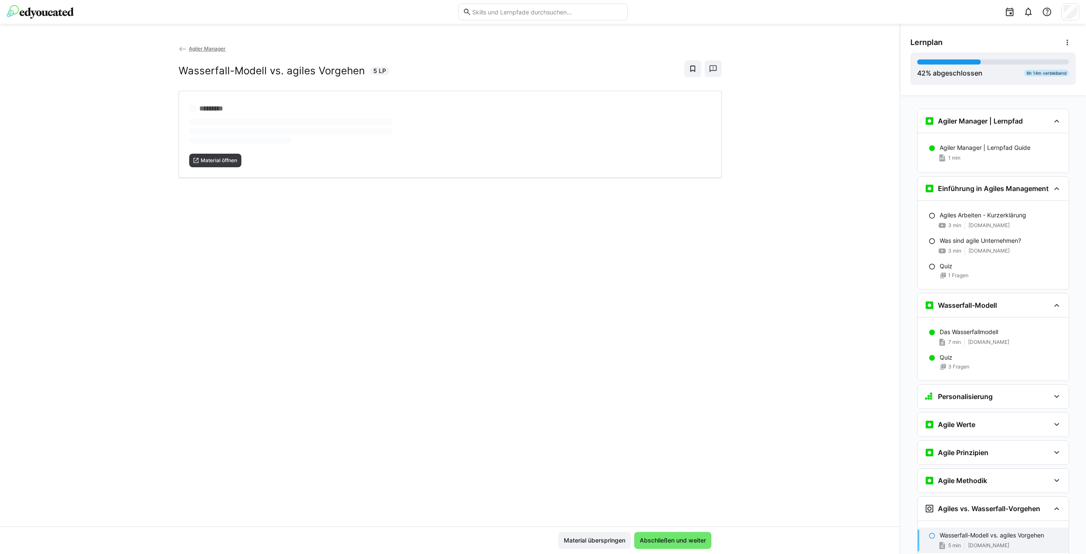
scroll to position [401, 0]
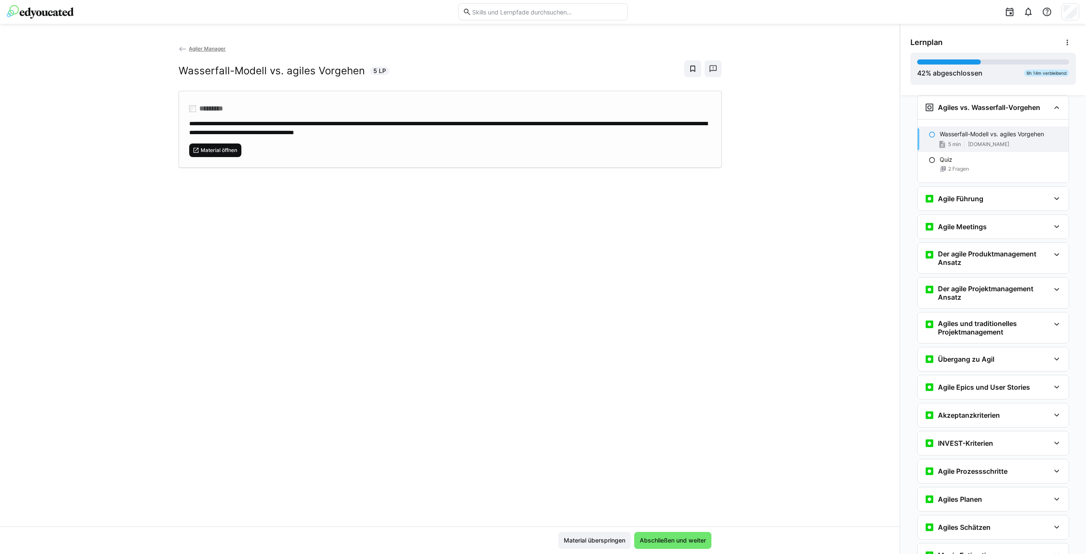
click at [218, 151] on span "Material öffnen" at bounding box center [219, 150] width 38 height 7
drag, startPoint x: 178, startPoint y: 70, endPoint x: 358, endPoint y: 72, distance: 180.0
click at [358, 72] on h2 "Wasserfall-Modell vs. agiles Vorgehen" at bounding box center [272, 71] width 186 height 13
click at [197, 52] on app-back-navigation "Agiler Manager" at bounding box center [450, 48] width 543 height 9
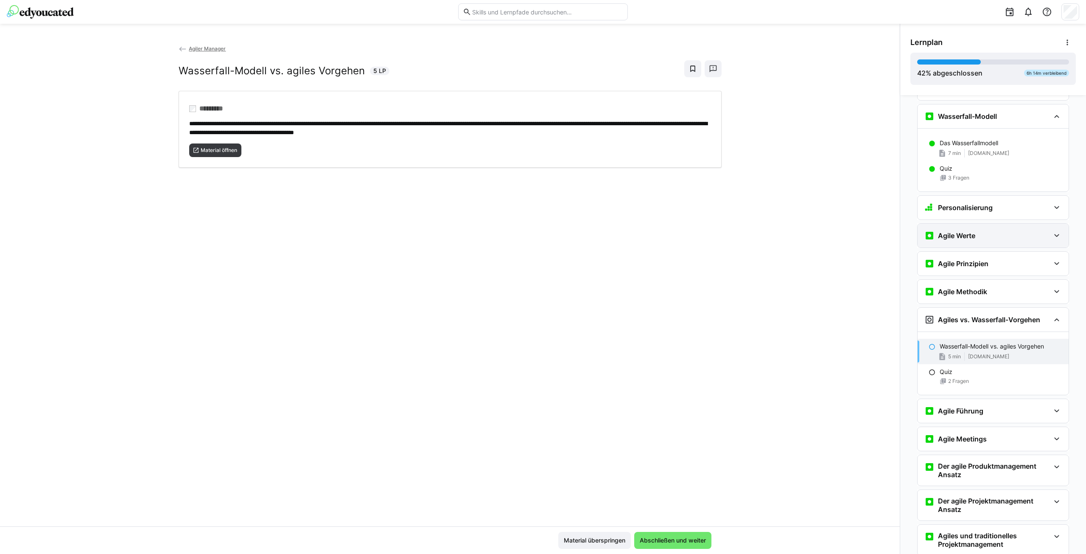
scroll to position [231, 0]
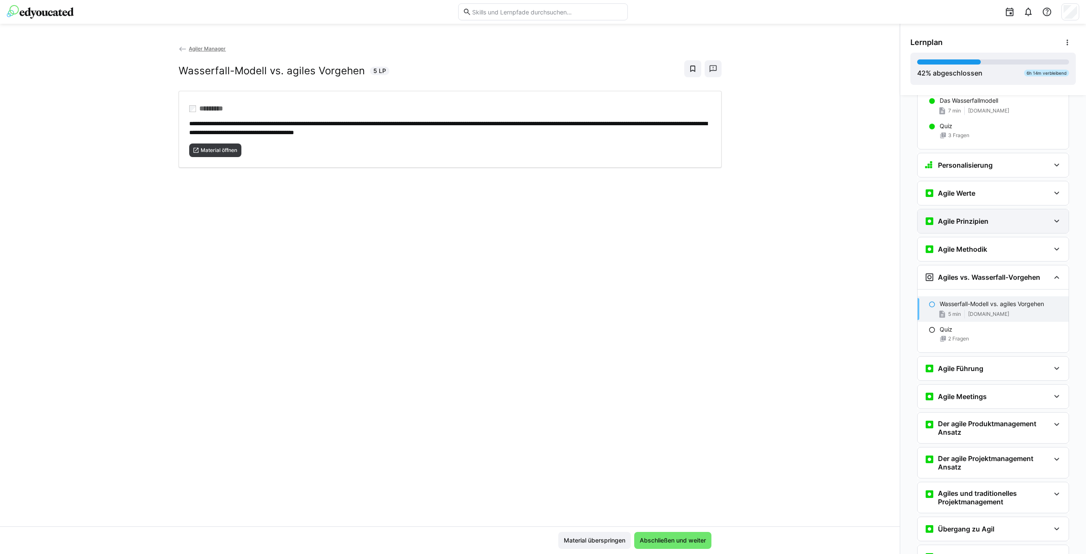
click at [984, 219] on h3 "Agile Prinzipien" at bounding box center [963, 221] width 51 height 8
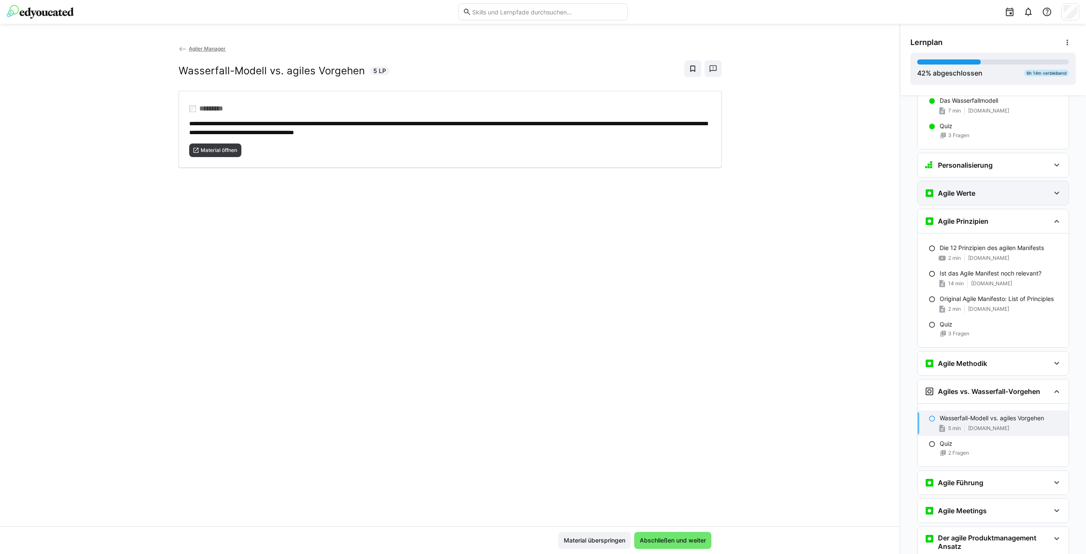
click at [966, 195] on h3 "Agile Werte" at bounding box center [956, 193] width 37 height 8
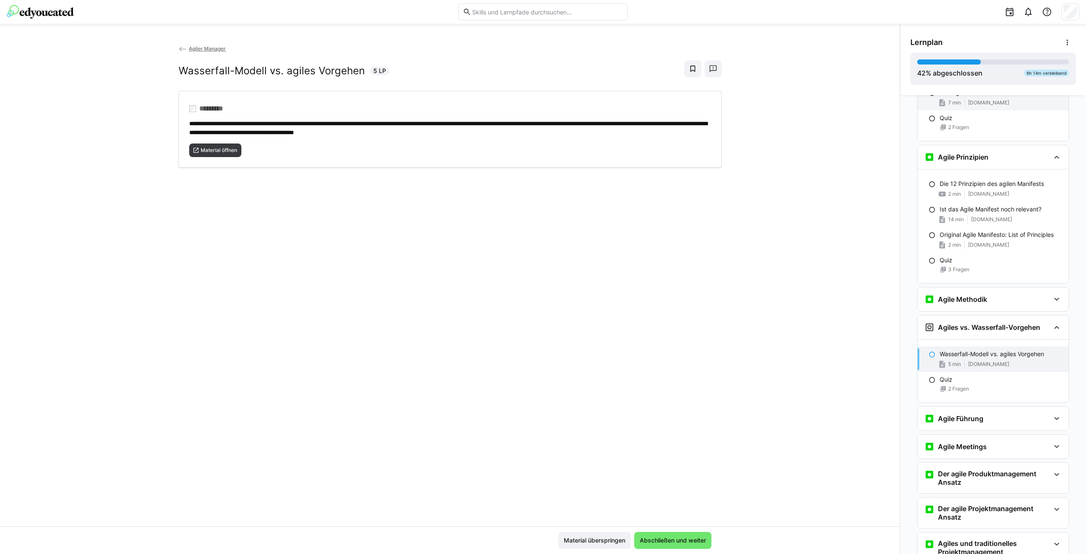
click at [989, 307] on div "Agile Methodik" at bounding box center [993, 299] width 151 height 24
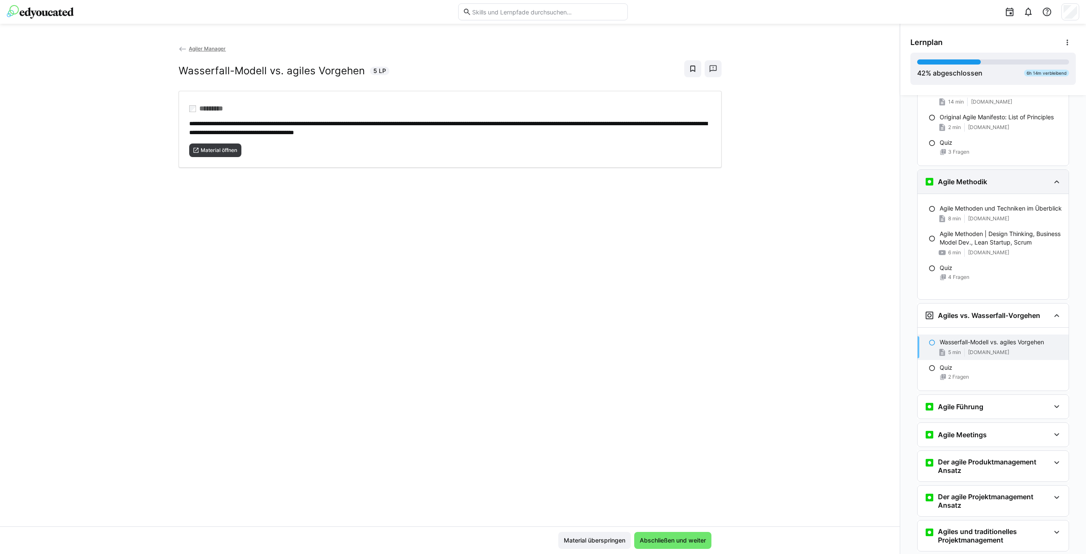
scroll to position [571, 0]
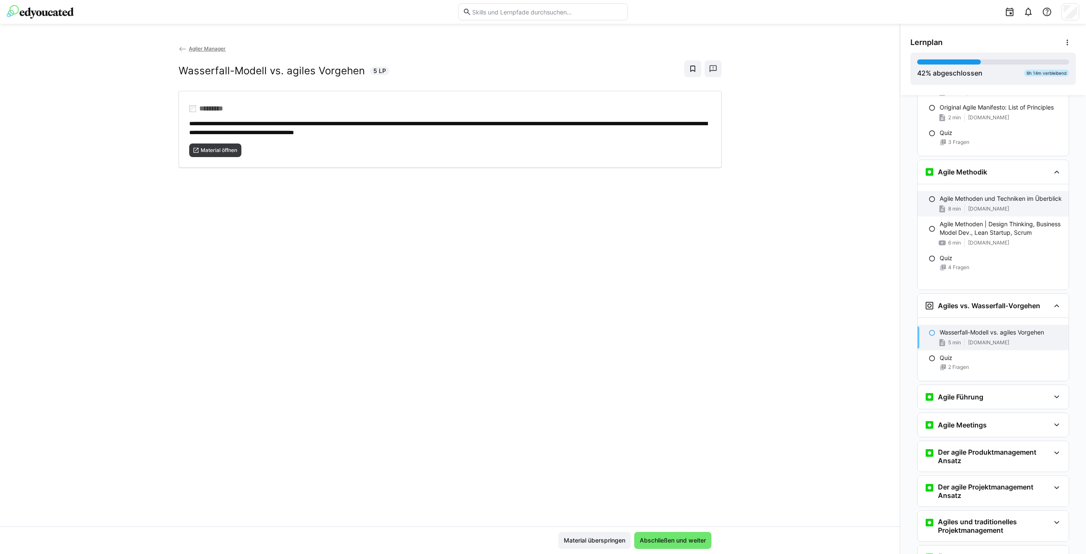
click at [993, 199] on p "Agile Methoden und Techniken im Überblick" at bounding box center [1001, 198] width 122 height 8
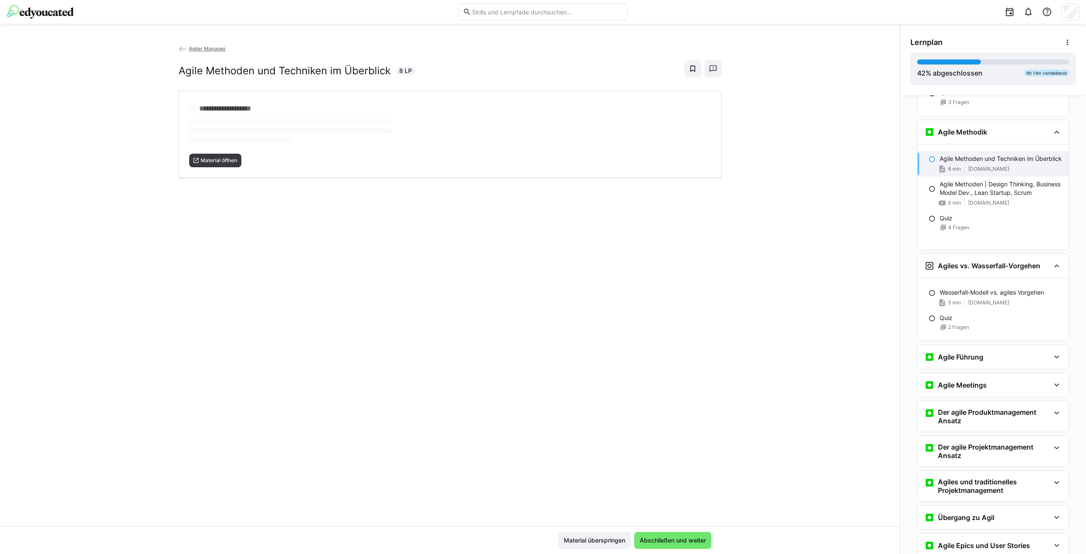
scroll to position [635, 0]
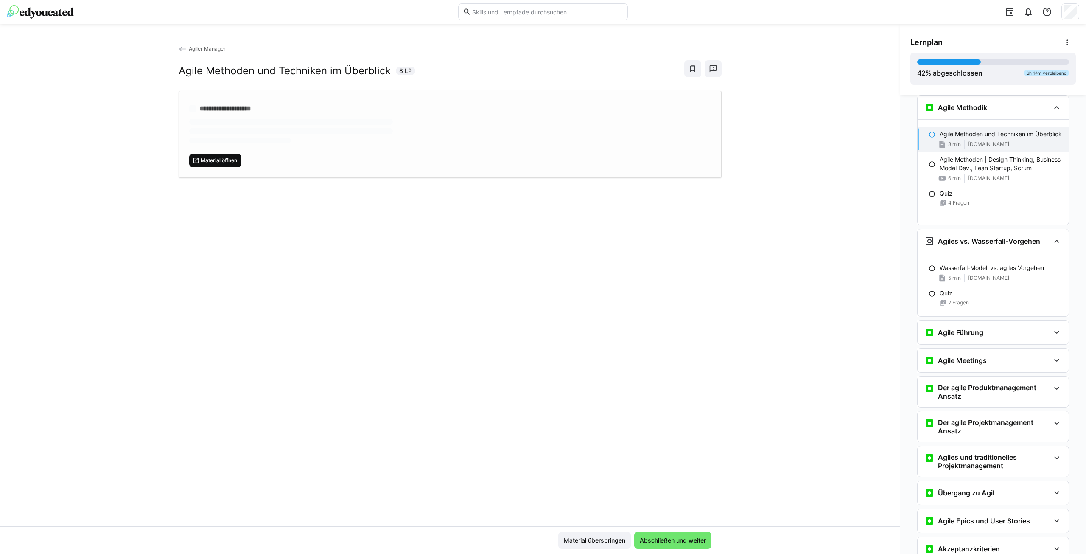
click at [216, 159] on span "Material öffnen" at bounding box center [219, 160] width 38 height 7
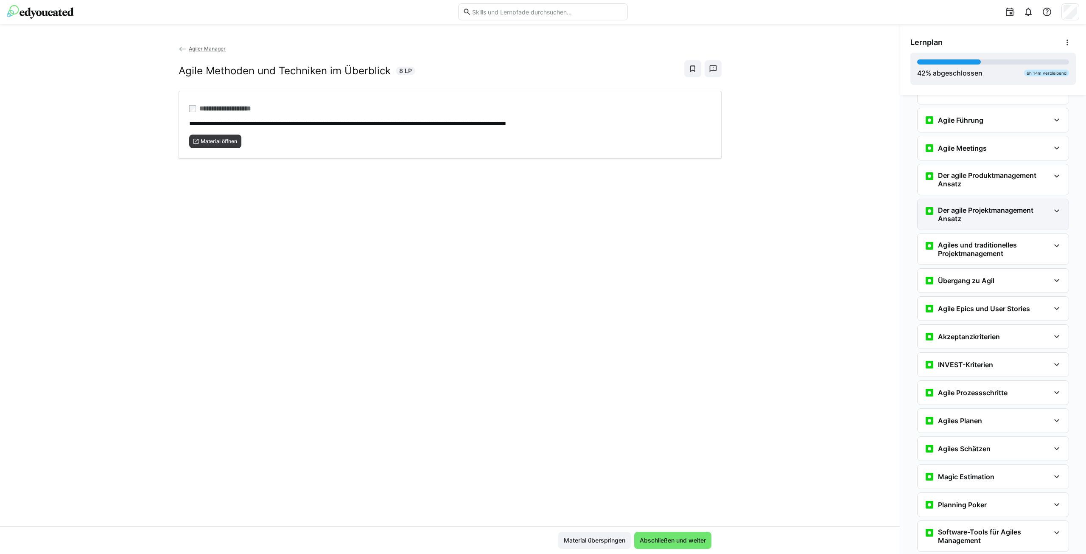
scroll to position [890, 0]
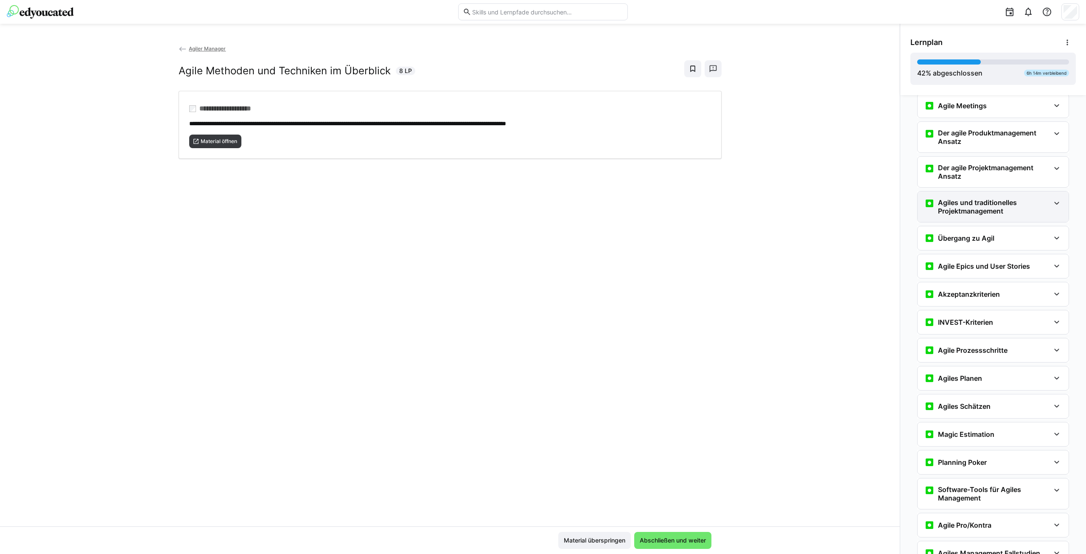
click at [1002, 206] on h3 "Agiles und traditionelles Projektmanagement" at bounding box center [994, 206] width 112 height 17
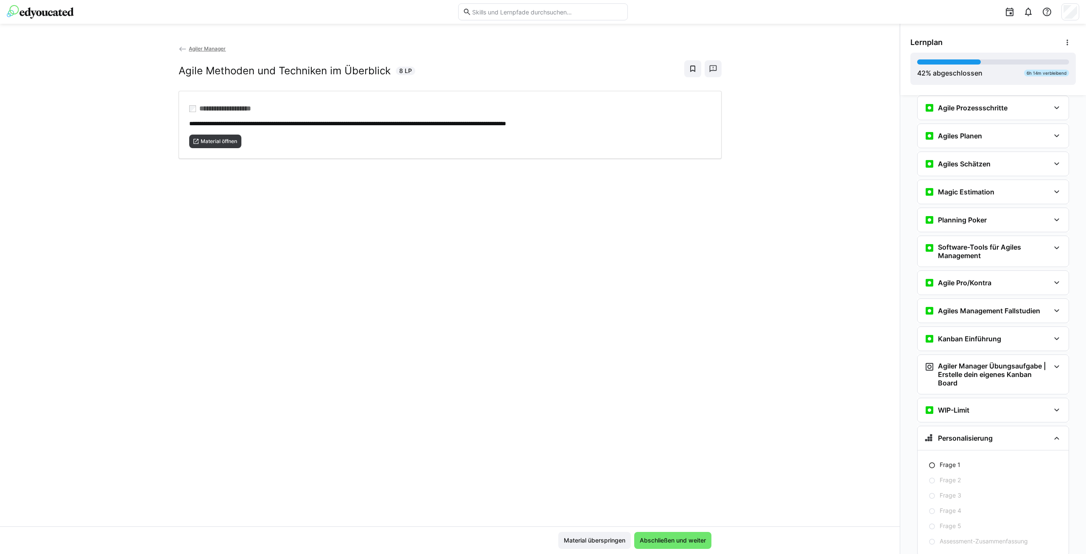
scroll to position [1300, 0]
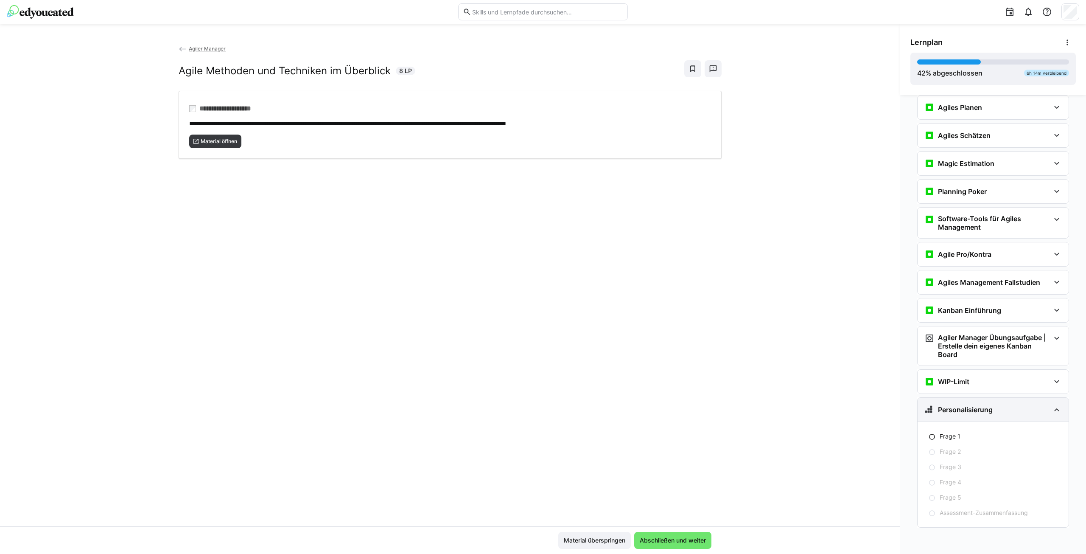
click at [974, 414] on div "Personalisierung" at bounding box center [959, 409] width 68 height 10
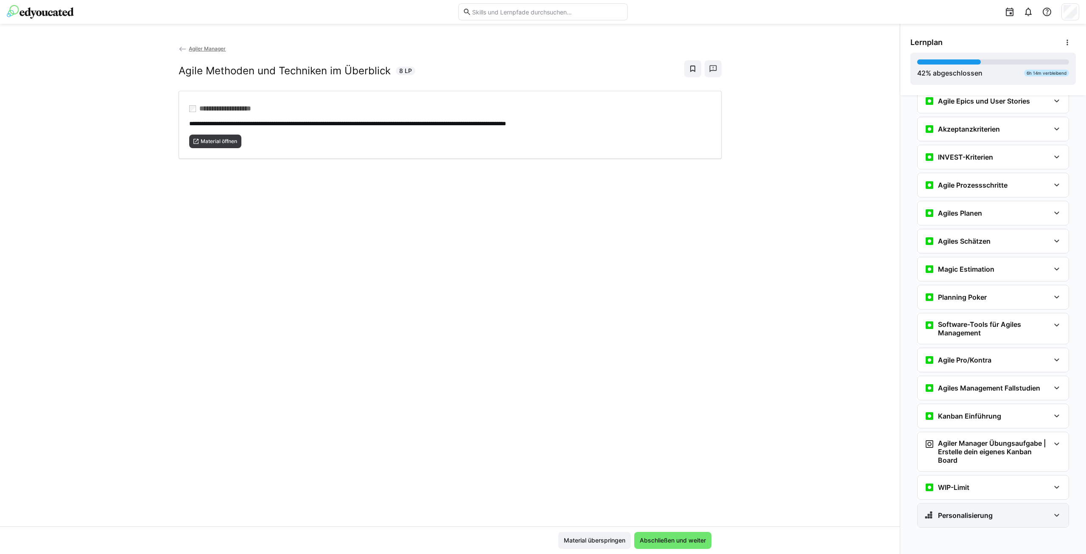
scroll to position [1195, 0]
click at [946, 520] on div "Personalisierung" at bounding box center [959, 515] width 68 height 10
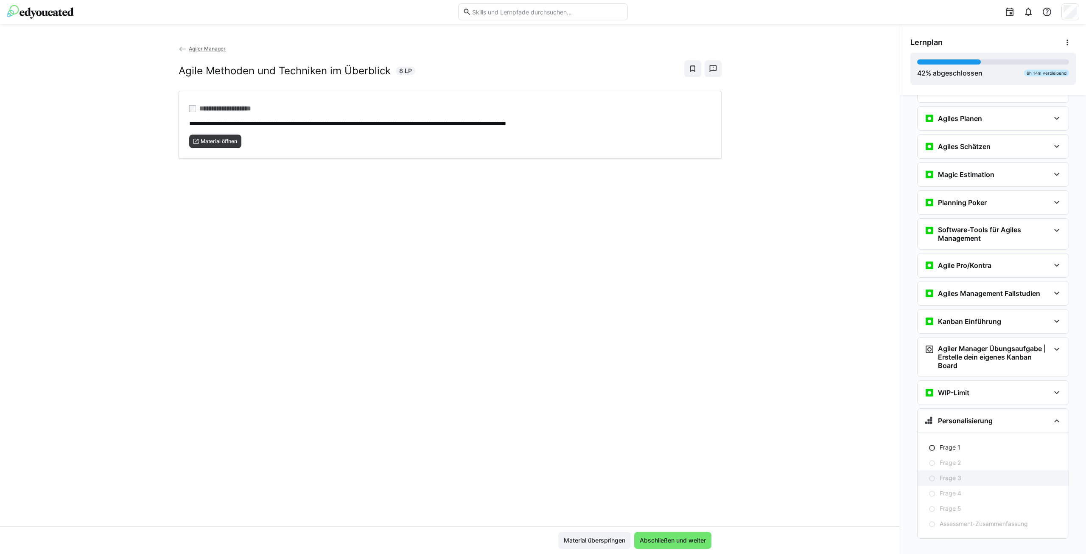
scroll to position [1300, 0]
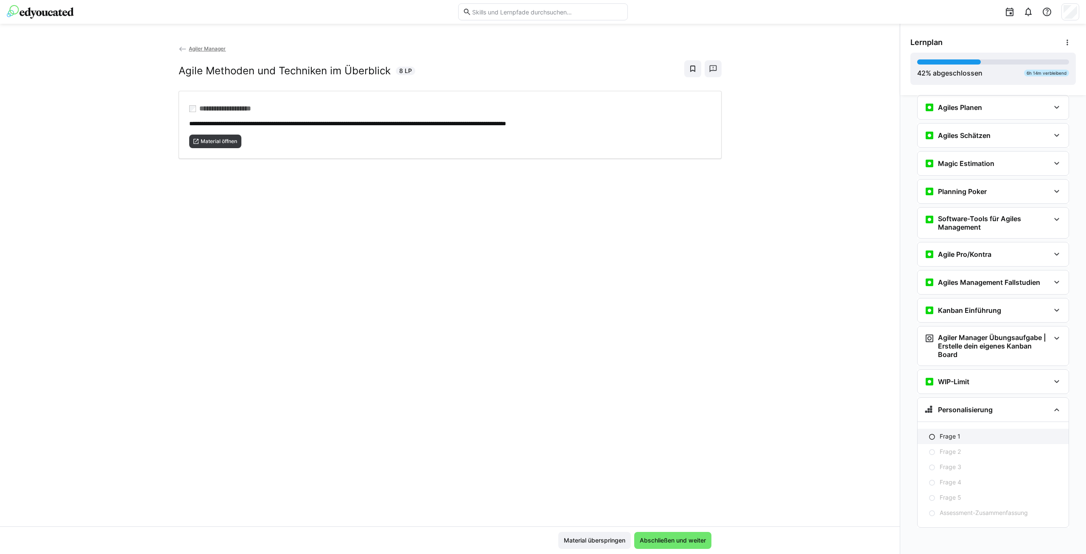
click at [961, 432] on div "Frage 1" at bounding box center [1001, 436] width 122 height 8
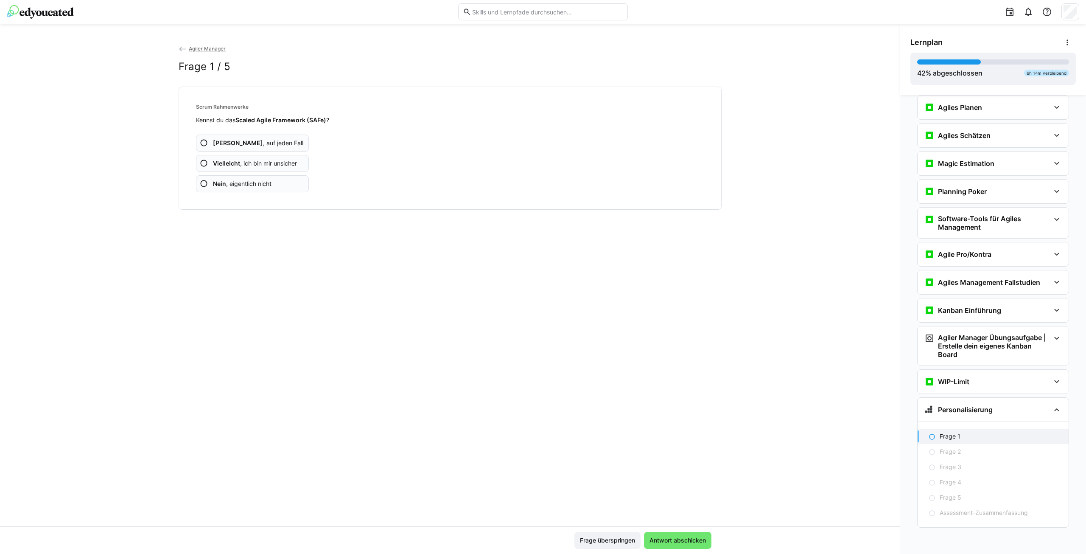
click at [253, 143] on span "Ja , auf jeden Fall" at bounding box center [258, 143] width 90 height 8
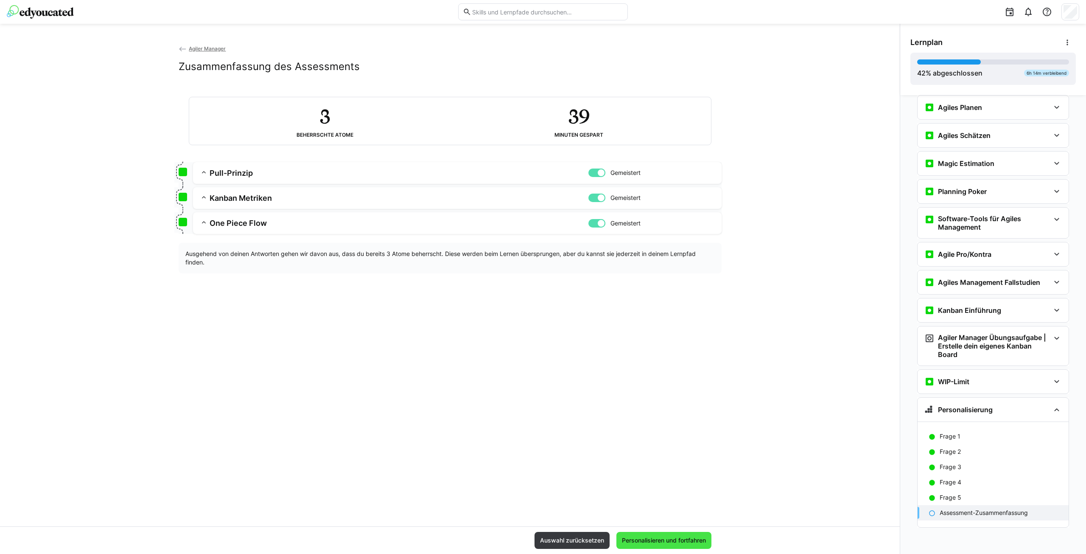
click at [669, 539] on span "Personalisieren und fortfahren" at bounding box center [664, 540] width 87 height 8
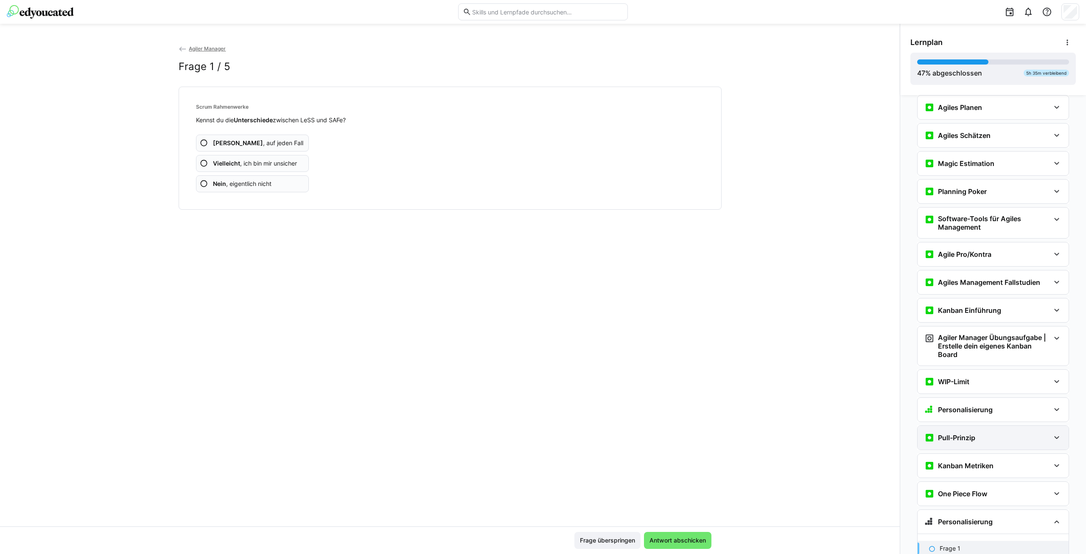
scroll to position [1412, 0]
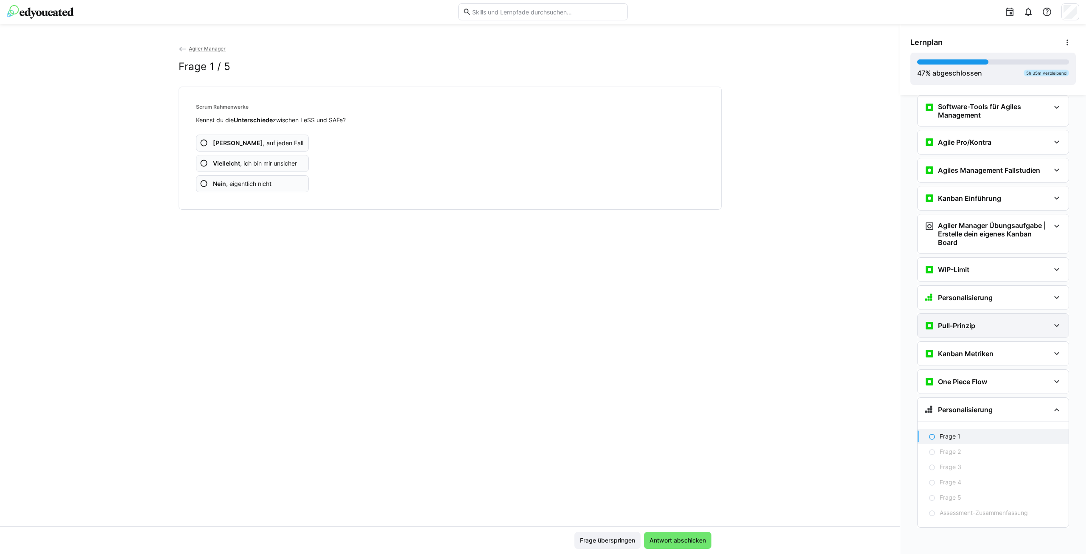
click at [974, 328] on div "Pull-Prinzip" at bounding box center [988, 325] width 126 height 10
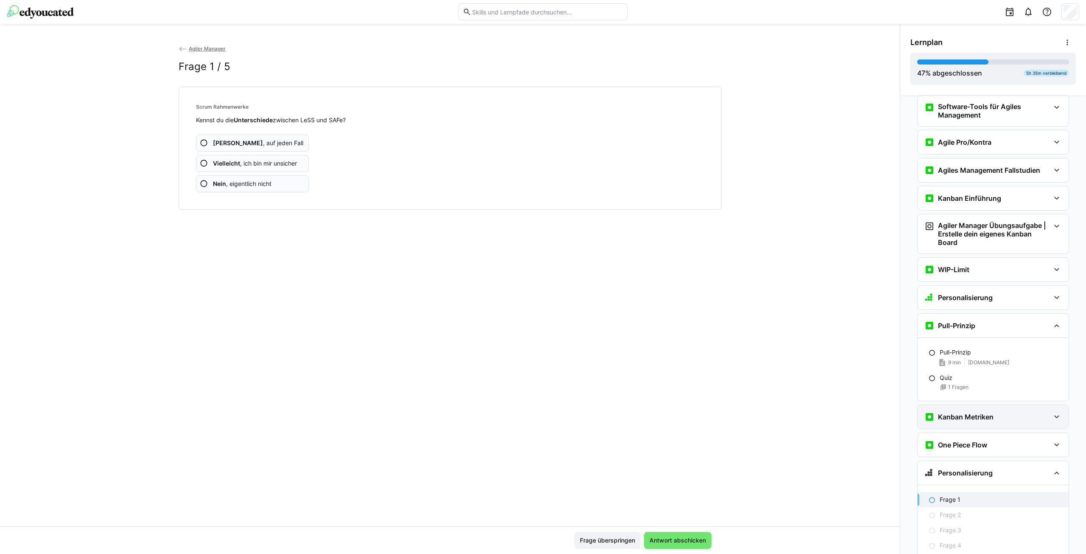
click at [984, 415] on h3 "Kanban Metriken" at bounding box center [966, 417] width 56 height 8
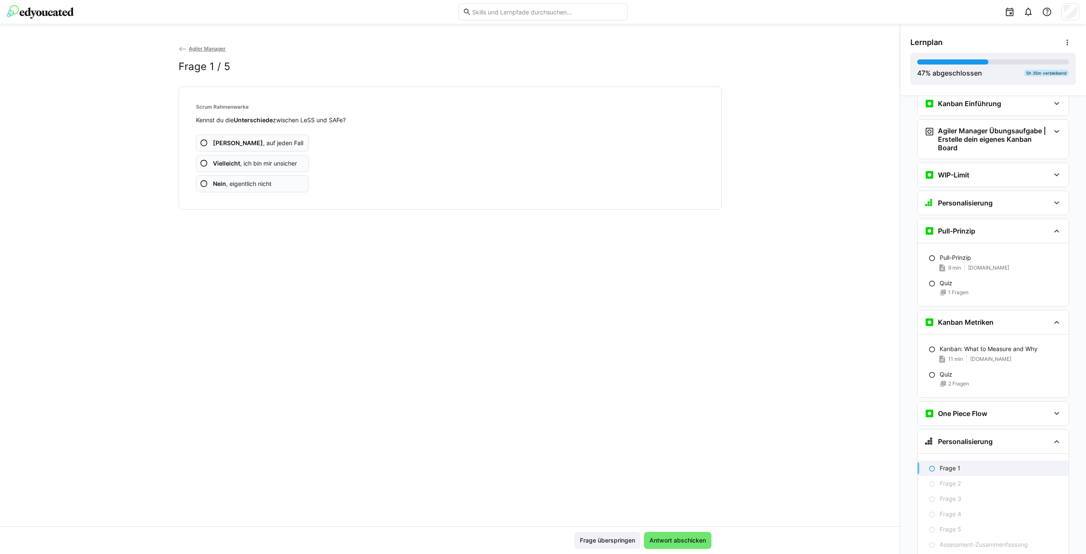
scroll to position [1539, 0]
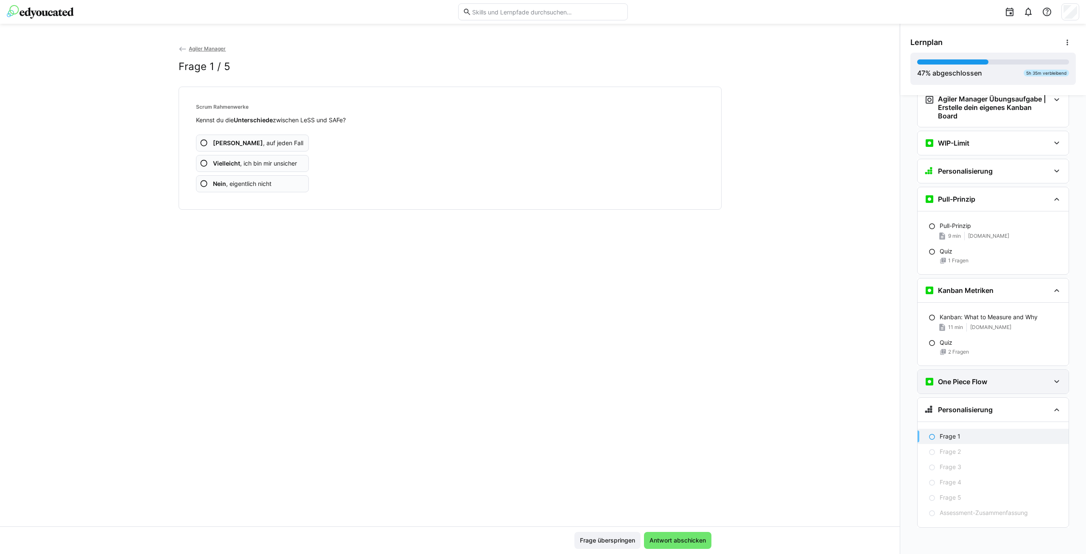
click at [994, 383] on div "One Piece Flow" at bounding box center [988, 381] width 126 height 10
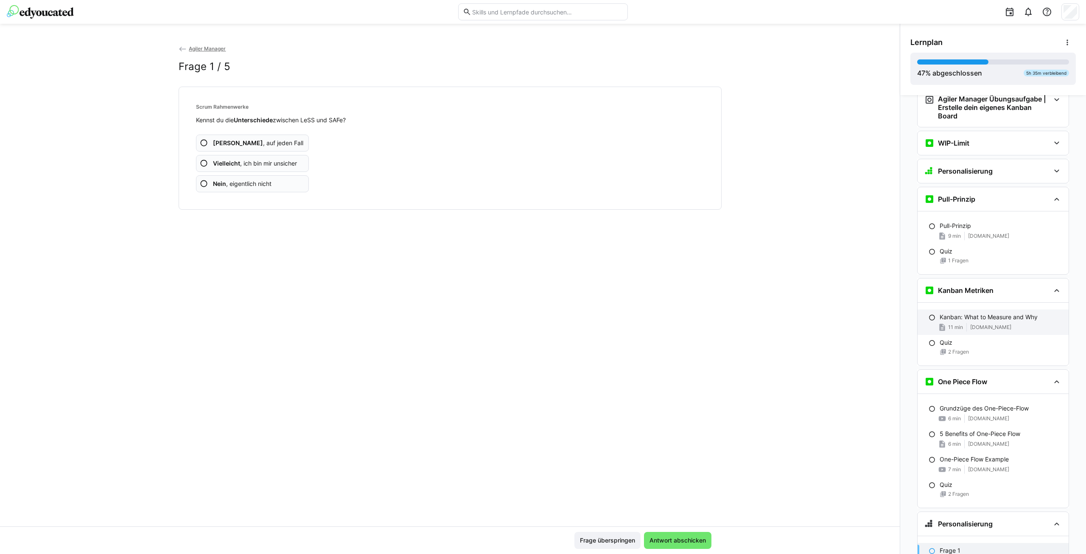
click at [1013, 325] on div "11 min [DOMAIN_NAME]" at bounding box center [1001, 327] width 122 height 8
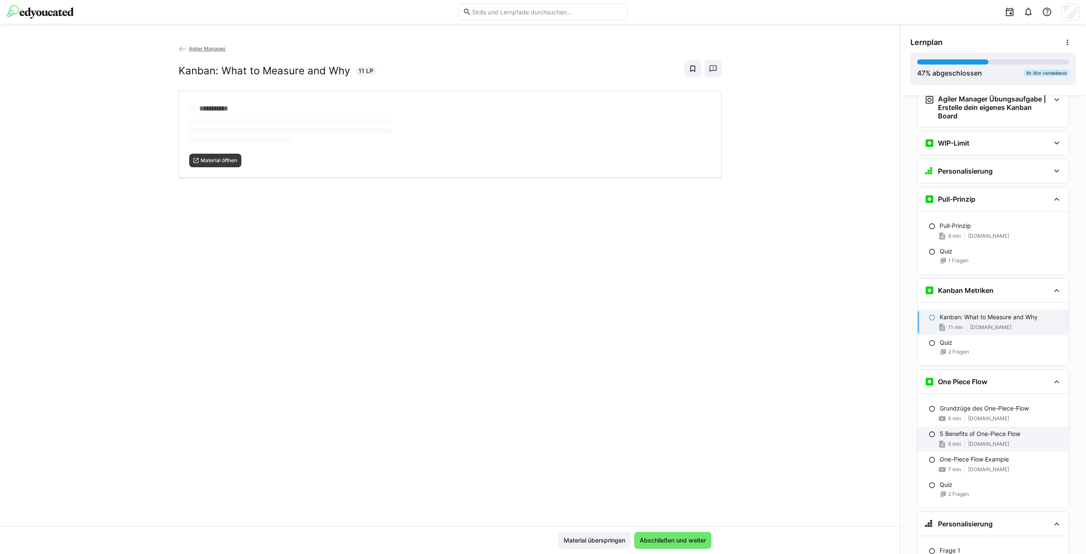
scroll to position [1653, 0]
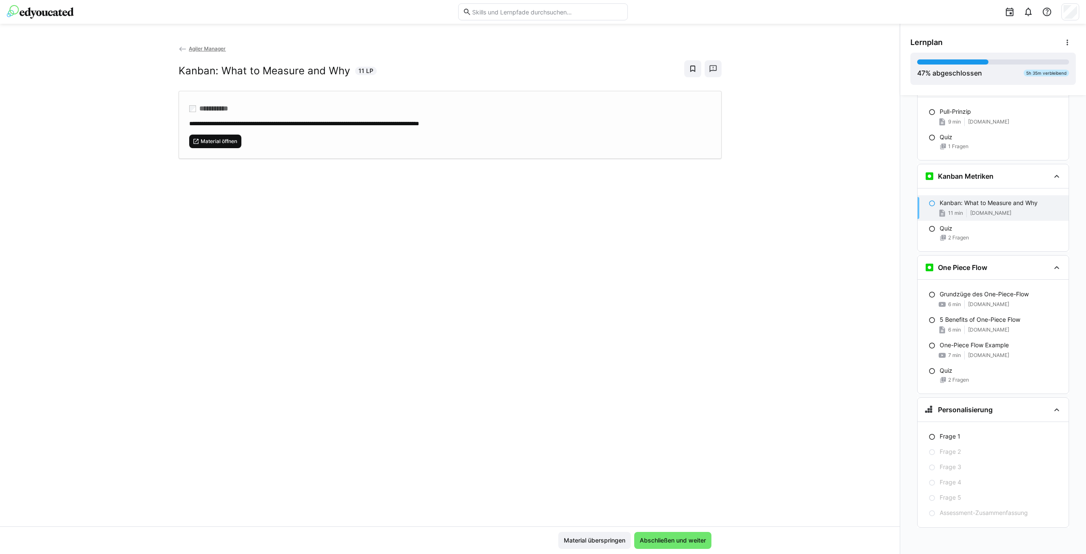
click at [219, 140] on span "Material öffnen" at bounding box center [219, 141] width 38 height 7
click at [951, 436] on p "Frage 1" at bounding box center [950, 436] width 21 height 8
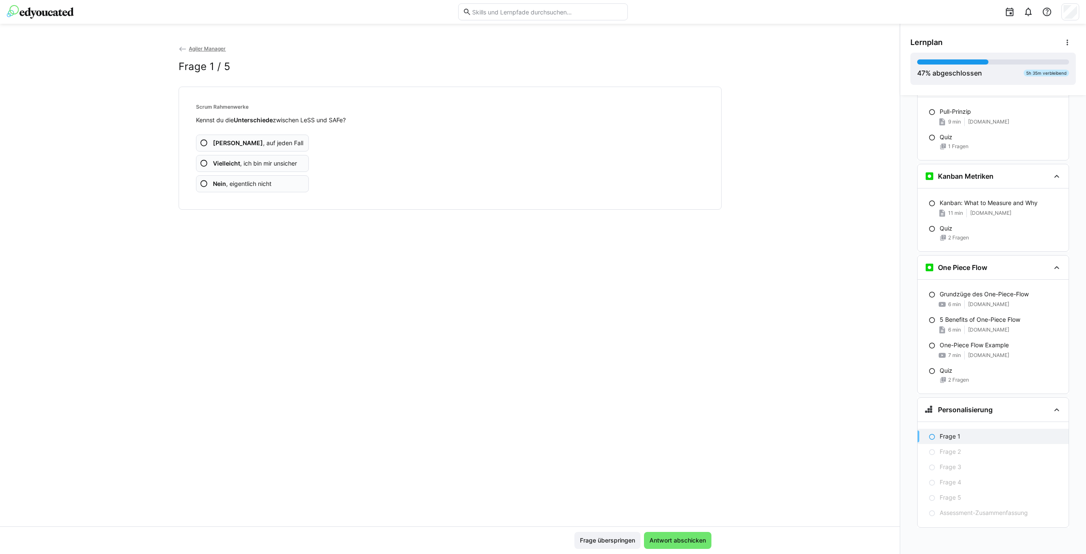
click at [255, 140] on span "Ja , auf jeden Fall" at bounding box center [258, 143] width 90 height 8
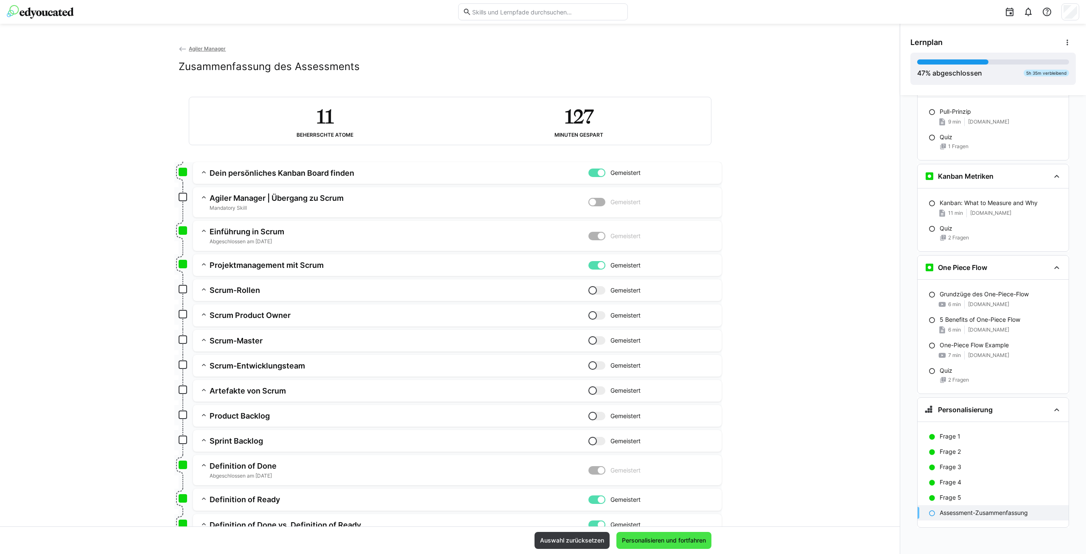
click at [648, 541] on span "Personalisieren und fortfahren" at bounding box center [664, 540] width 87 height 8
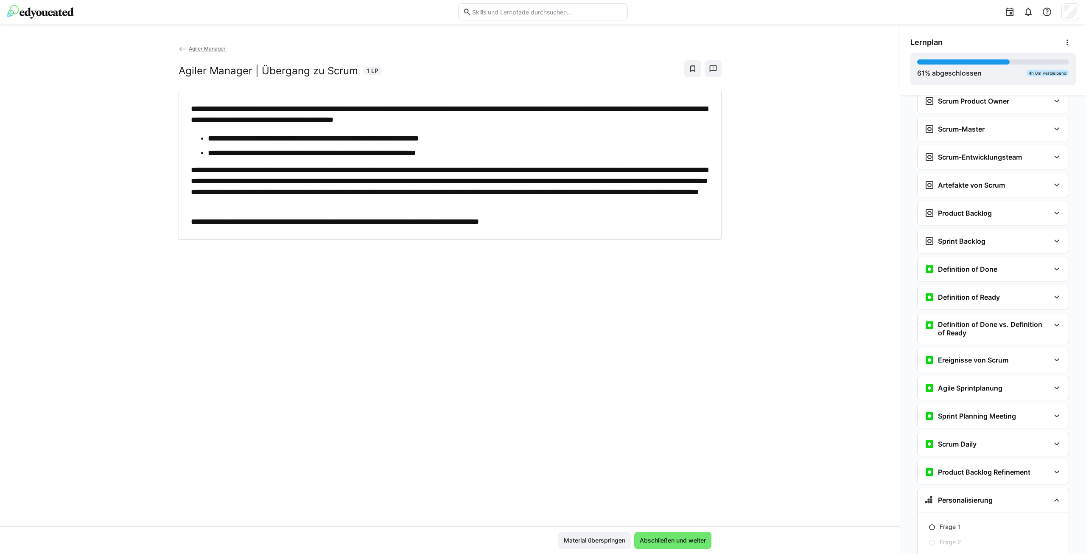
scroll to position [2188, 0]
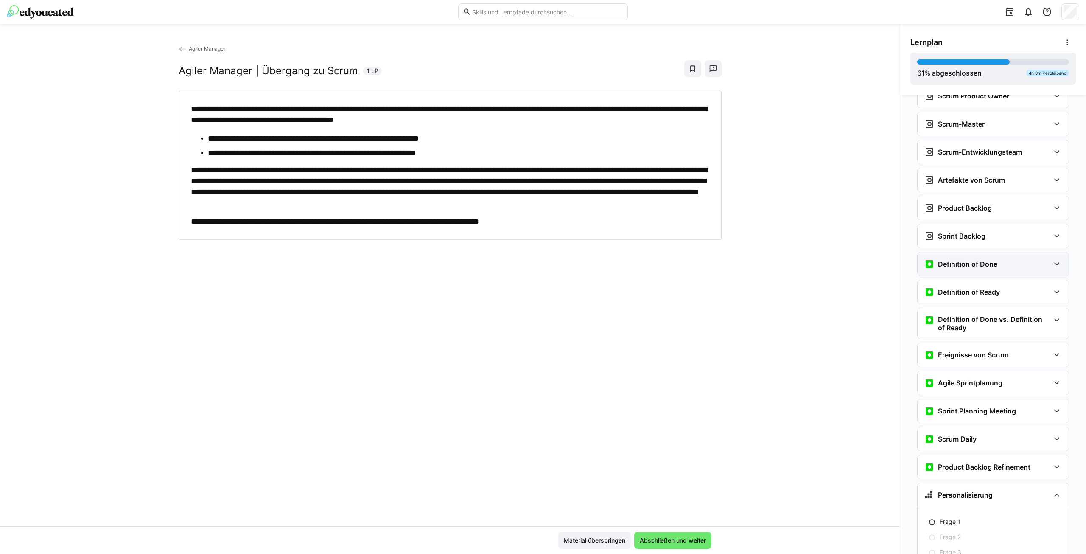
click at [991, 266] on h3 "Definition of Done" at bounding box center [967, 264] width 59 height 8
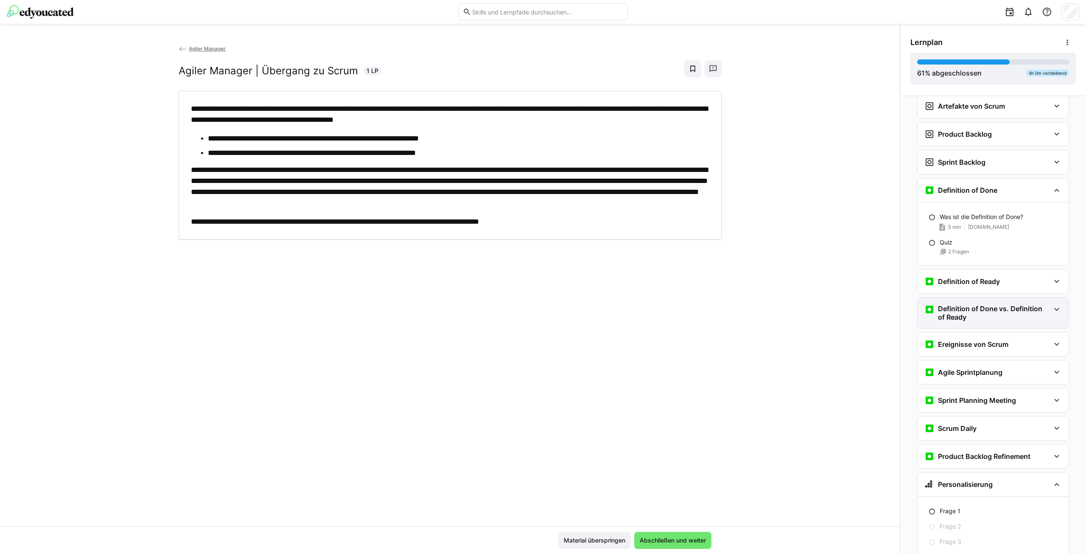
scroll to position [2273, 0]
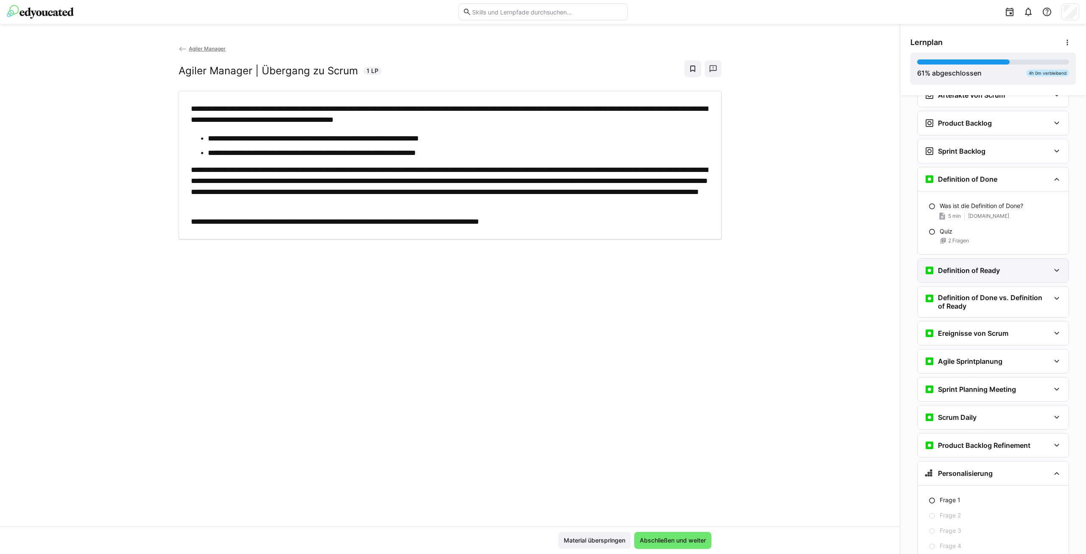
click at [993, 272] on h3 "Definition of Ready" at bounding box center [969, 270] width 62 height 8
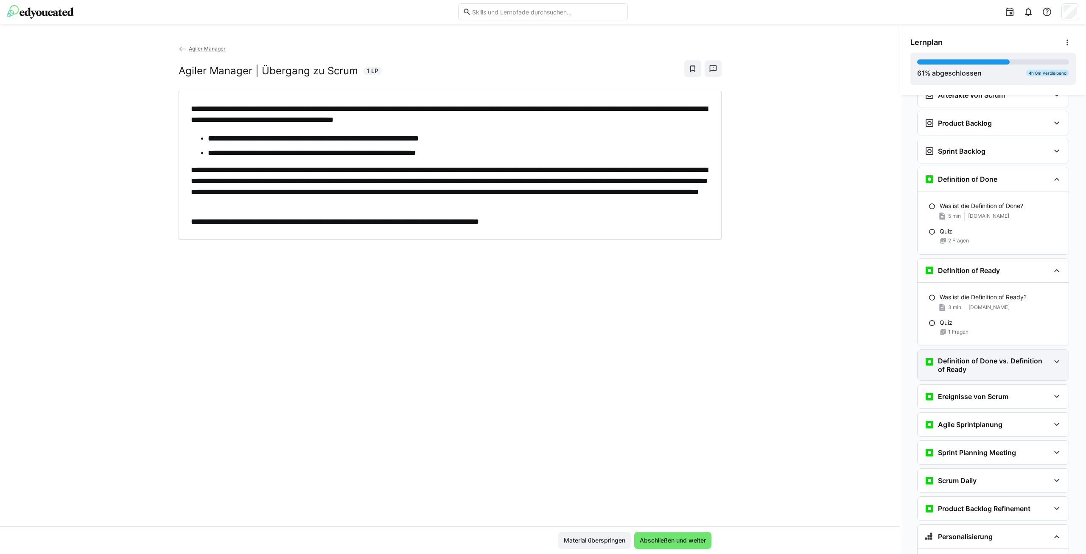
click at [989, 360] on h3 "Definition of Done vs. Definition of Ready" at bounding box center [994, 364] width 112 height 17
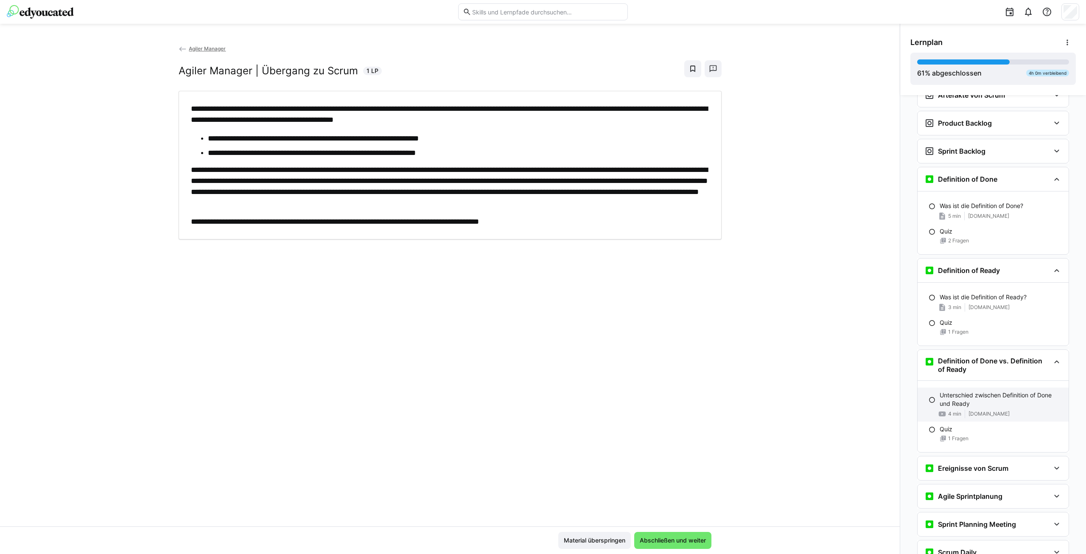
click at [988, 394] on p "Unterschied zwischen Definition of Done und Ready" at bounding box center [1001, 399] width 122 height 17
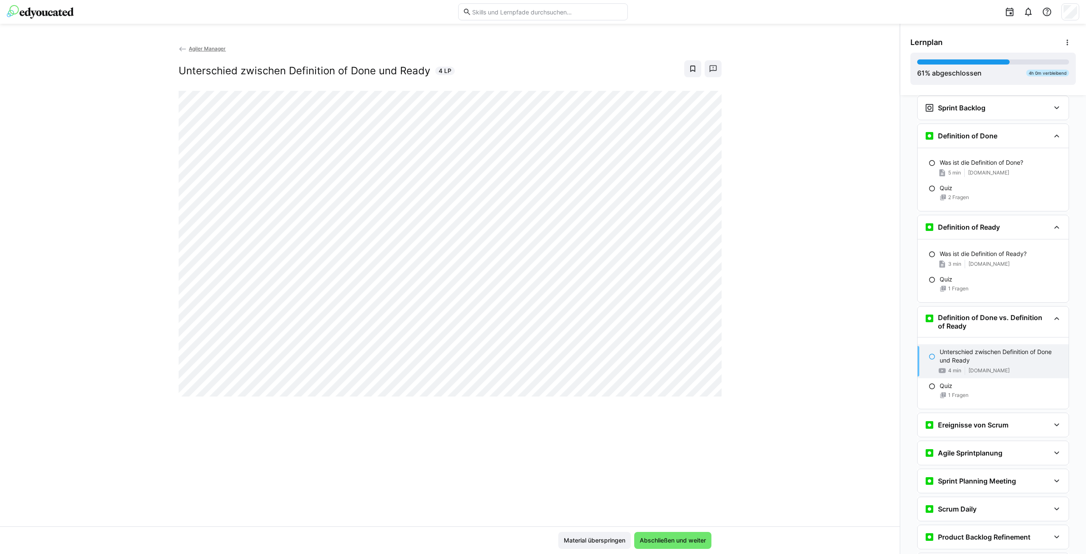
scroll to position [2471, 0]
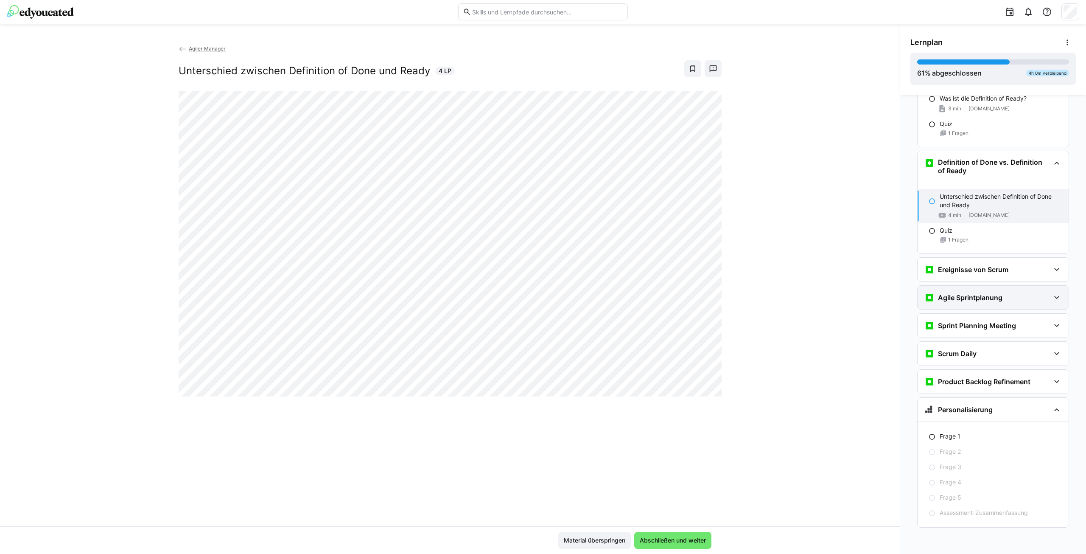
click at [994, 302] on div "Agile Sprintplanung" at bounding box center [964, 297] width 78 height 10
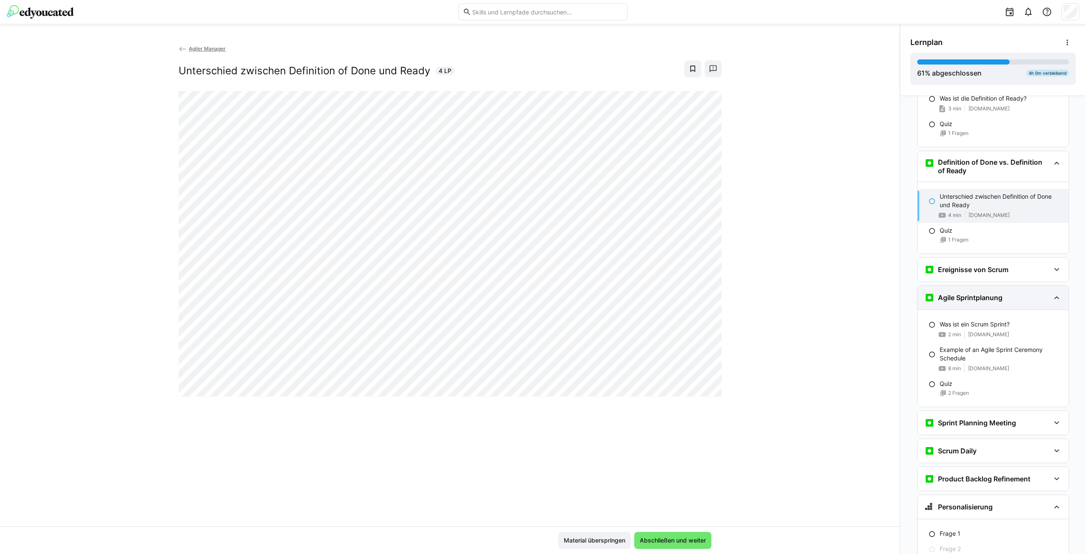
click at [994, 302] on div "Agile Sprintplanung" at bounding box center [964, 297] width 78 height 10
